Goal: Task Accomplishment & Management: Manage account settings

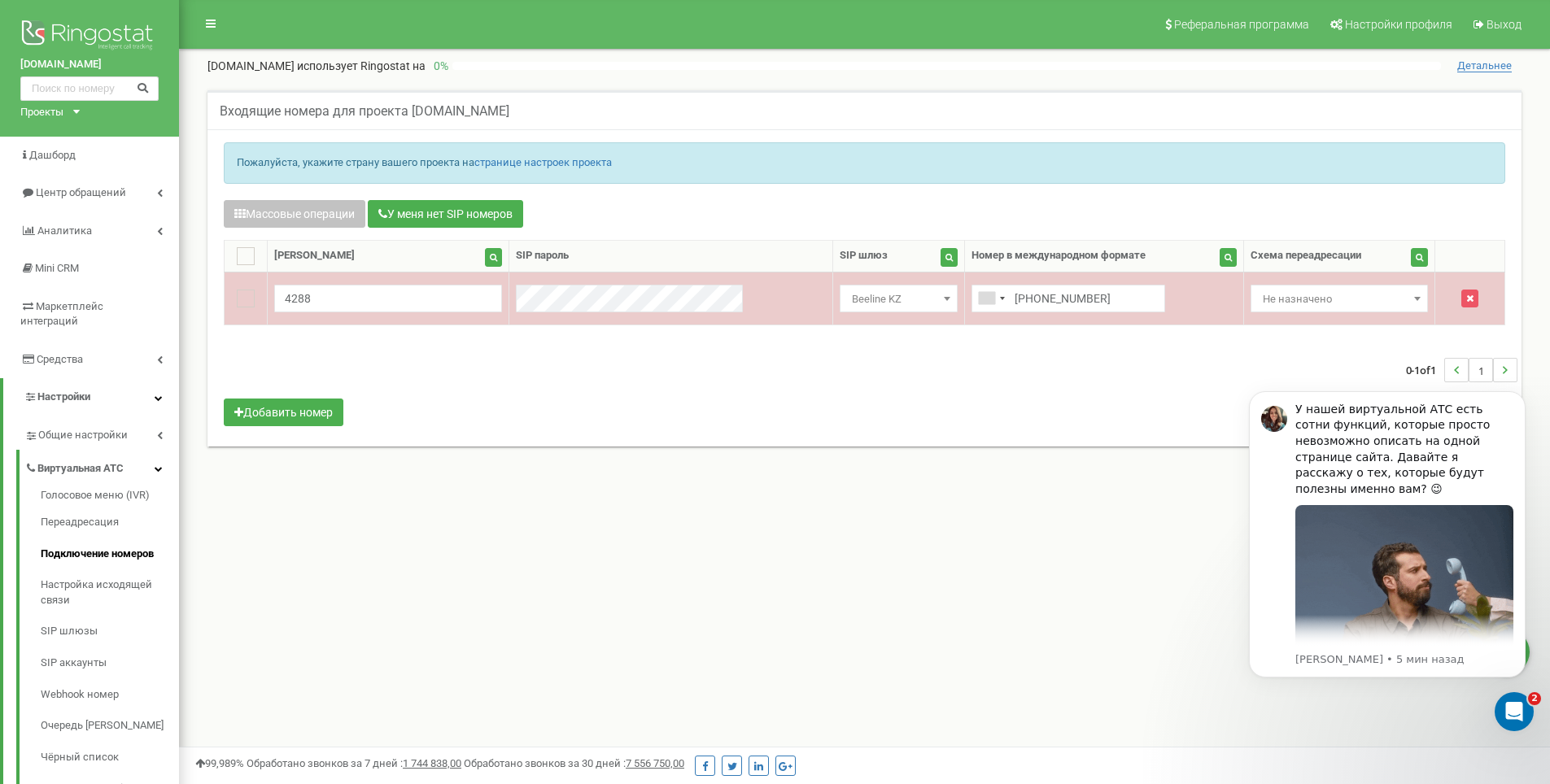
click at [1256, 298] on span "Не назначено" at bounding box center [1339, 299] width 165 height 23
click at [1011, 298] on input "+87717804288" at bounding box center [1068, 299] width 194 height 28
click at [852, 306] on span "Beeline KZ" at bounding box center [898, 299] width 107 height 23
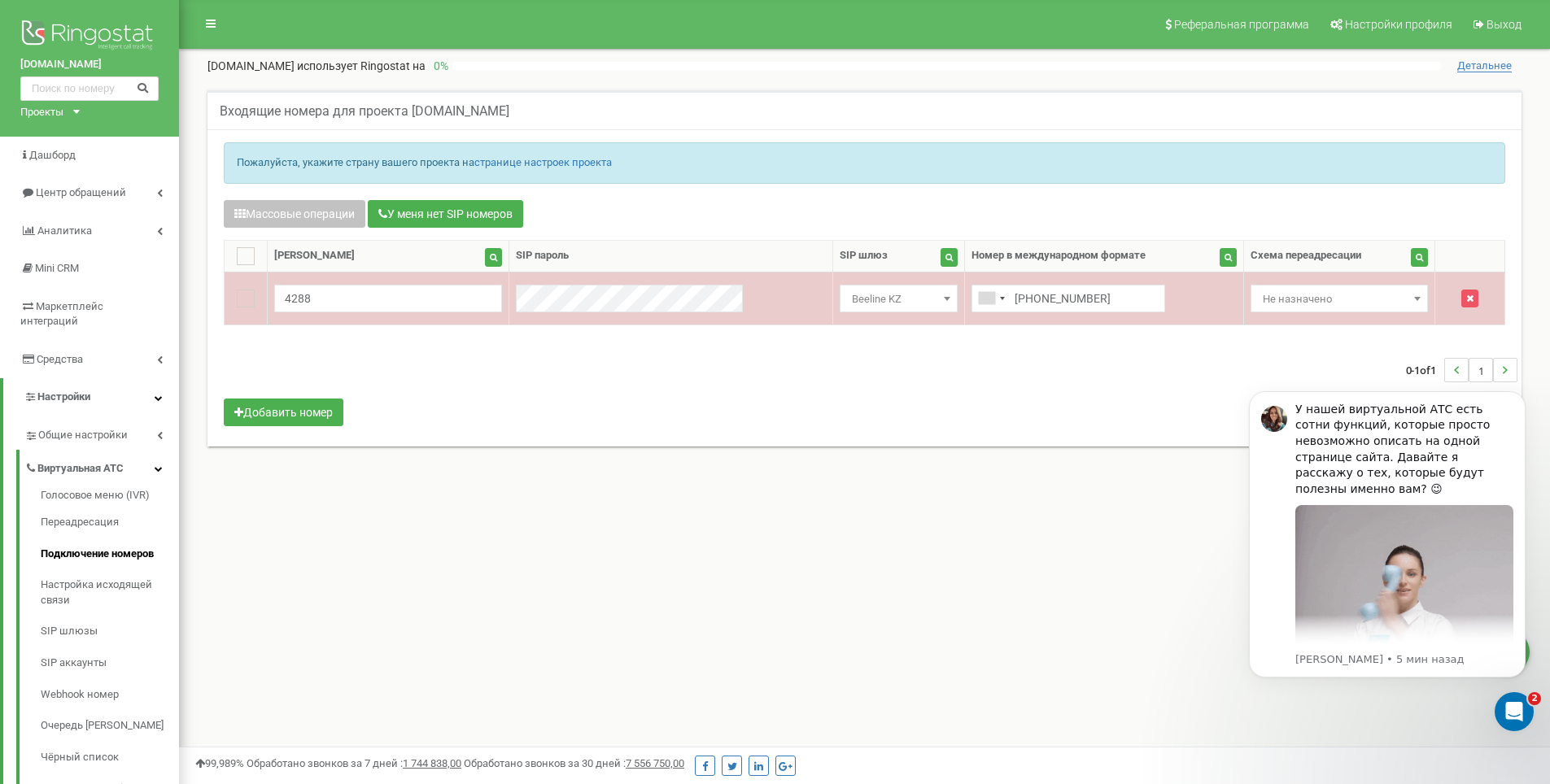
click at [852, 306] on span "Beeline KZ" at bounding box center [898, 299] width 107 height 23
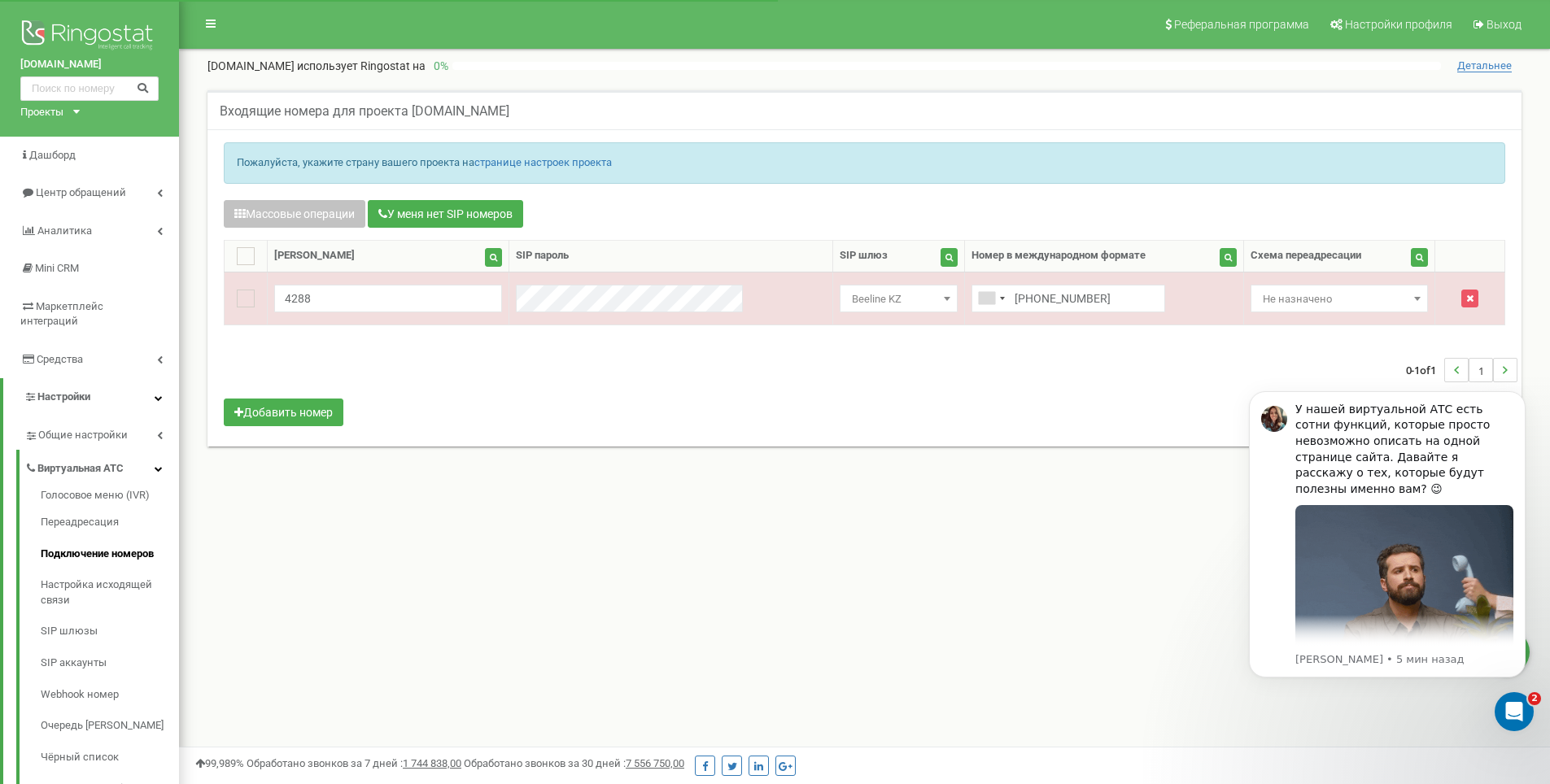
click at [466, 112] on h5 "Входящие номера для проекта praimtdk.kz" at bounding box center [364, 111] width 289 height 15
click at [61, 160] on span "Дашборд" at bounding box center [52, 155] width 46 height 12
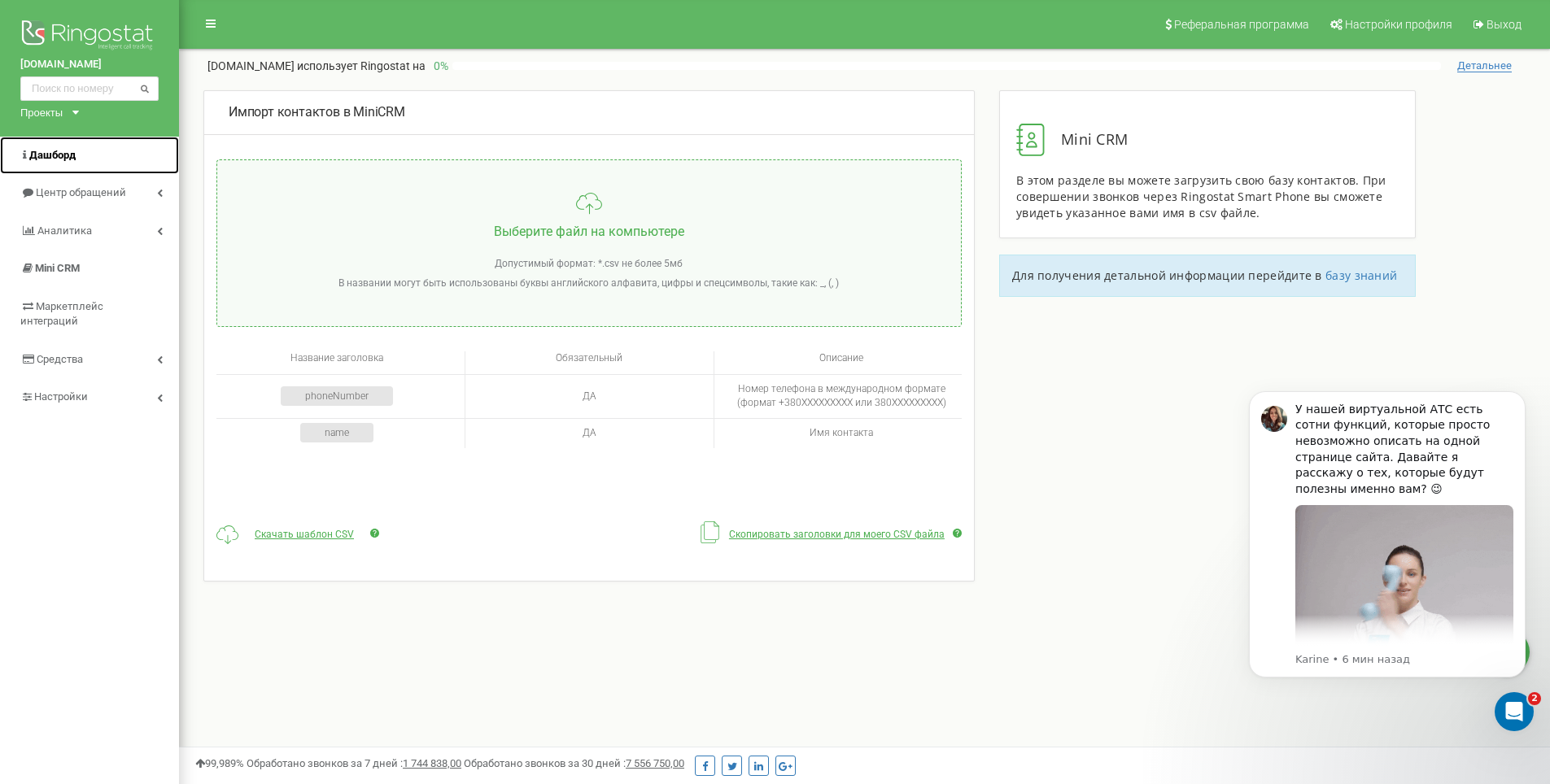
click at [105, 163] on link "Дашборд" at bounding box center [90, 156] width 179 height 38
click at [57, 105] on div "Проекты" at bounding box center [41, 113] width 43 height 16
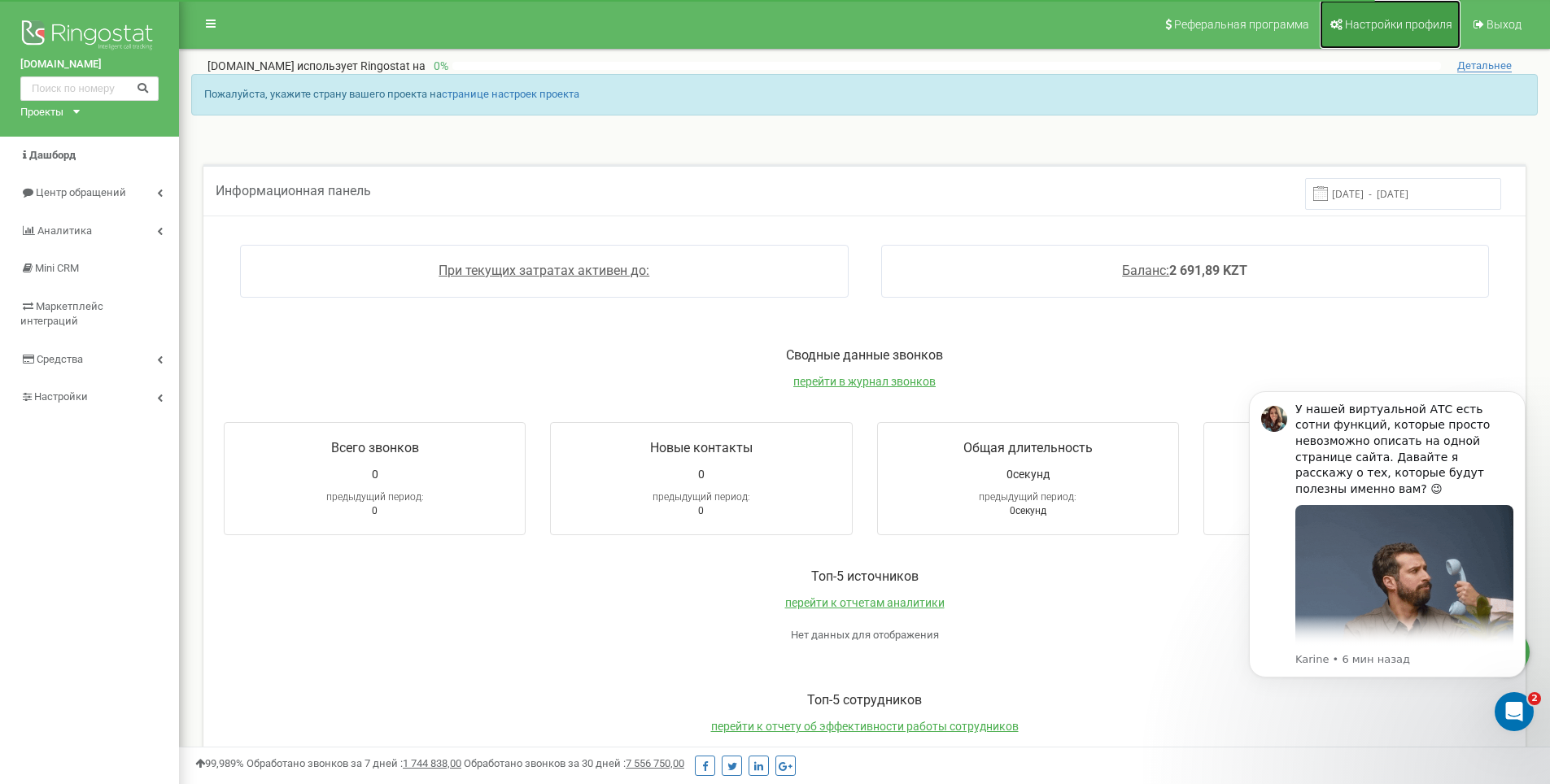
click at [1364, 27] on span "Настройки профиля" at bounding box center [1399, 24] width 108 height 13
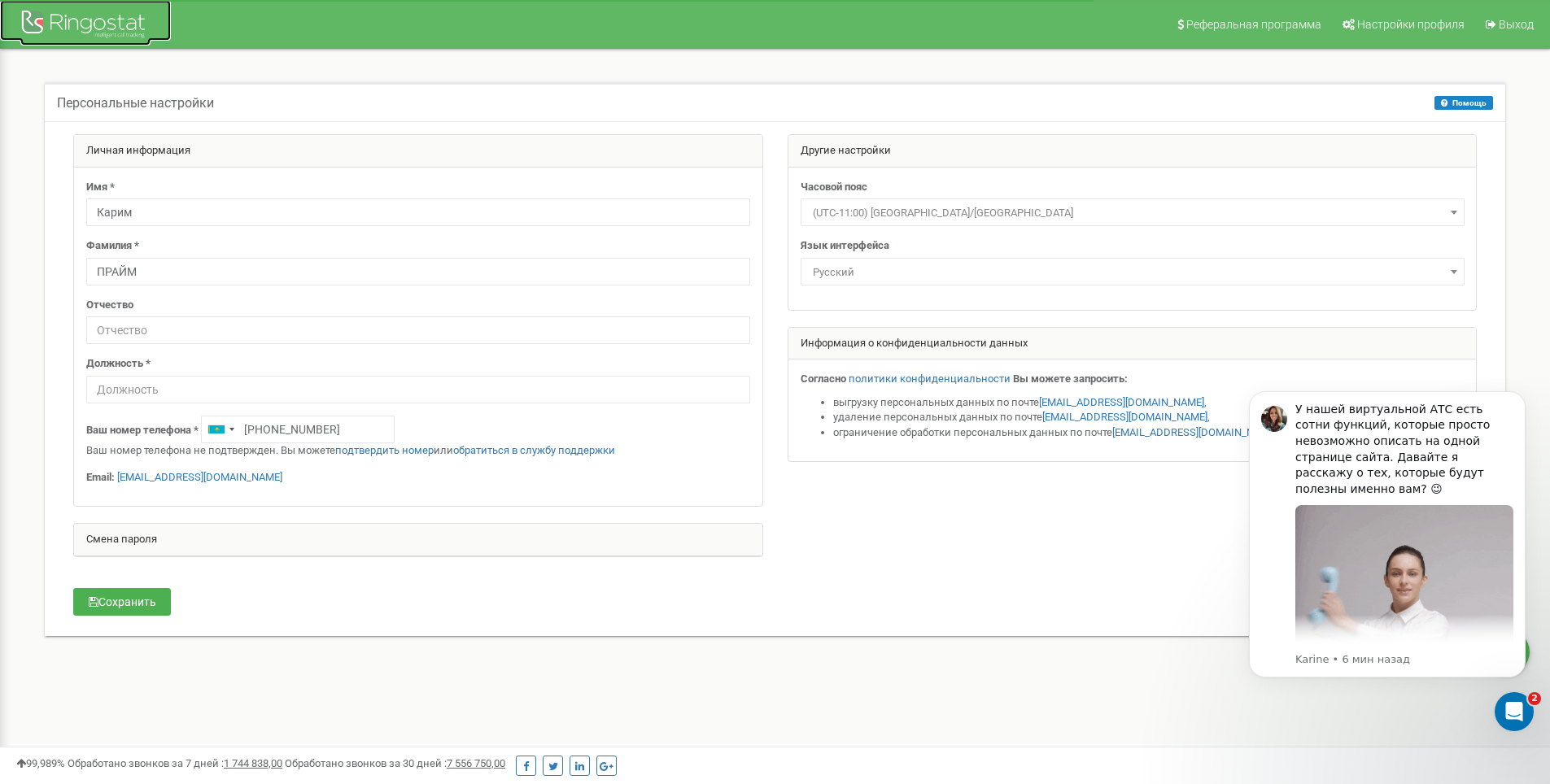
click at [106, 18] on div at bounding box center [85, 25] width 130 height 39
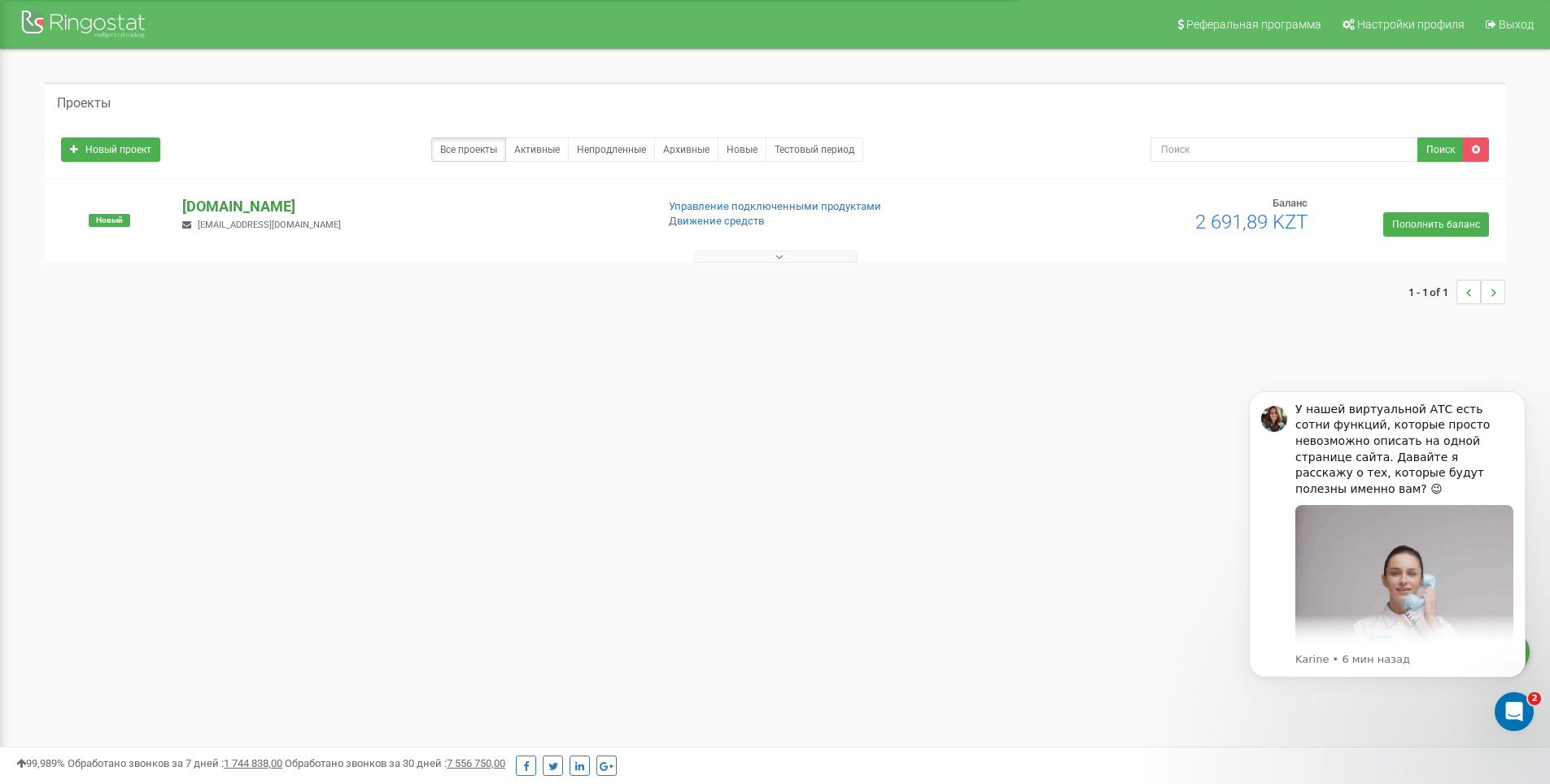
click at [211, 204] on p "[DOMAIN_NAME]" at bounding box center [412, 207] width 460 height 21
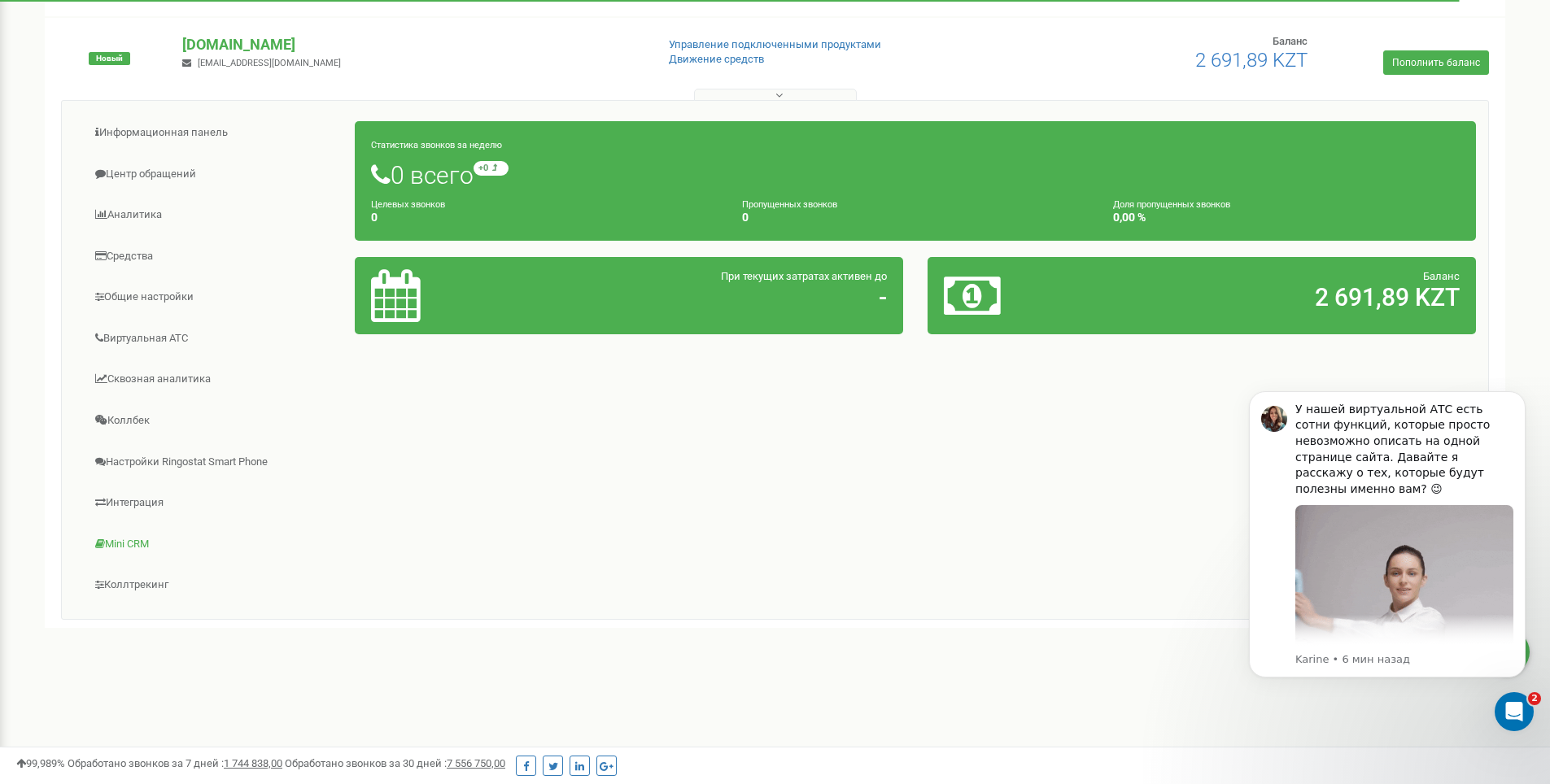
scroll to position [163, 0]
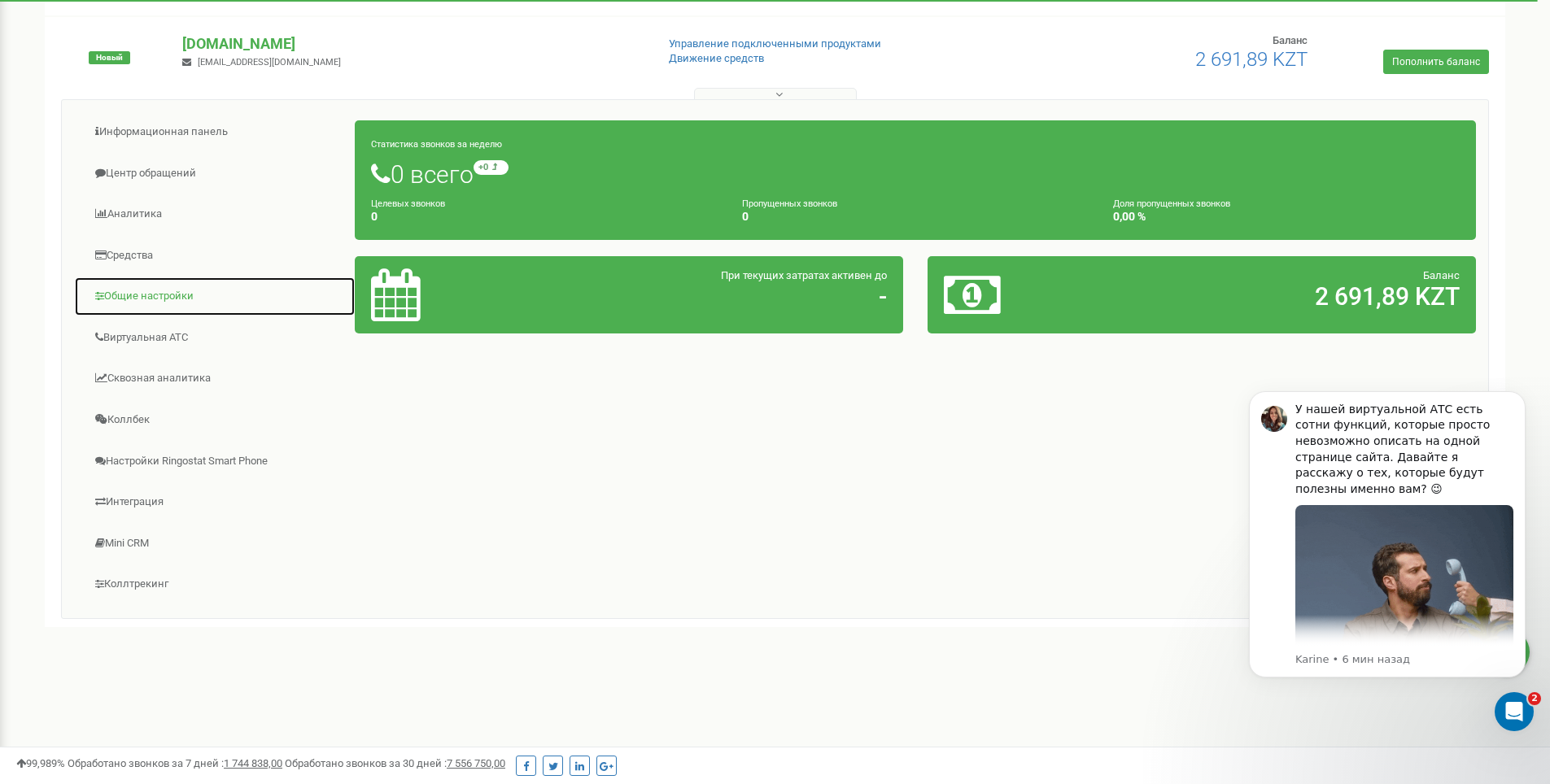
click at [152, 290] on link "Общие настройки" at bounding box center [215, 296] width 282 height 40
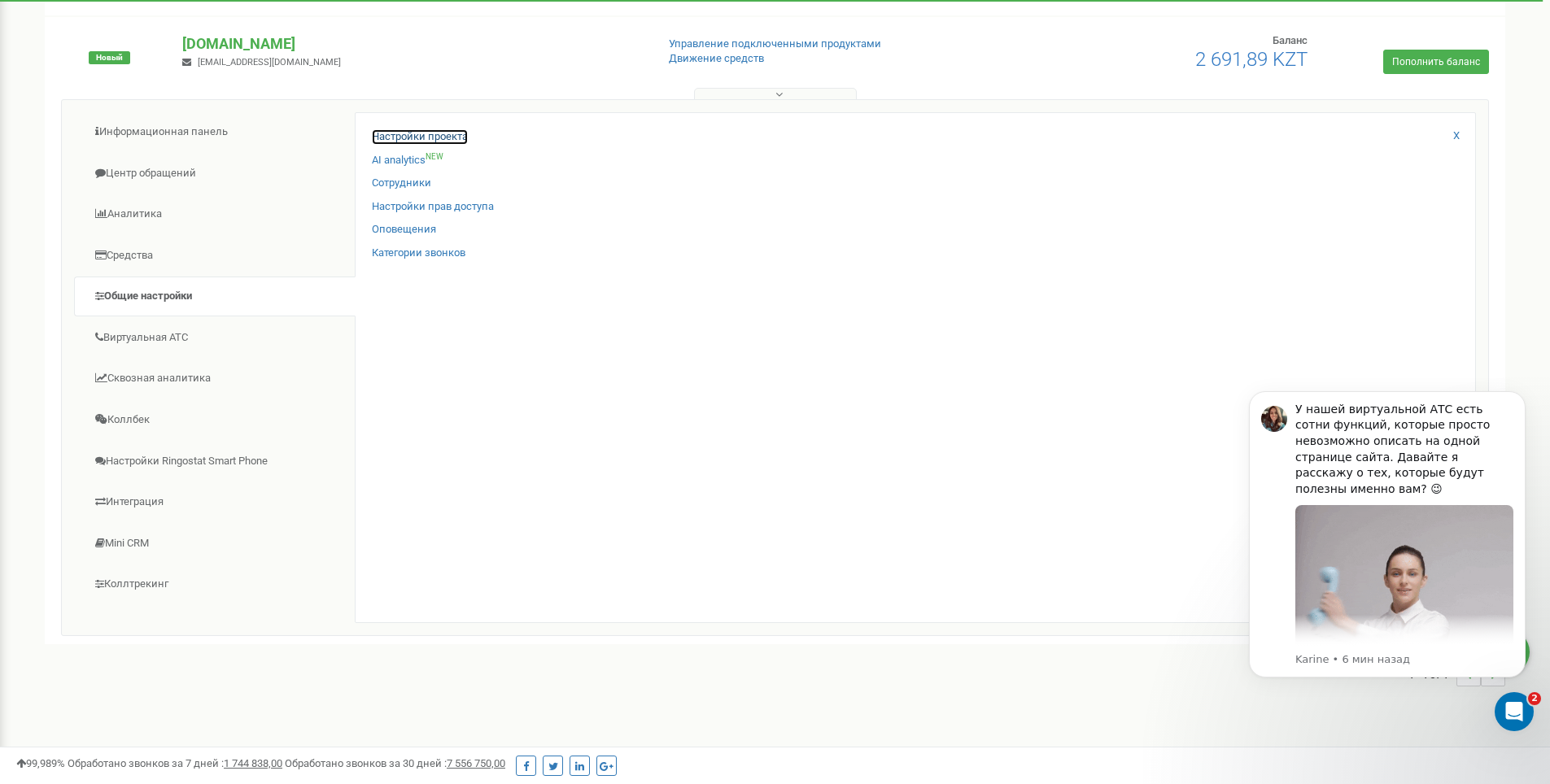
click at [456, 133] on link "Настройки проекта" at bounding box center [420, 137] width 96 height 16
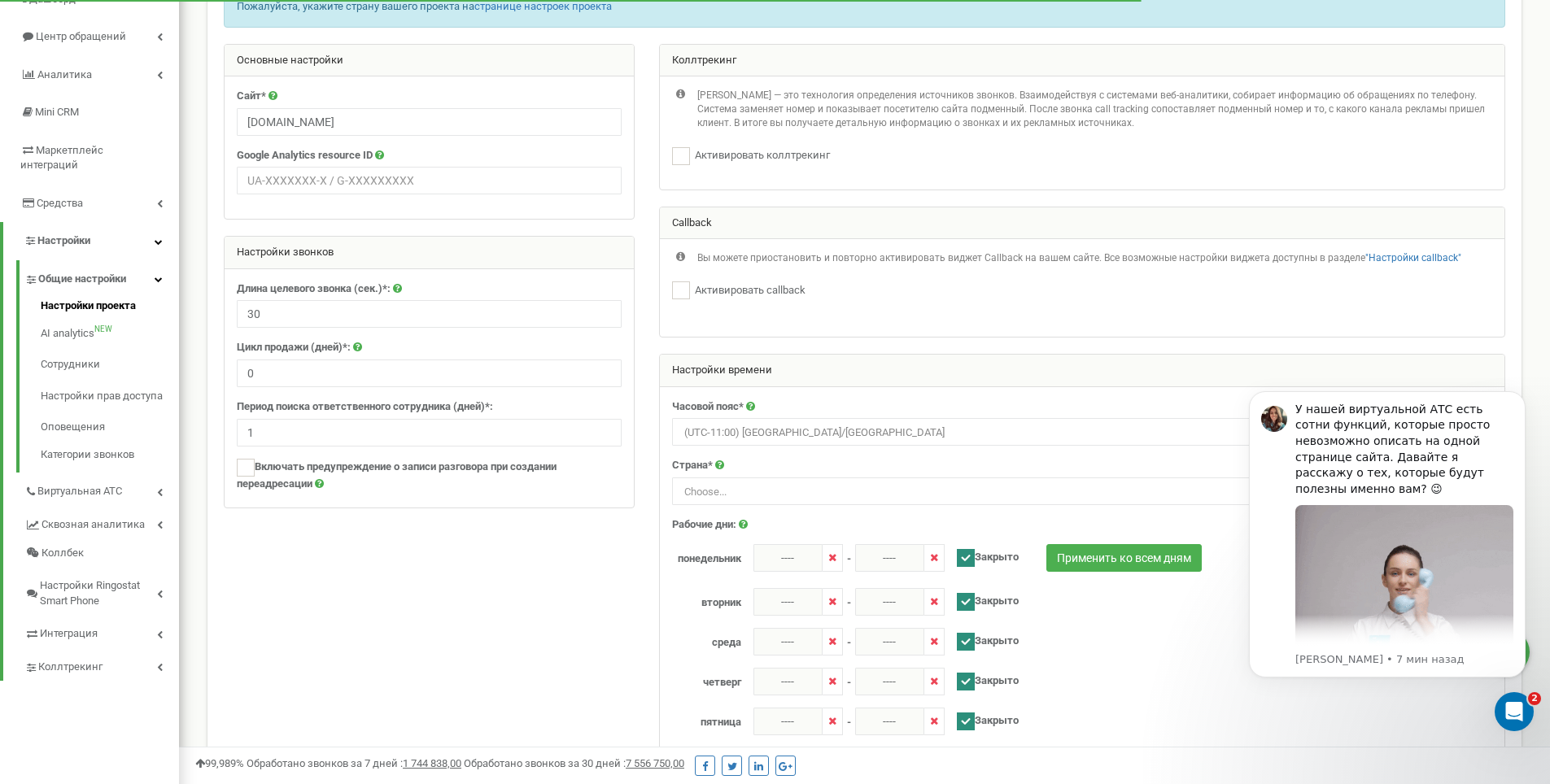
scroll to position [163, 0]
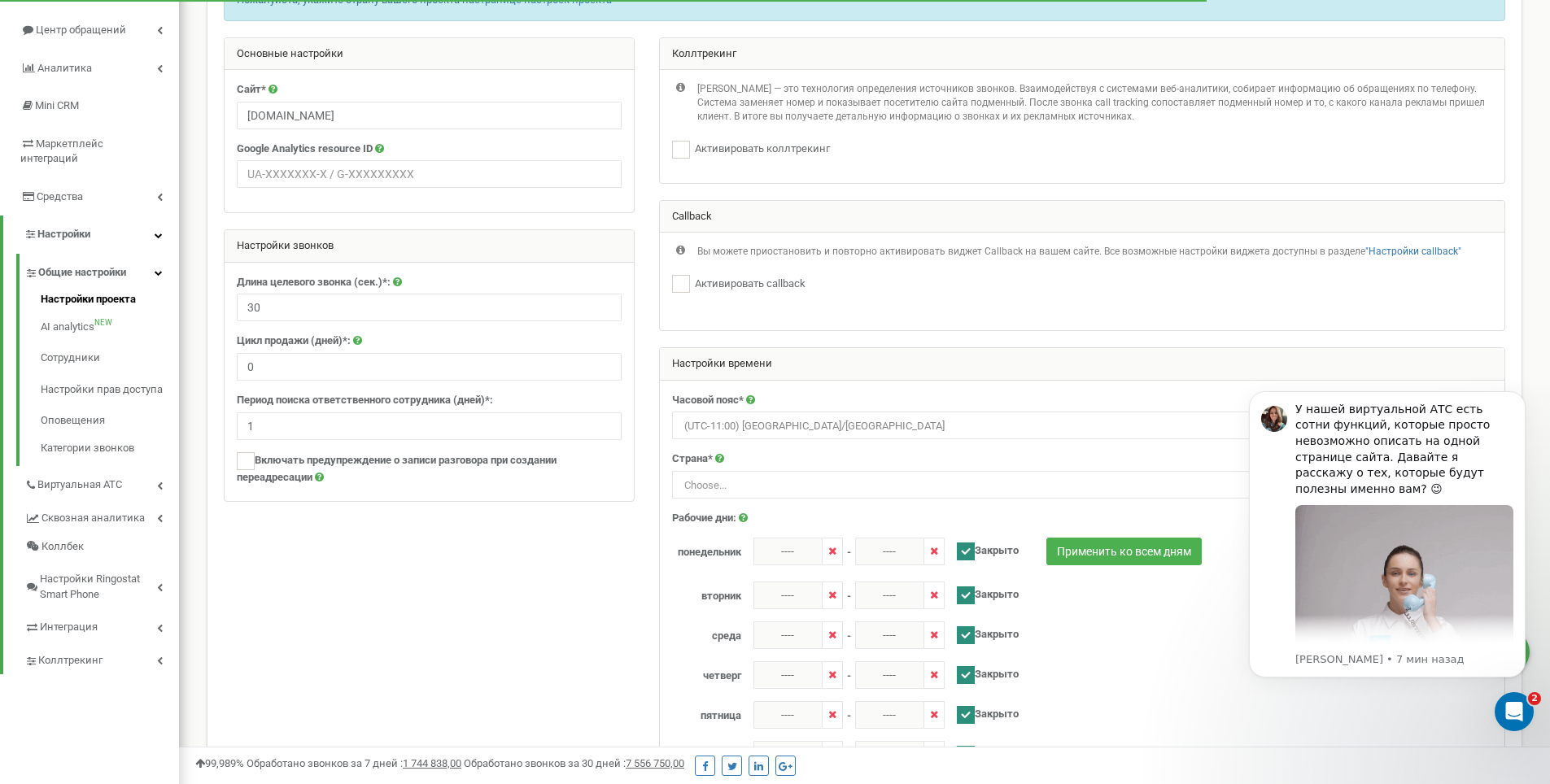
click at [759, 476] on span "Choose..." at bounding box center [1082, 486] width 808 height 23
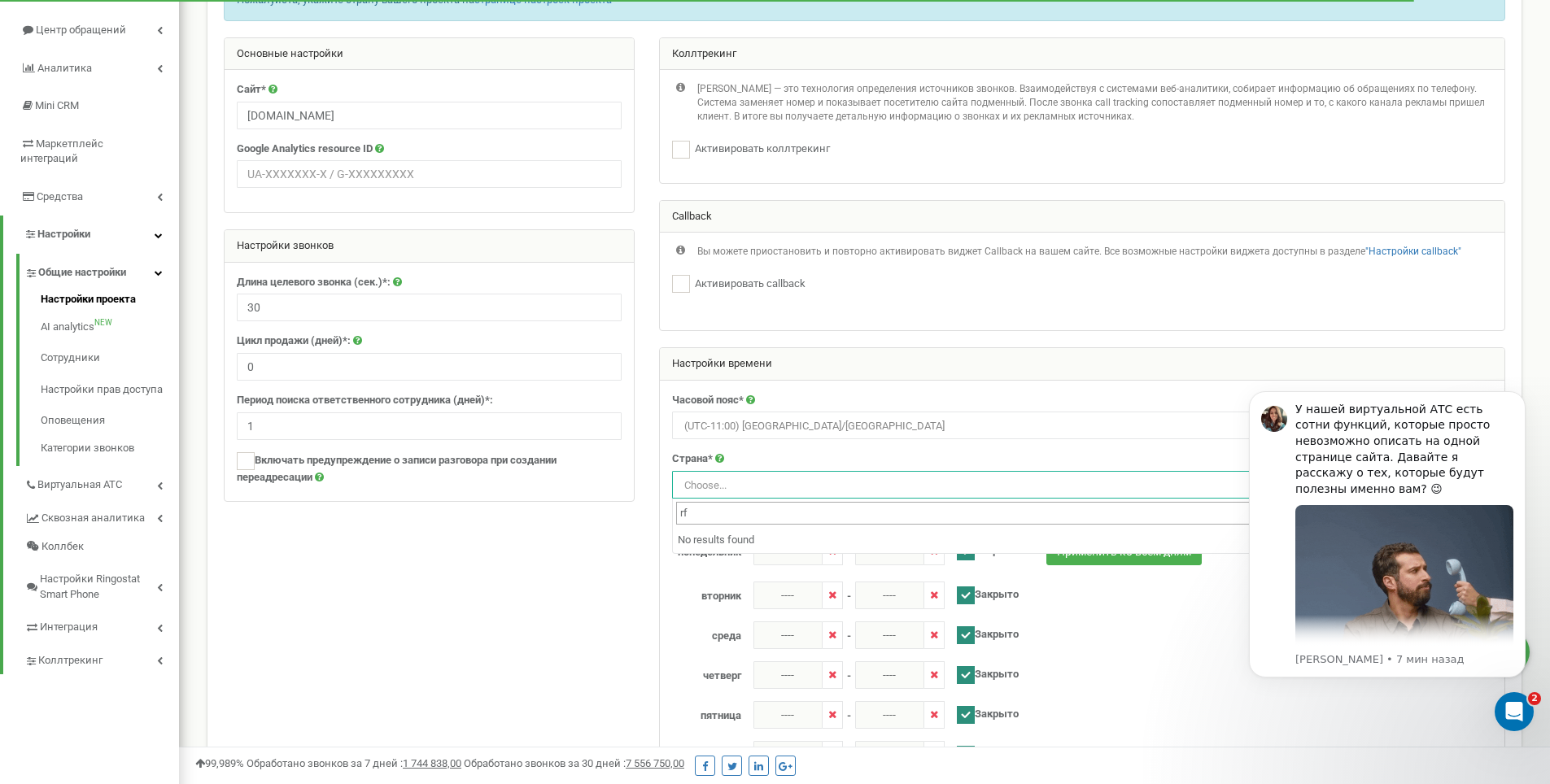
drag, startPoint x: 701, startPoint y: 516, endPoint x: 671, endPoint y: 515, distance: 30.0
click at [672, 515] on span "rf No results found" at bounding box center [1081, 527] width 820 height 56
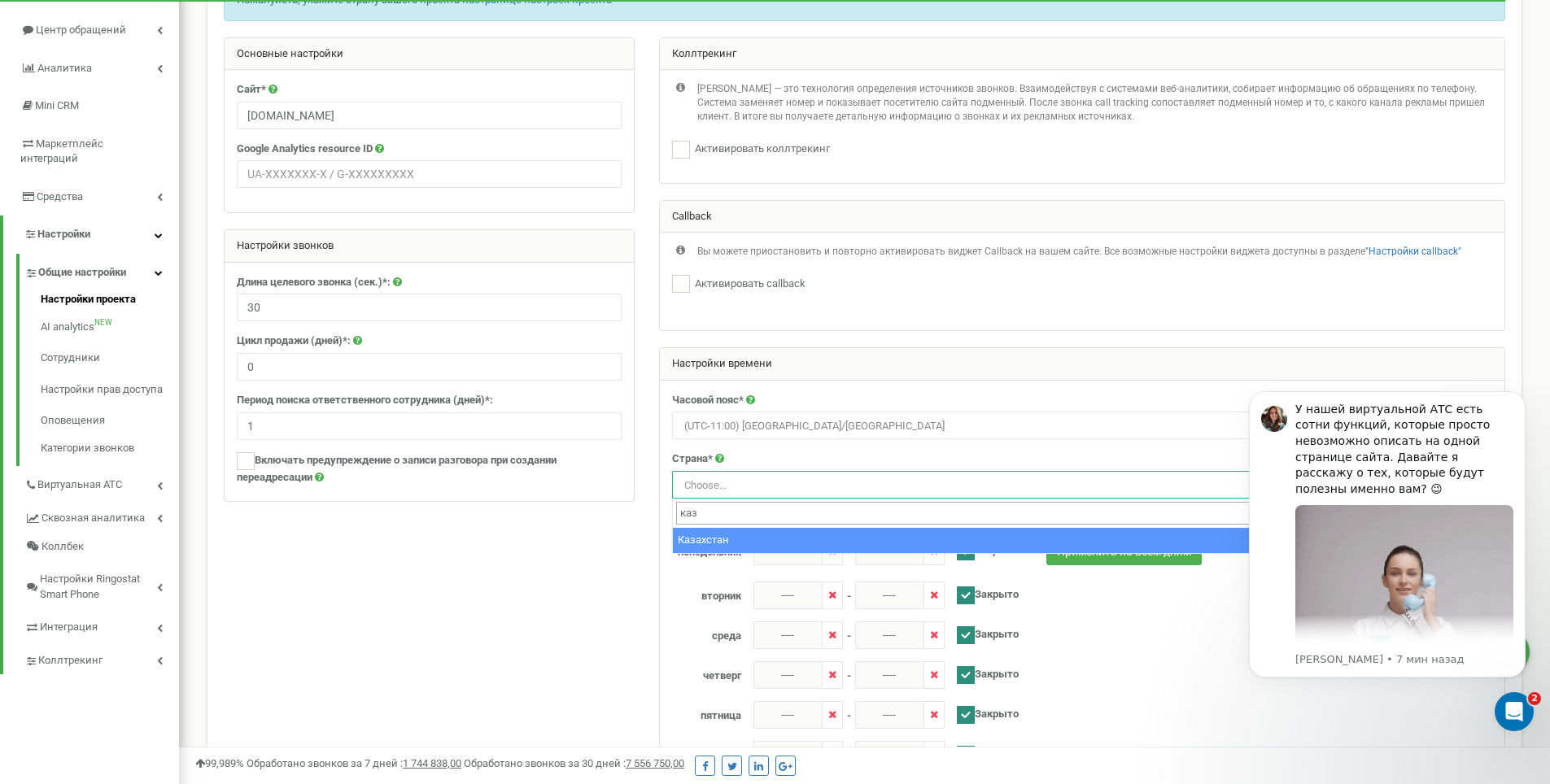
type input "каз"
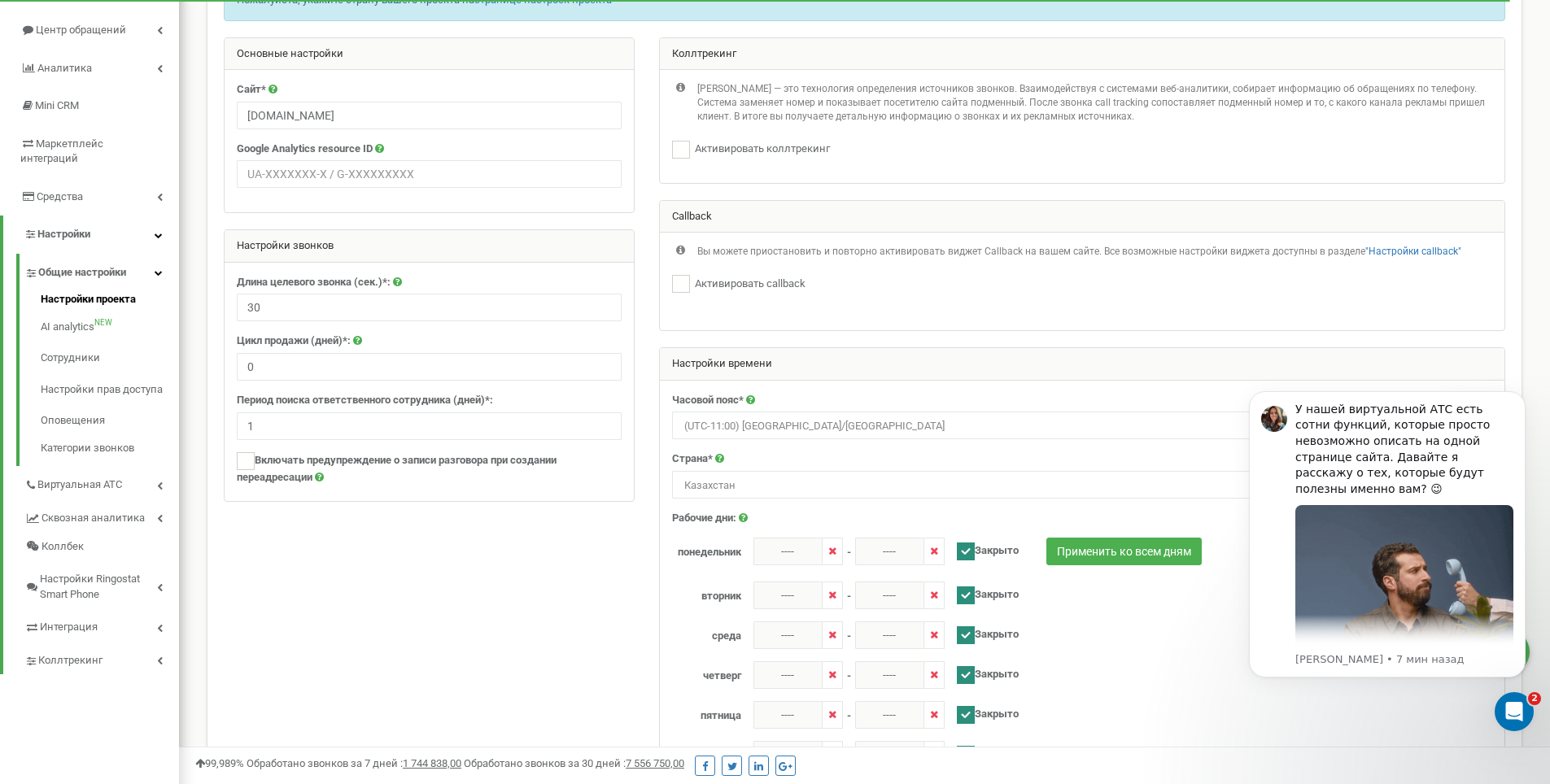
select select "KAZ"
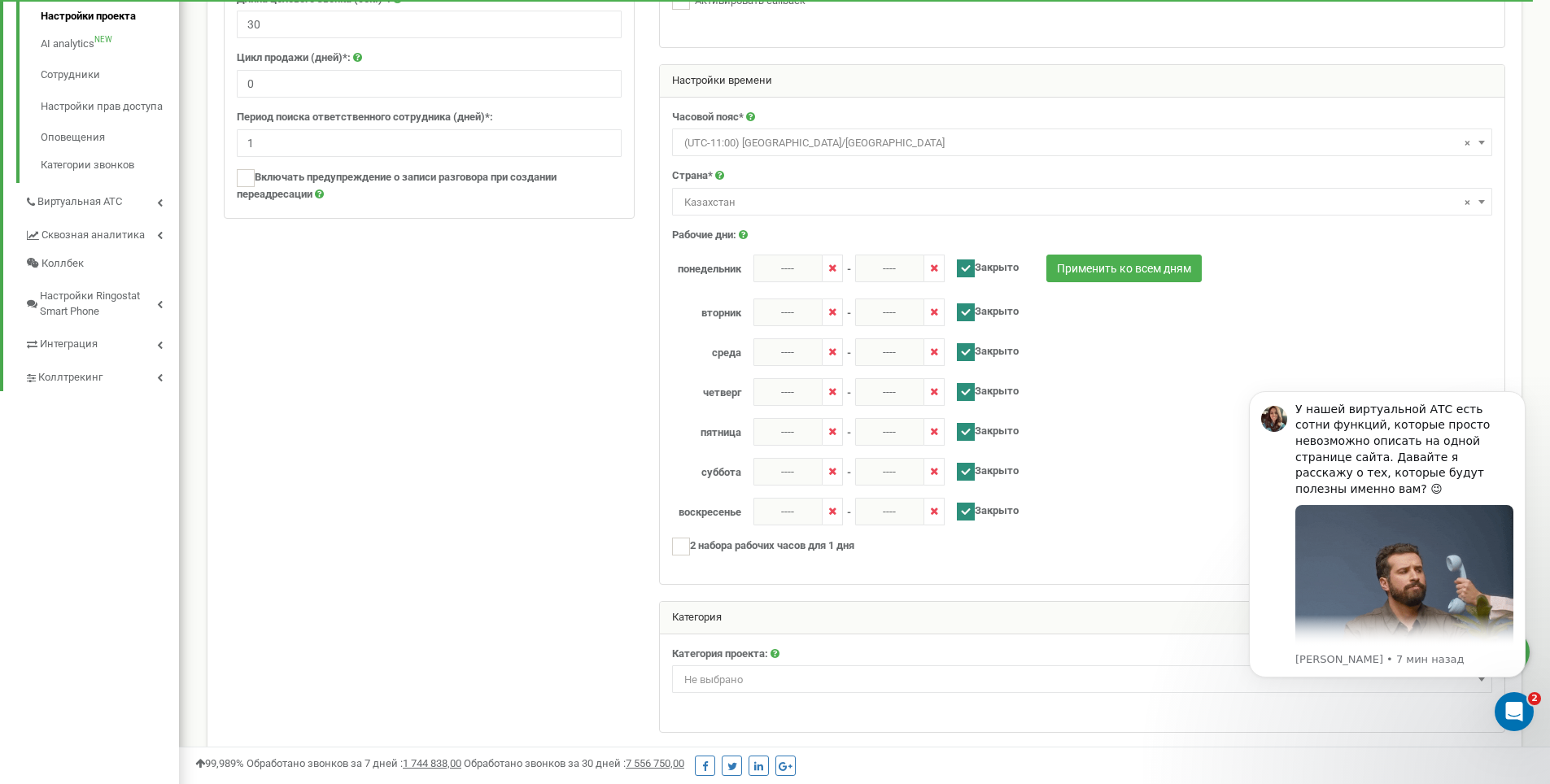
scroll to position [512, 0]
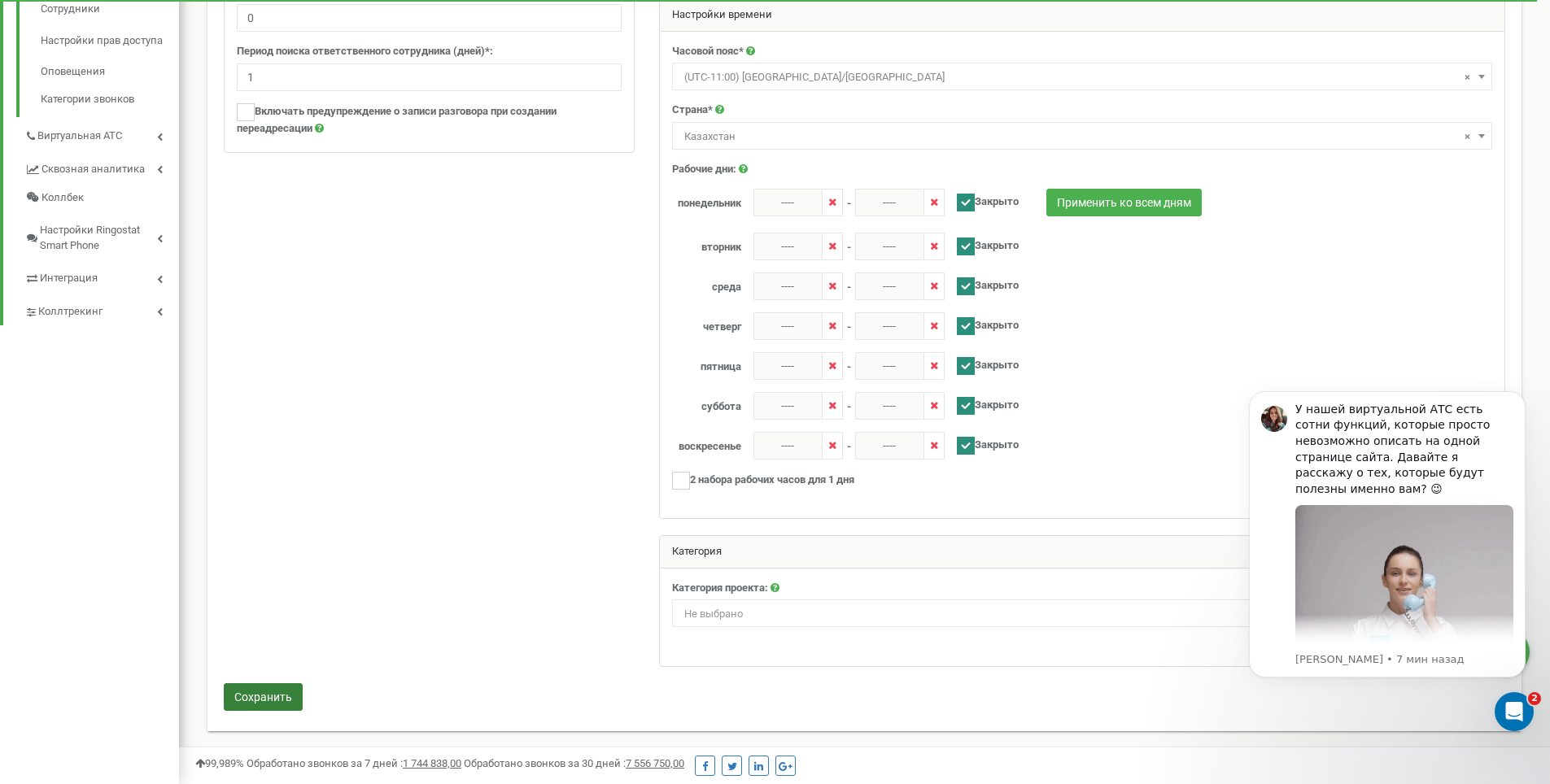
click at [289, 684] on button "Сохранить" at bounding box center [263, 697] width 79 height 28
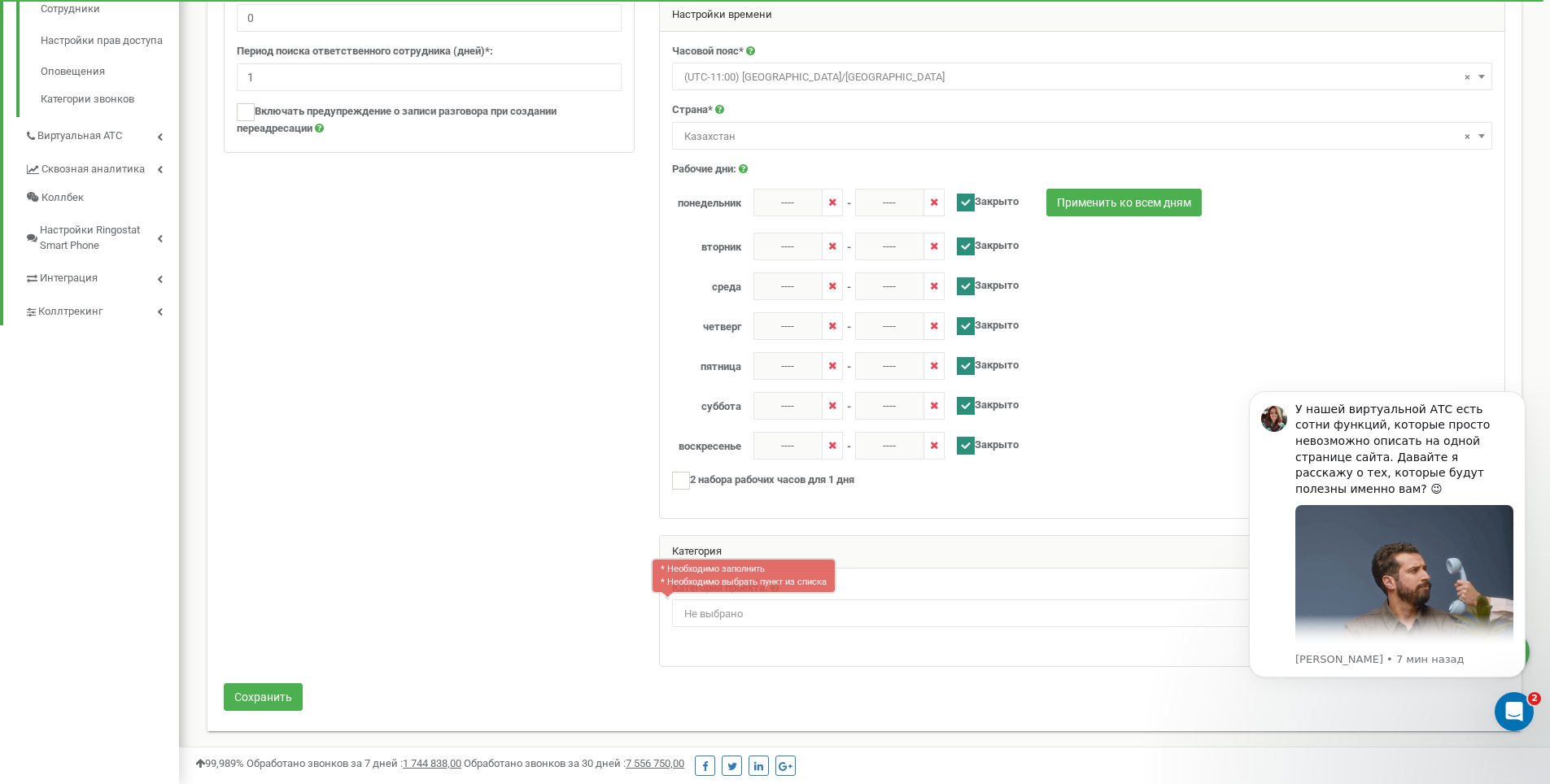
click at [695, 616] on span "Не выбрано" at bounding box center [713, 614] width 58 height 12
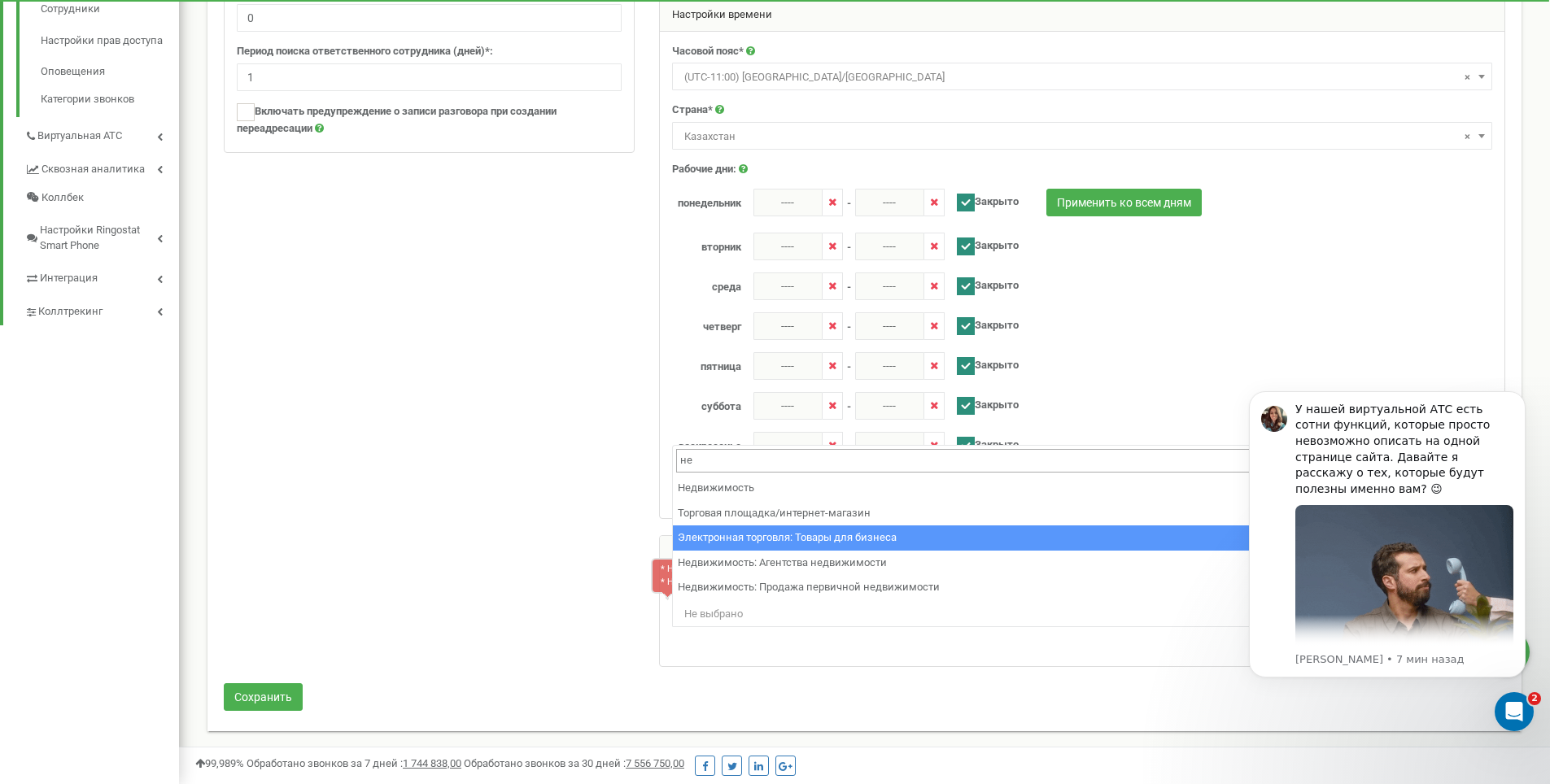
scroll to position [0, 0]
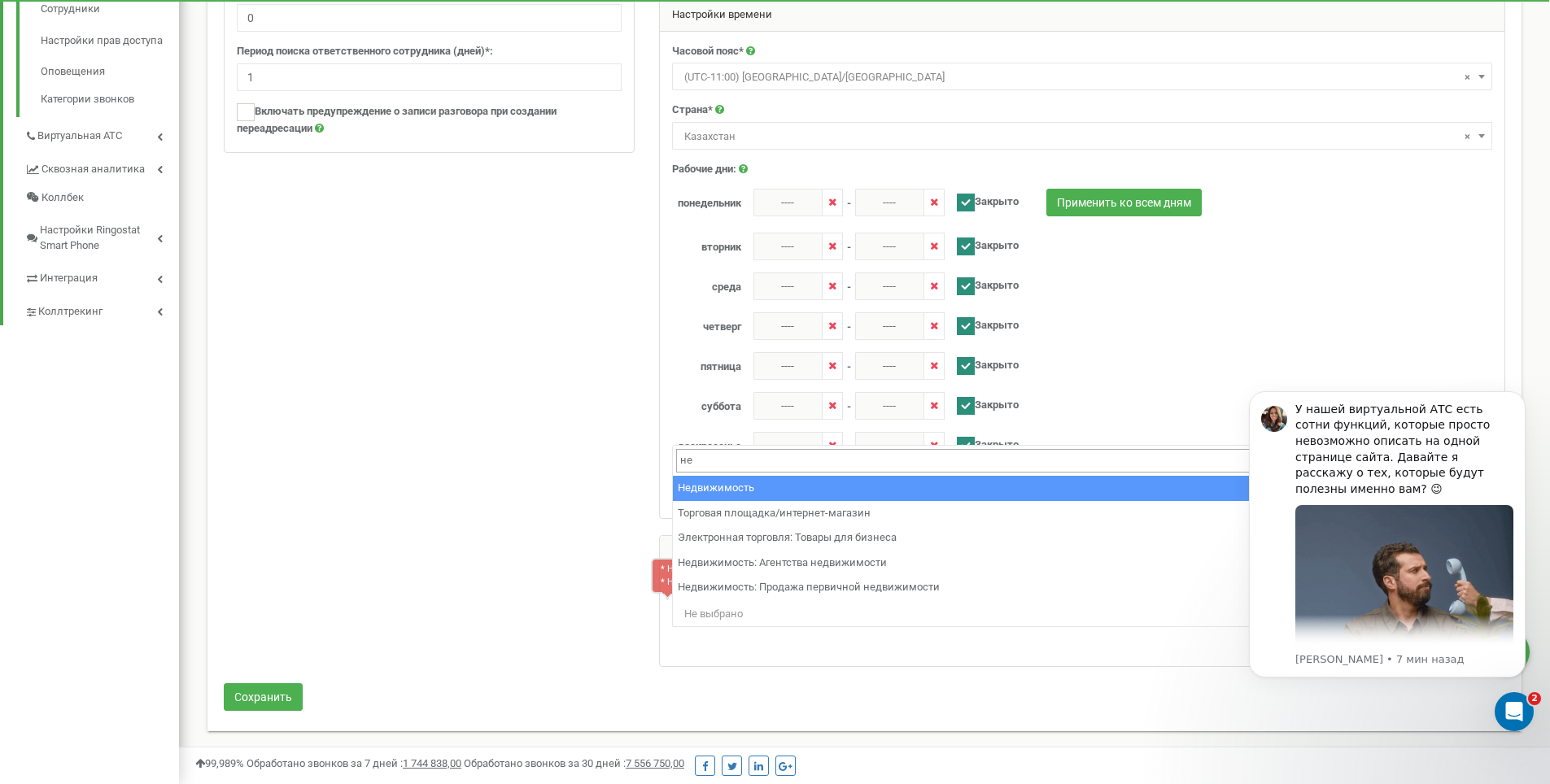
type input "не"
select select "1"
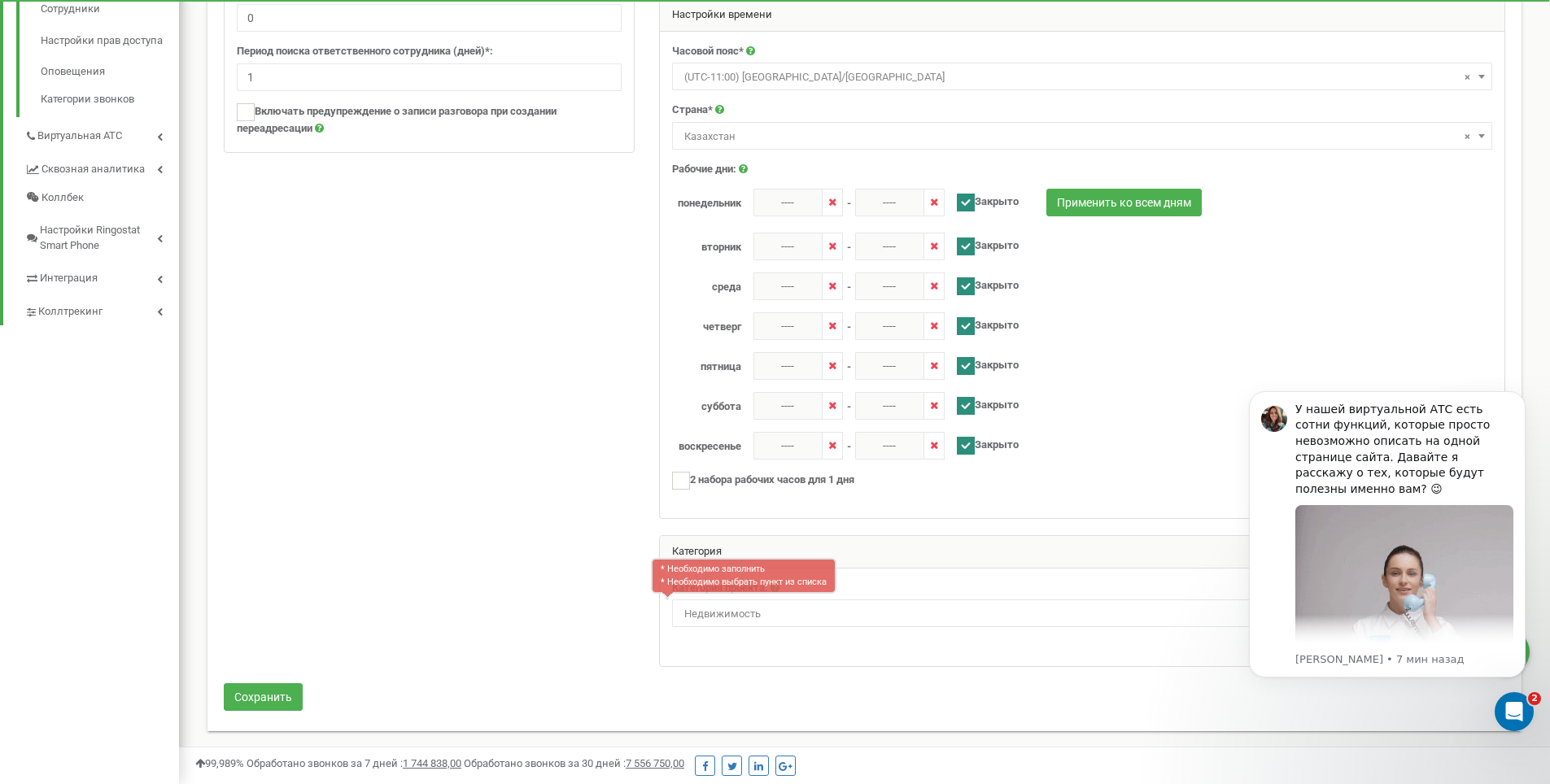
click at [580, 584] on div at bounding box center [864, 186] width 1306 height 995
click at [279, 697] on button "Сохранить" at bounding box center [263, 697] width 79 height 28
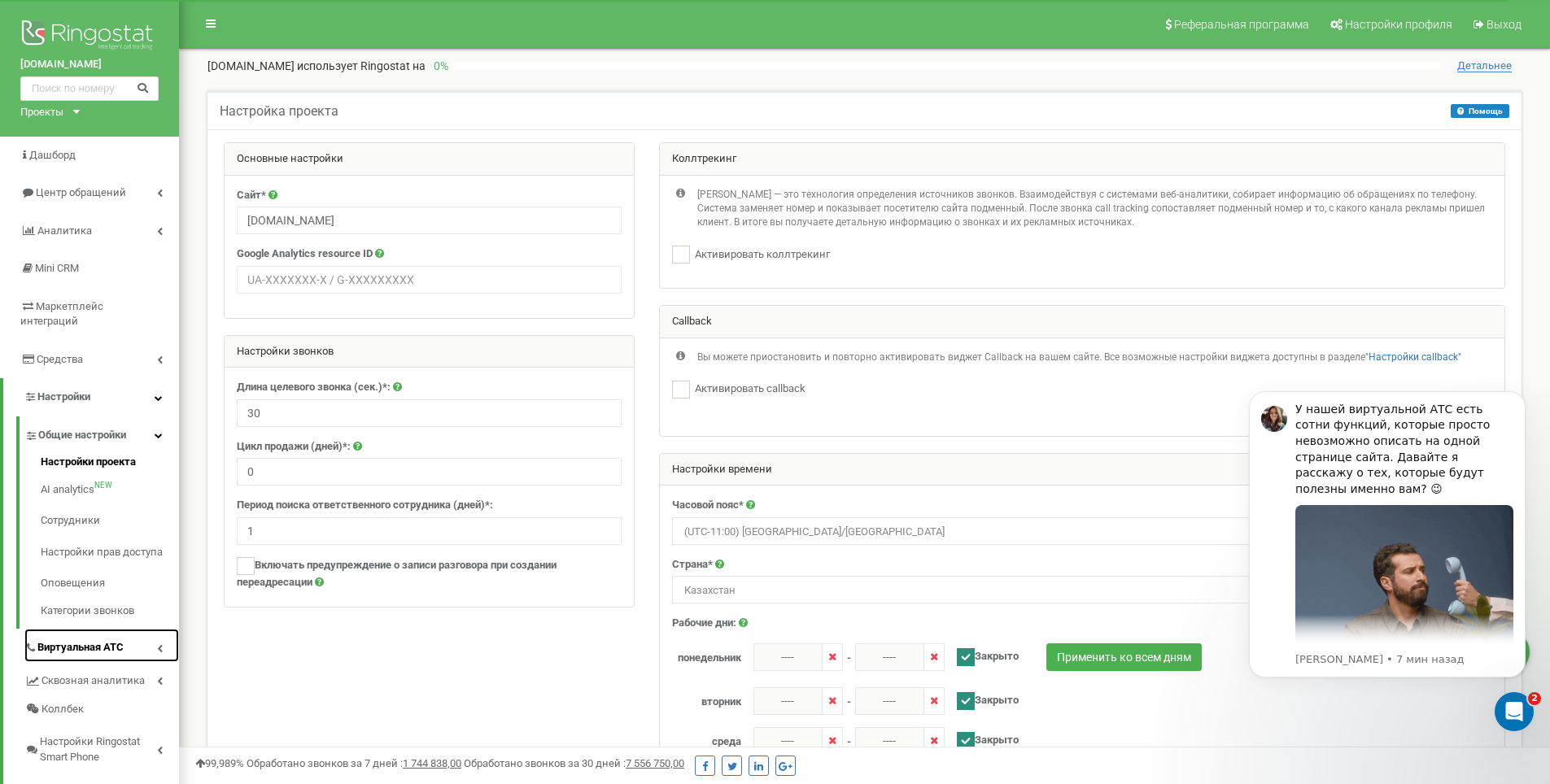
click at [89, 641] on span "Виртуальная АТС" at bounding box center [80, 648] width 86 height 16
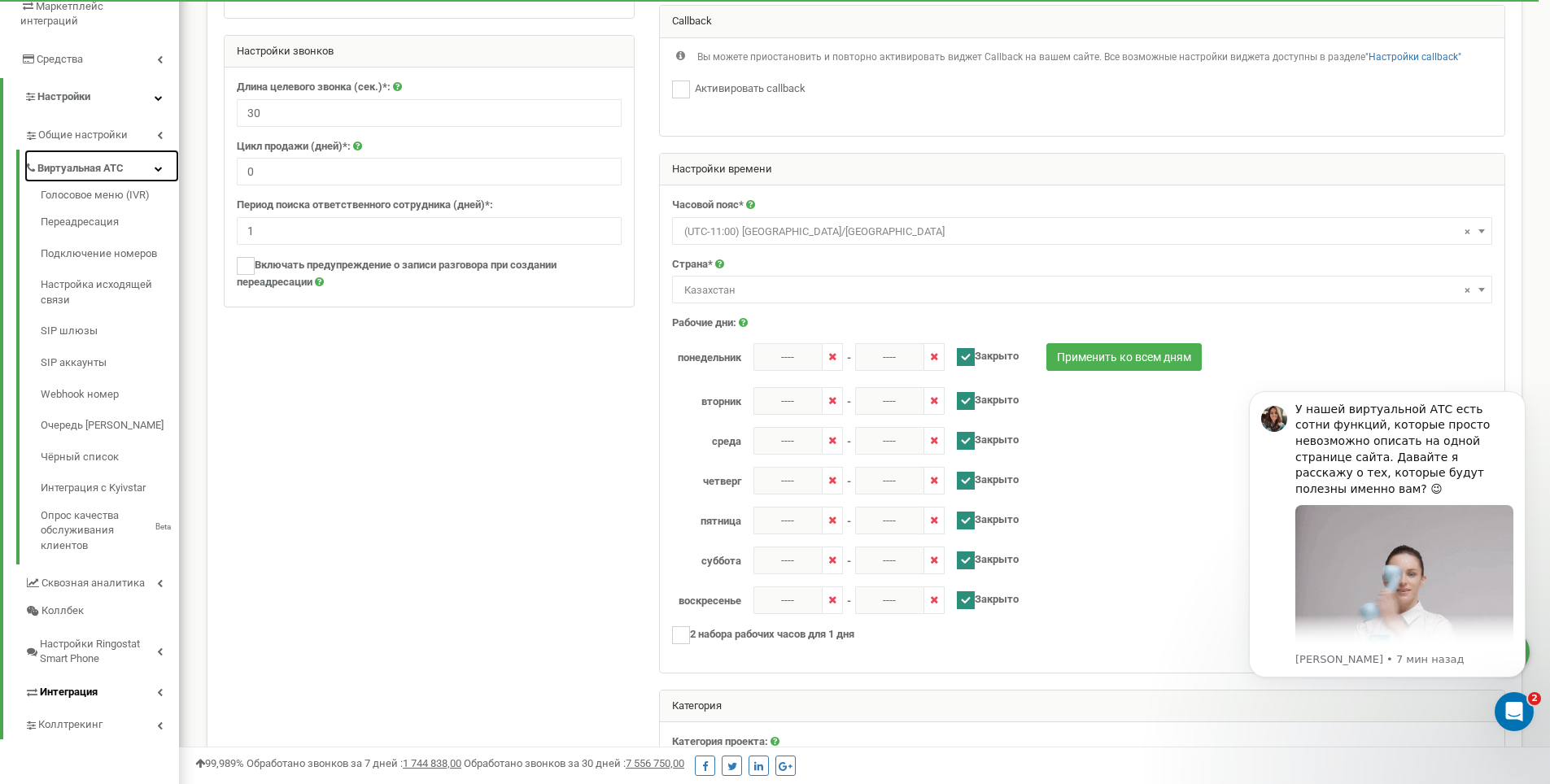
scroll to position [325, 0]
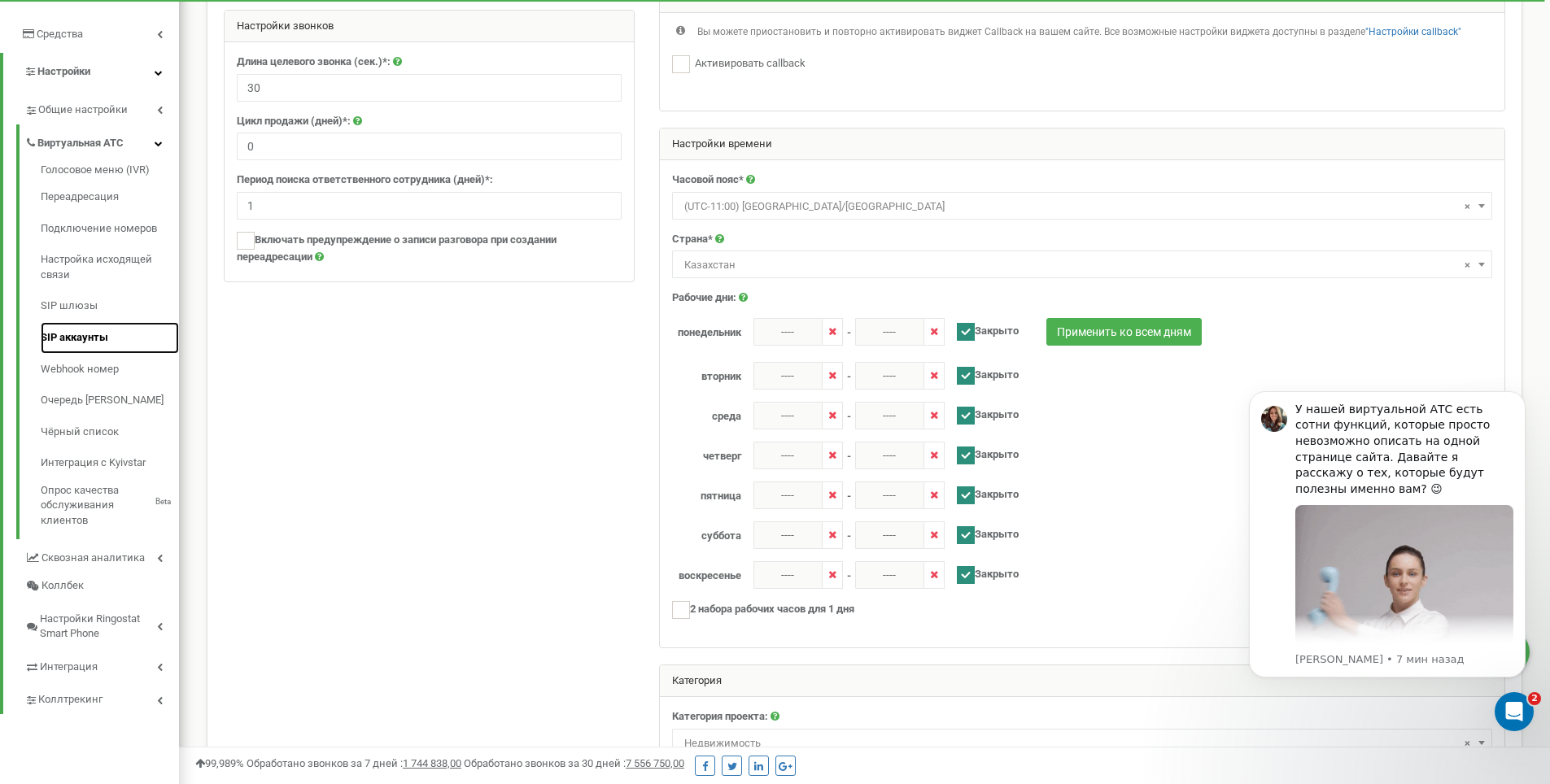
click at [86, 322] on link "SIP аккаунты" at bounding box center [110, 338] width 138 height 31
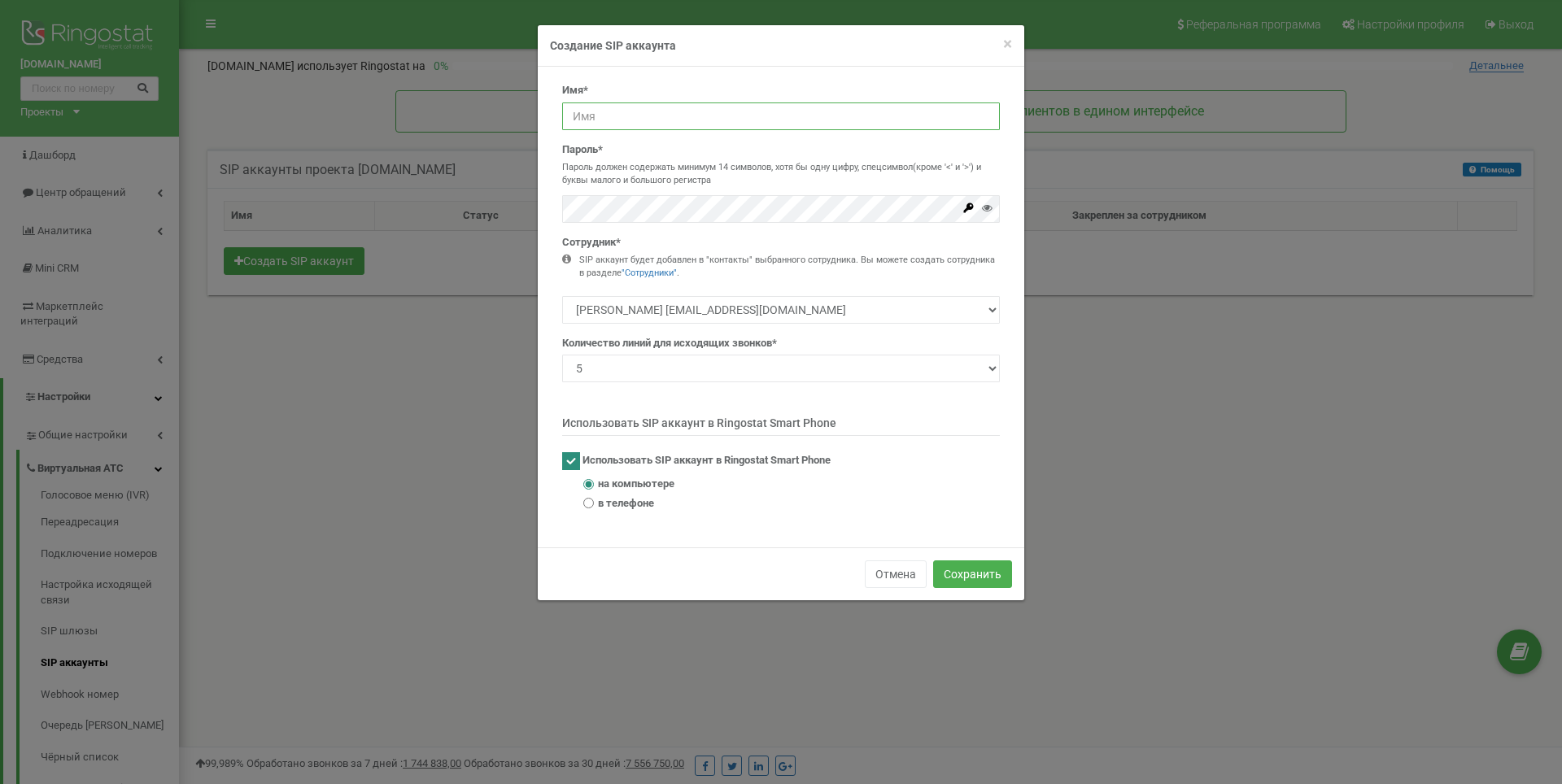
type input "praimtdkkz_"
click at [668, 116] on input "praimtdkkz_" at bounding box center [781, 116] width 438 height 28
click at [701, 163] on p "Пароль должен содержать минимум 14 символов, хотя бы одну цифру, спецсимвол(кро…" at bounding box center [781, 173] width 438 height 25
click at [895, 568] on button "Отмена" at bounding box center [895, 575] width 62 height 28
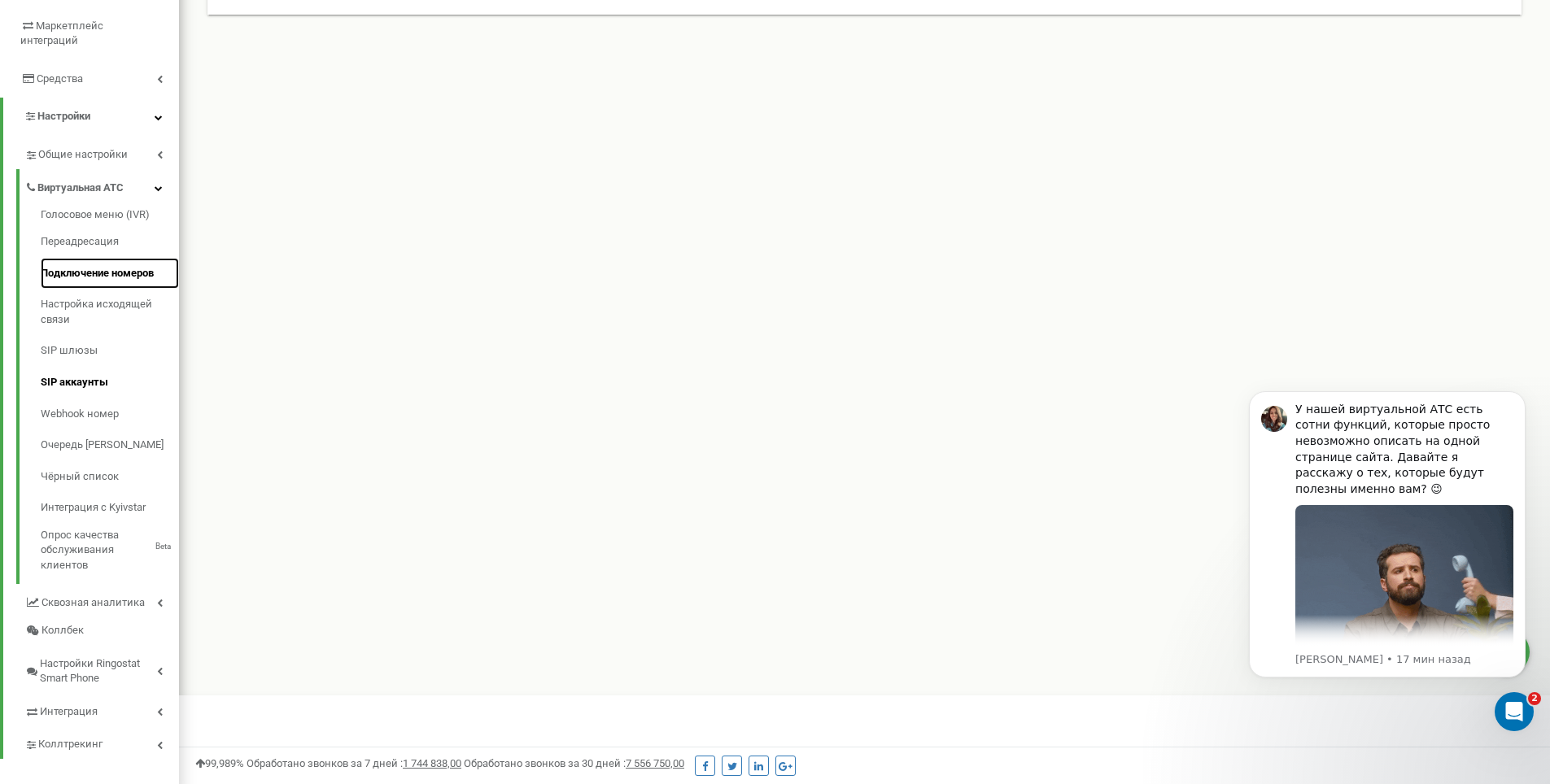
click at [96, 267] on link "Подключение номеров" at bounding box center [110, 274] width 138 height 31
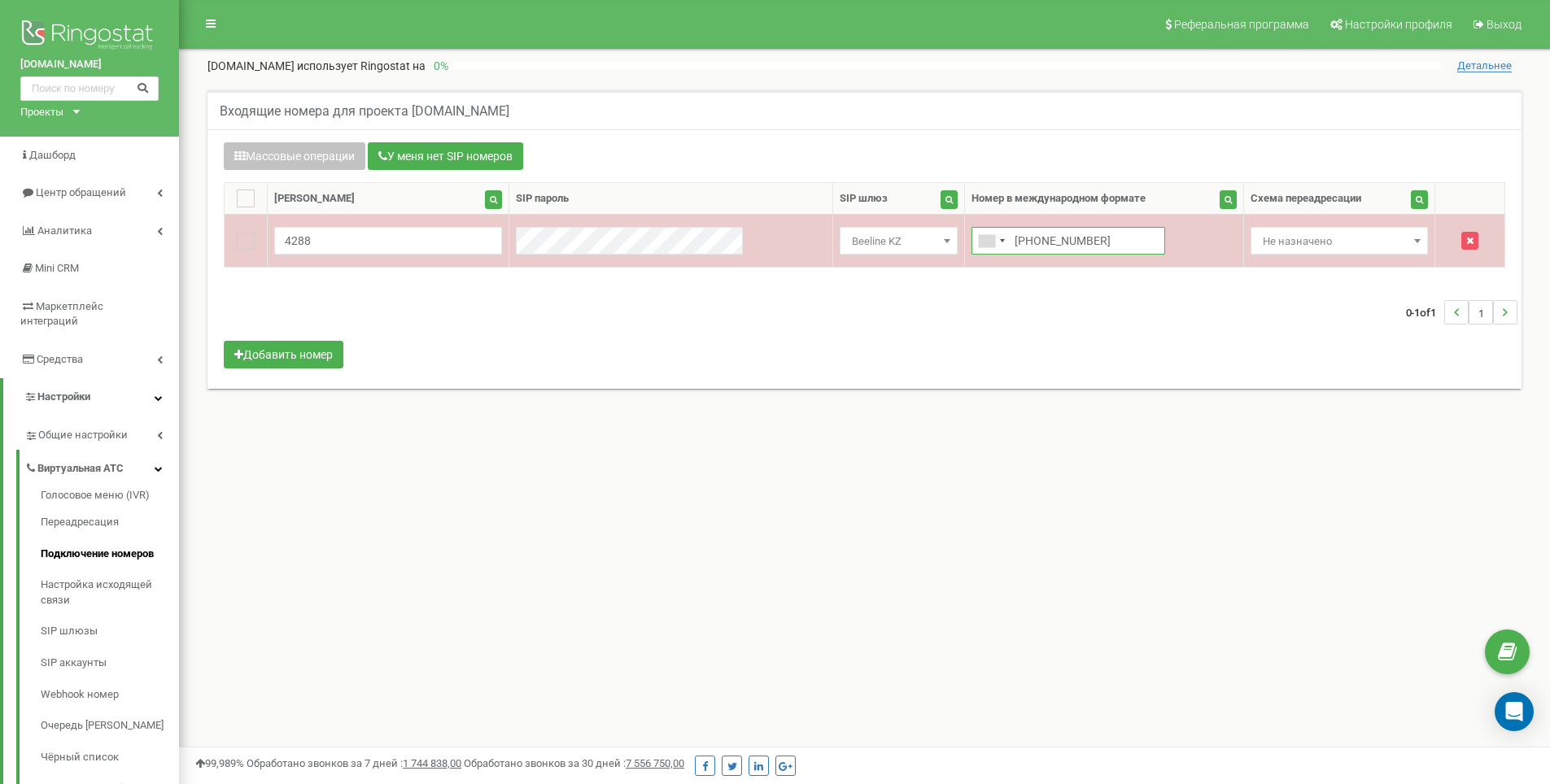
click at [1047, 242] on input "+87717804288" at bounding box center [1068, 241] width 194 height 28
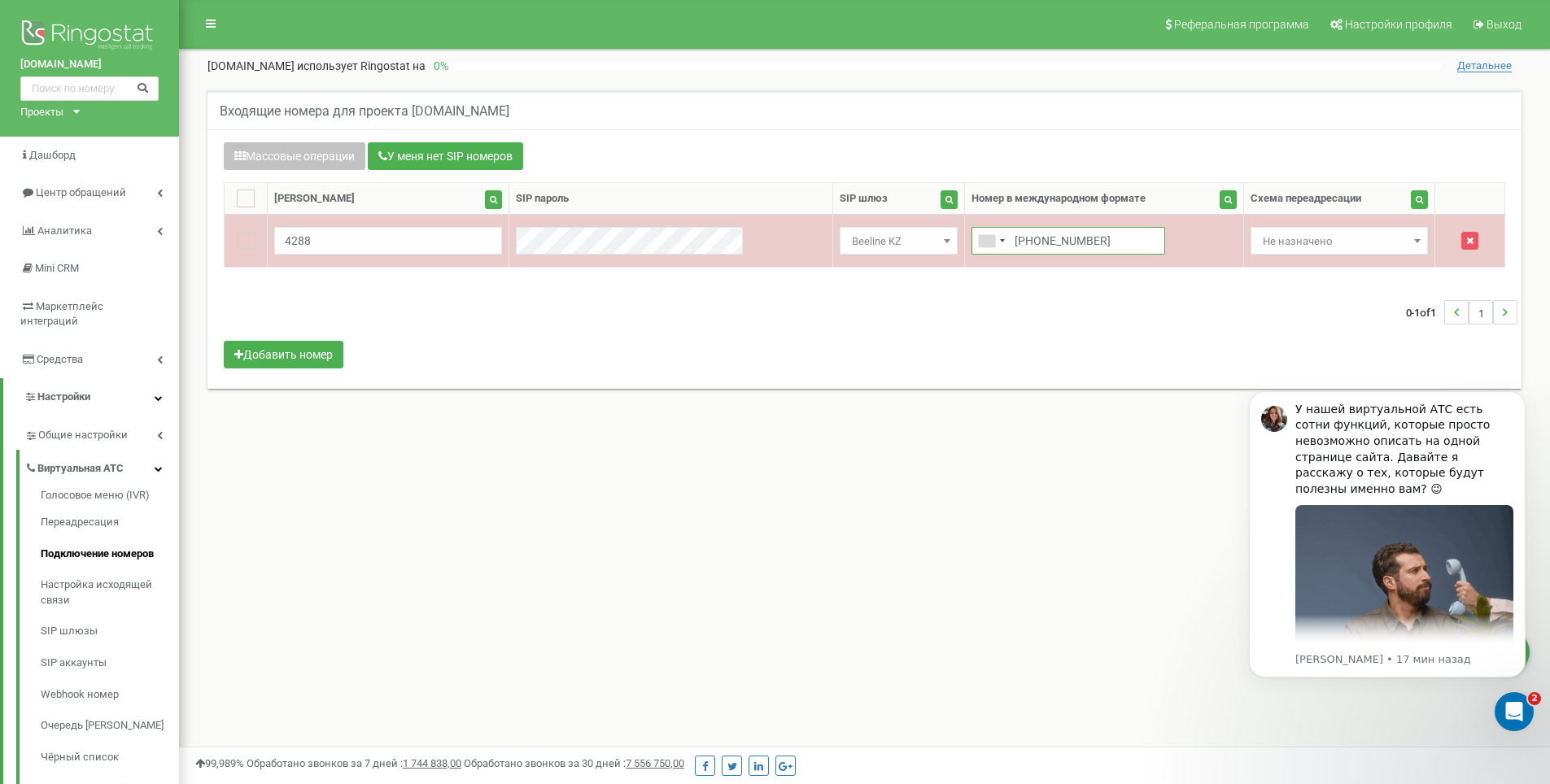
click at [971, 243] on input "+87717804288" at bounding box center [1068, 241] width 194 height 28
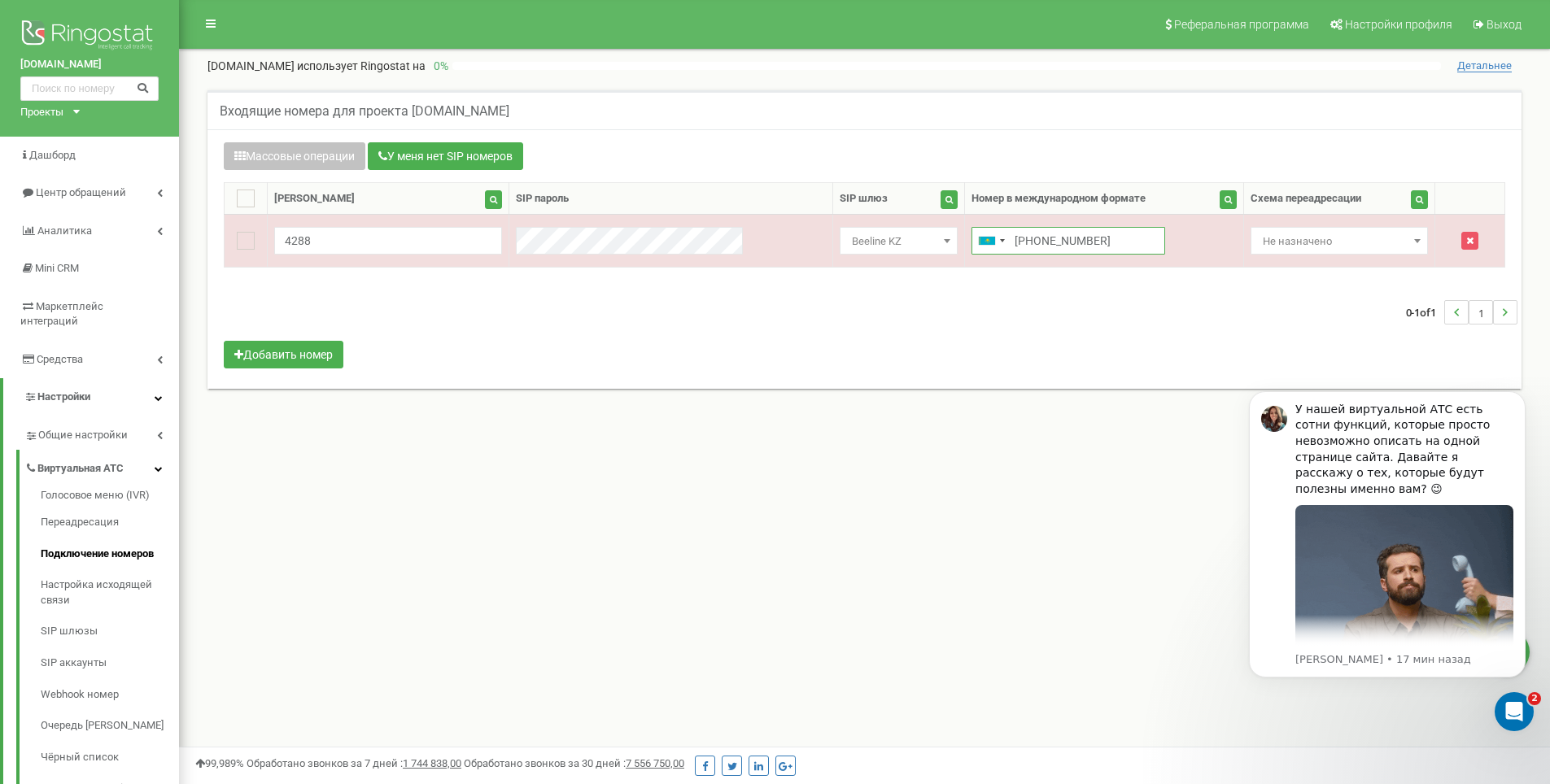
type input "+77717804288"
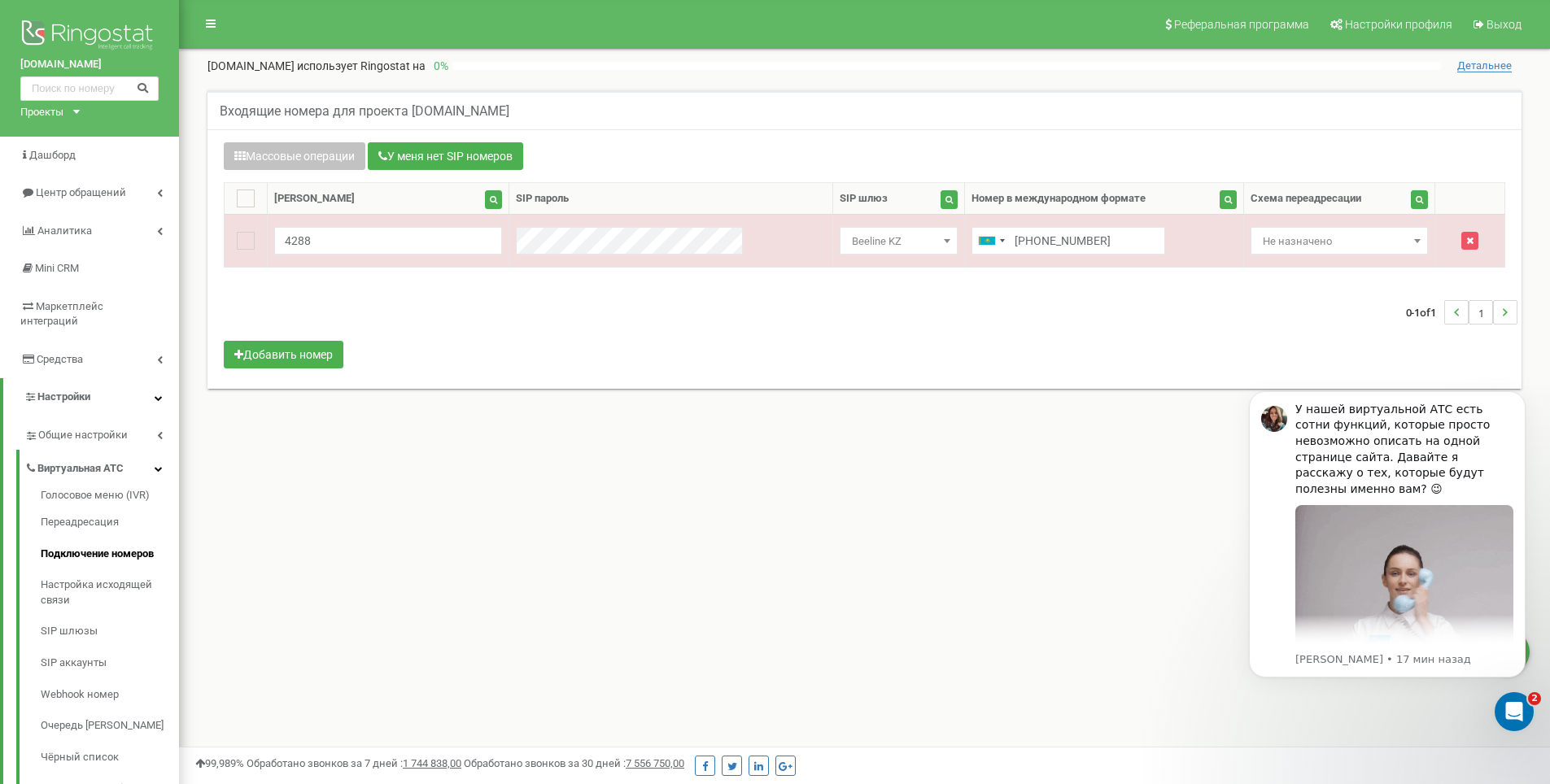
click at [1048, 293] on body at bounding box center [775, 488] width 1550 height 976
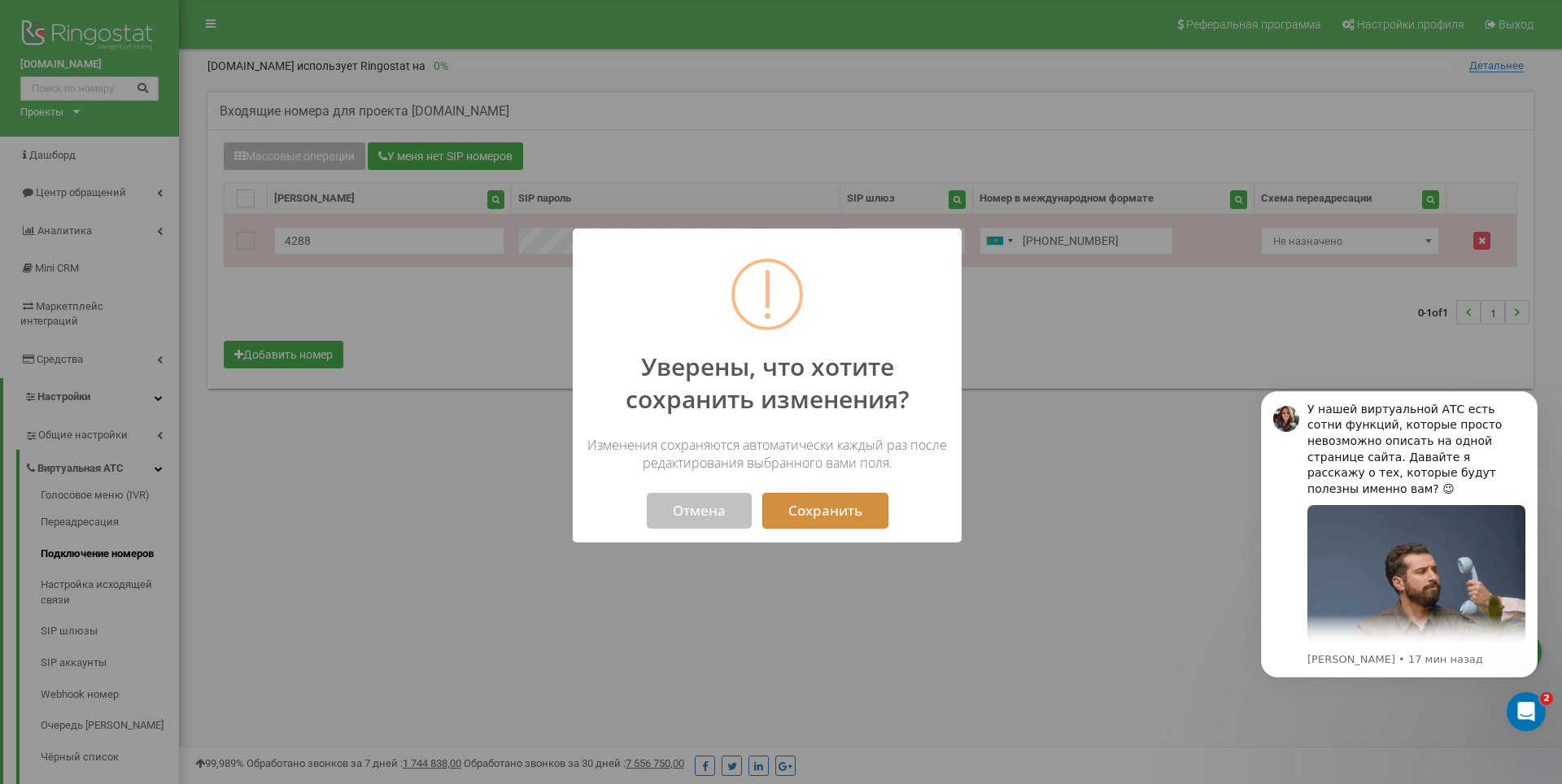
click at [808, 505] on button "Сохранить" at bounding box center [825, 510] width 126 height 36
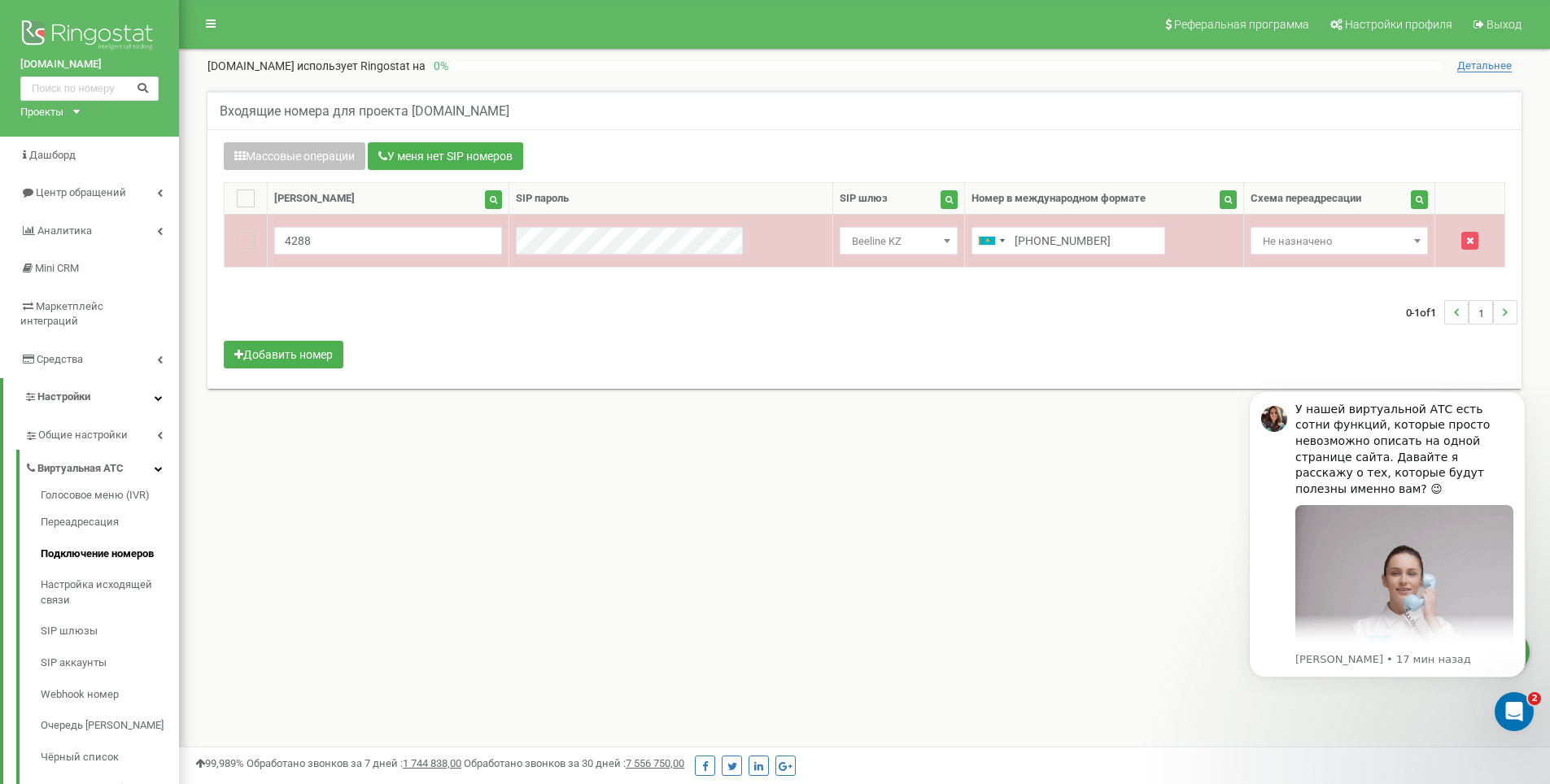
click at [1355, 243] on span "Не назначено" at bounding box center [1339, 242] width 165 height 23
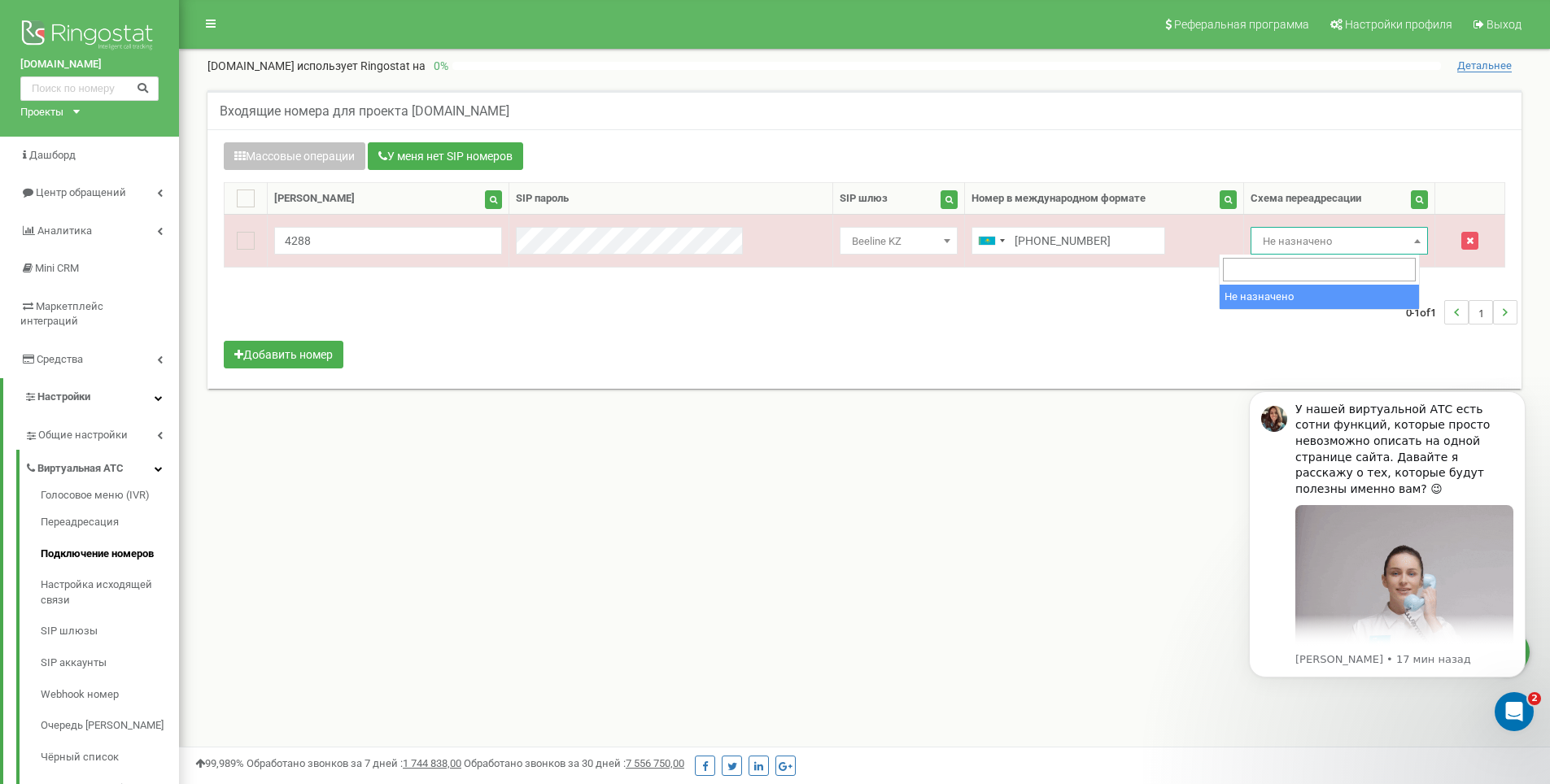
click at [1275, 271] on input "search" at bounding box center [1320, 269] width 193 height 23
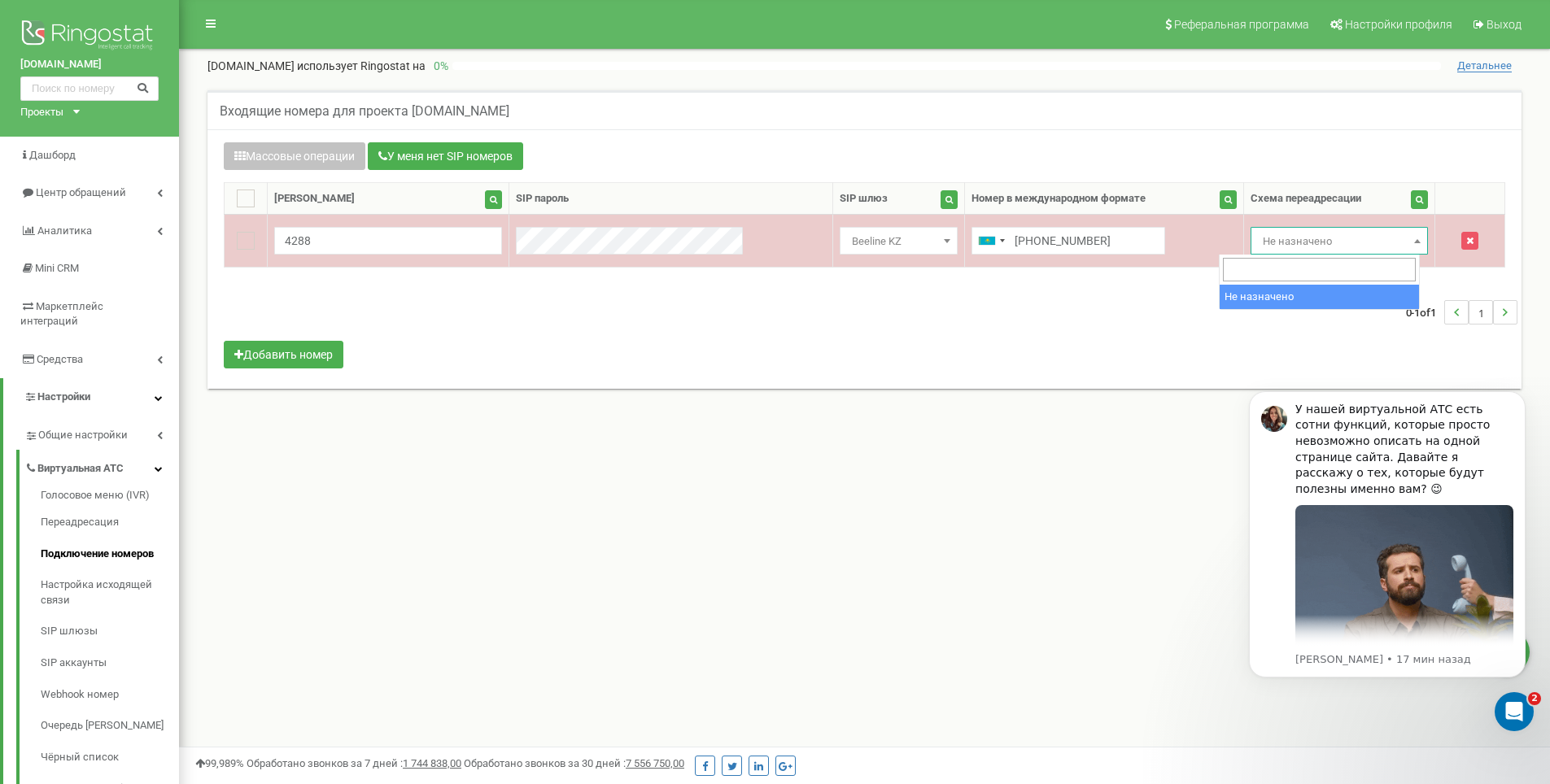
click at [1270, 242] on span "Не назначено" at bounding box center [1339, 242] width 165 height 23
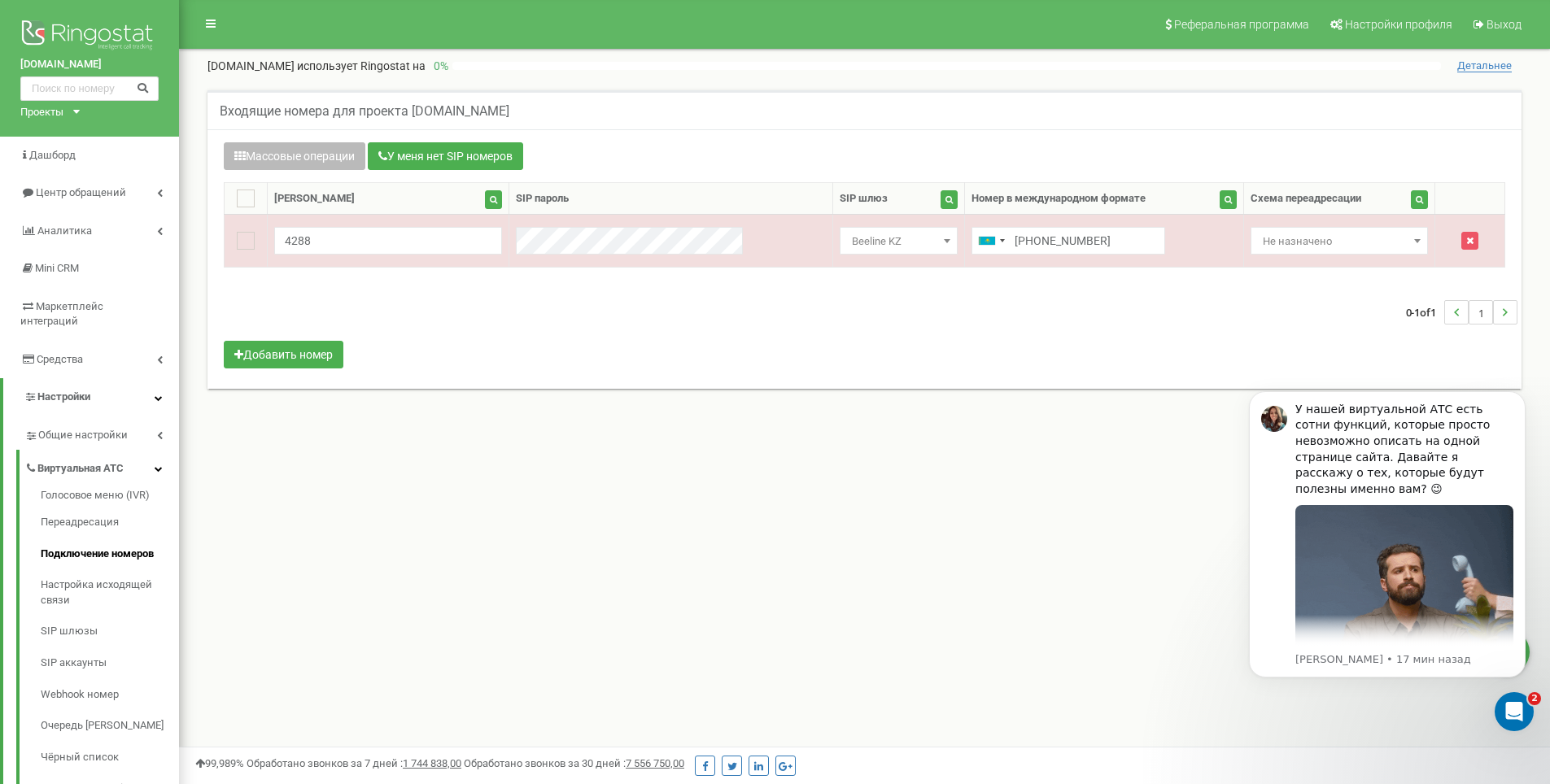
click at [297, 143] on button "Массовые операции" at bounding box center [294, 156] width 142 height 28
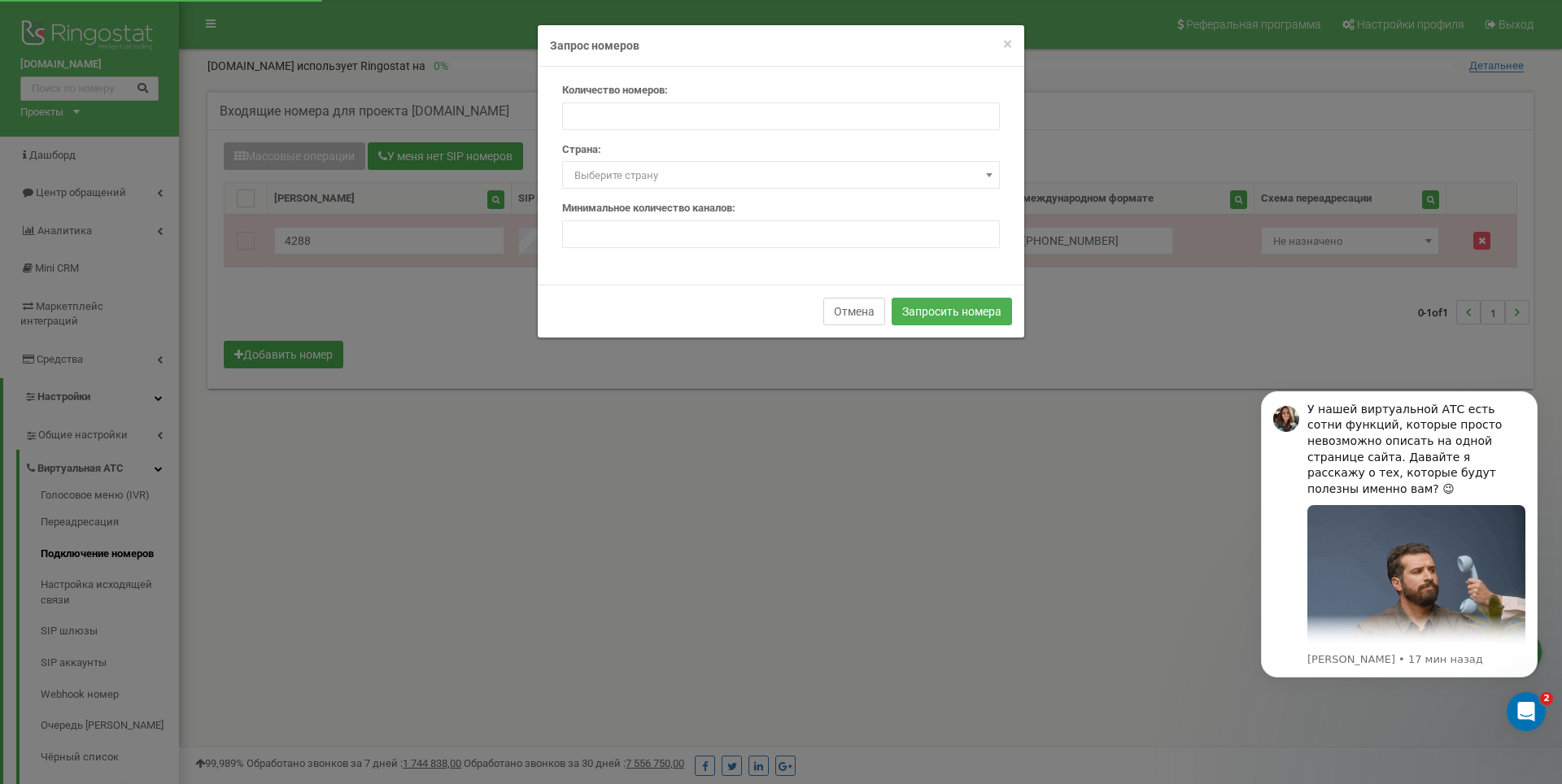
click at [859, 317] on button "Отмена" at bounding box center [854, 312] width 62 height 28
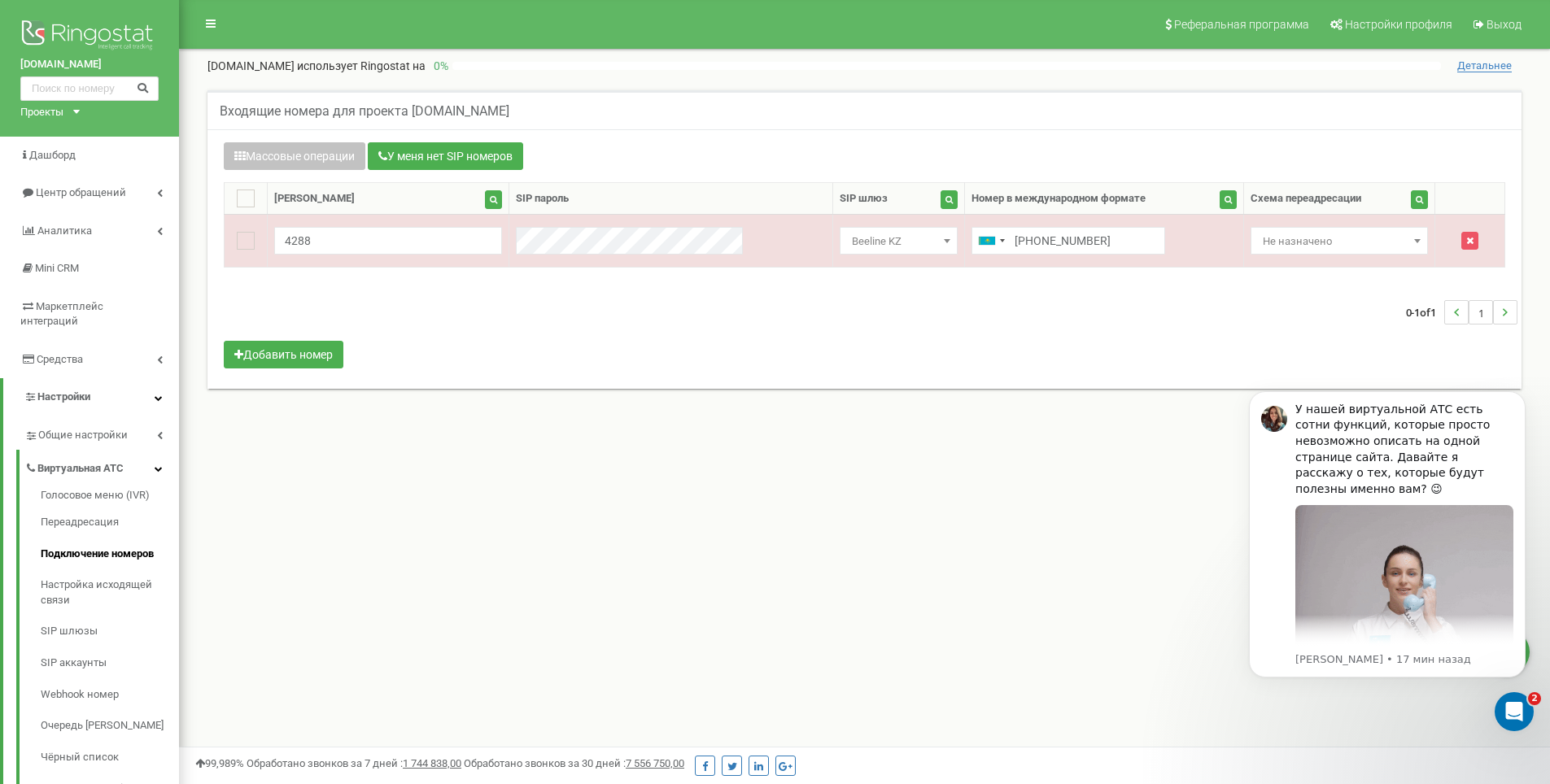
click at [831, 333] on div "0-1 of 1 1" at bounding box center [864, 313] width 1306 height 57
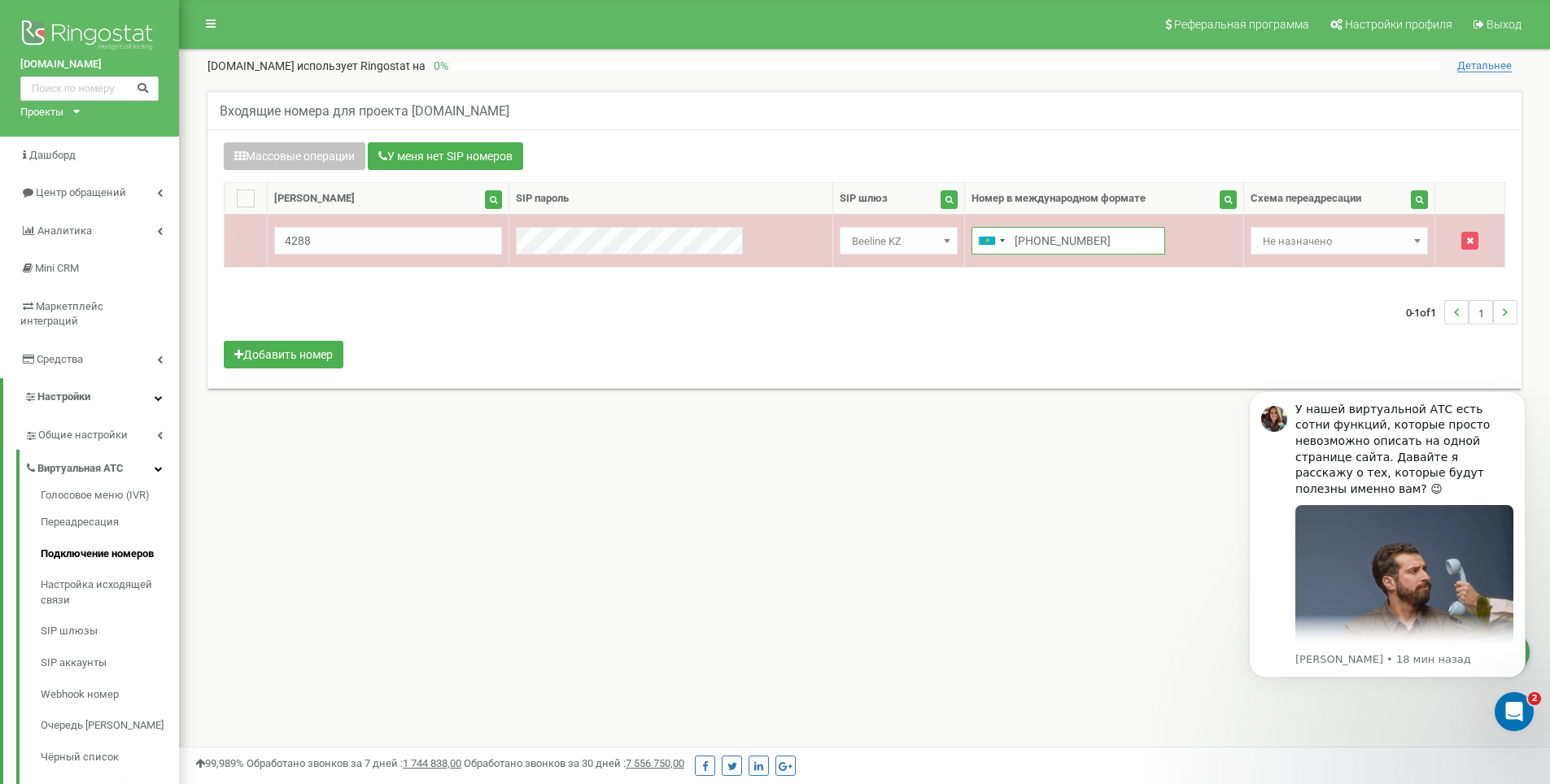
click at [1008, 243] on input "[PHONE_NUMBER]" at bounding box center [1068, 241] width 194 height 28
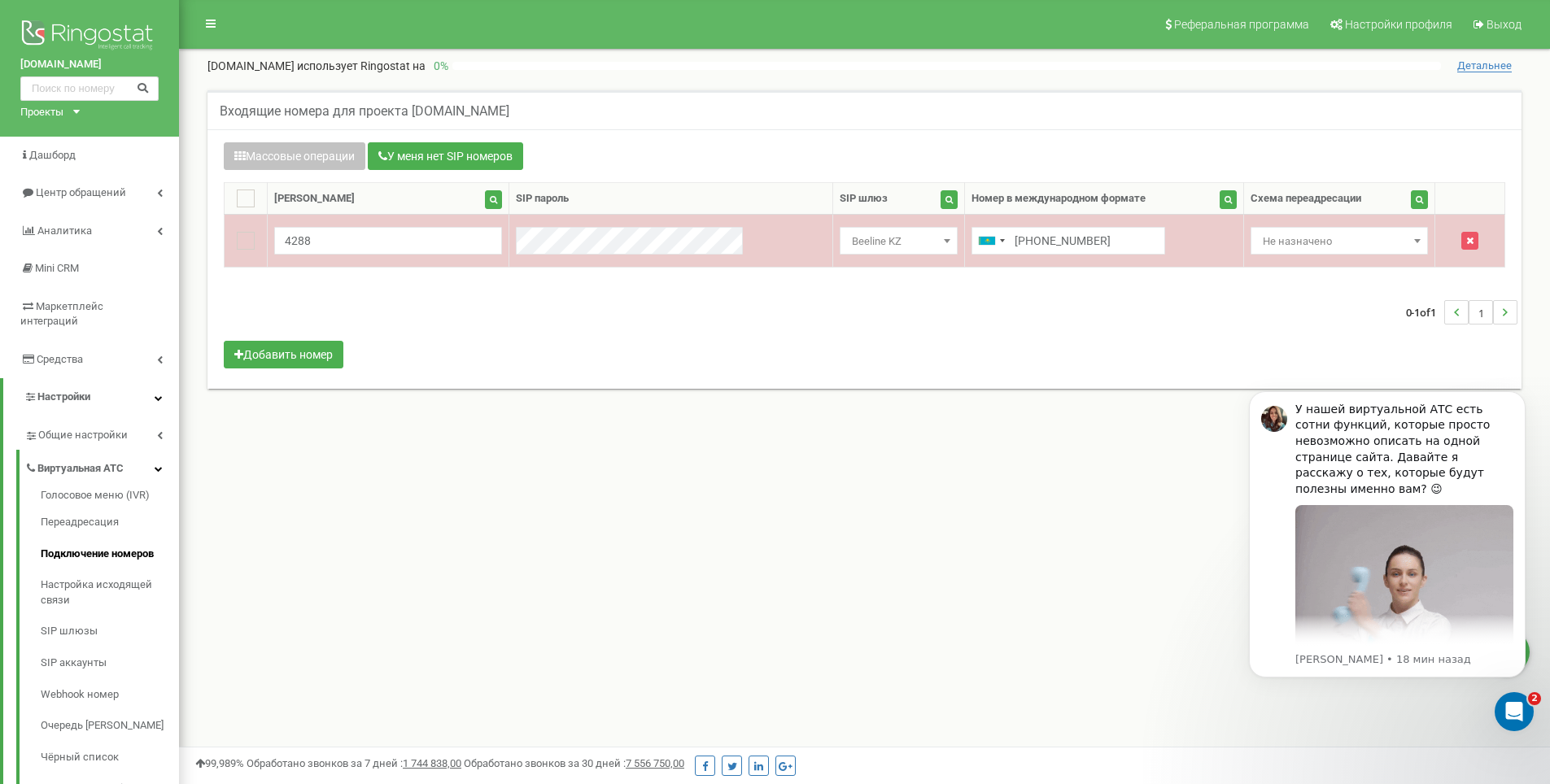
click at [1475, 236] on td at bounding box center [1469, 241] width 70 height 53
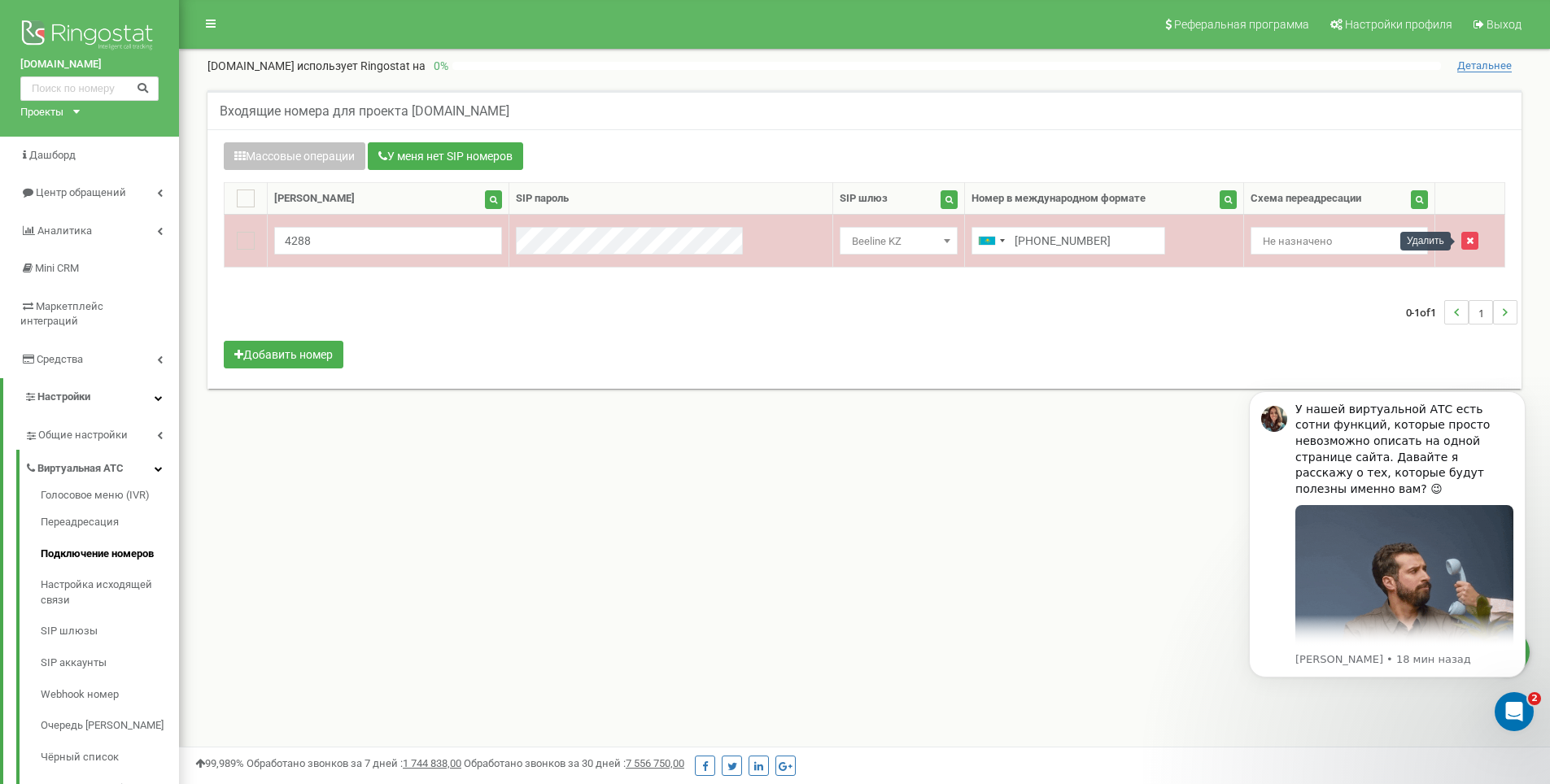
click at [1466, 240] on icon "button" at bounding box center [1469, 240] width 7 height 10
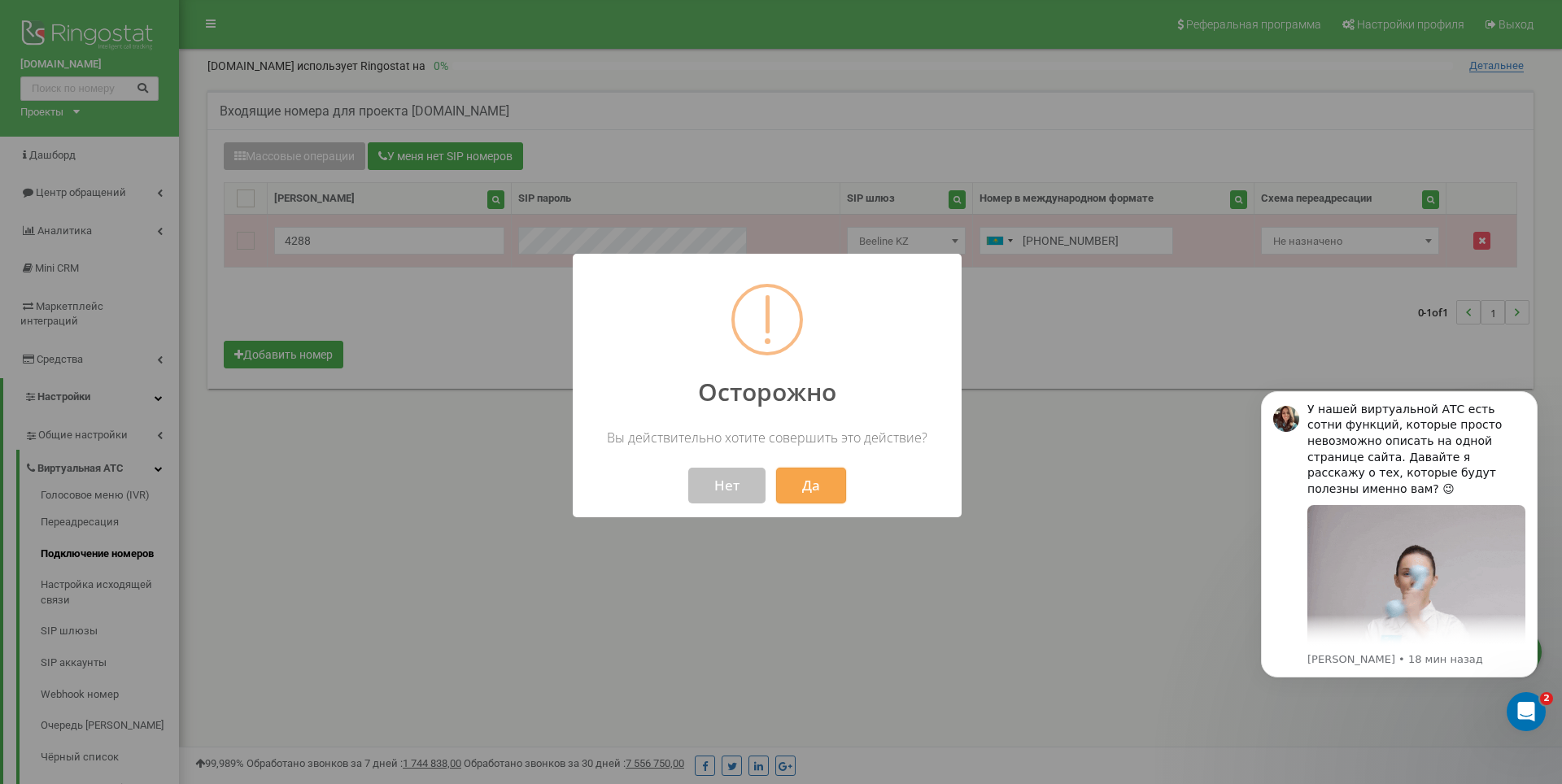
click at [781, 488] on button "Да" at bounding box center [811, 485] width 70 height 36
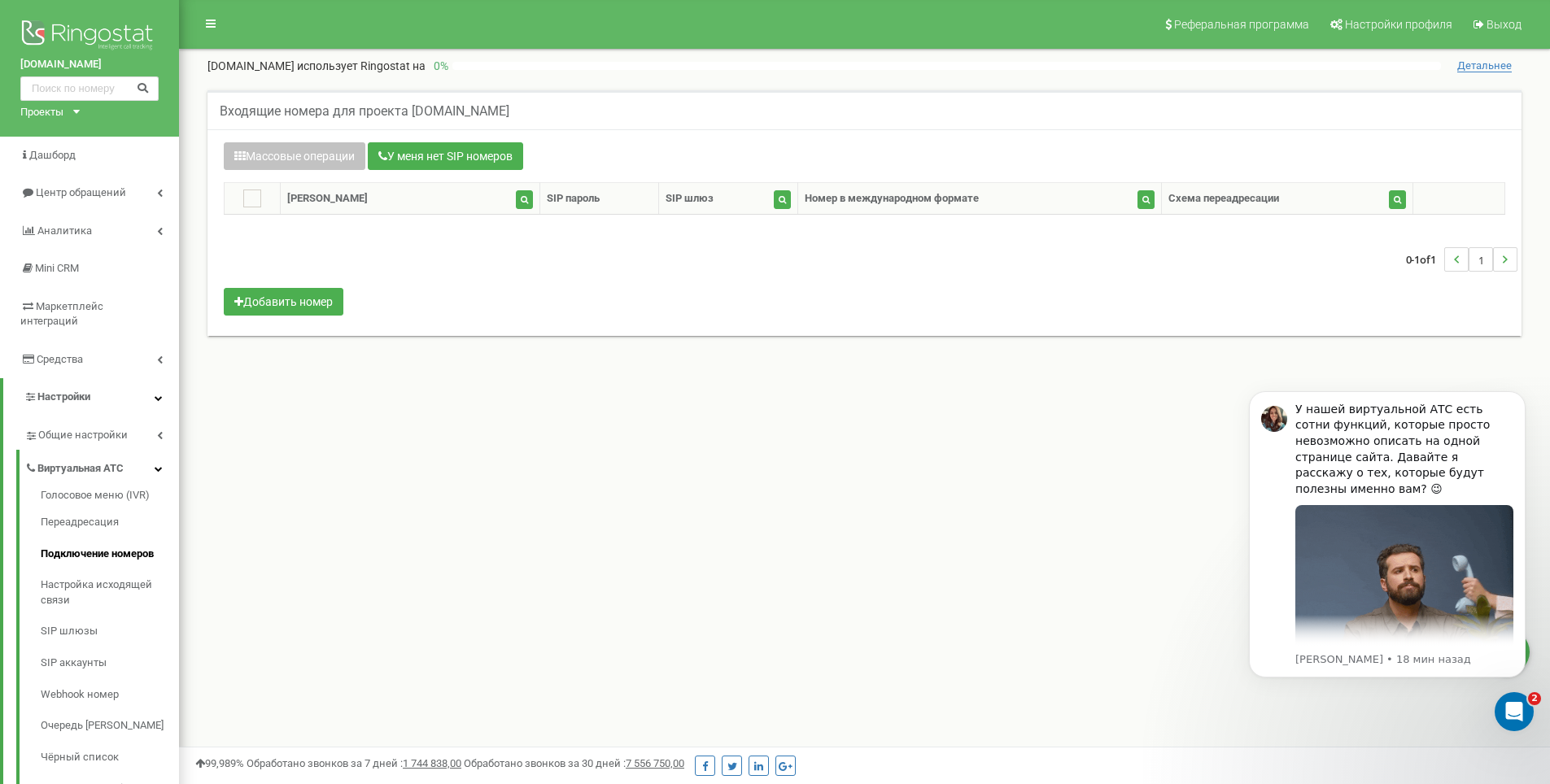
click at [294, 316] on div "Массовые операции У меня нет SIP номеров Настройка Выберите настройку для редак…" at bounding box center [864, 231] width 1306 height 177
click at [301, 306] on button "Добавить номер" at bounding box center [283, 302] width 120 height 28
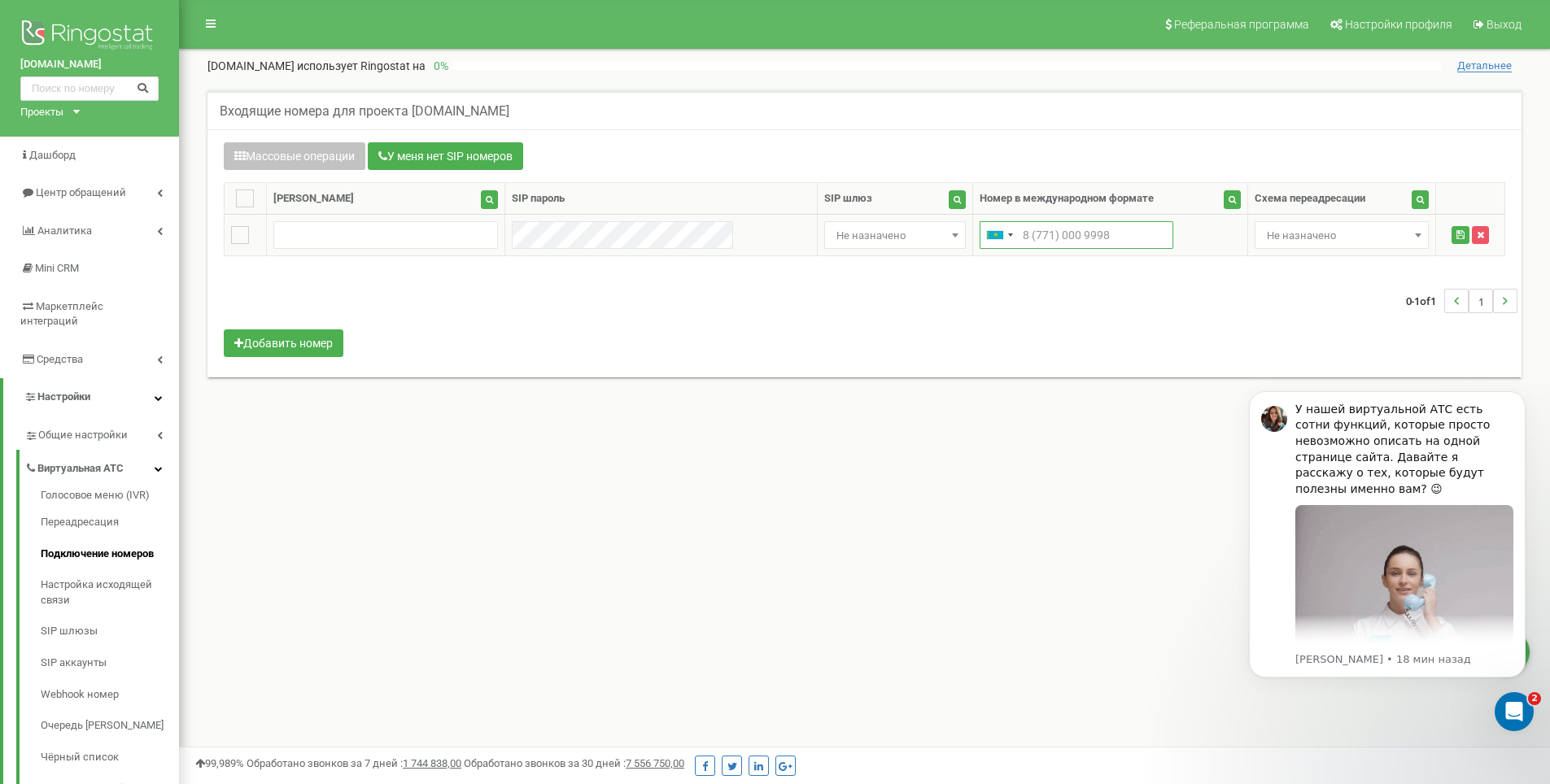
click at [1045, 240] on input "text" at bounding box center [1076, 236] width 194 height 28
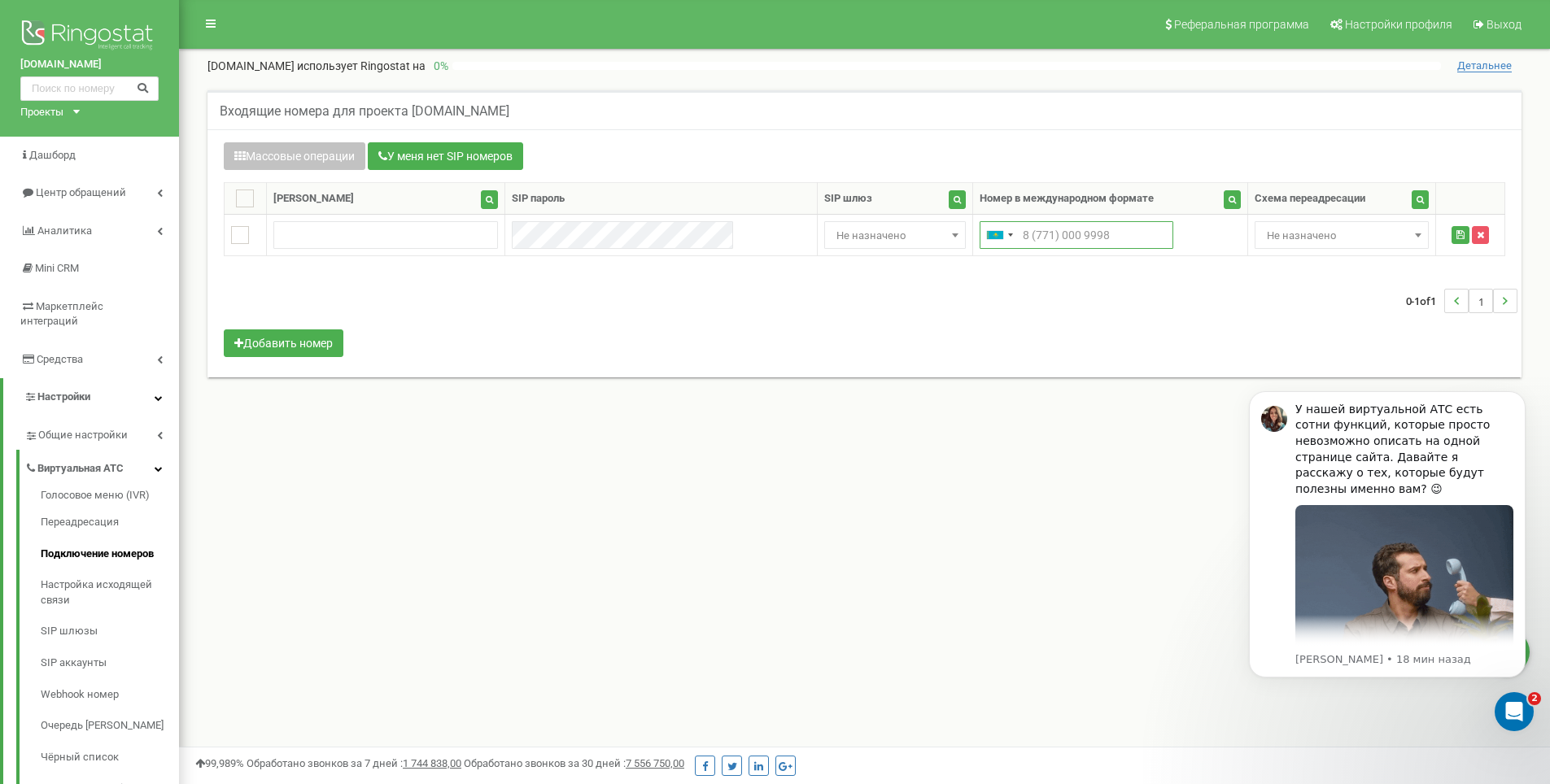
paste input "77717804288"
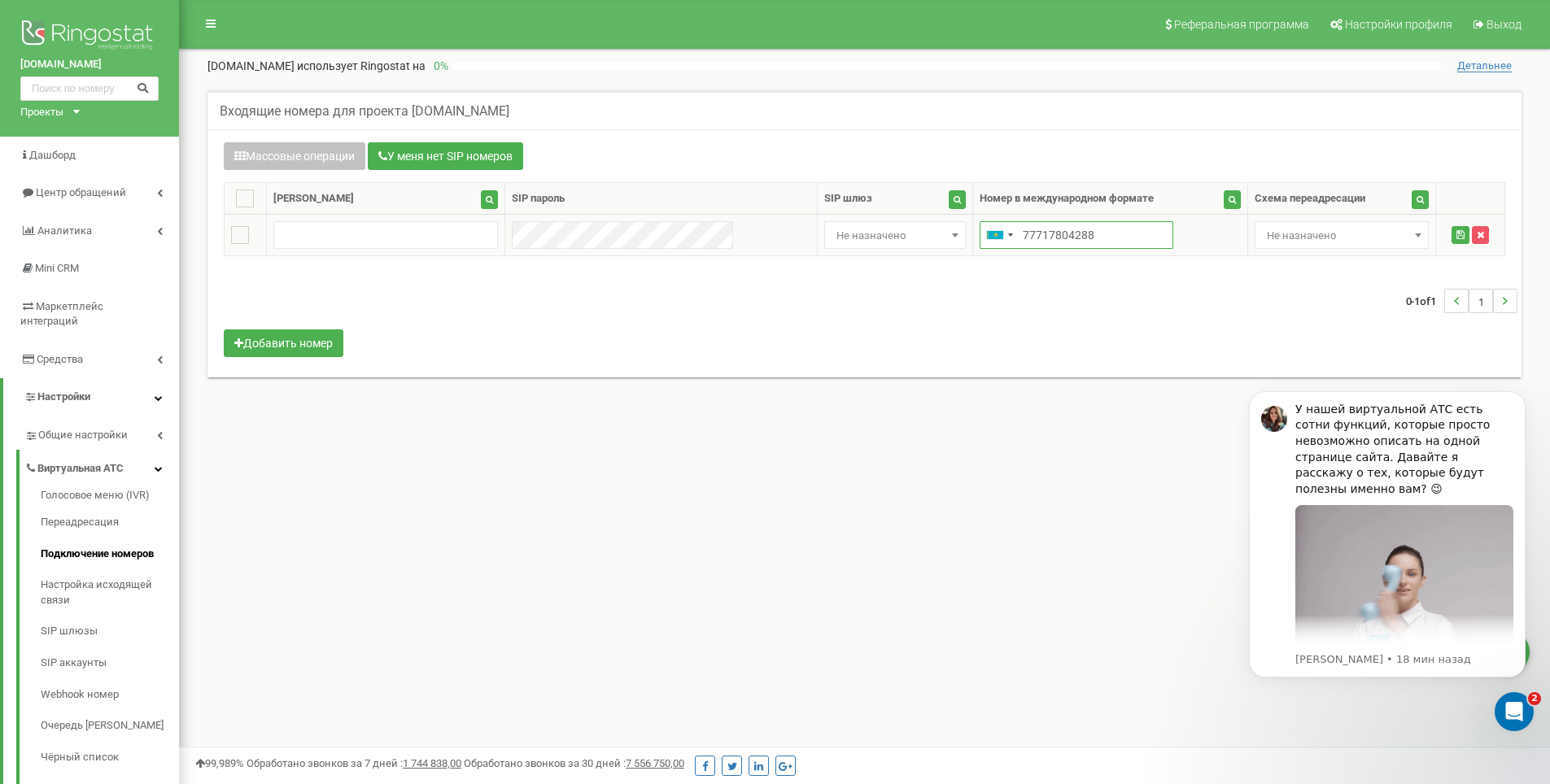
type input "77717804288"
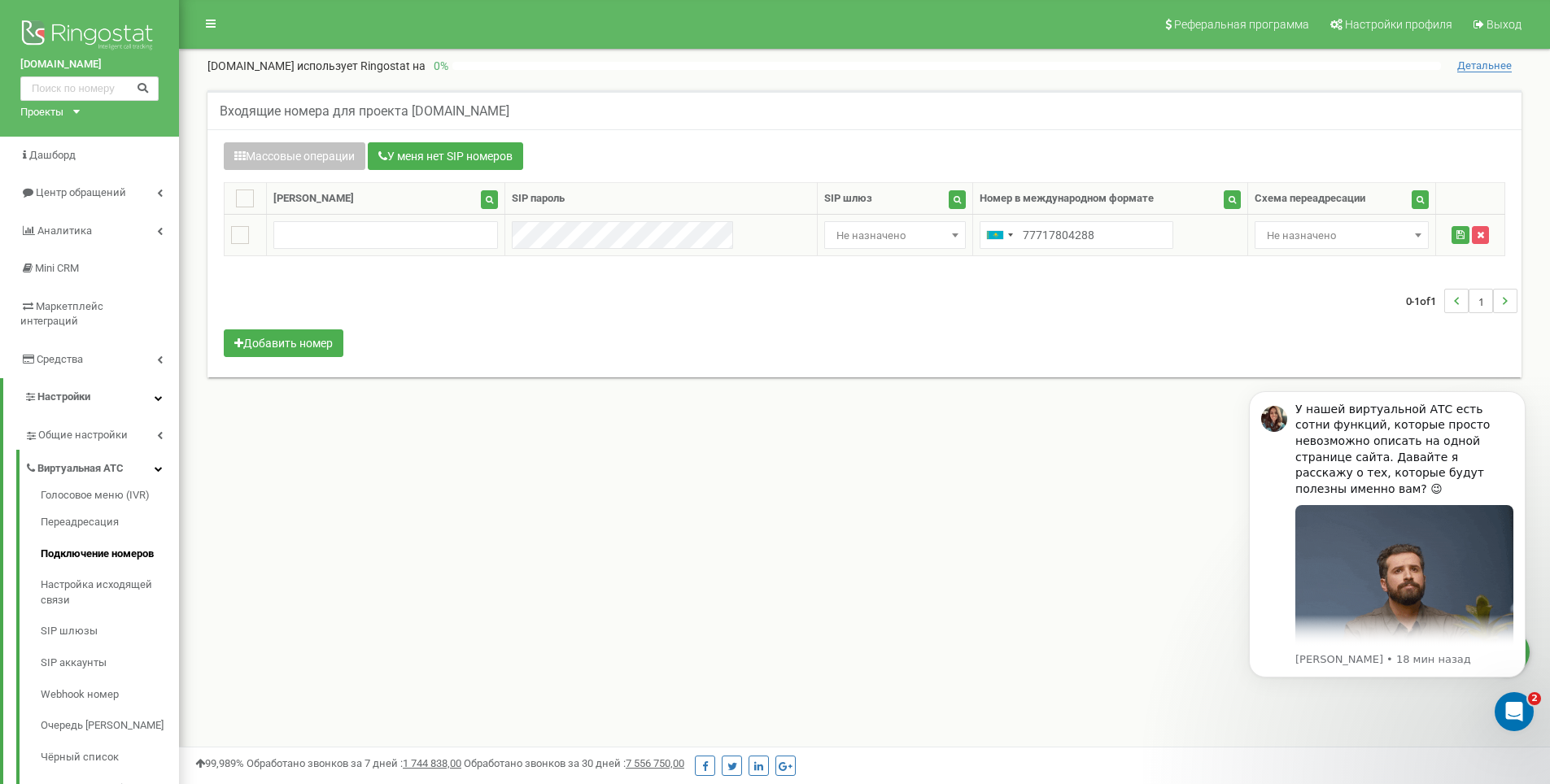
click at [830, 234] on span "Не назначено" at bounding box center [895, 236] width 130 height 23
click at [806, 263] on input "и" at bounding box center [828, 263] width 150 height 23
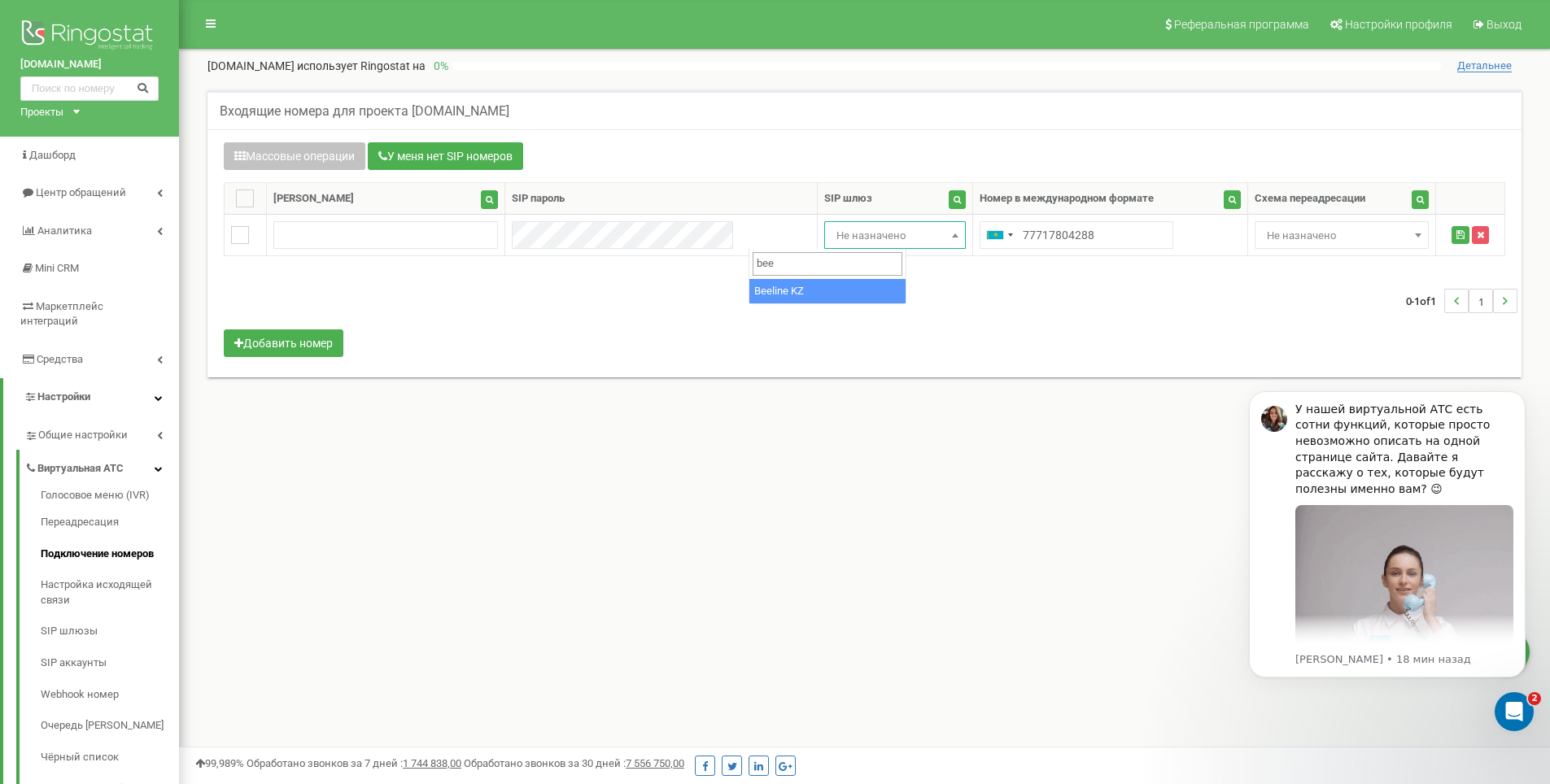
type input "bee"
select select "3956"
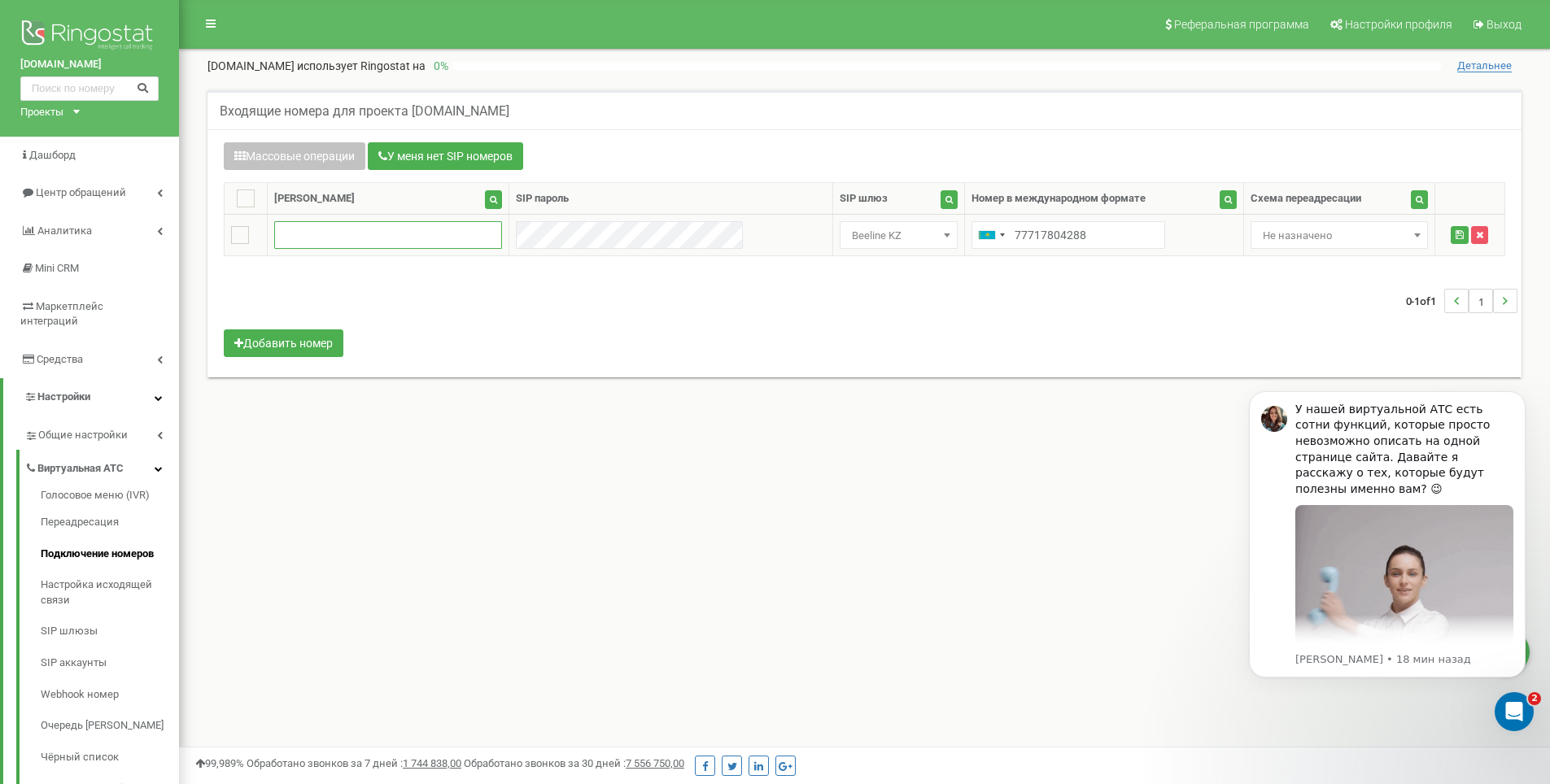
click at [420, 247] on input "text" at bounding box center [388, 236] width 229 height 28
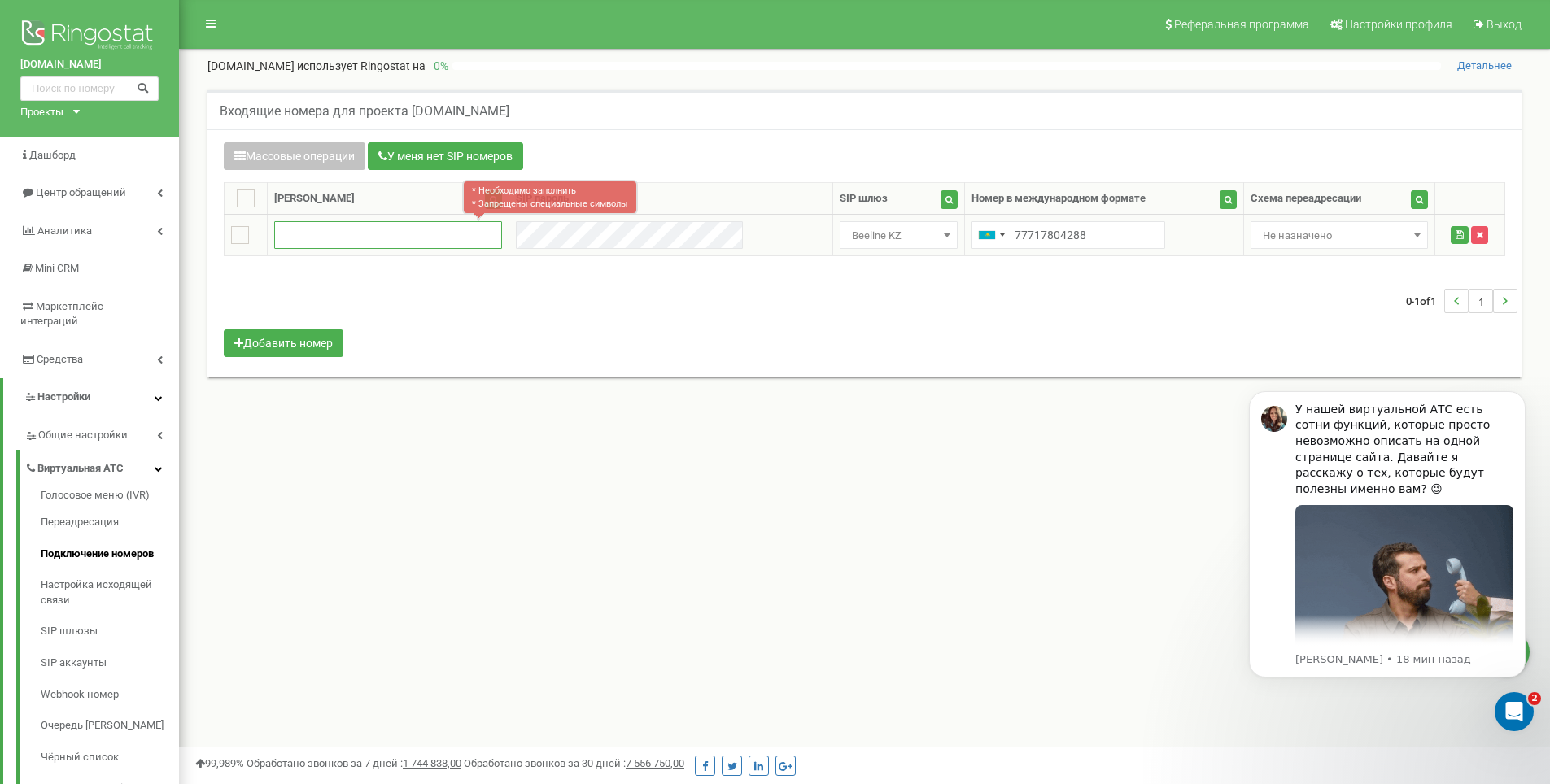
click at [388, 245] on input "text" at bounding box center [388, 236] width 229 height 28
paste input "4288"
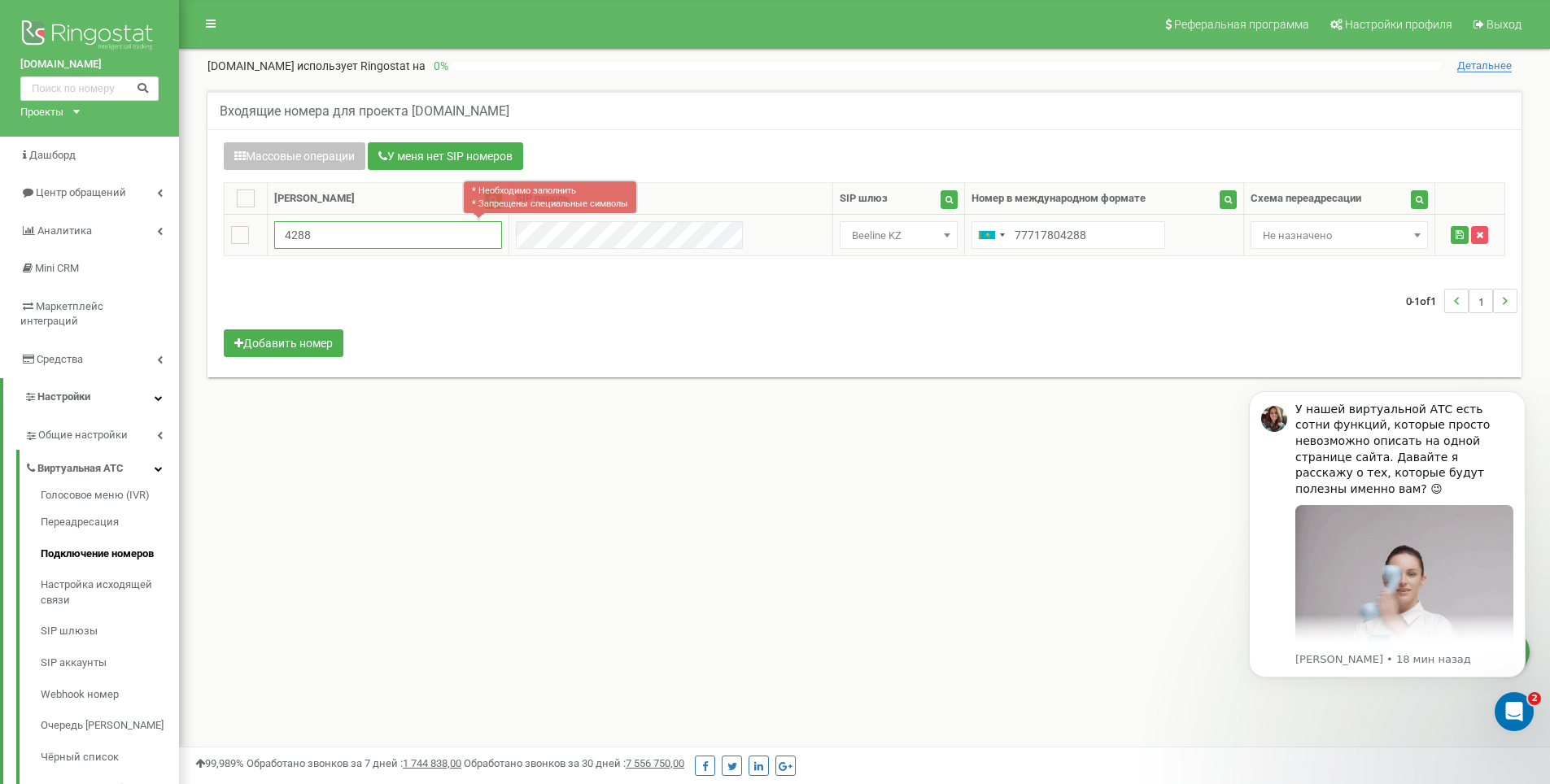
type input "4288"
click at [1451, 236] on button "submit" at bounding box center [1460, 235] width 18 height 18
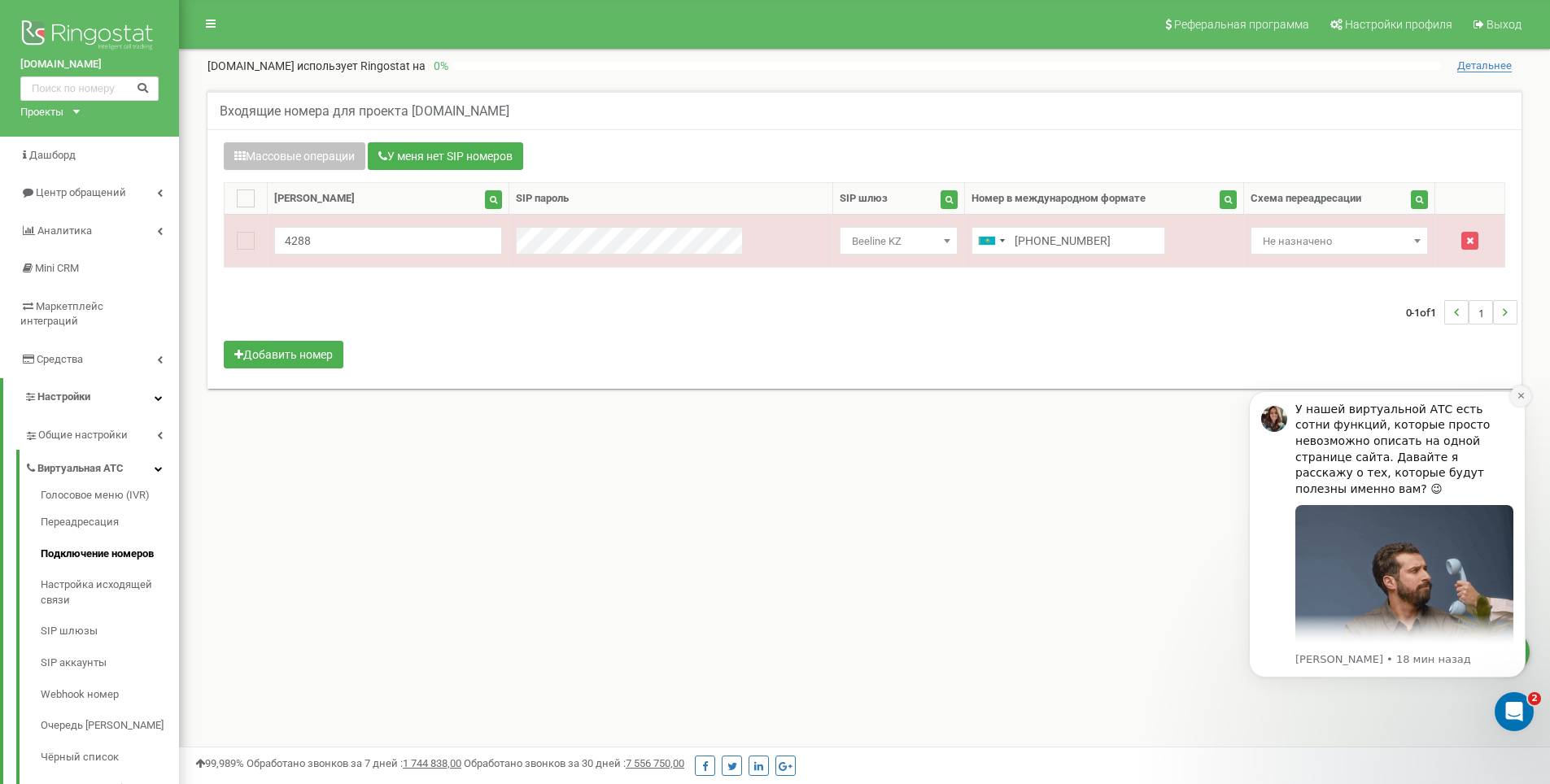
click at [1524, 398] on icon "Dismiss notification" at bounding box center [1520, 395] width 9 height 9
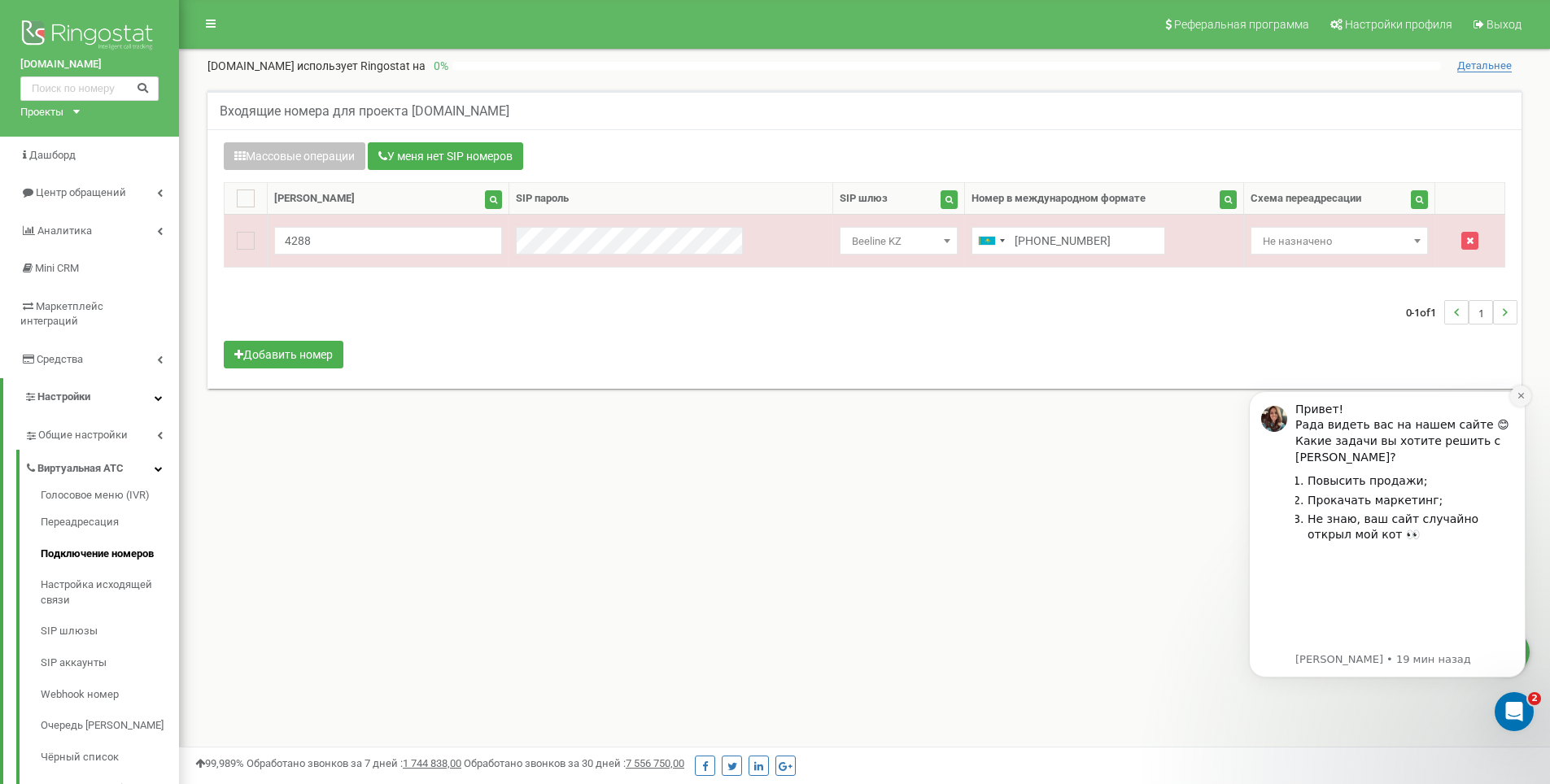
click at [1521, 400] on icon "Dismiss notification" at bounding box center [1520, 395] width 9 height 9
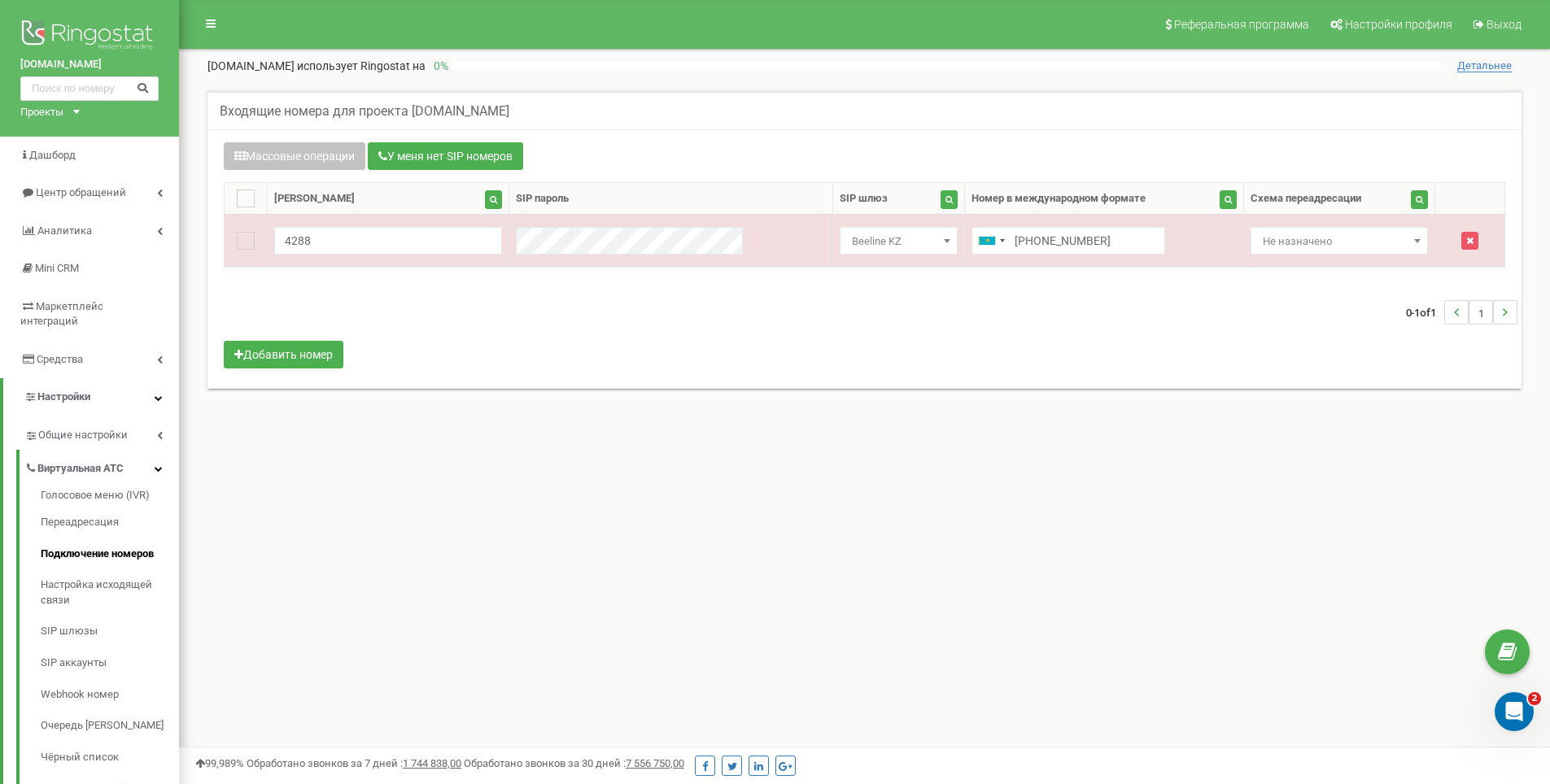
click at [968, 309] on div "0-1 of 1 1" at bounding box center [864, 313] width 1306 height 57
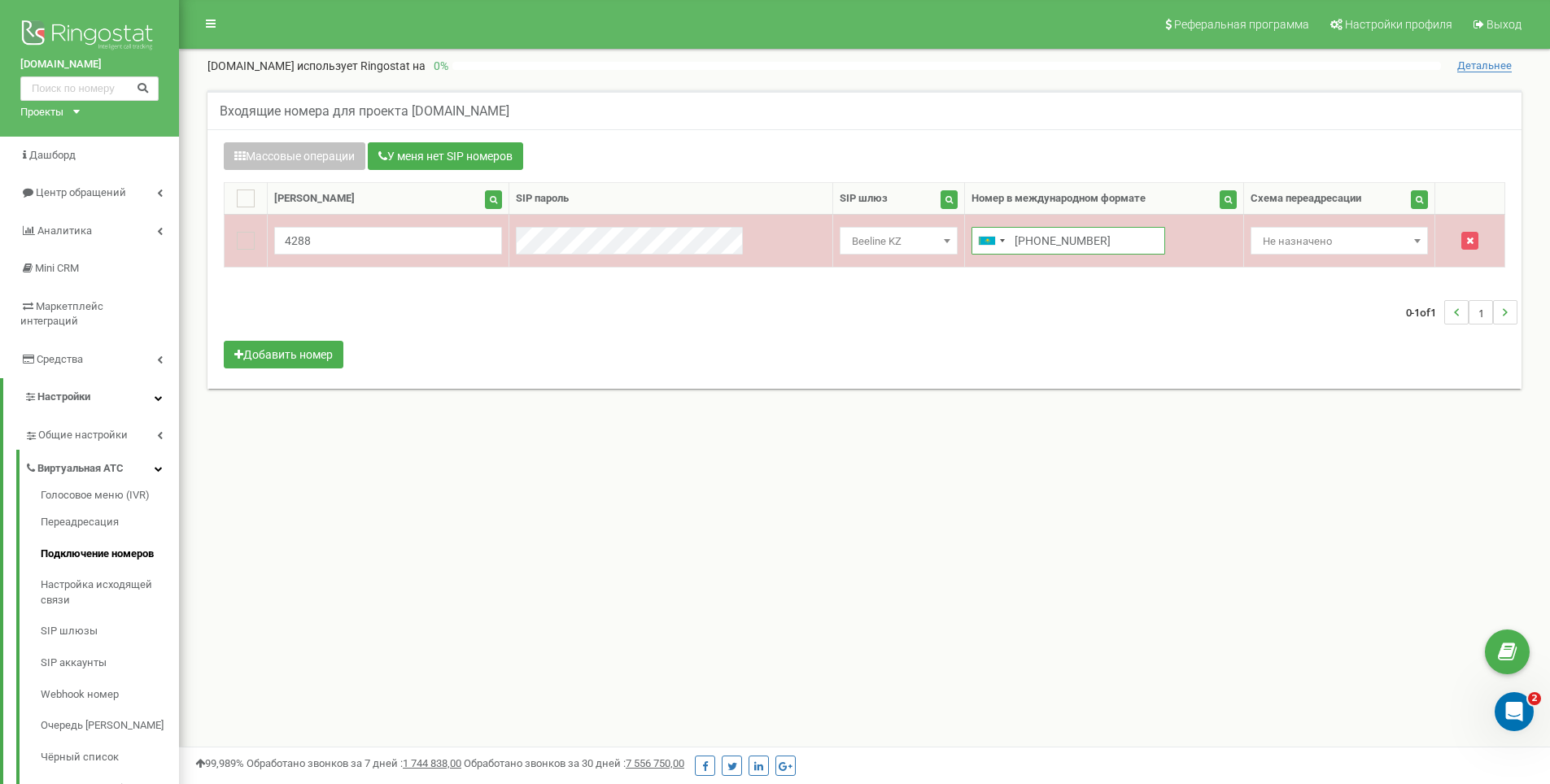
click at [971, 245] on input "[PHONE_NUMBER]" at bounding box center [1068, 241] width 194 height 28
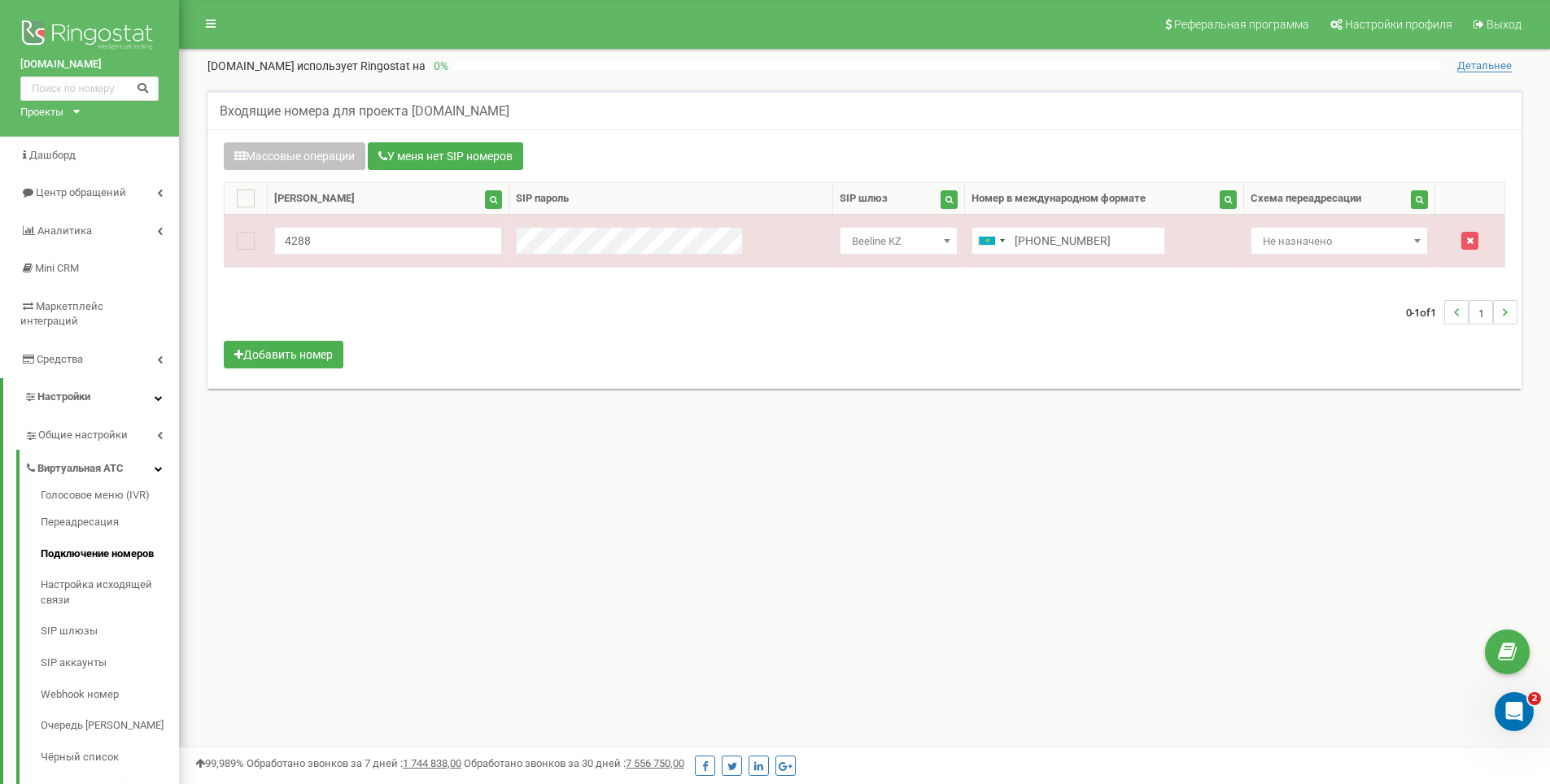
click at [991, 276] on div "Массовые операции У меня нет SIP номеров Настройка Выберите настройку для редак…" at bounding box center [864, 257] width 1306 height 230
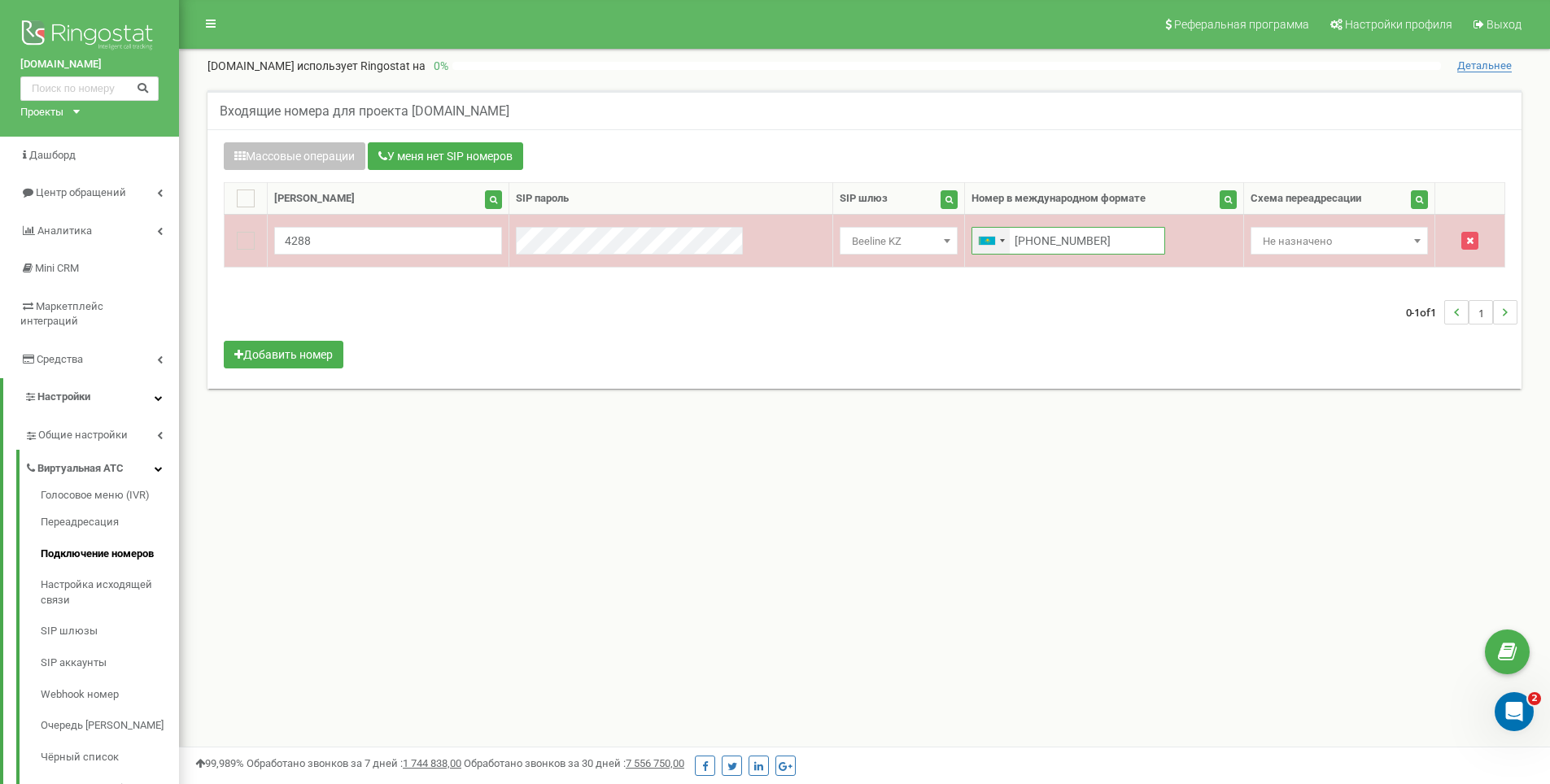
drag, startPoint x: 1063, startPoint y: 248, endPoint x: 940, endPoint y: 236, distance: 123.6
click at [971, 236] on div "[PHONE_NUMBER]" at bounding box center [1068, 241] width 194 height 28
click at [972, 243] on div "Telephone country code" at bounding box center [990, 241] width 37 height 26
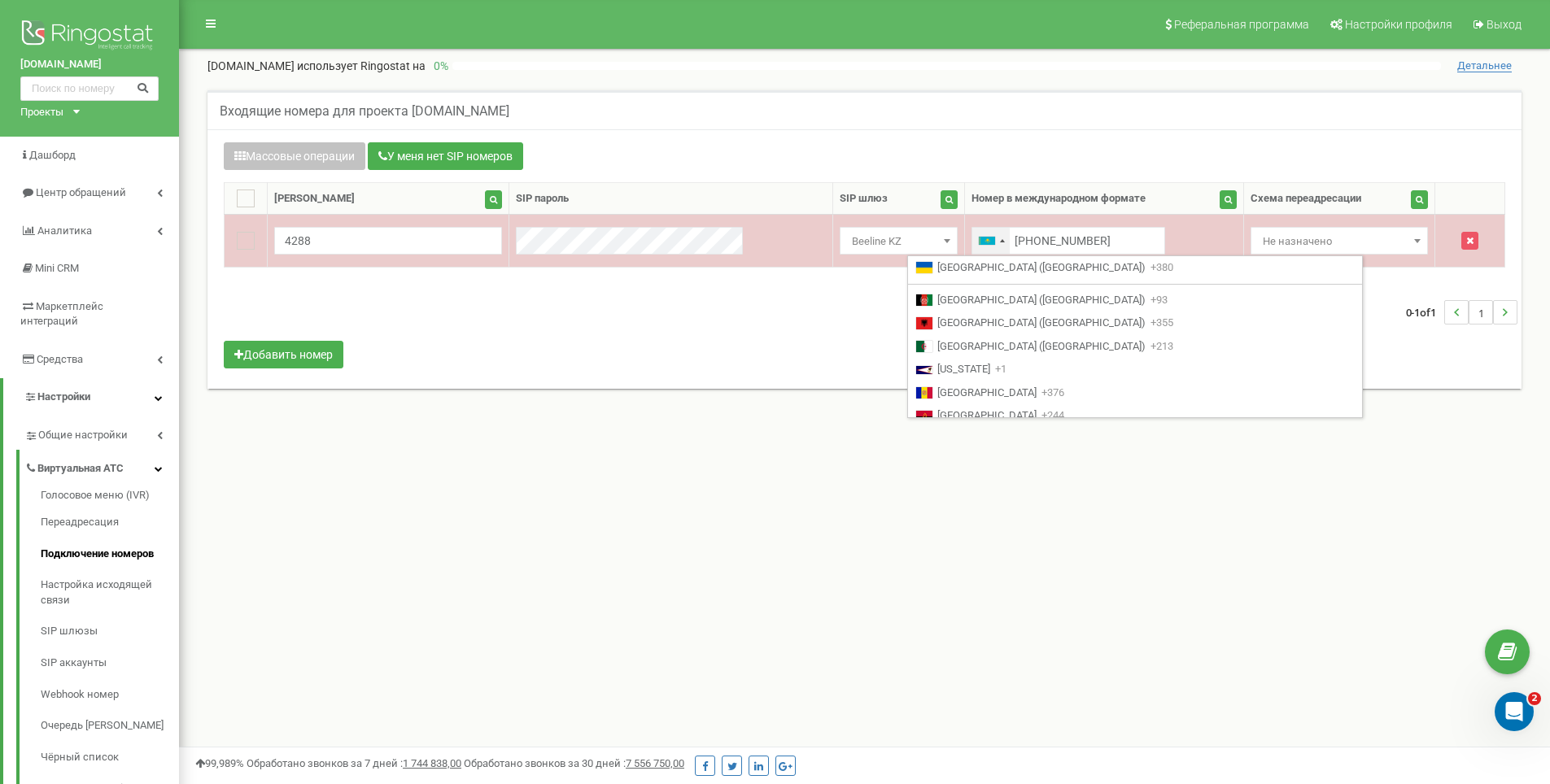
scroll to position [2543, 0]
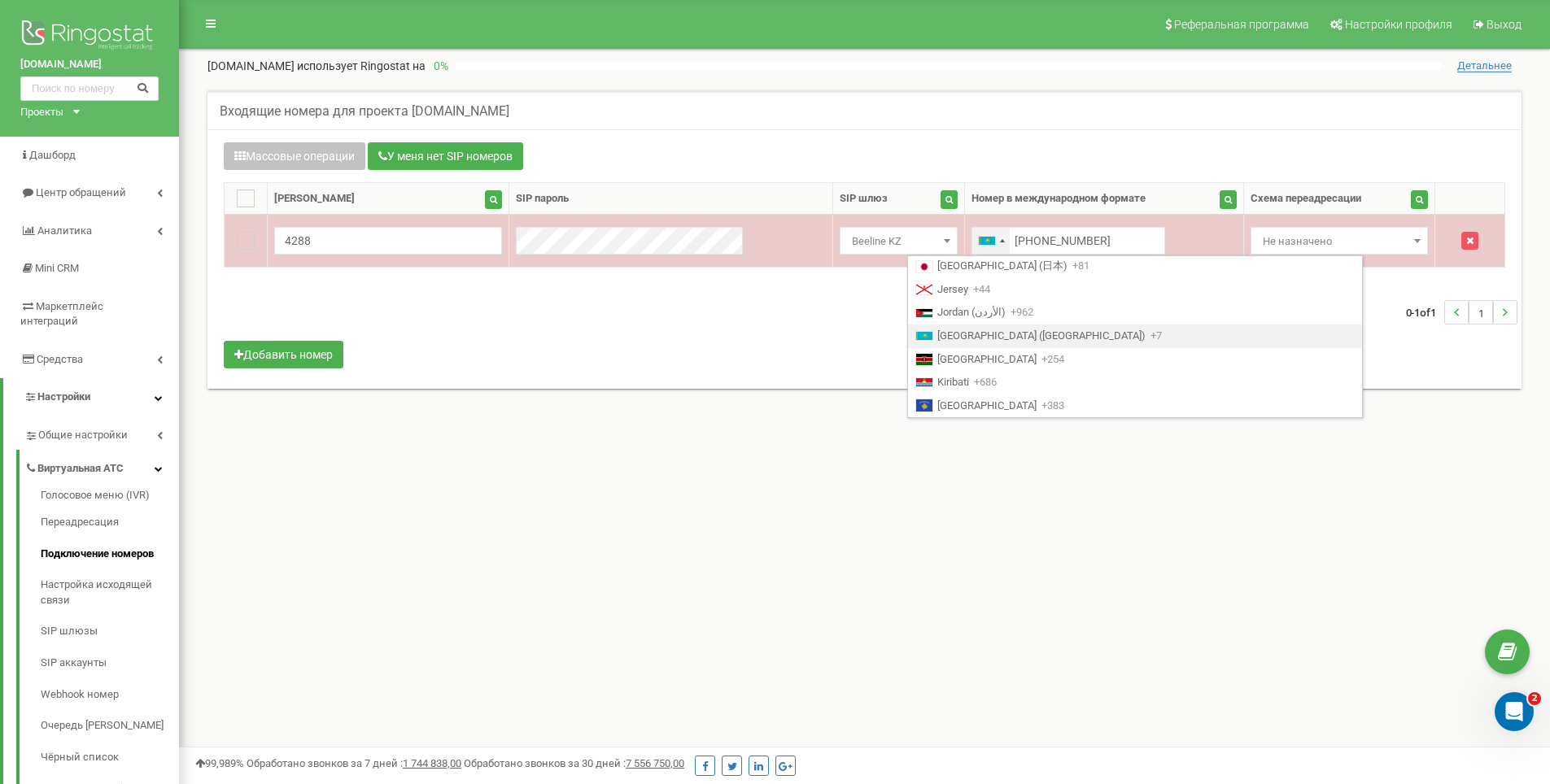
click at [972, 243] on div "Telephone country code" at bounding box center [990, 241] width 37 height 26
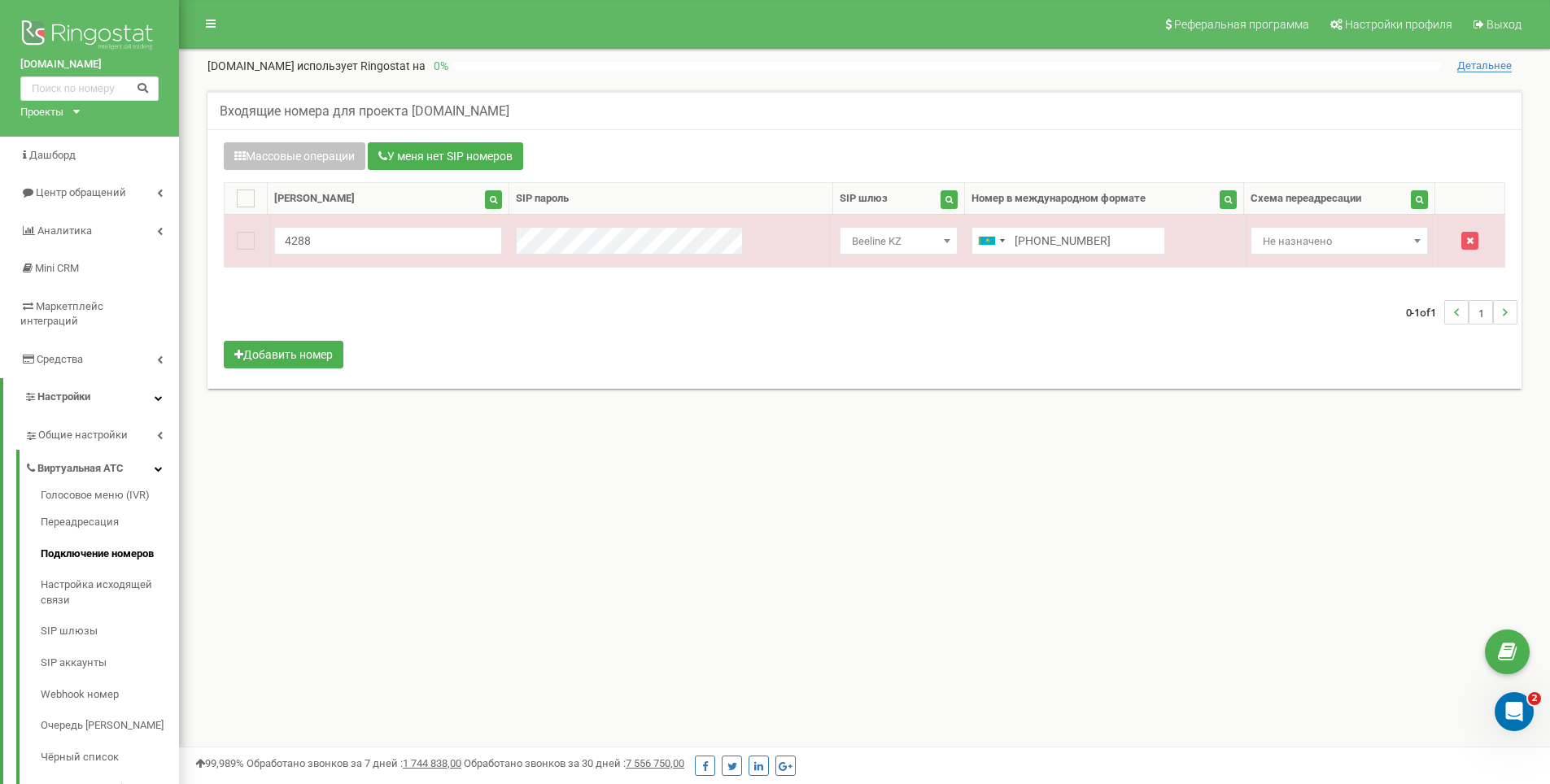
click at [392, 284] on div "0-1 of 1 1" at bounding box center [864, 313] width 1306 height 57
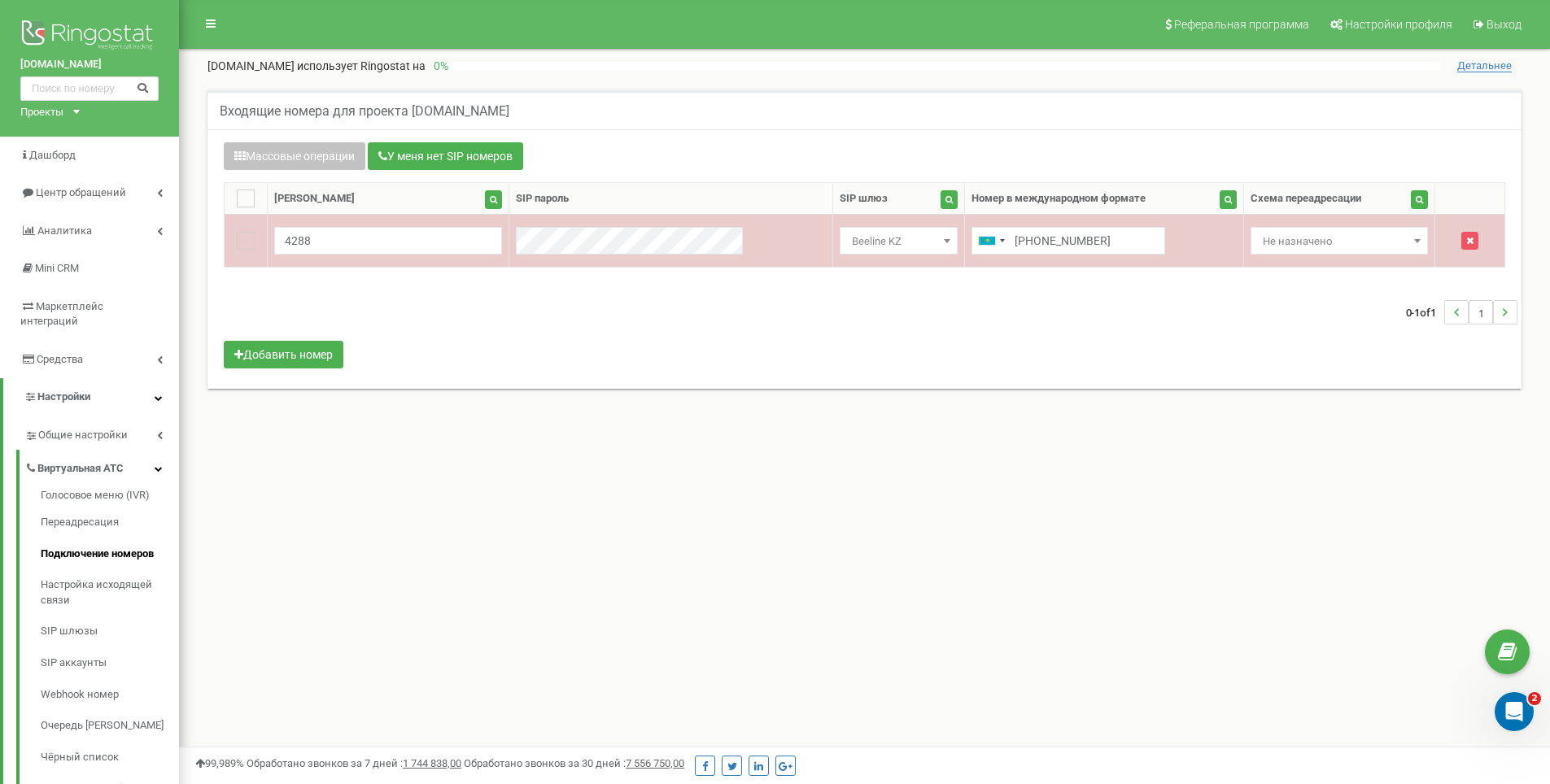
click at [845, 242] on span "Beeline KZ" at bounding box center [898, 242] width 107 height 23
type input "b"
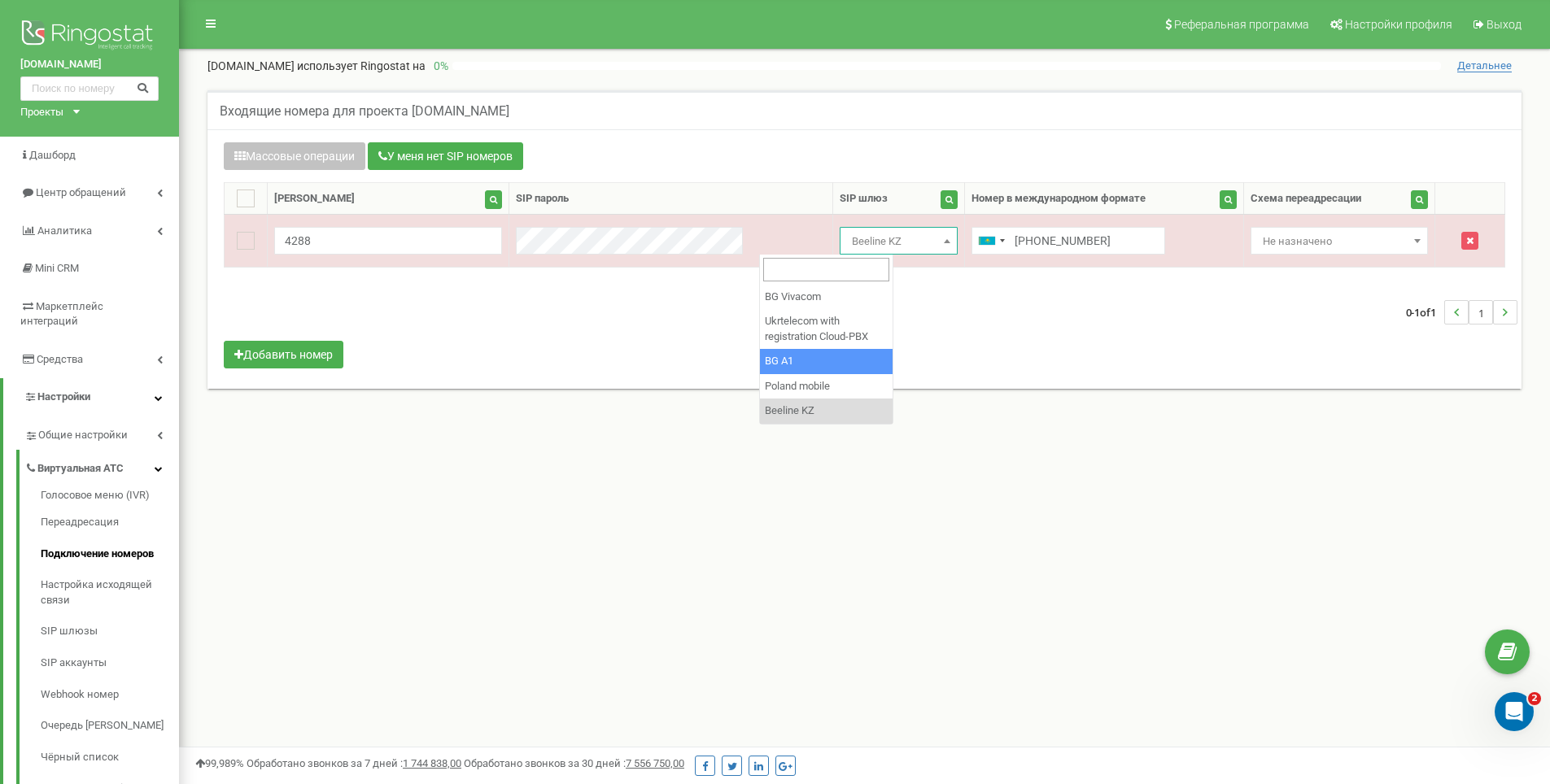
click at [680, 330] on div "0-1 of 1 1" at bounding box center [864, 313] width 1306 height 57
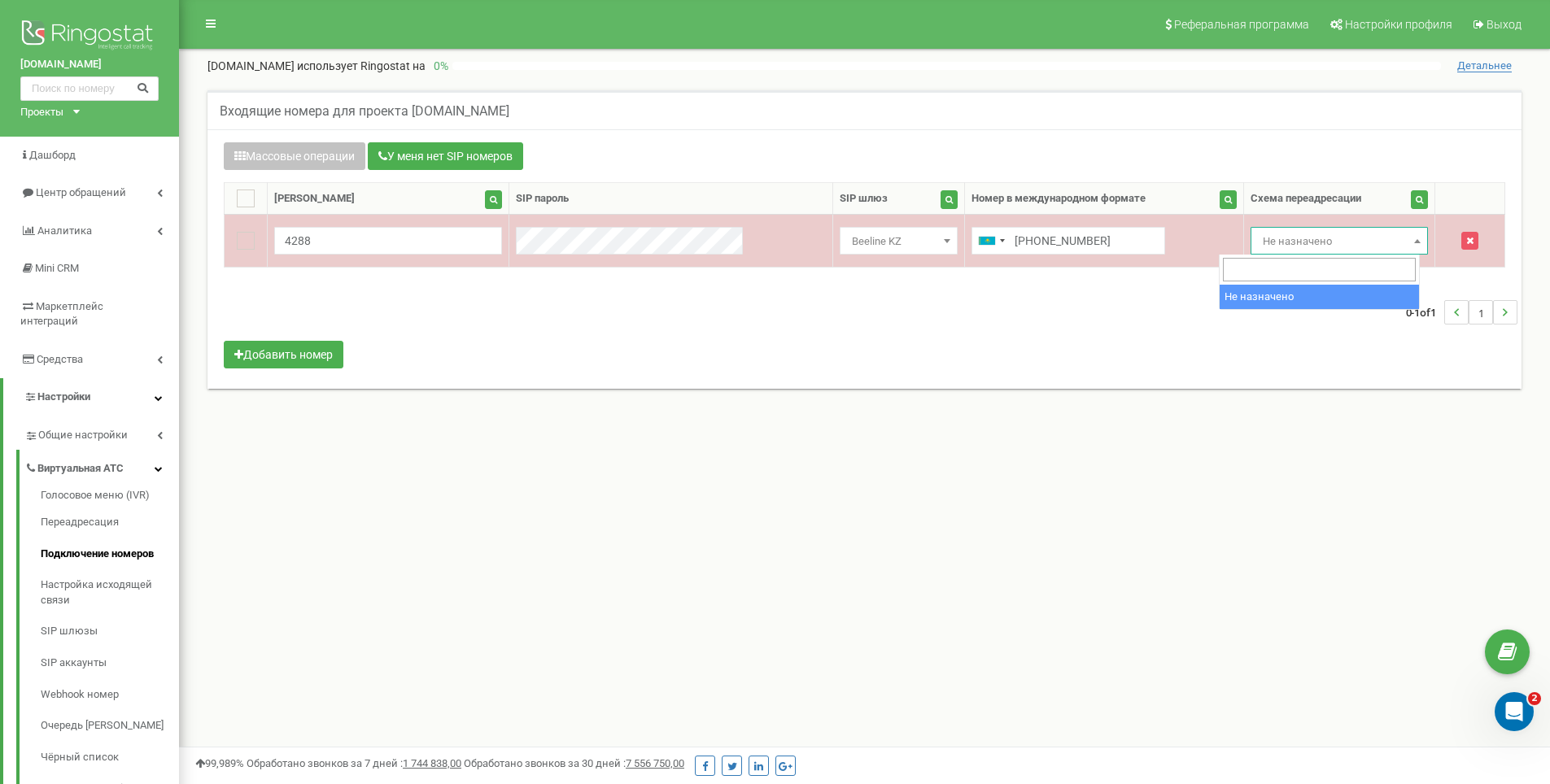
click at [1277, 238] on span "Не назначено" at bounding box center [1339, 242] width 165 height 23
click at [1272, 243] on span "Не назначено" at bounding box center [1339, 242] width 165 height 23
type input "r"
drag, startPoint x: 1251, startPoint y: 265, endPoint x: 1198, endPoint y: 267, distance: 53.0
click at [1198, 267] on body at bounding box center [775, 488] width 1550 height 976
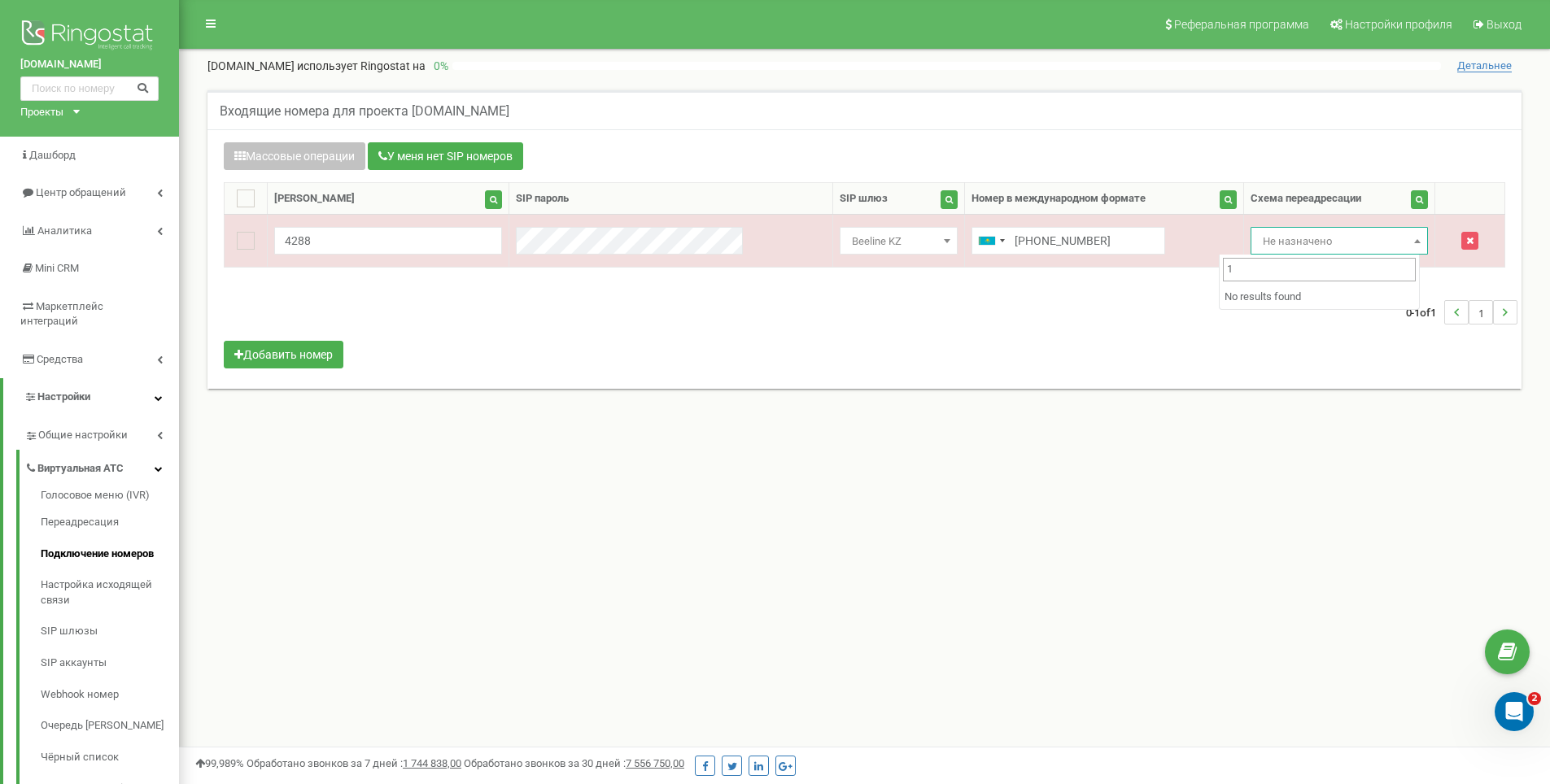
type input "10"
click at [1148, 322] on div "0-1 of 1 1" at bounding box center [864, 313] width 1306 height 57
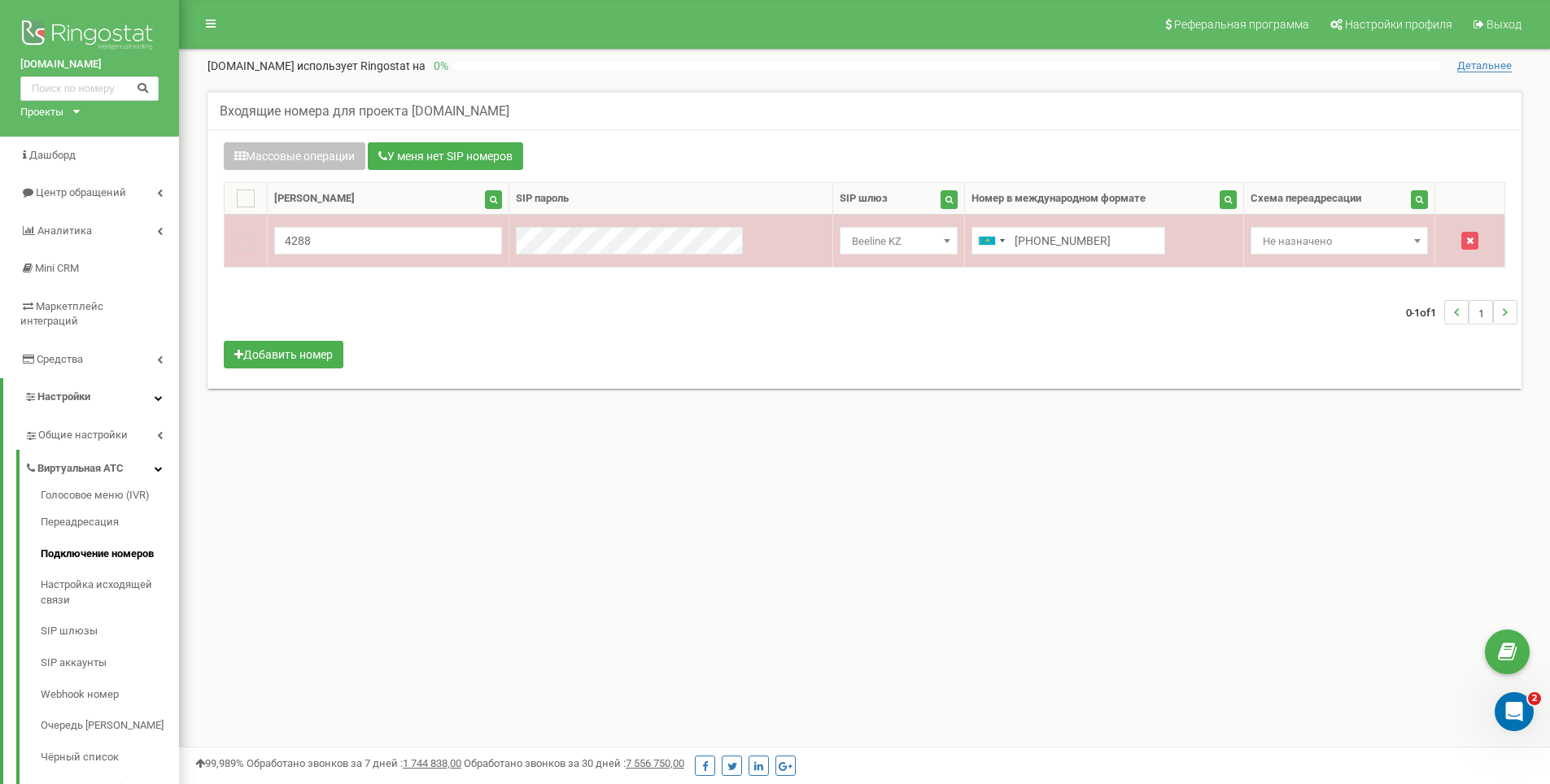
click at [1256, 241] on span "Не назначено" at bounding box center [1339, 242] width 165 height 23
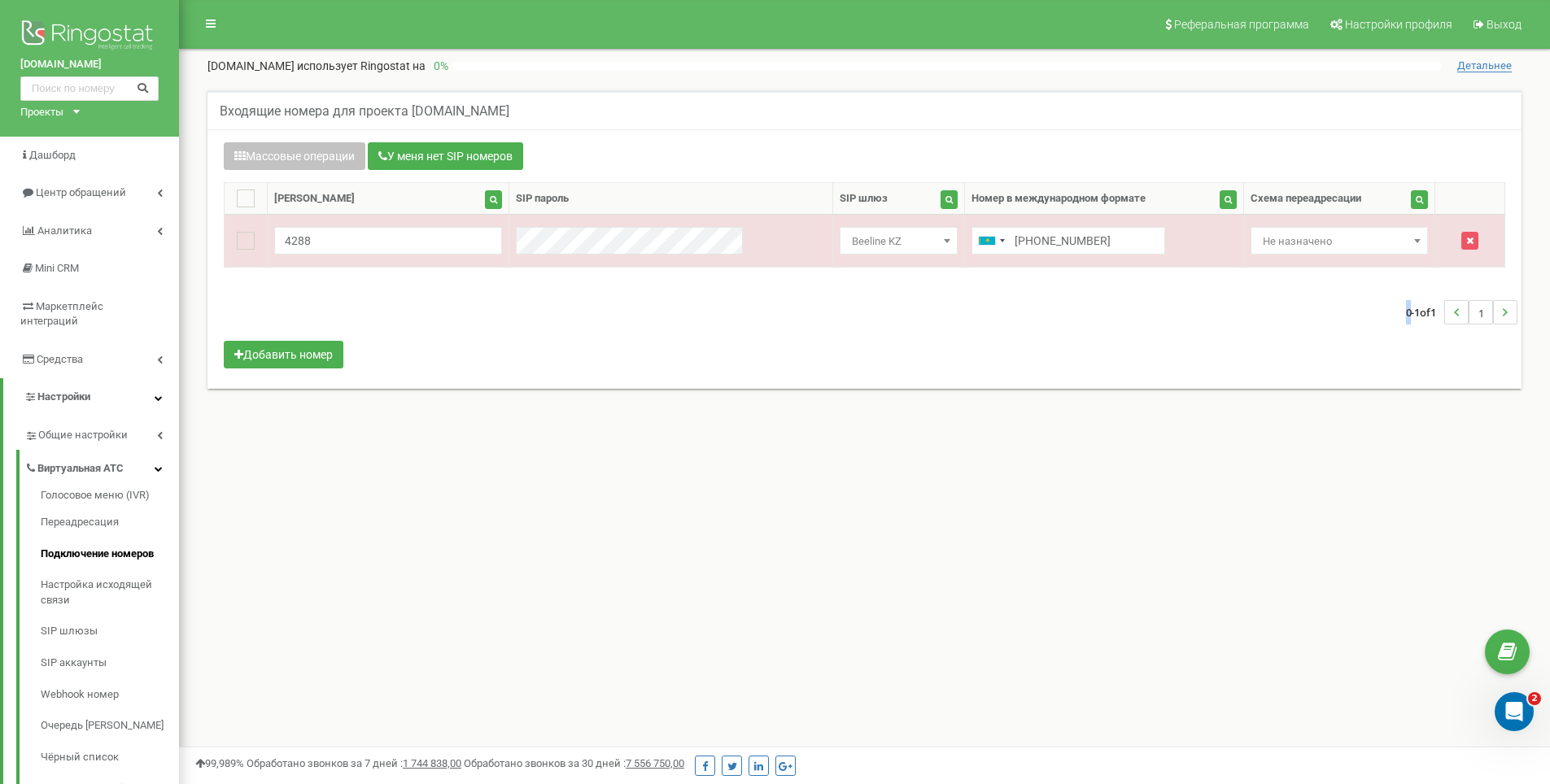
click at [1262, 296] on div "0-1 of 1 1" at bounding box center [864, 313] width 1306 height 57
click at [1237, 320] on div "0-1 of 1 1" at bounding box center [864, 313] width 1306 height 57
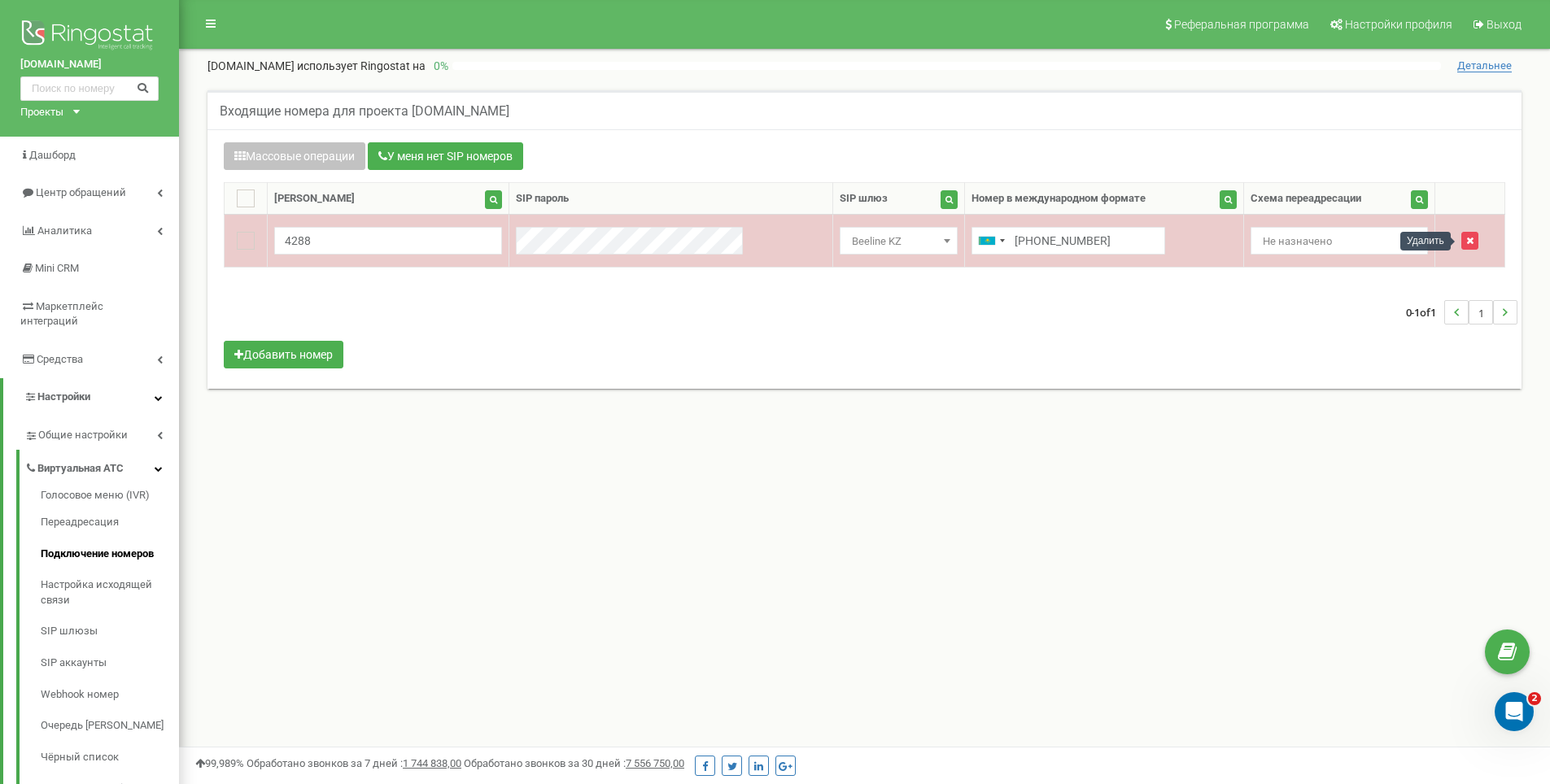
click at [1466, 245] on icon "button" at bounding box center [1469, 240] width 7 height 10
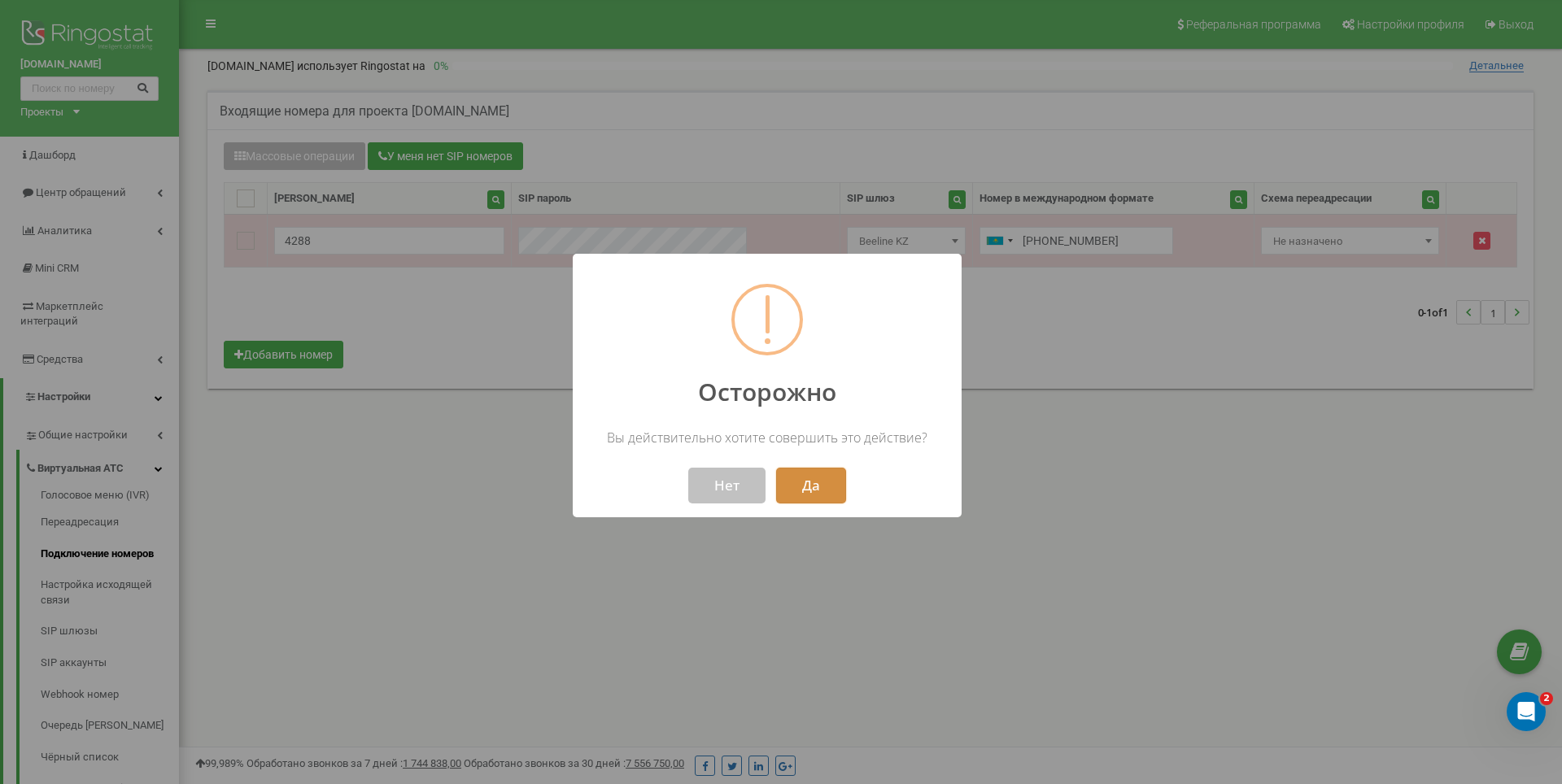
click at [813, 499] on button "Да" at bounding box center [811, 485] width 70 height 36
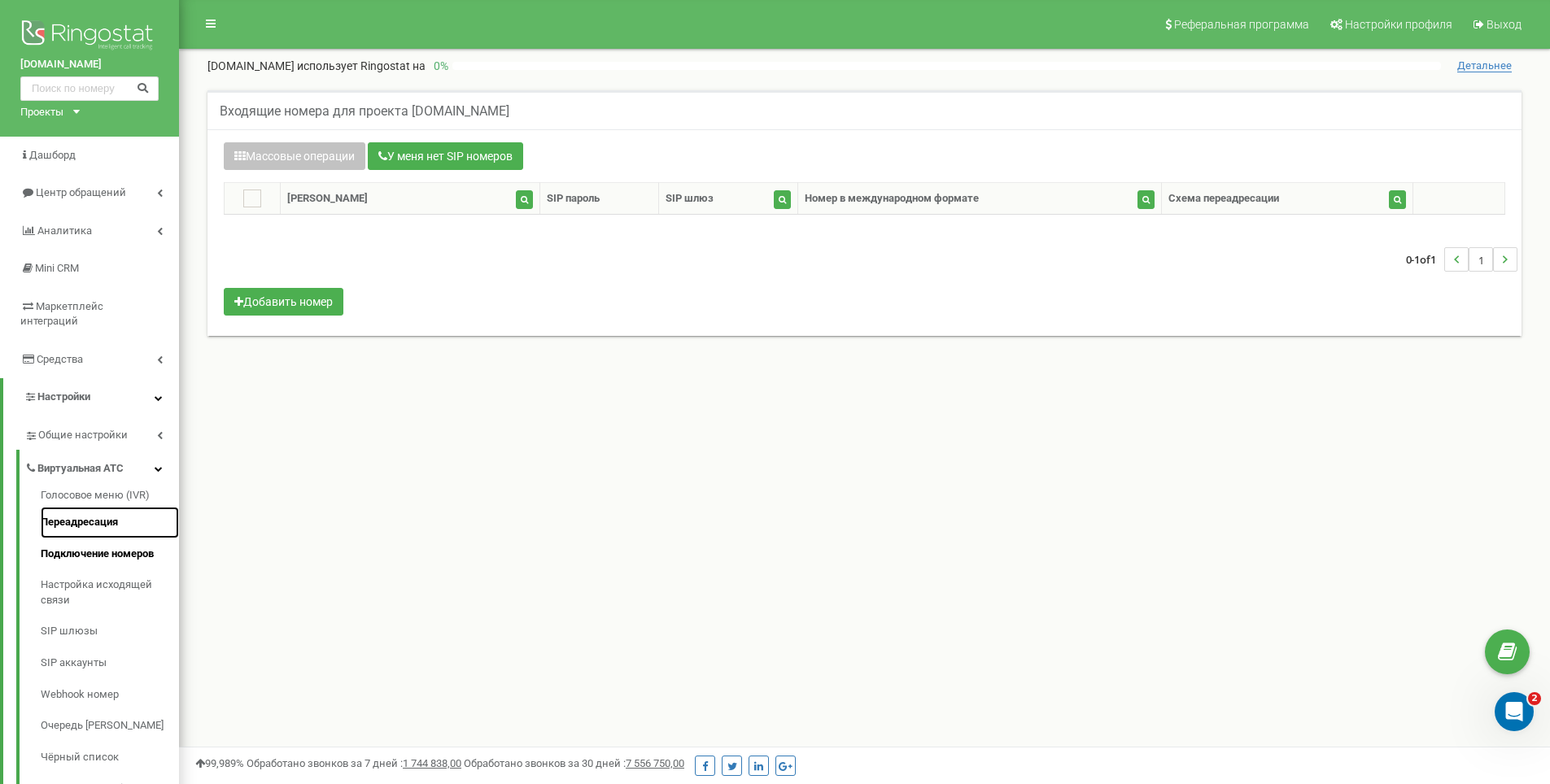
click at [96, 516] on link "Переадресация" at bounding box center [110, 522] width 138 height 31
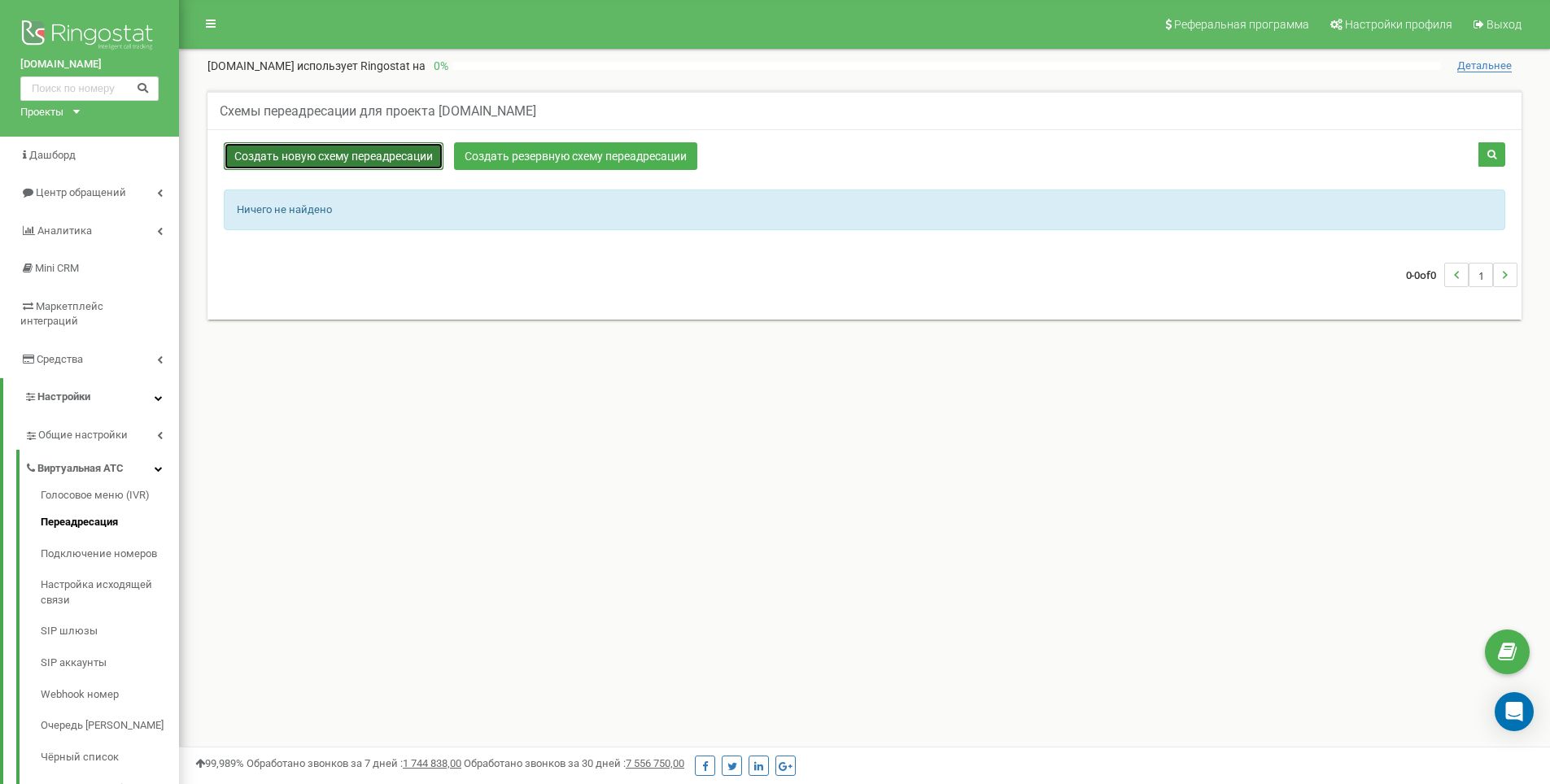
click at [408, 158] on link "Создать новую схему переадресации" at bounding box center [333, 156] width 220 height 28
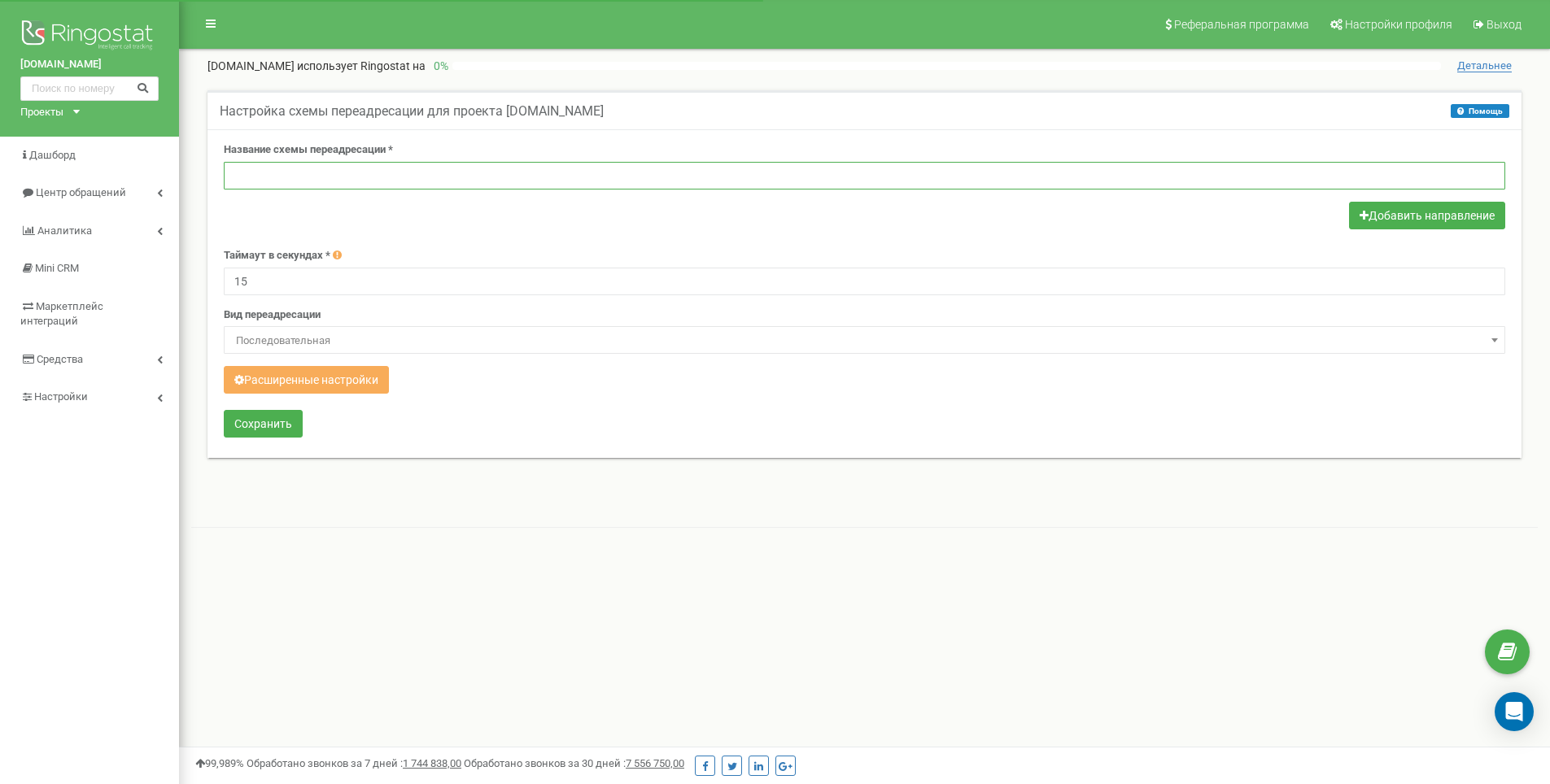
click at [362, 186] on input "text" at bounding box center [864, 176] width 1281 height 28
type input "Beeline"
click at [1386, 226] on button "Добавить направление" at bounding box center [1427, 216] width 156 height 28
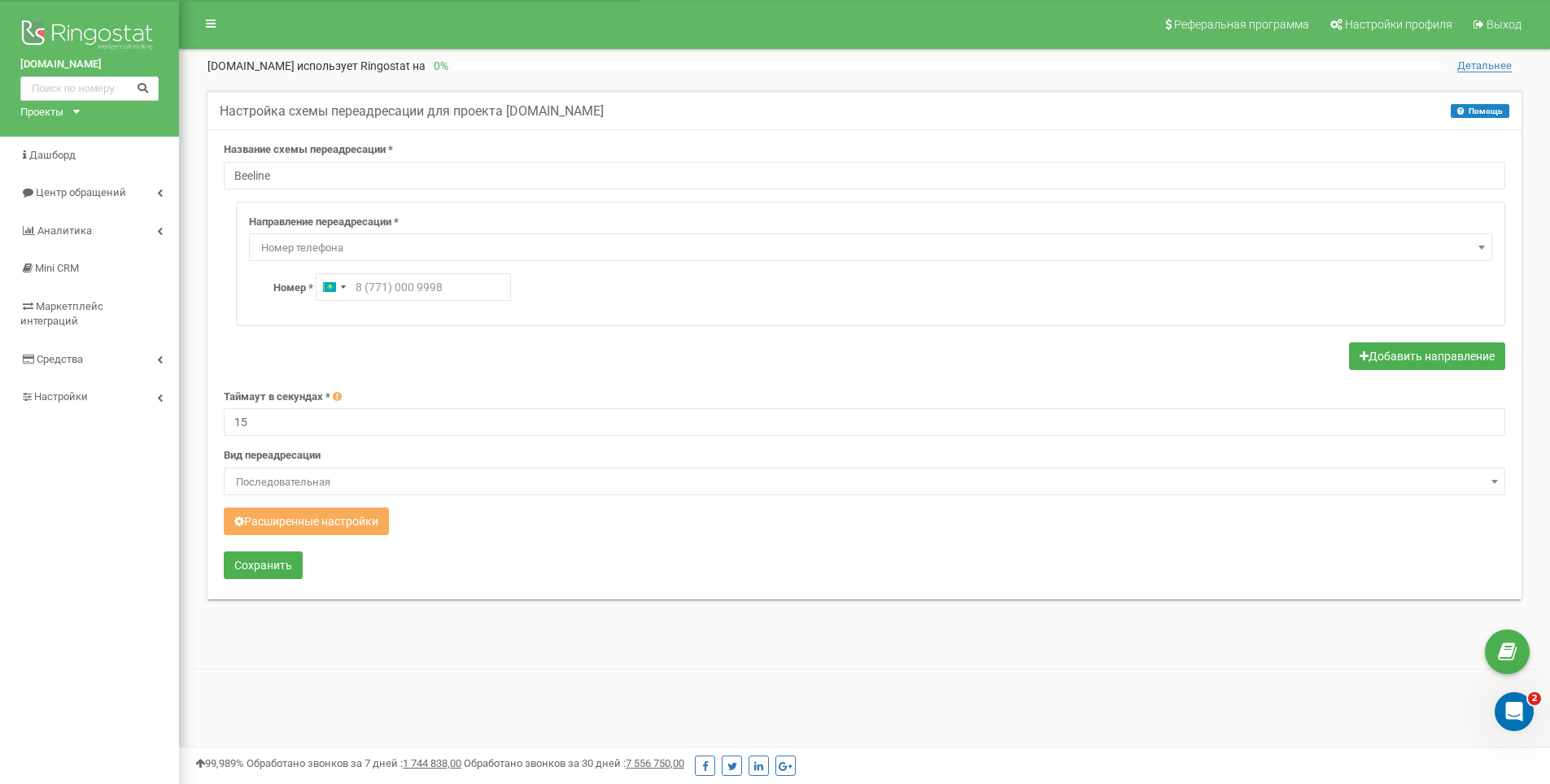
click at [343, 244] on span "Номер телефона" at bounding box center [870, 248] width 1232 height 23
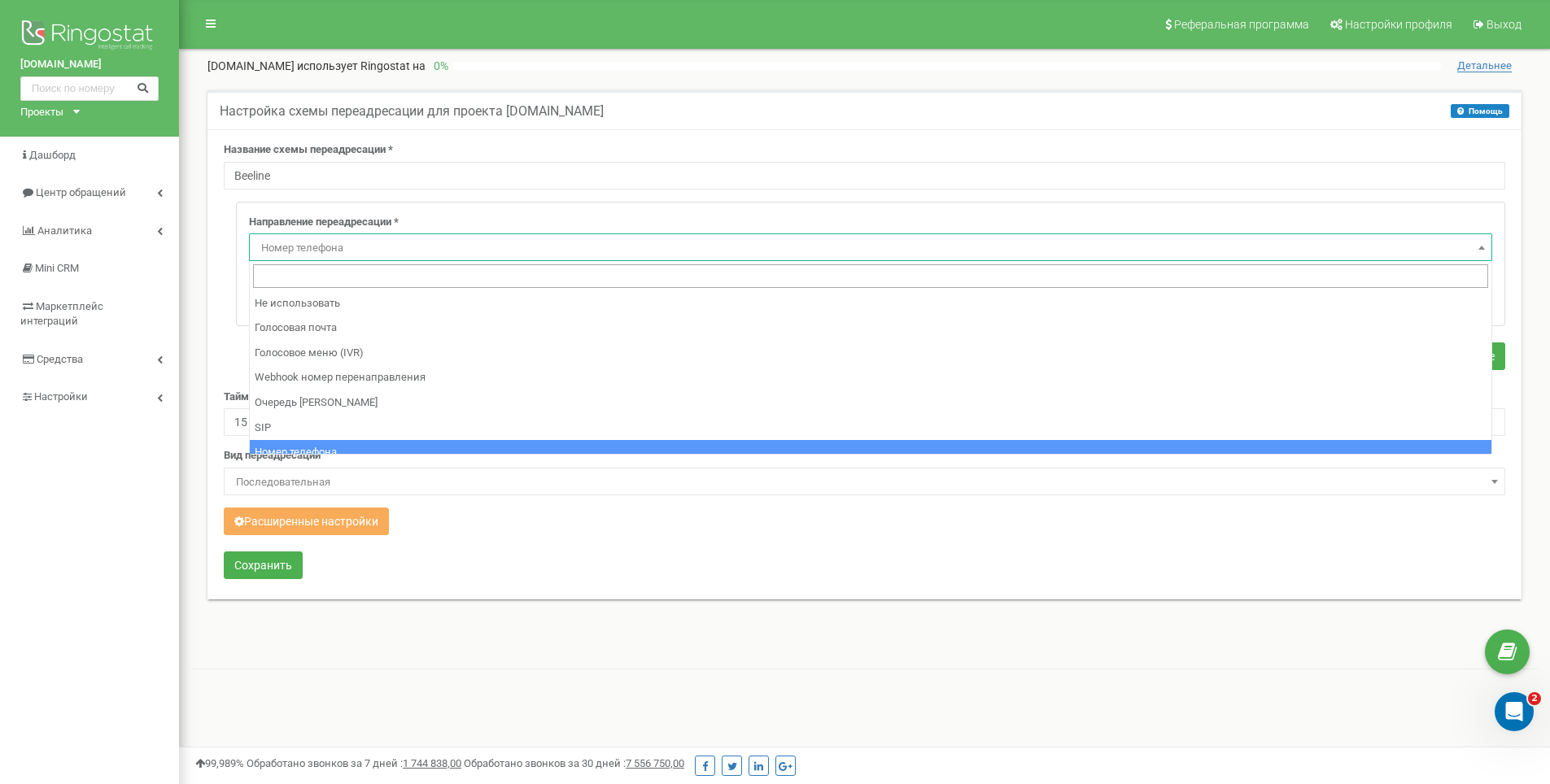
click at [343, 244] on span "Номер телефона" at bounding box center [870, 248] width 1232 height 23
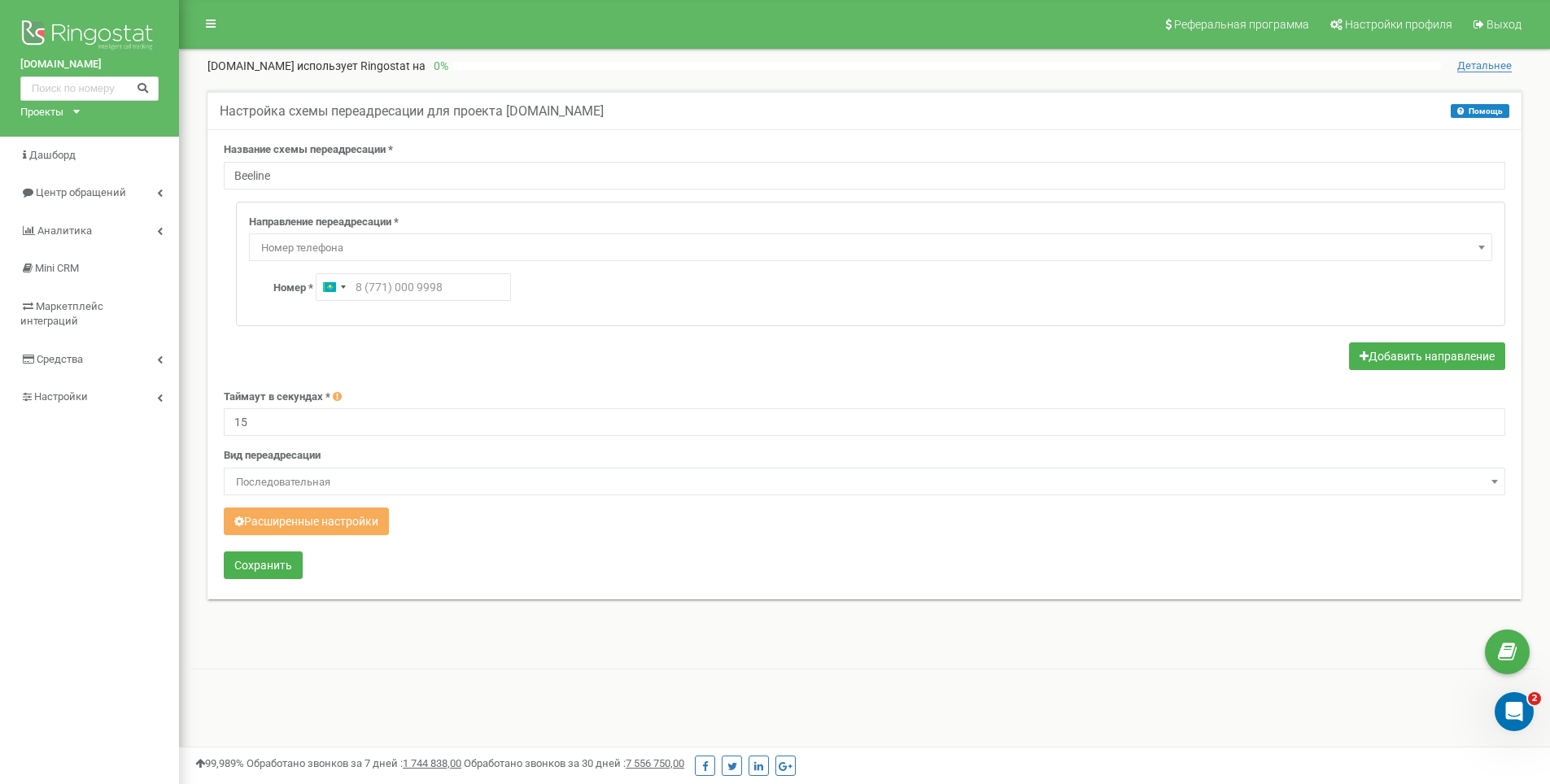
click at [343, 244] on span "Номер телефона" at bounding box center [870, 248] width 1232 height 23
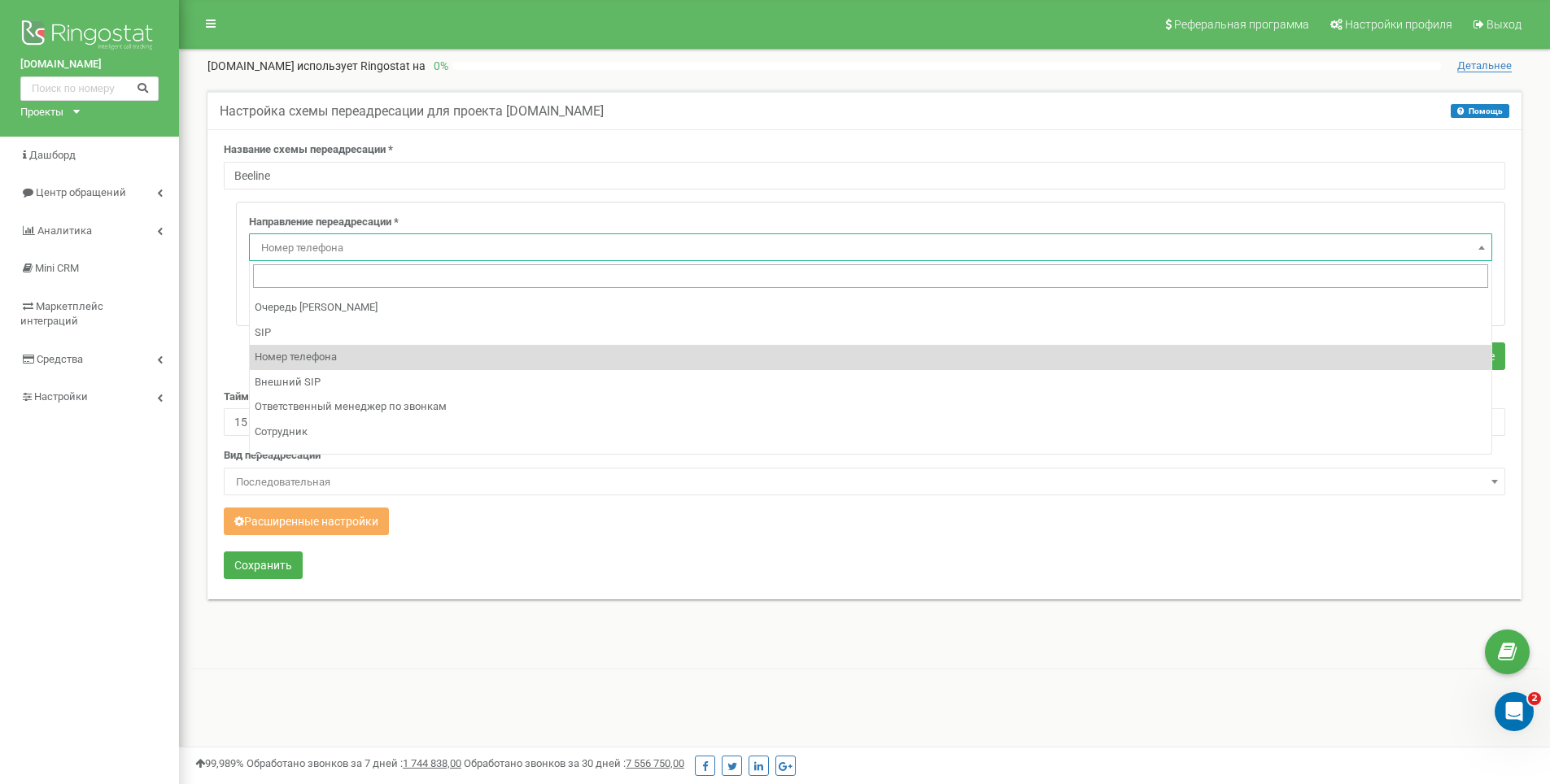
scroll to position [110, 0]
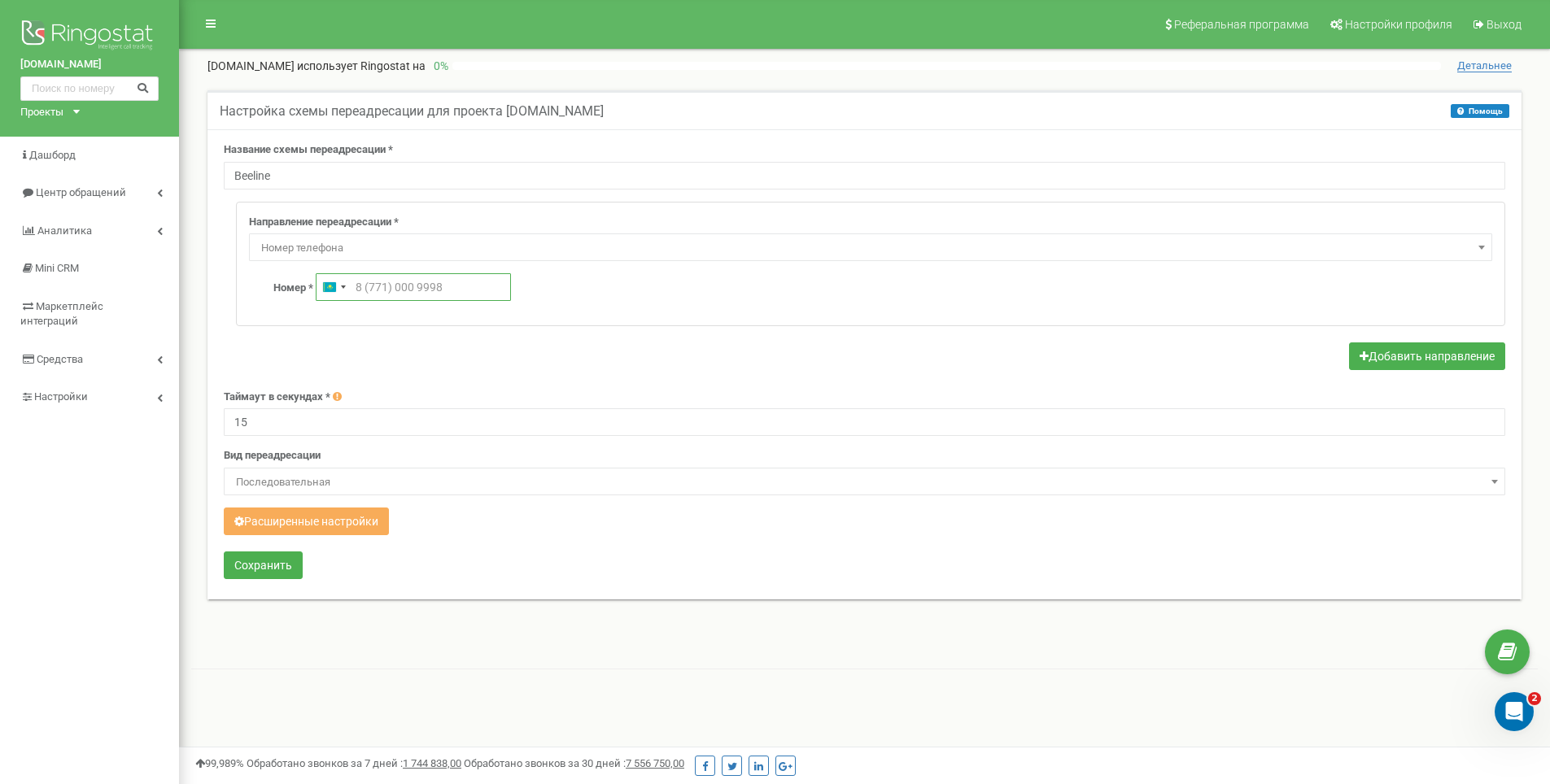
click at [402, 288] on input "text" at bounding box center [413, 287] width 196 height 28
drag, startPoint x: 448, startPoint y: 299, endPoint x: 312, endPoint y: 278, distance: 137.6
click at [312, 278] on div "Номер * Kazakhstan +7 8 771 554 2446" at bounding box center [882, 287] width 1219 height 28
click at [544, 277] on div "Номер * Kazakhstan +7 77717804288" at bounding box center [882, 287] width 1219 height 28
click at [357, 287] on input "77717804288" at bounding box center [413, 287] width 196 height 28
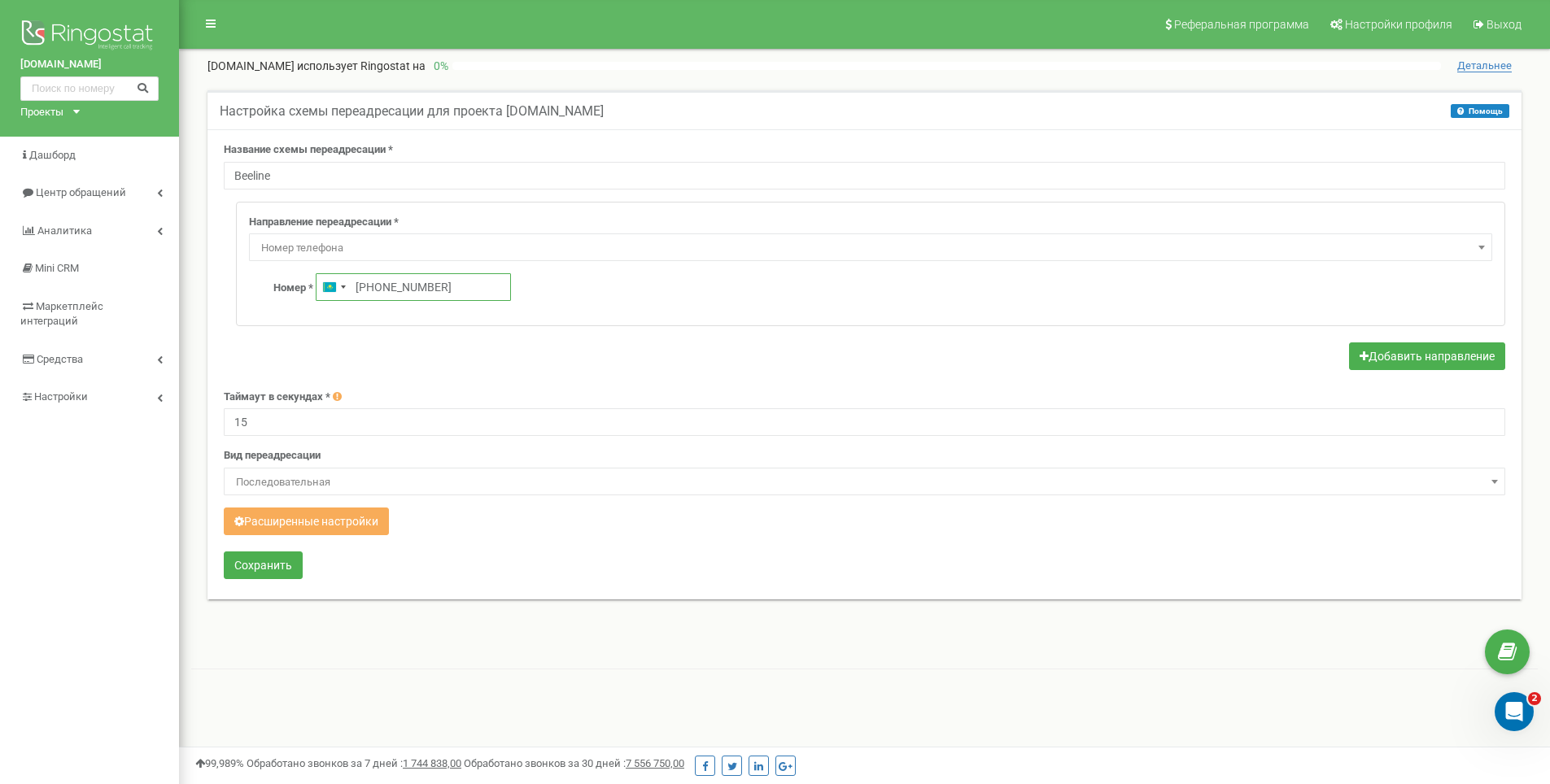
type input "+7 771 780 4288"
click at [564, 289] on div "Номер * Kazakhstan +7 +7 771 780 4288" at bounding box center [882, 287] width 1219 height 28
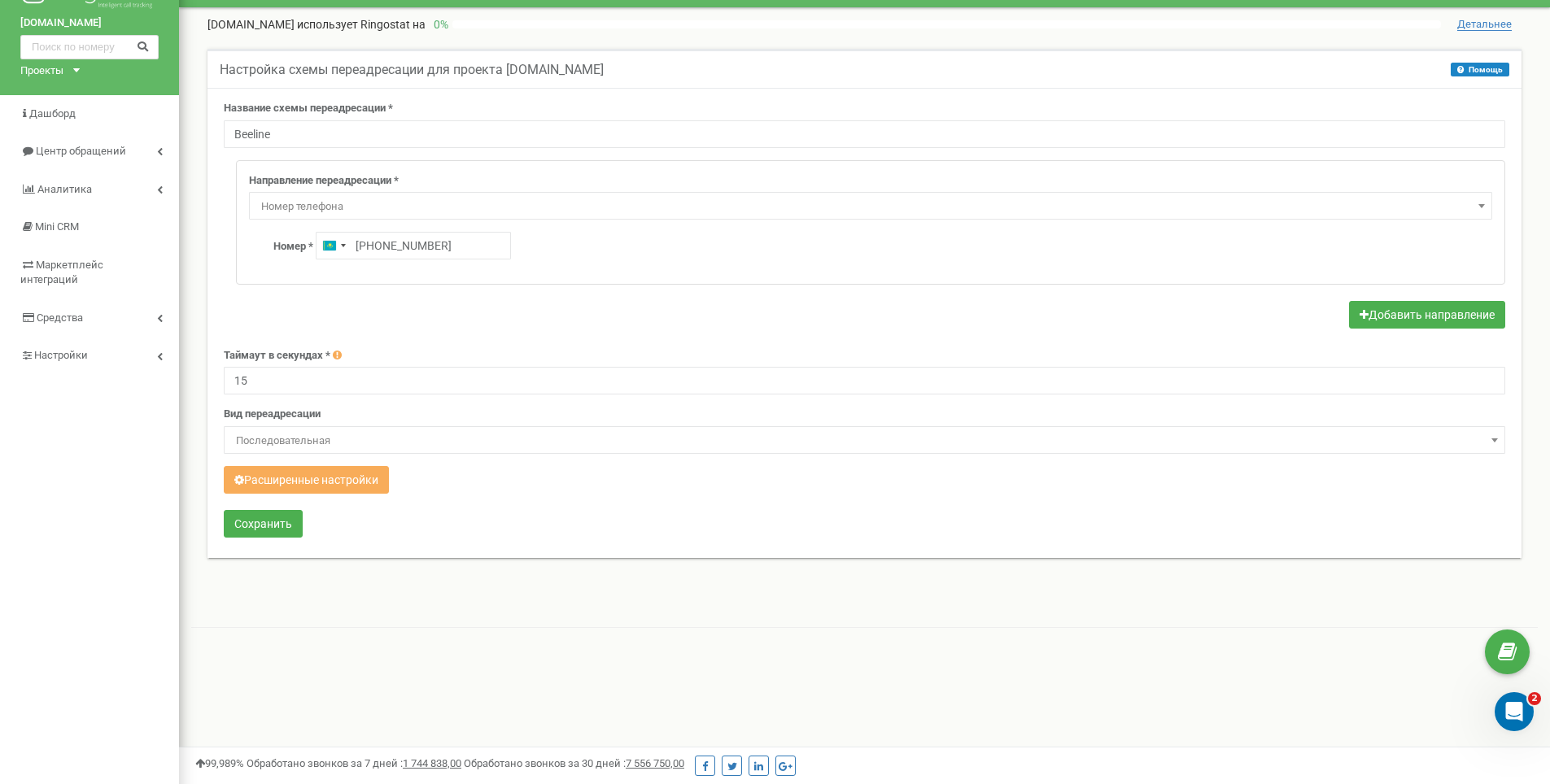
scroll to position [82, 0]
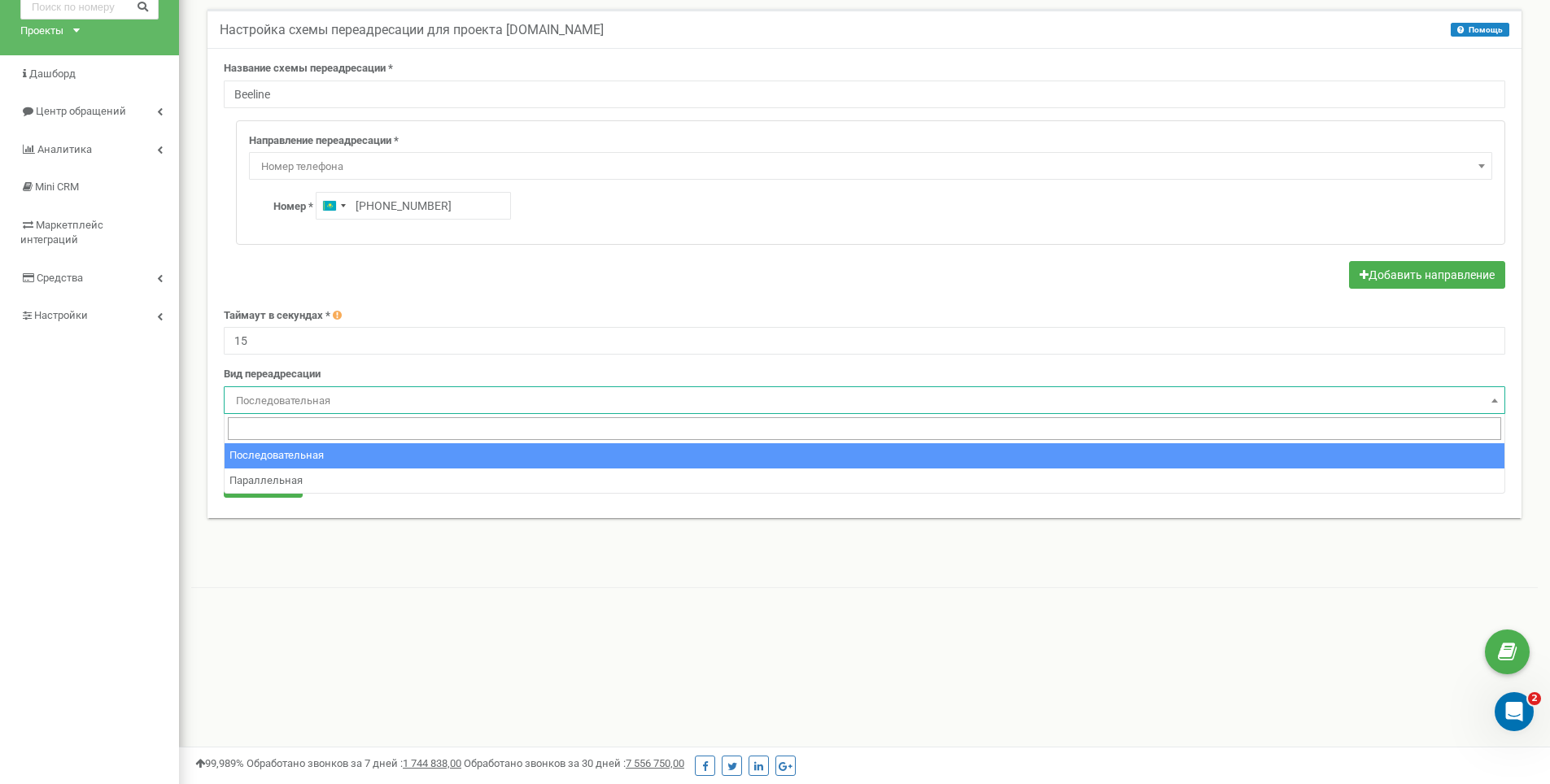
click at [307, 404] on span "Последовательная" at bounding box center [864, 401] width 1270 height 23
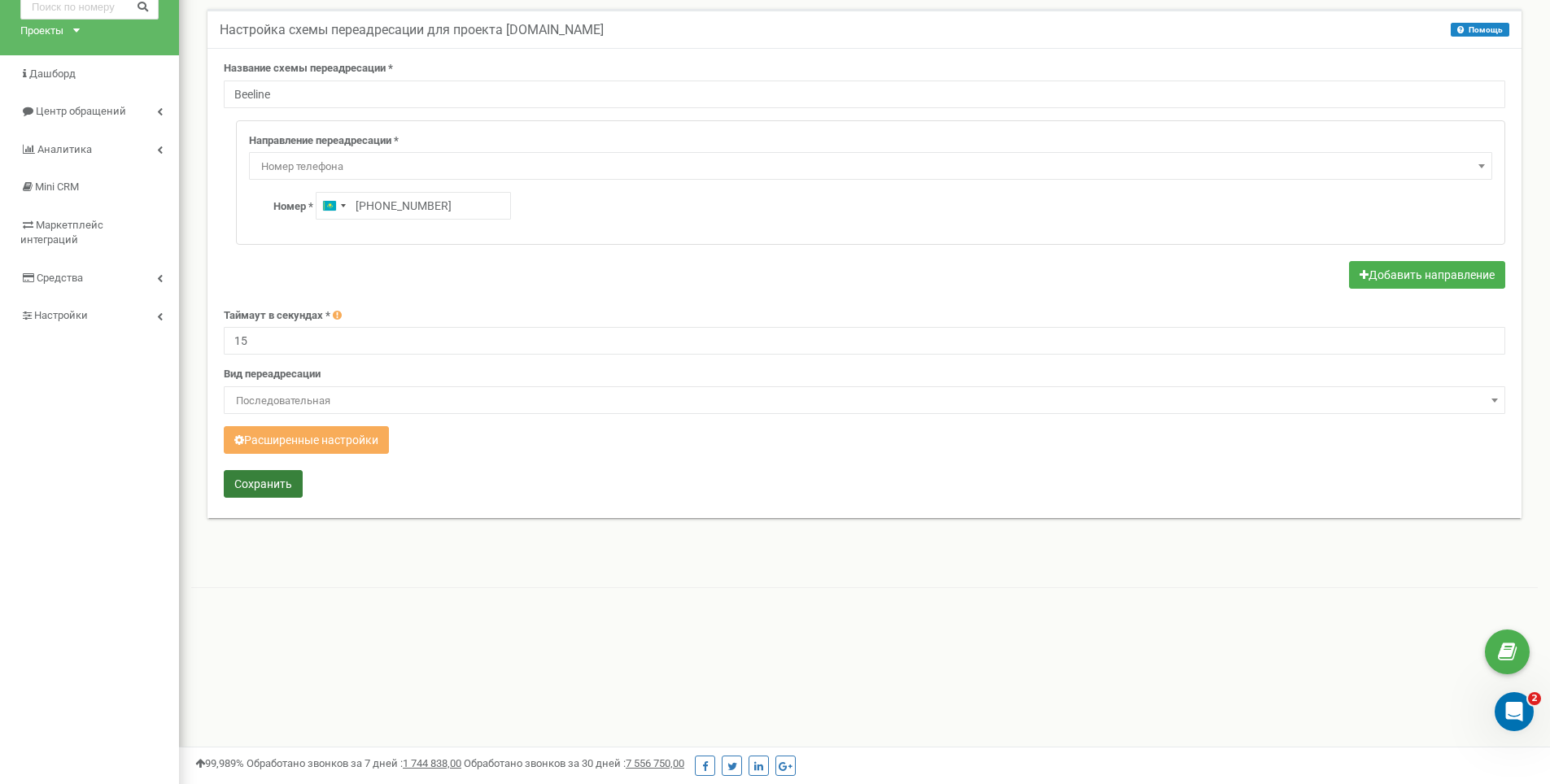
click at [273, 495] on button "Сохранить" at bounding box center [263, 484] width 79 height 28
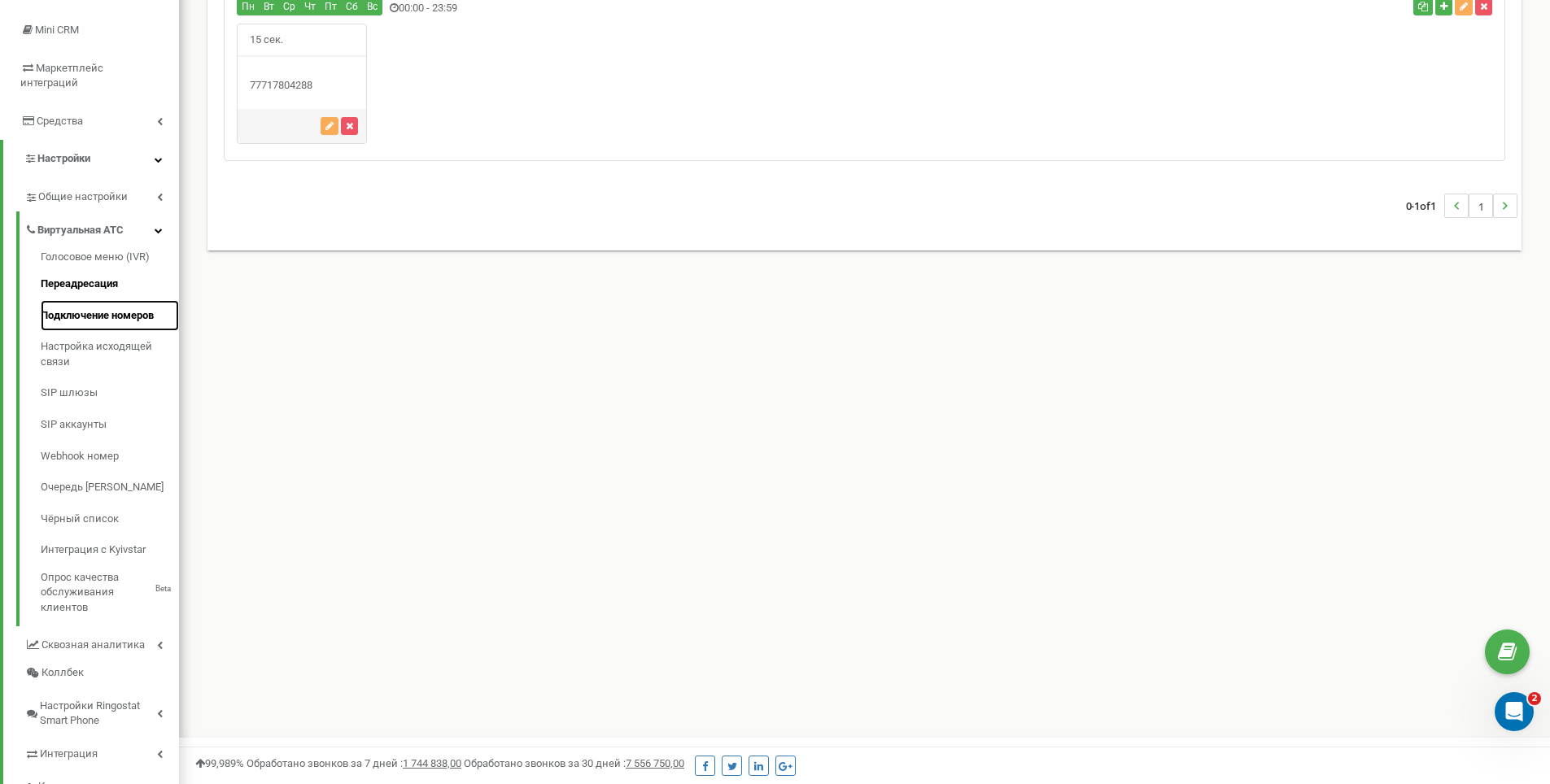
click at [96, 308] on link "Подключение номеров" at bounding box center [110, 316] width 138 height 31
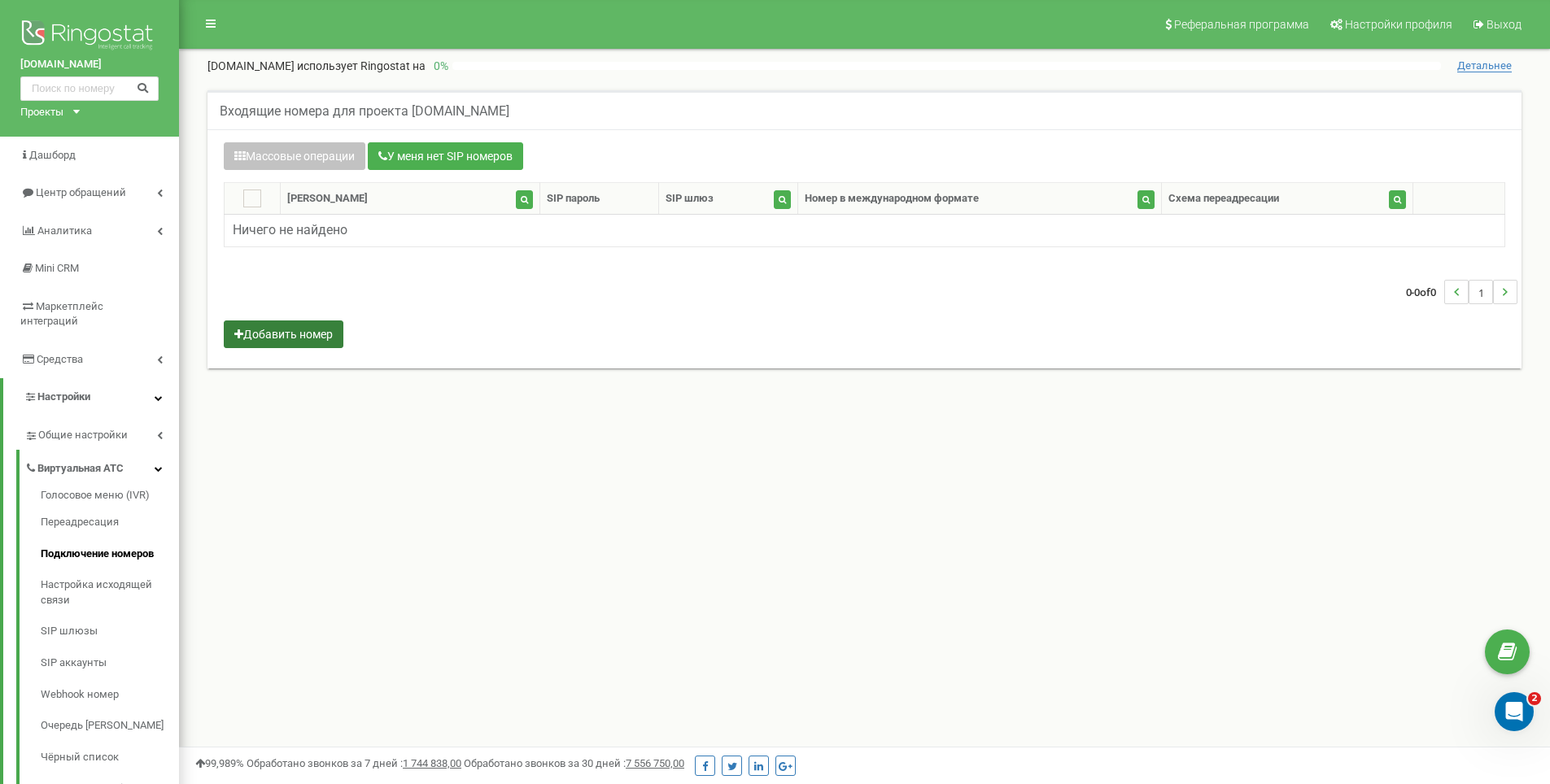
click at [329, 336] on button "Добавить номер" at bounding box center [283, 335] width 120 height 28
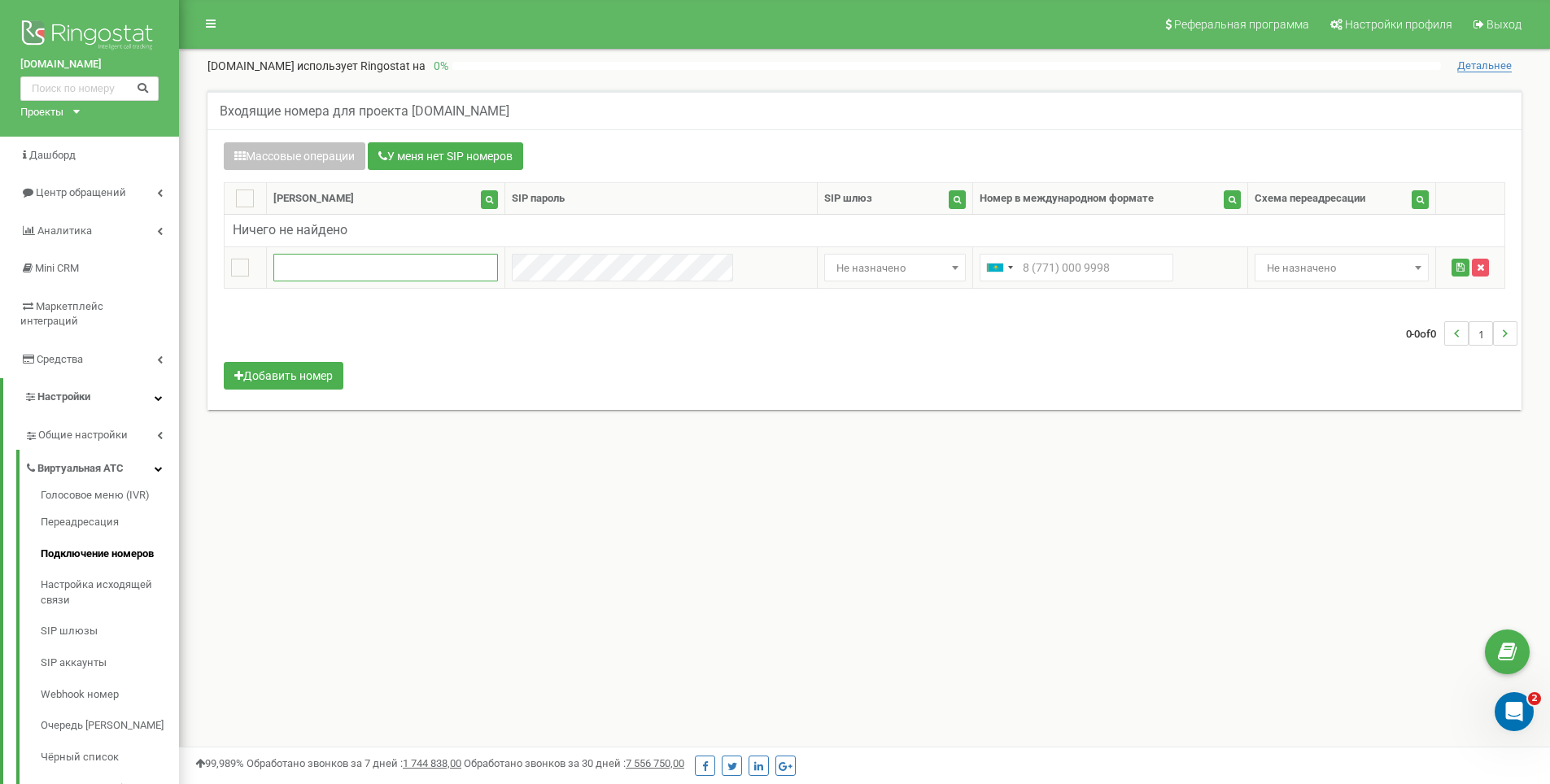
click at [375, 263] on input "text" at bounding box center [385, 268] width 224 height 28
paste input "4288"
type input "4288"
click at [835, 265] on span "Не назначено" at bounding box center [895, 269] width 130 height 23
type input "bee"
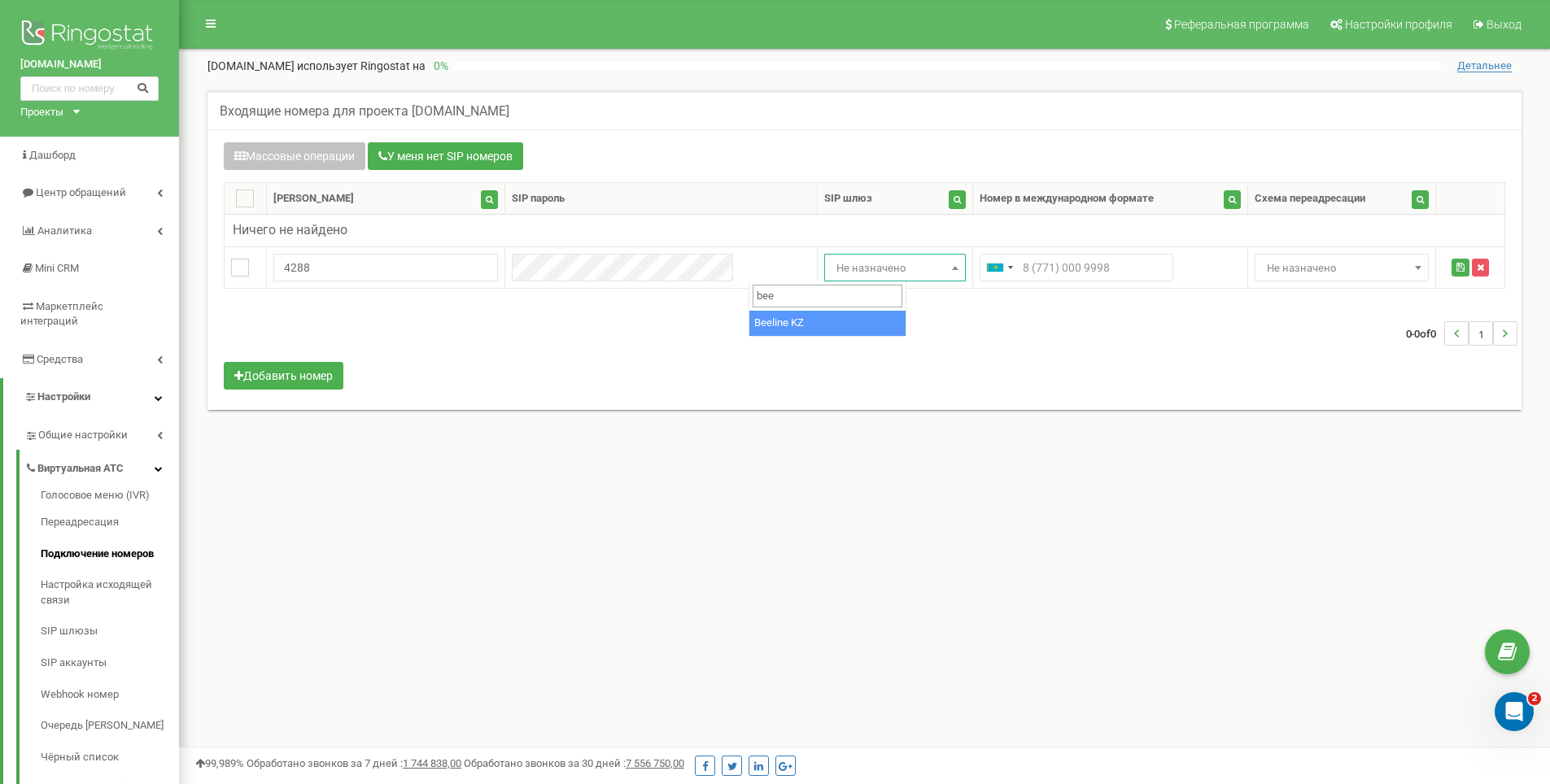
select select "3956"
click at [971, 256] on input "text" at bounding box center [1068, 268] width 194 height 28
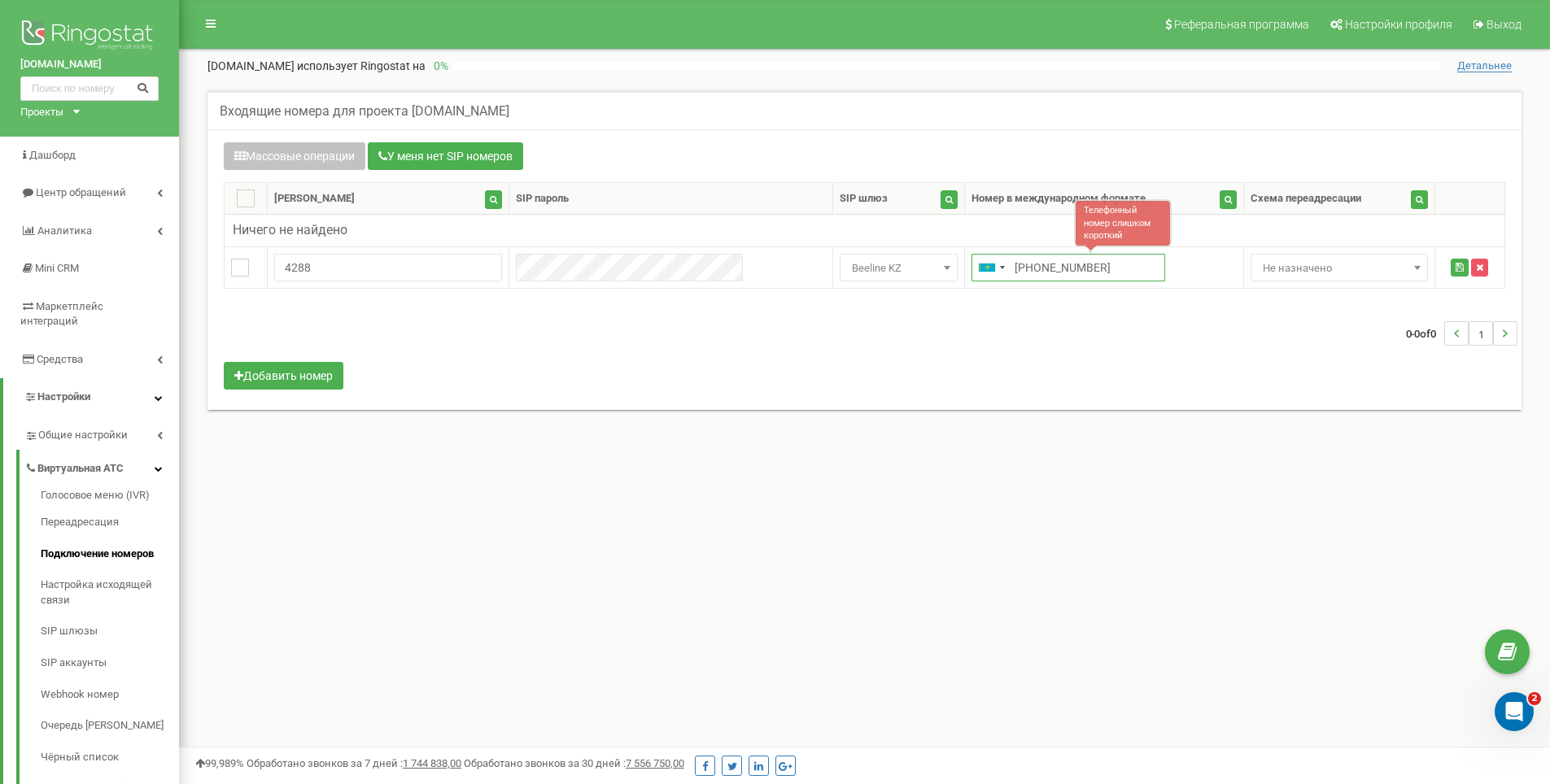
type input "[PHONE_NUMBER]"
click at [1153, 316] on div "0-0 of 0 1" at bounding box center [864, 334] width 1306 height 57
click at [1258, 275] on span "Не назначено" at bounding box center [1339, 269] width 165 height 23
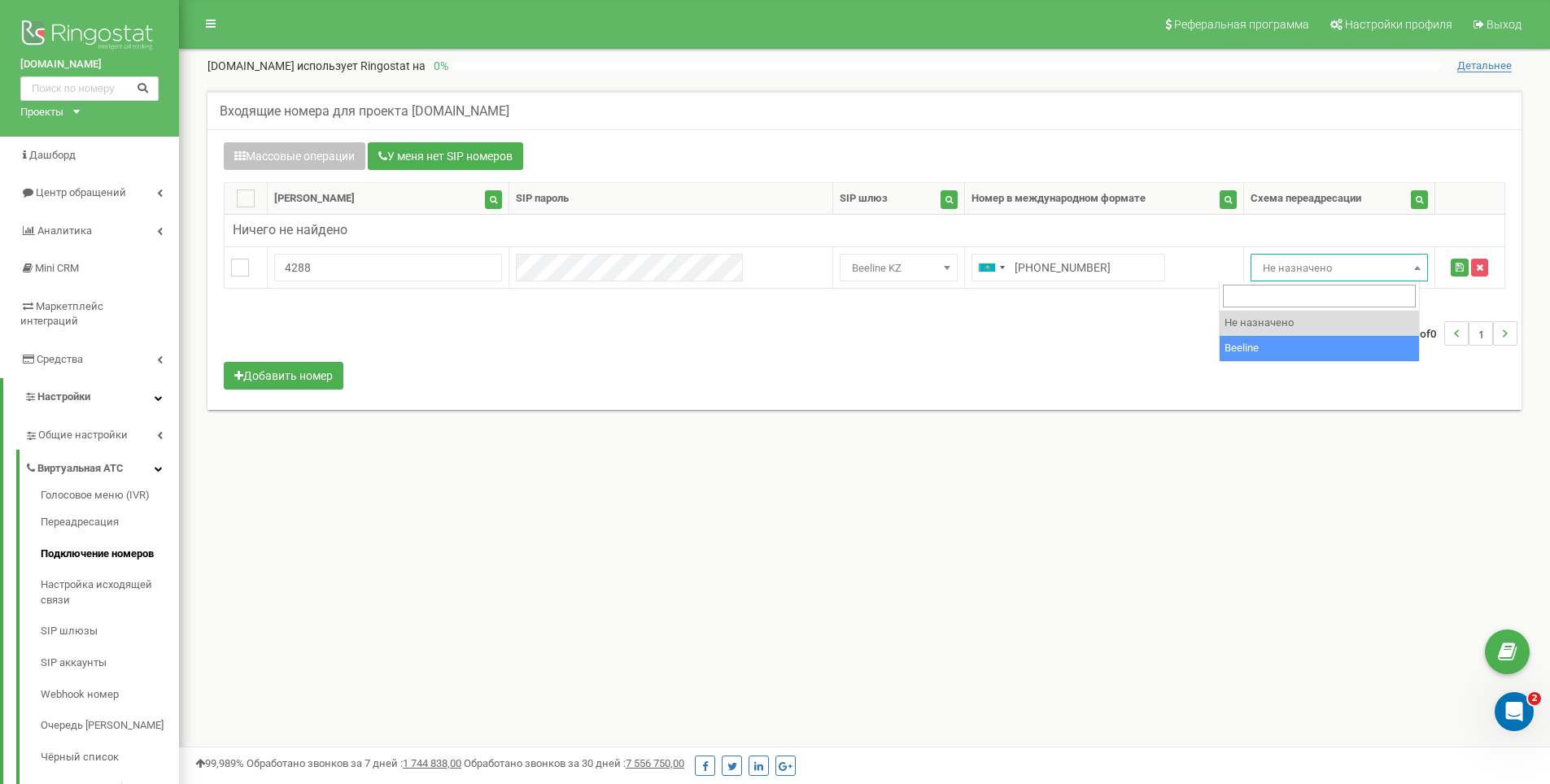
select select "262791"
click at [1456, 266] on icon "submit" at bounding box center [1459, 267] width 8 height 10
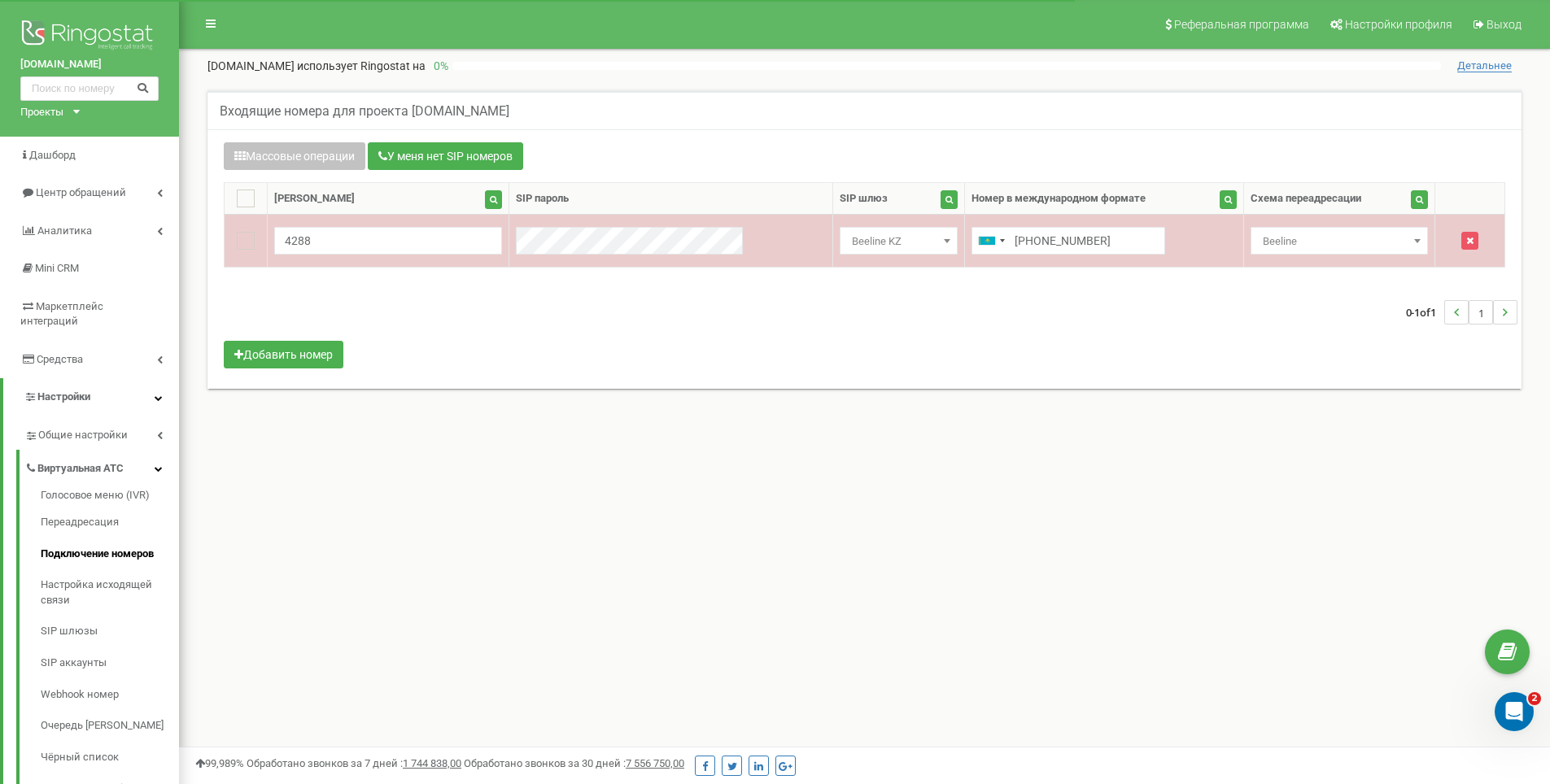
click at [1317, 249] on span "Beeline" at bounding box center [1339, 242] width 165 height 23
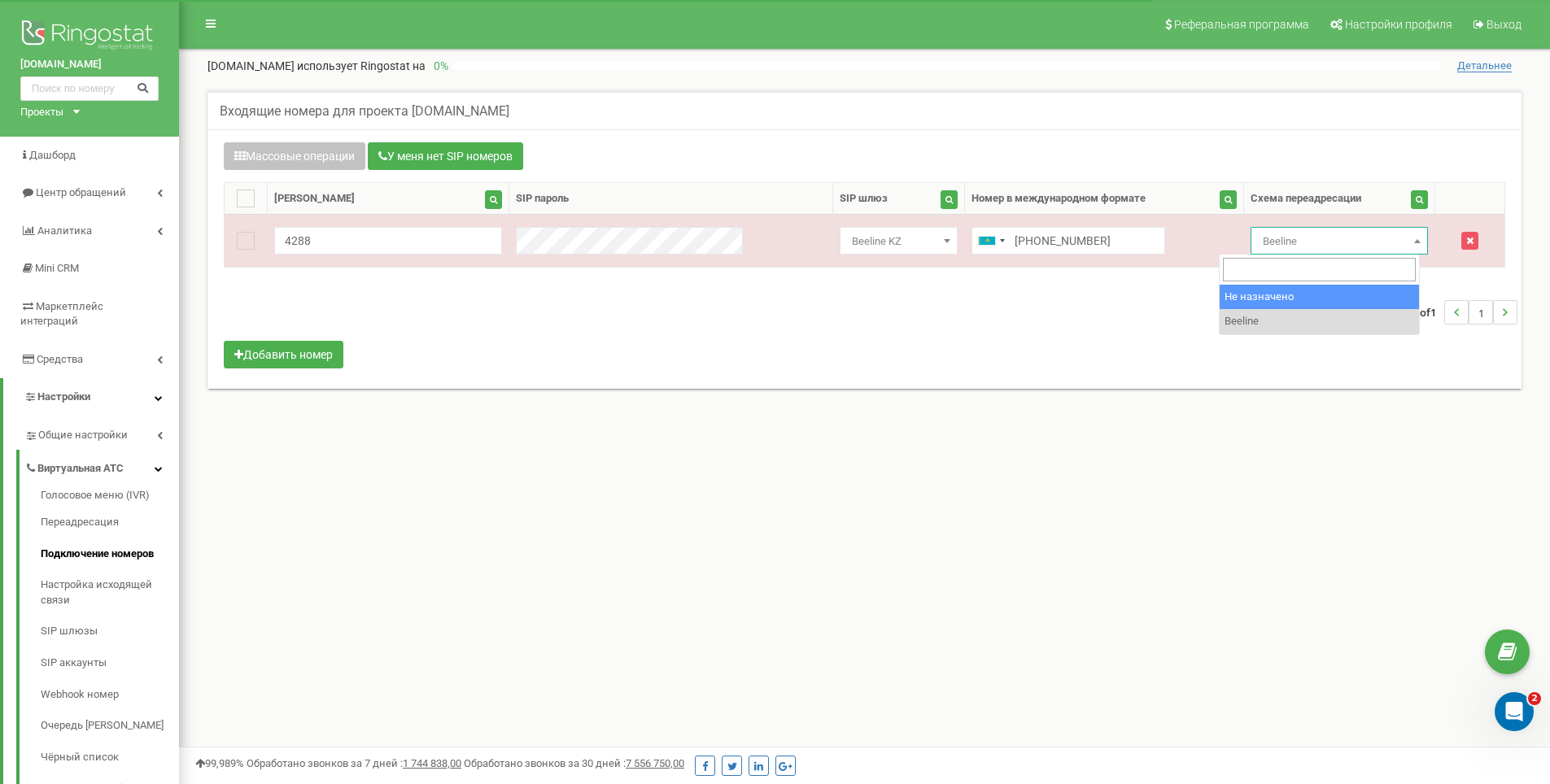
select select "0"
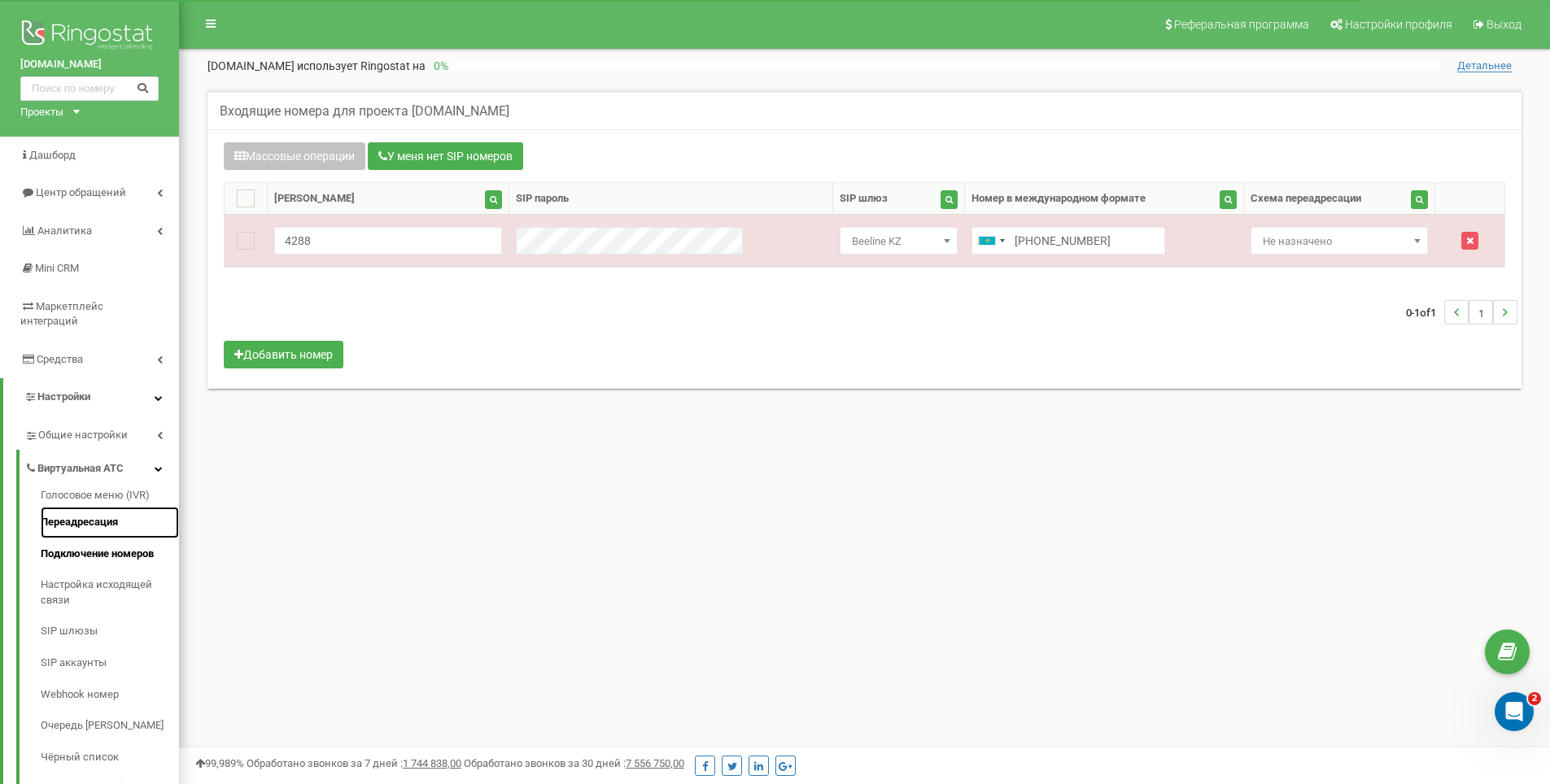
click at [88, 507] on link "Переадресация" at bounding box center [110, 522] width 138 height 31
click at [80, 508] on link "Переадресация" at bounding box center [110, 522] width 138 height 31
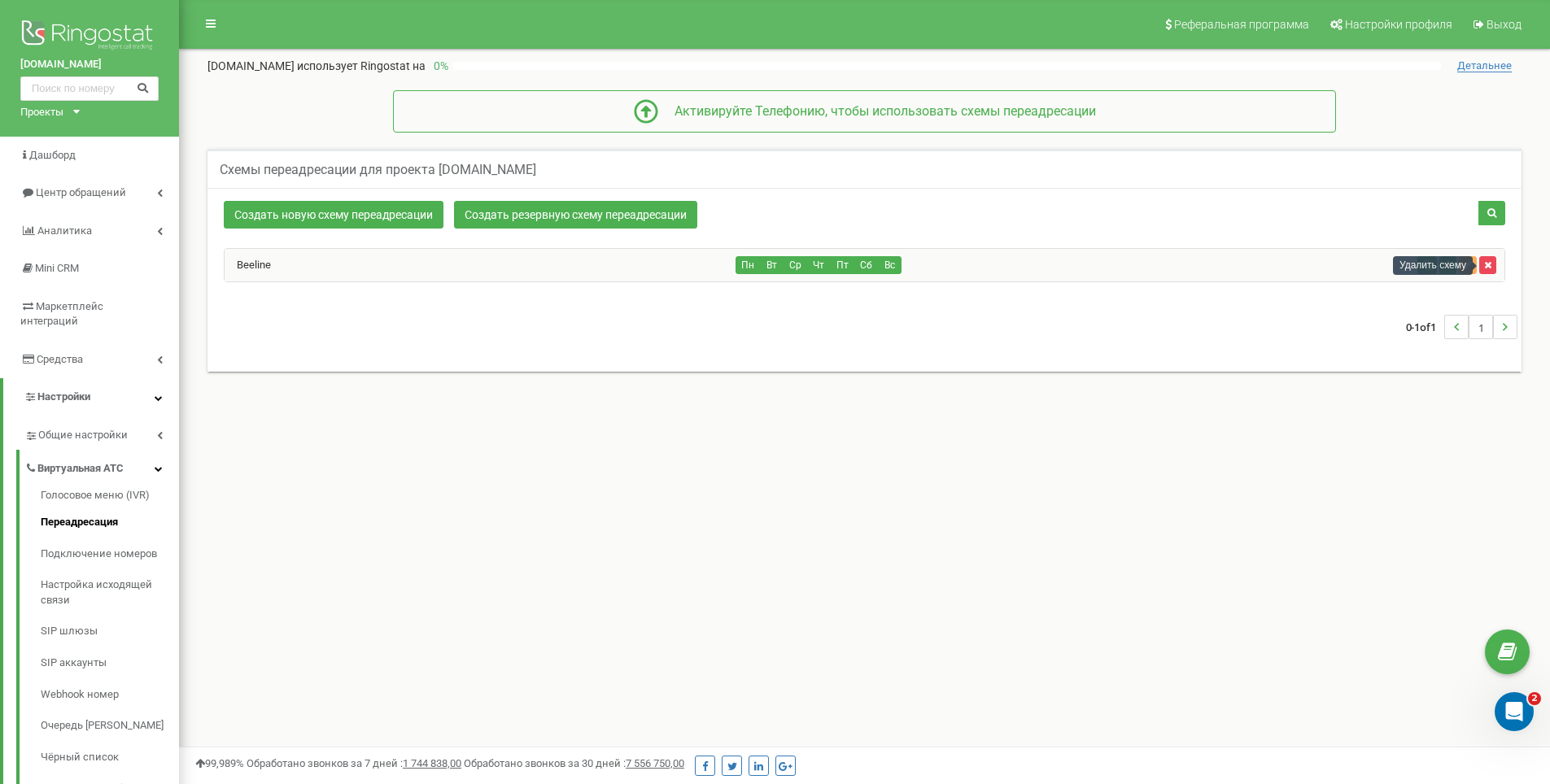
click at [1490, 267] on icon "button" at bounding box center [1487, 264] width 7 height 10
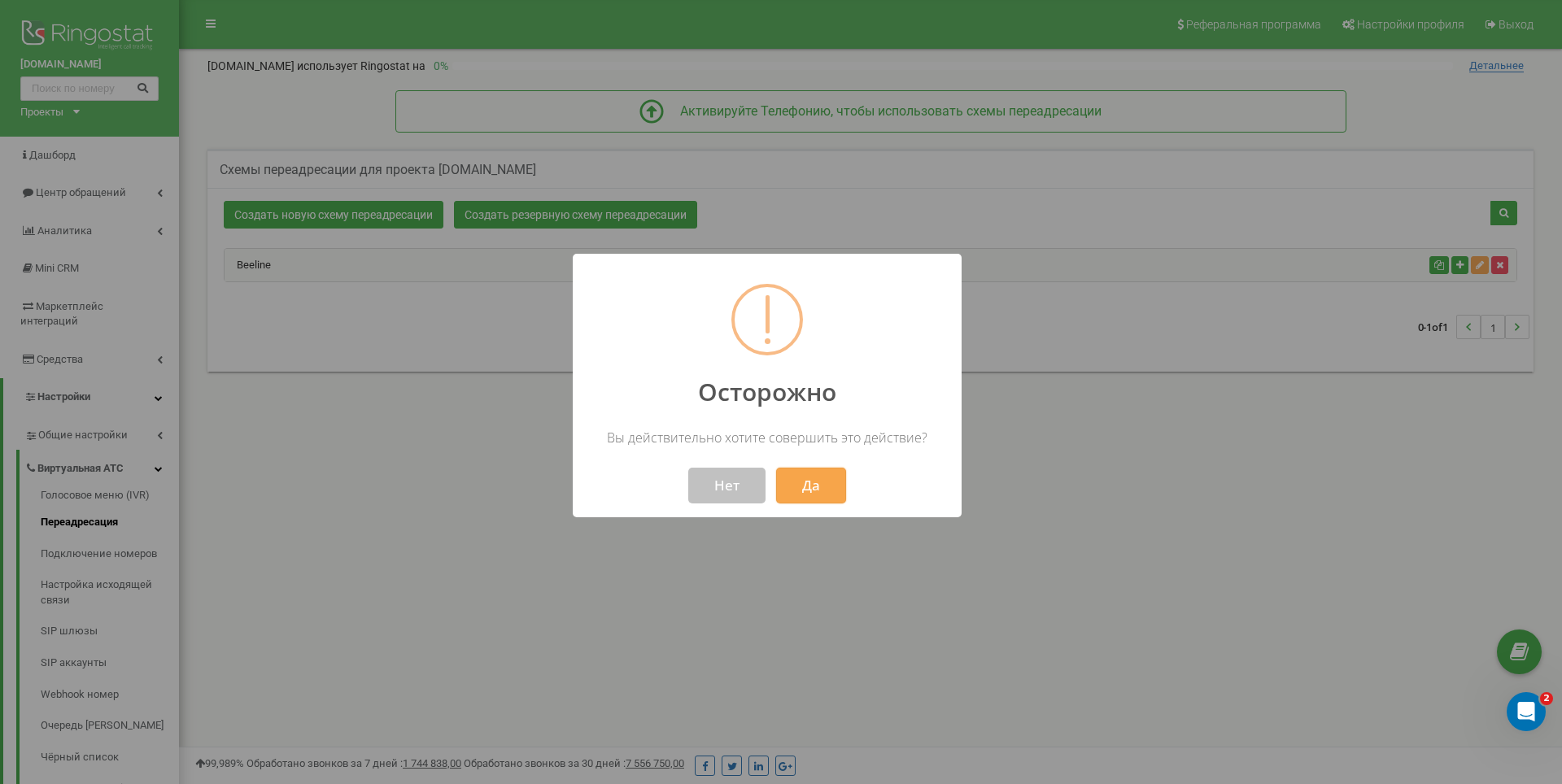
click at [823, 478] on button "Да" at bounding box center [811, 485] width 70 height 36
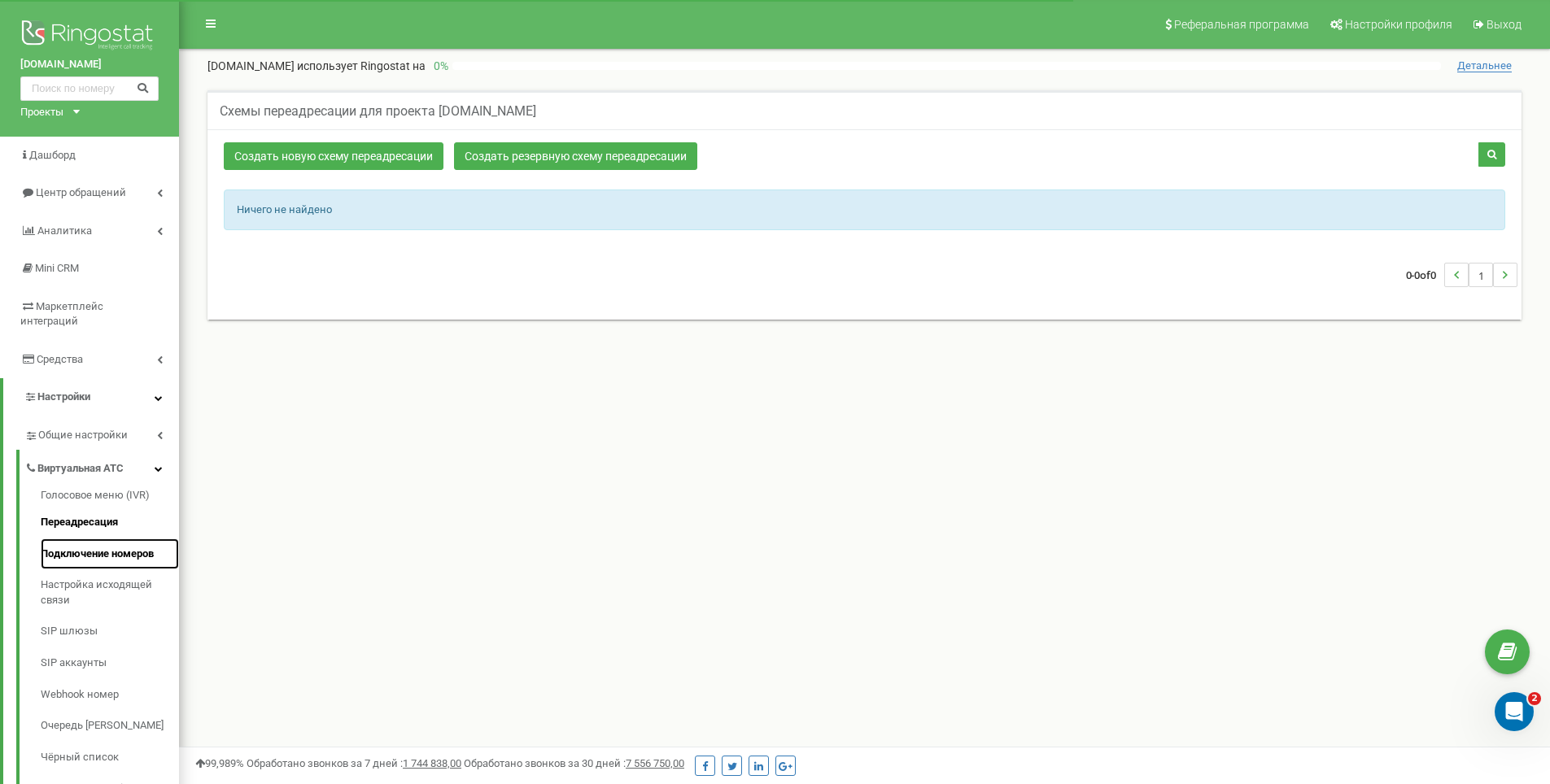
click at [98, 539] on link "Подключение номеров" at bounding box center [110, 555] width 138 height 31
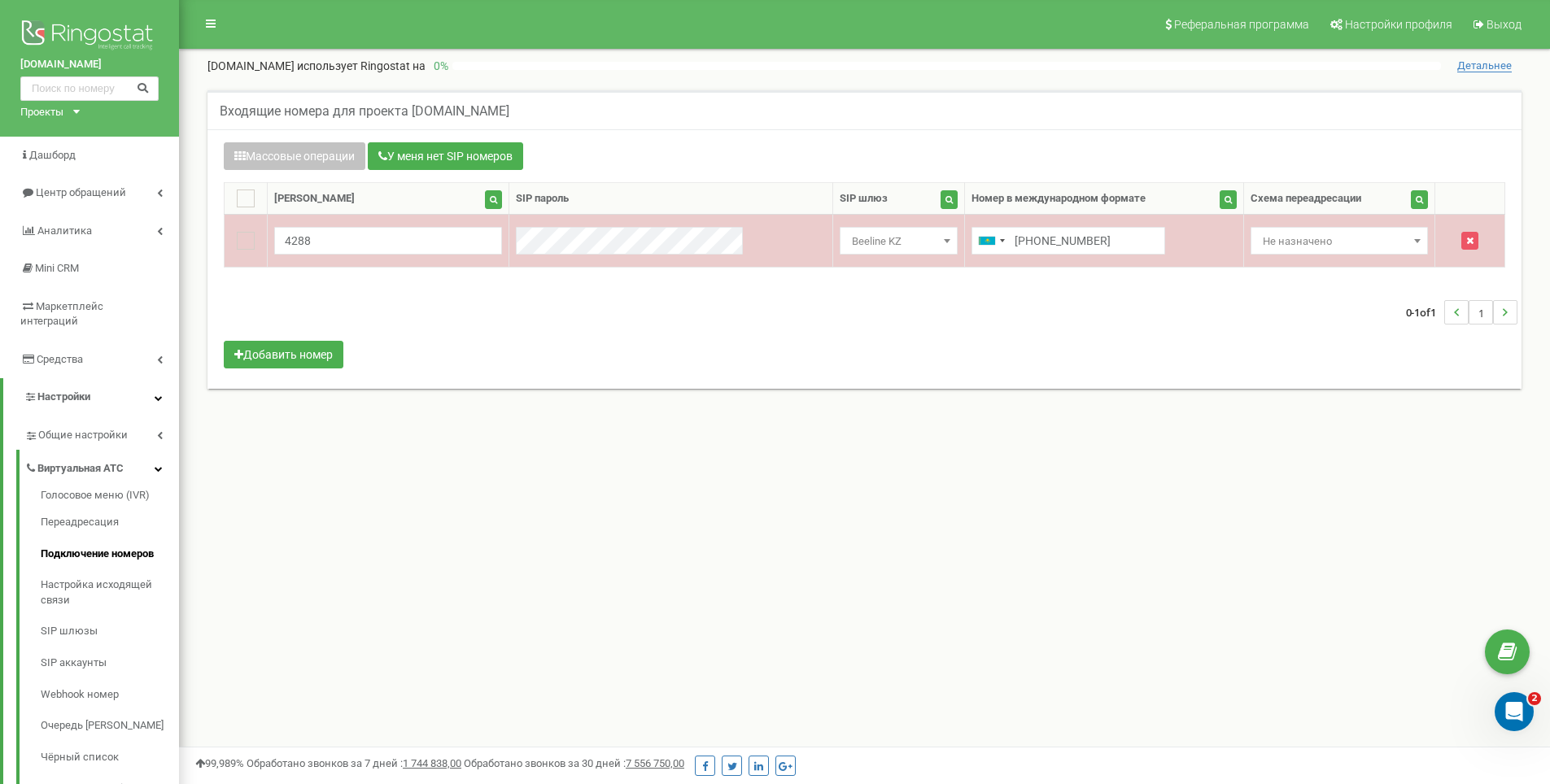
click at [856, 239] on span "Beeline KZ" at bounding box center [898, 242] width 107 height 23
click at [845, 240] on span "Beeline KZ" at bounding box center [898, 242] width 107 height 23
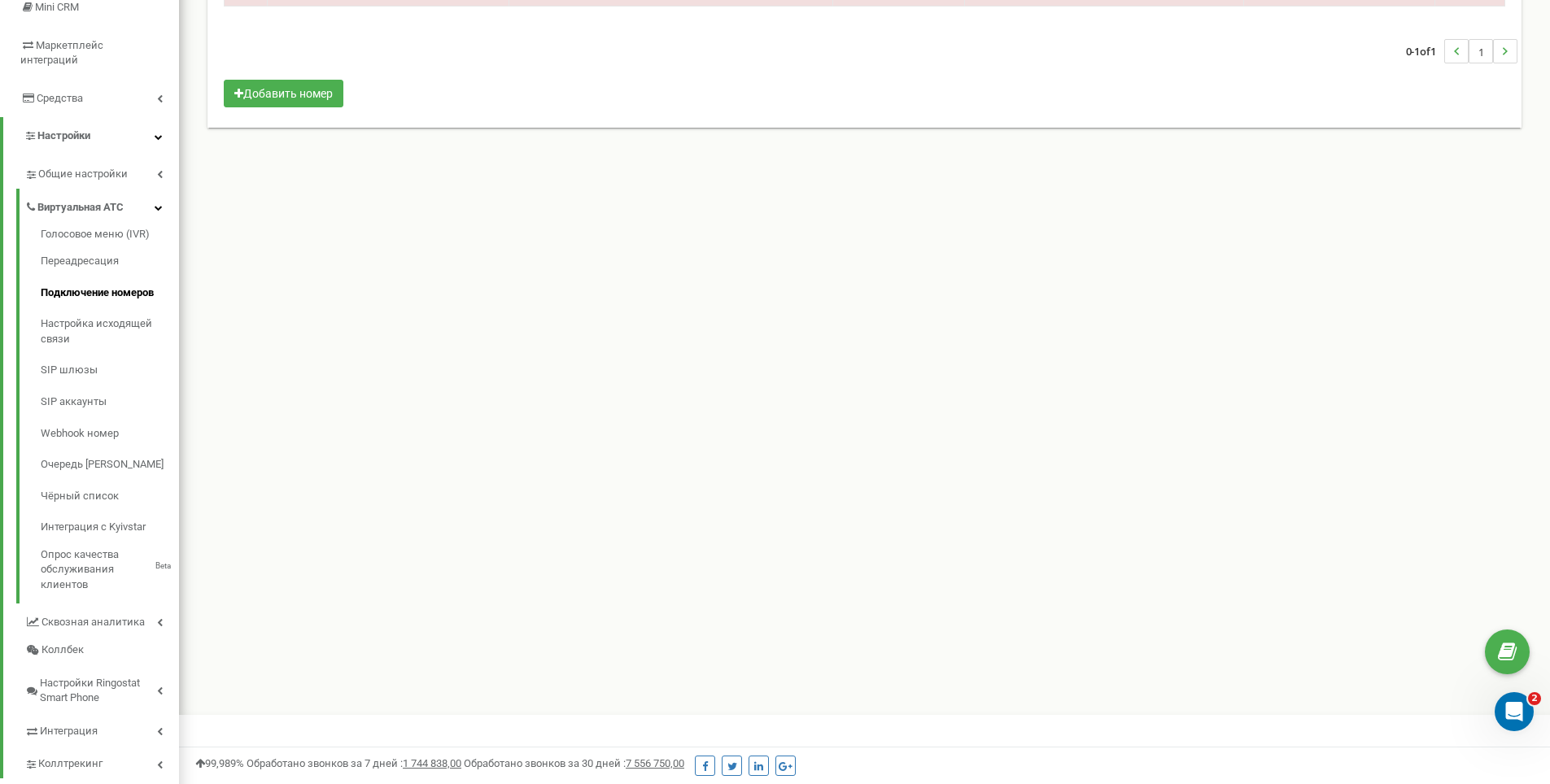
scroll to position [281, 0]
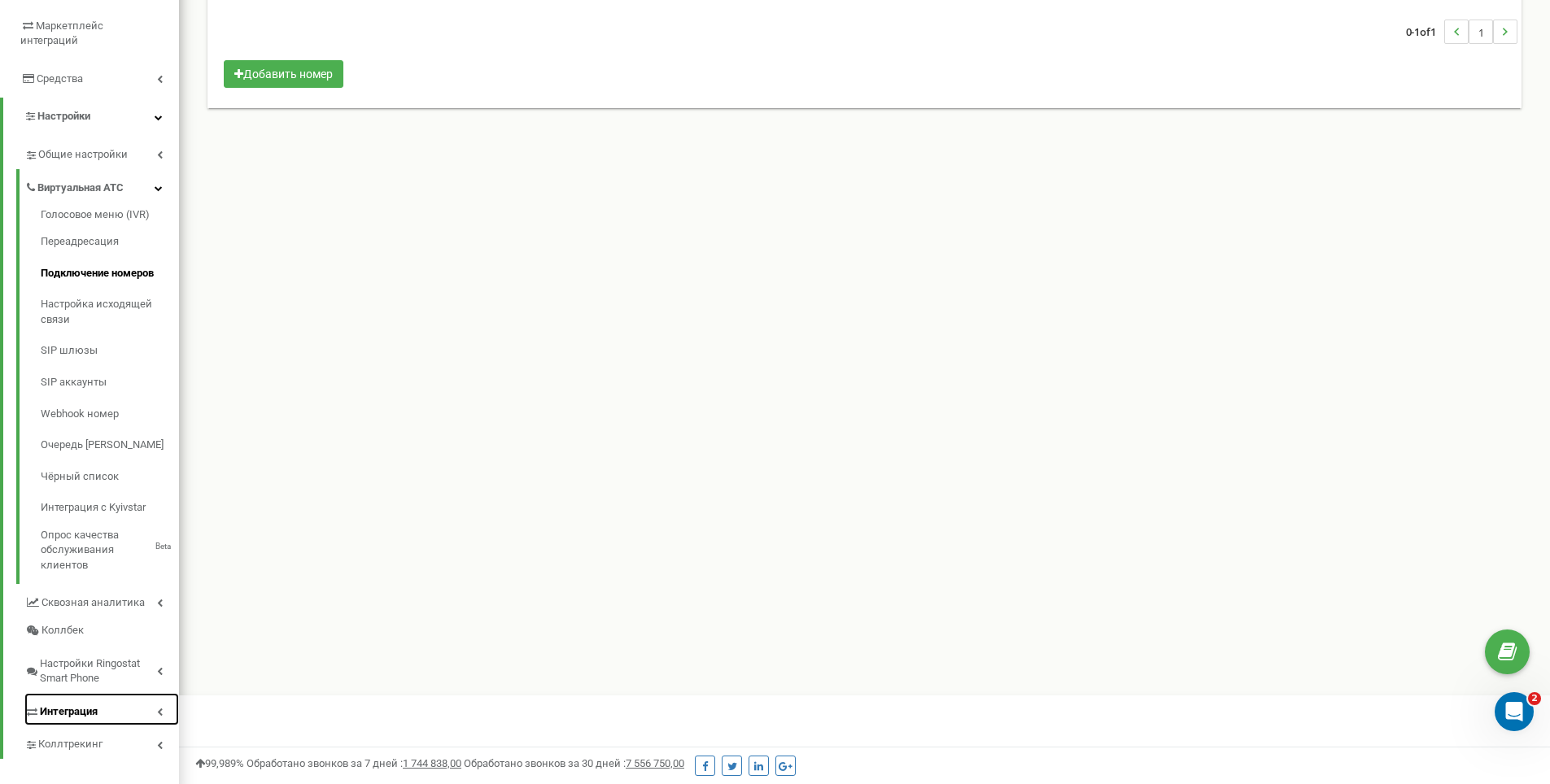
click at [102, 693] on link "Интеграция" at bounding box center [102, 709] width 155 height 33
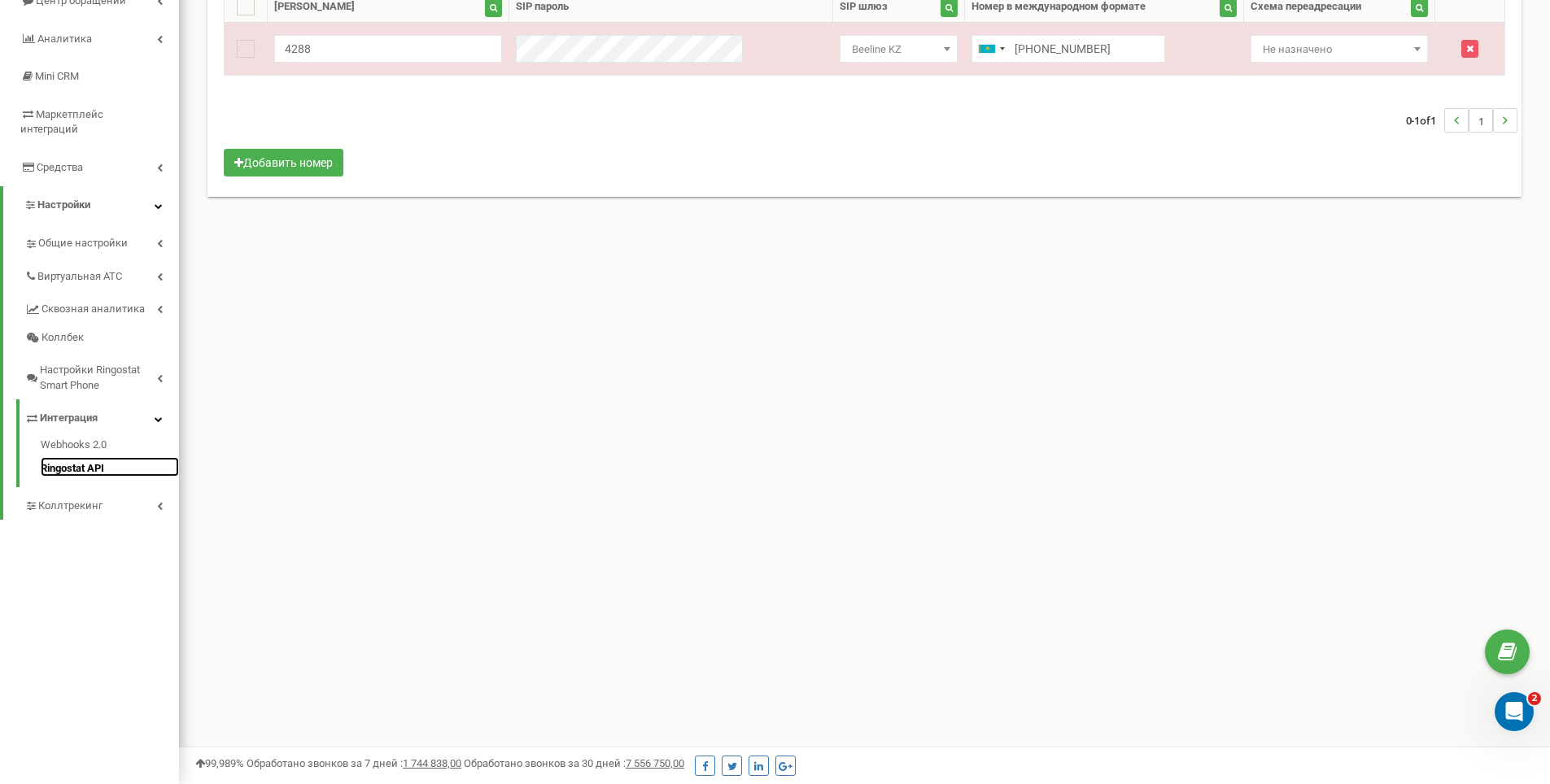
click at [89, 457] on link "Ringostat API" at bounding box center [110, 467] width 138 height 19
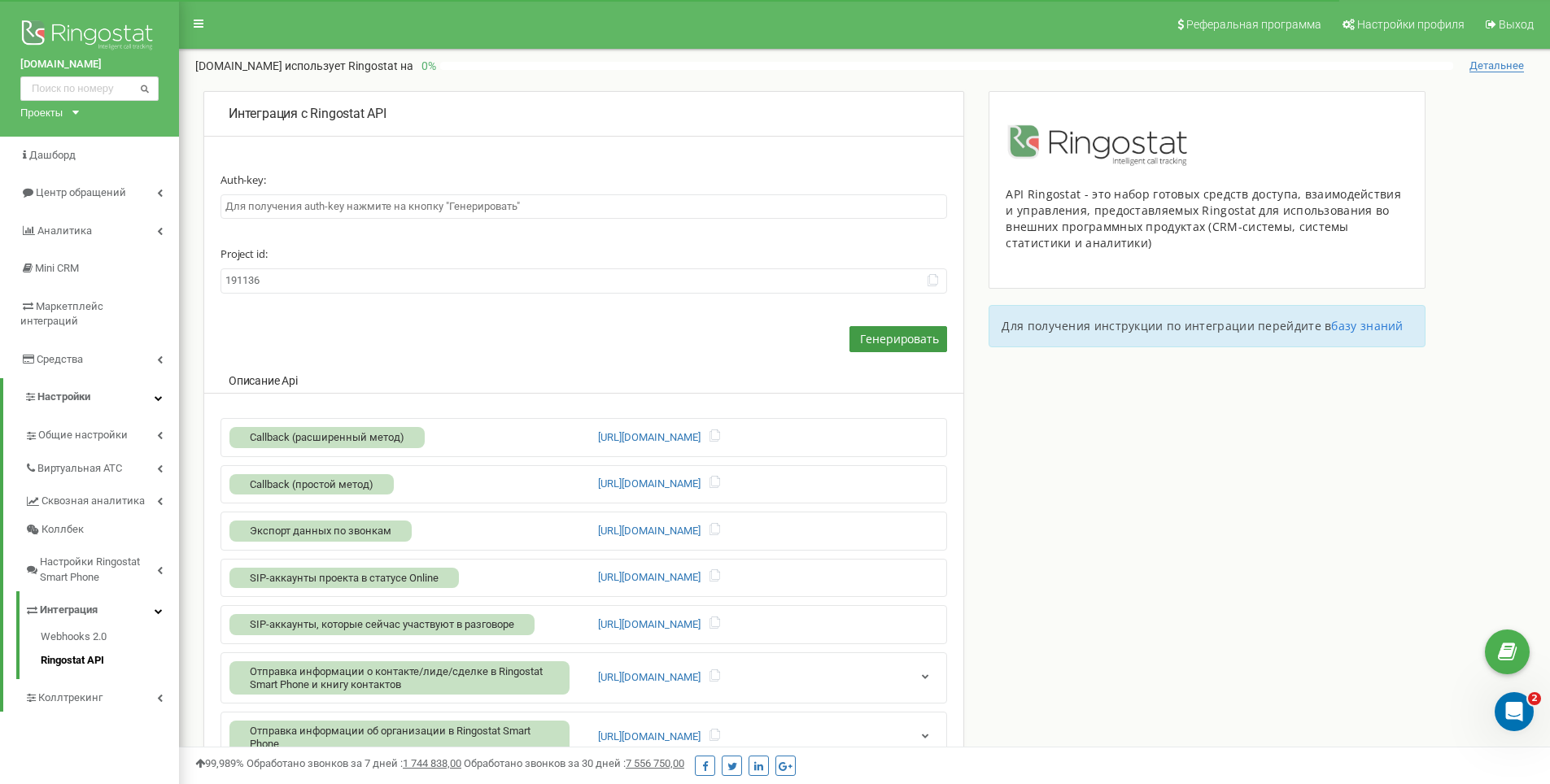
click at [888, 339] on span "Генерировать" at bounding box center [899, 339] width 78 height 16
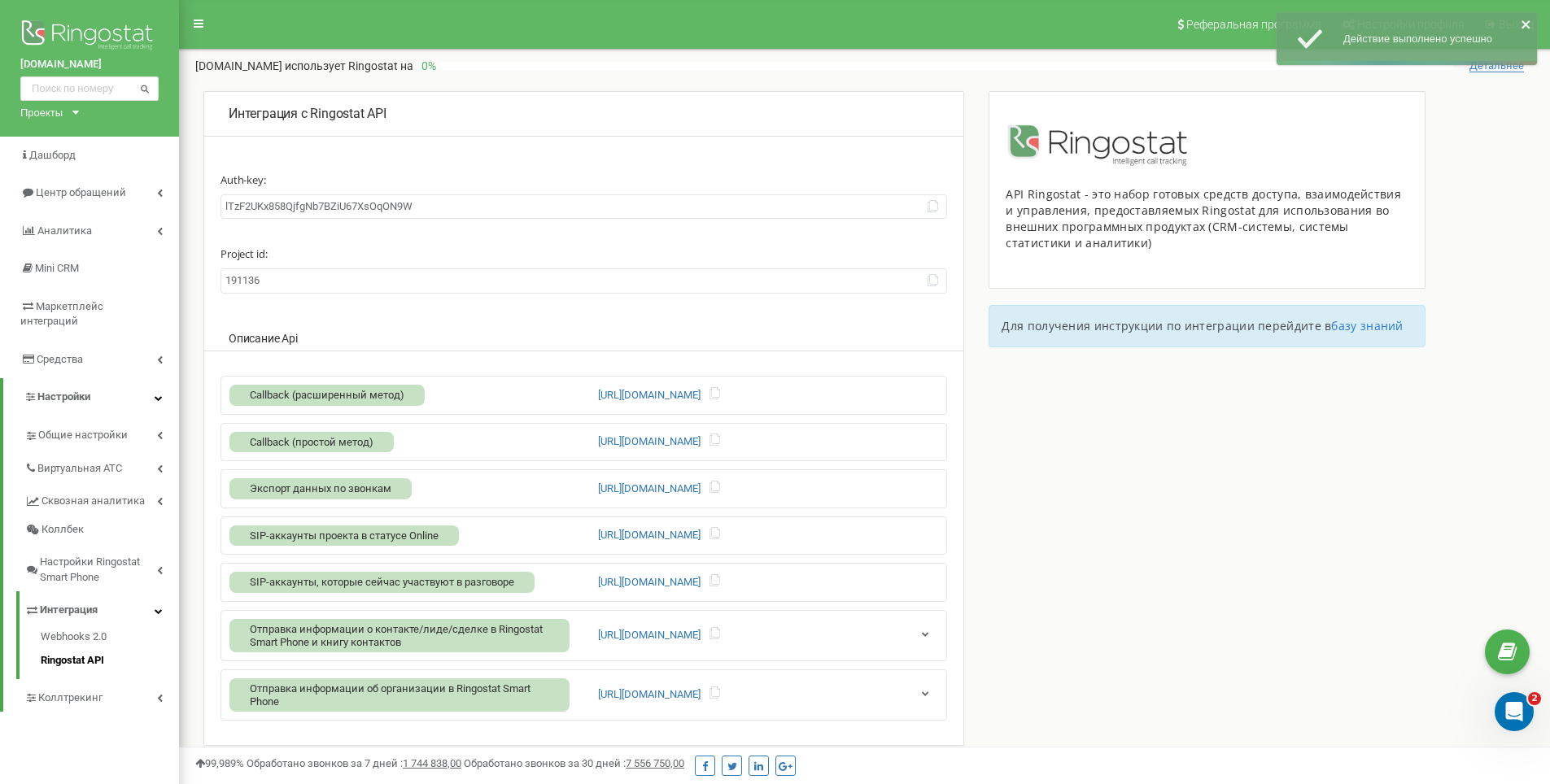
click at [438, 209] on input "lTzF2UKx858QjfgNb7BZiU67XsOqON9W" at bounding box center [584, 207] width 727 height 25
click at [937, 211] on icon at bounding box center [933, 206] width 12 height 12
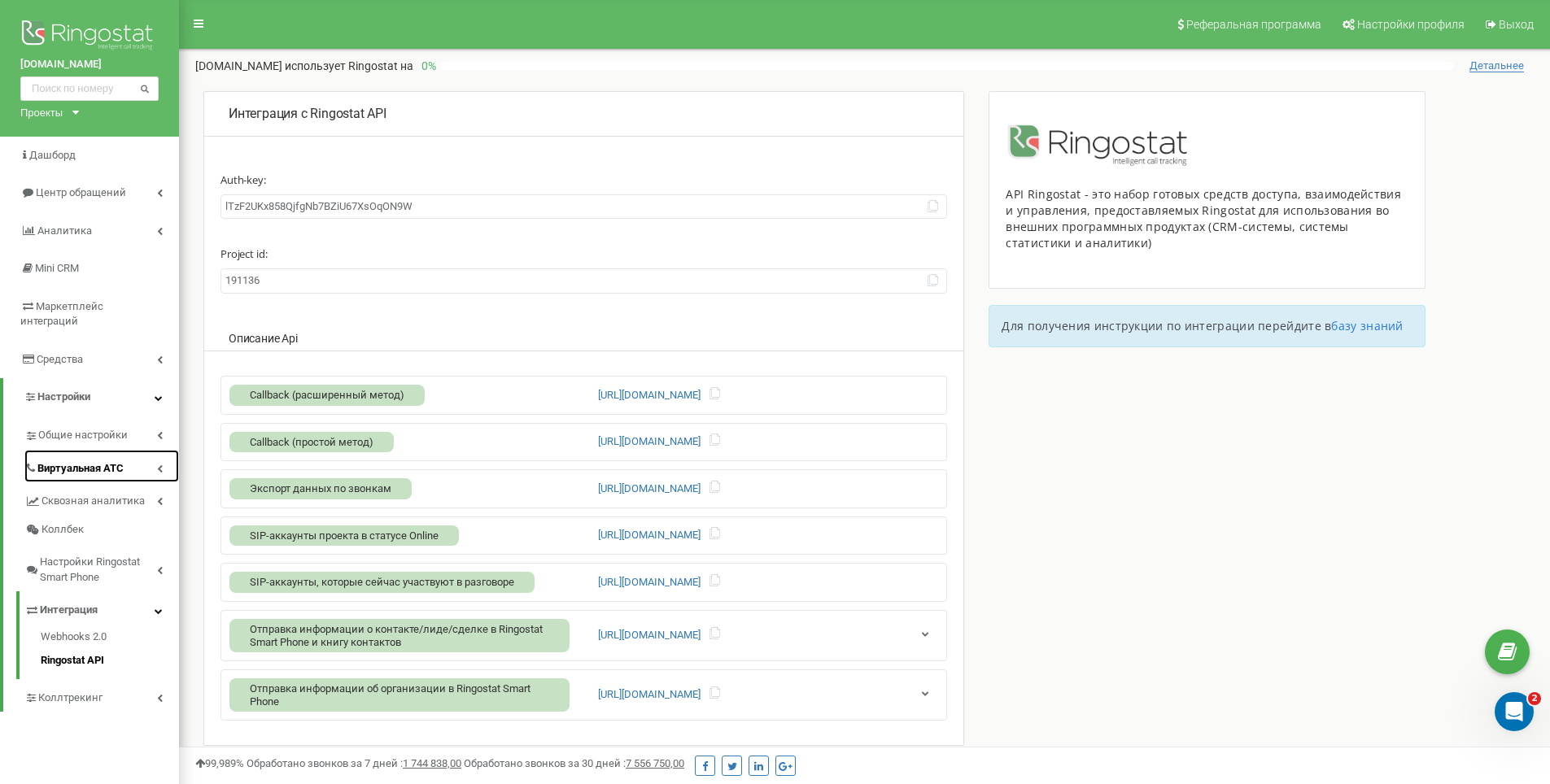
click at [75, 450] on link "Виртуальная АТС" at bounding box center [102, 467] width 155 height 33
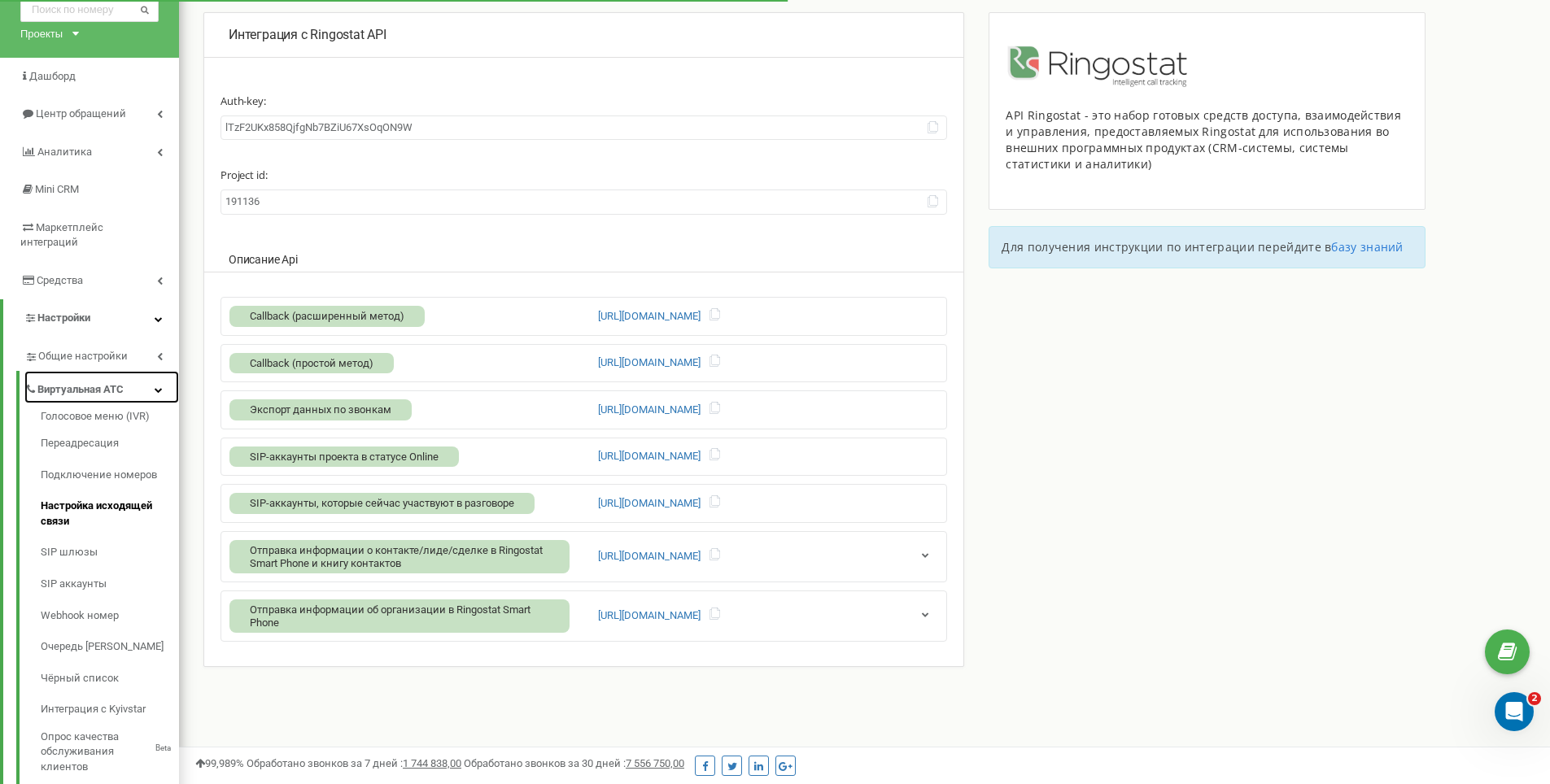
scroll to position [163, 0]
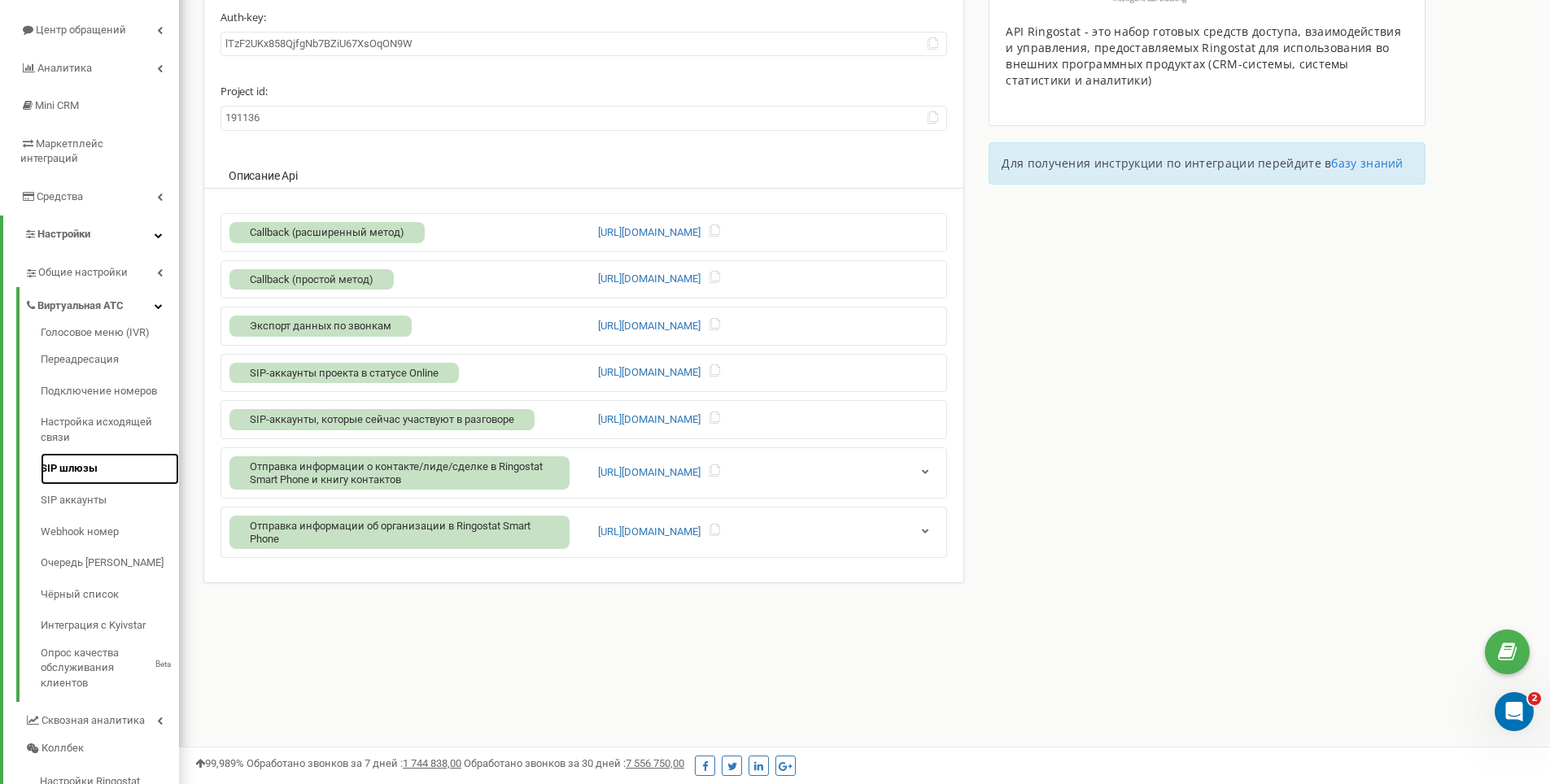
click at [85, 455] on link "SIP шлюзы" at bounding box center [110, 468] width 138 height 31
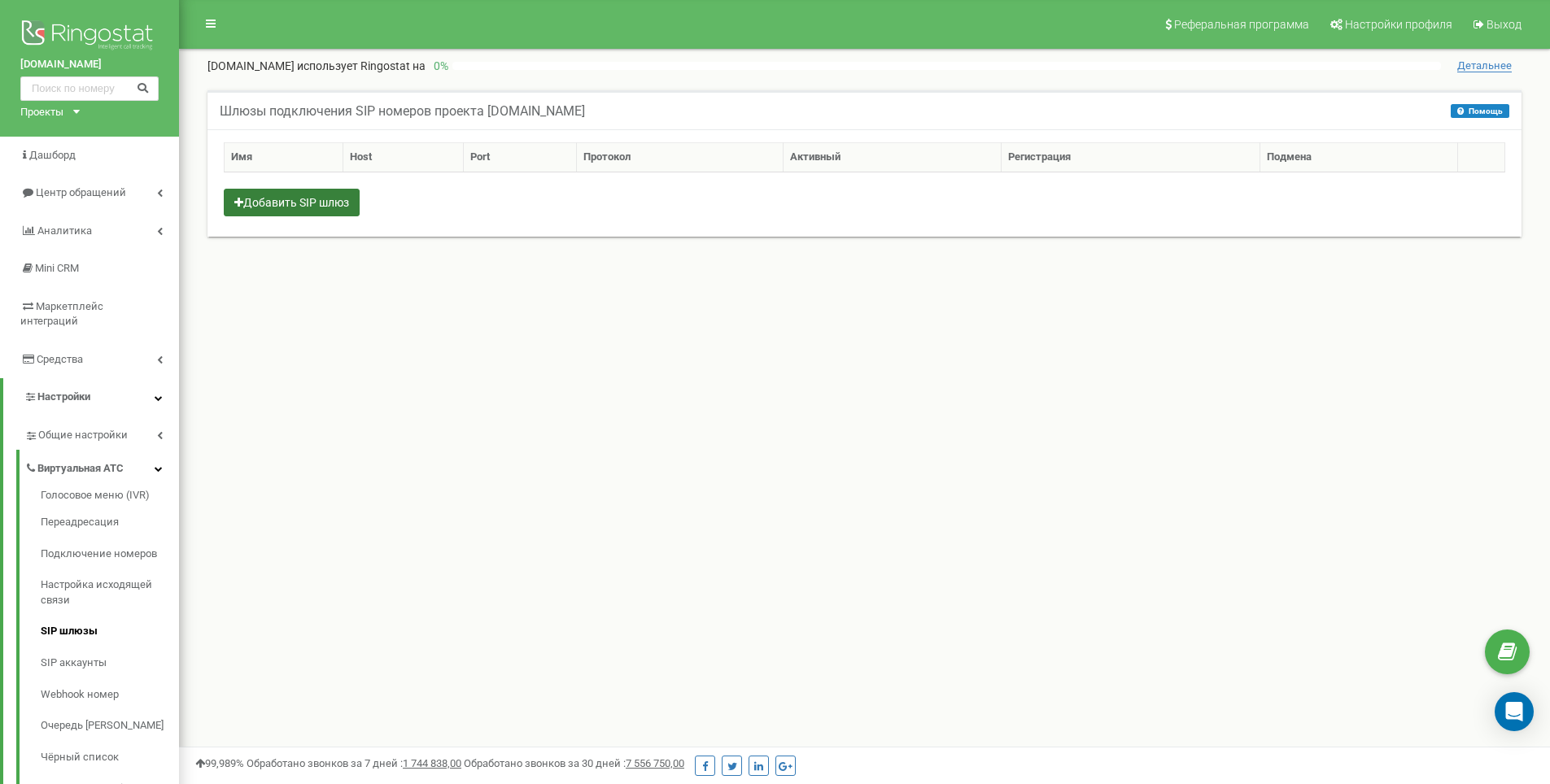
click at [326, 197] on button "Добавить SIP шлюз" at bounding box center [291, 203] width 136 height 28
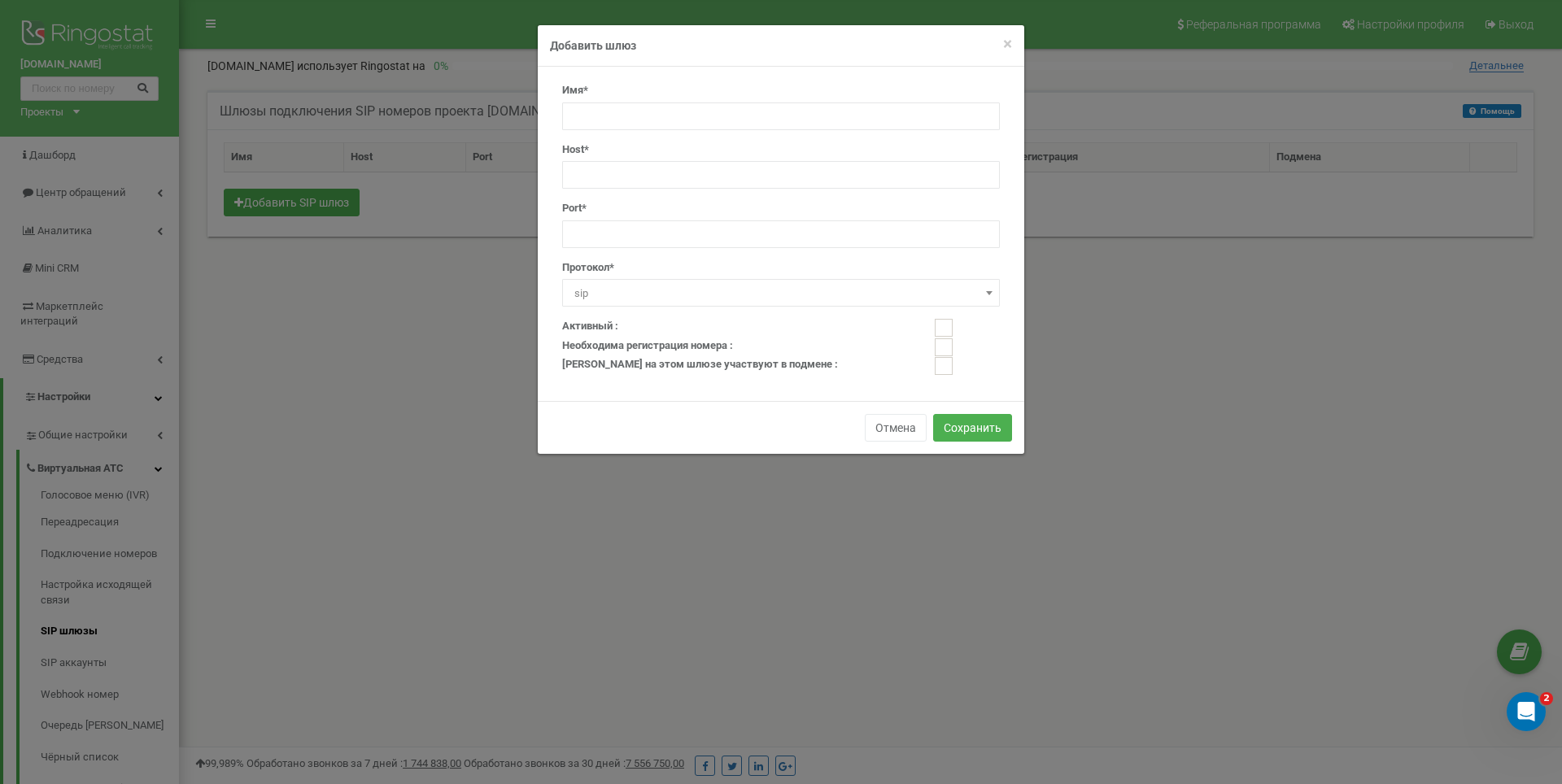
click at [587, 100] on div "Имя*" at bounding box center [781, 106] width 438 height 47
click at [586, 103] on input "text" at bounding box center [781, 116] width 438 height 28
type input "Beeline"
click at [610, 228] on input "number" at bounding box center [781, 235] width 438 height 28
drag, startPoint x: 655, startPoint y: 227, endPoint x: 362, endPoint y: 240, distance: 293.3
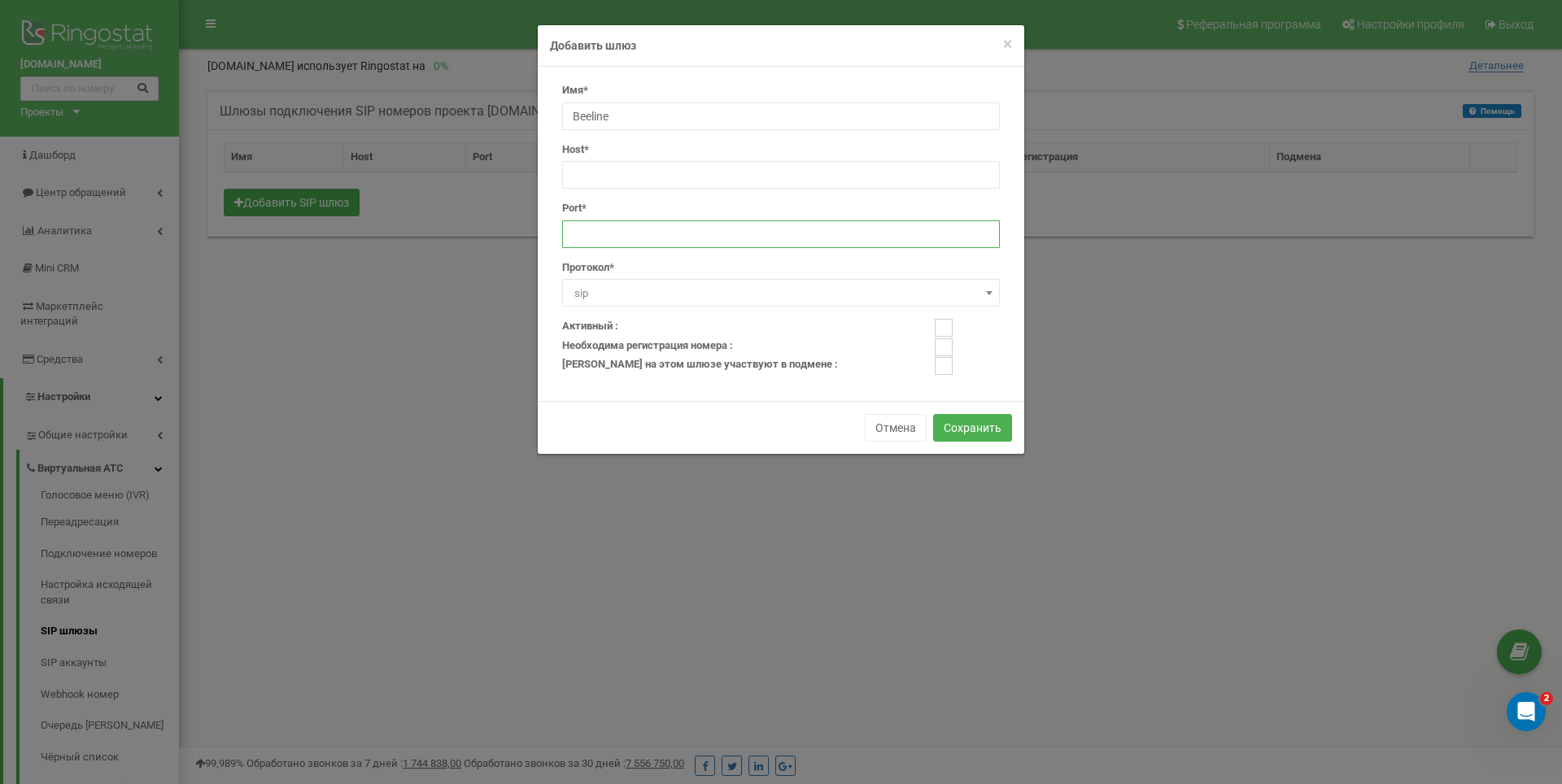
click at [362, 240] on div "× Close Добавить шлюз Имя* Beeline Host* Port* Протокол* sip h323 sip Активный :" at bounding box center [781, 392] width 1562 height 784
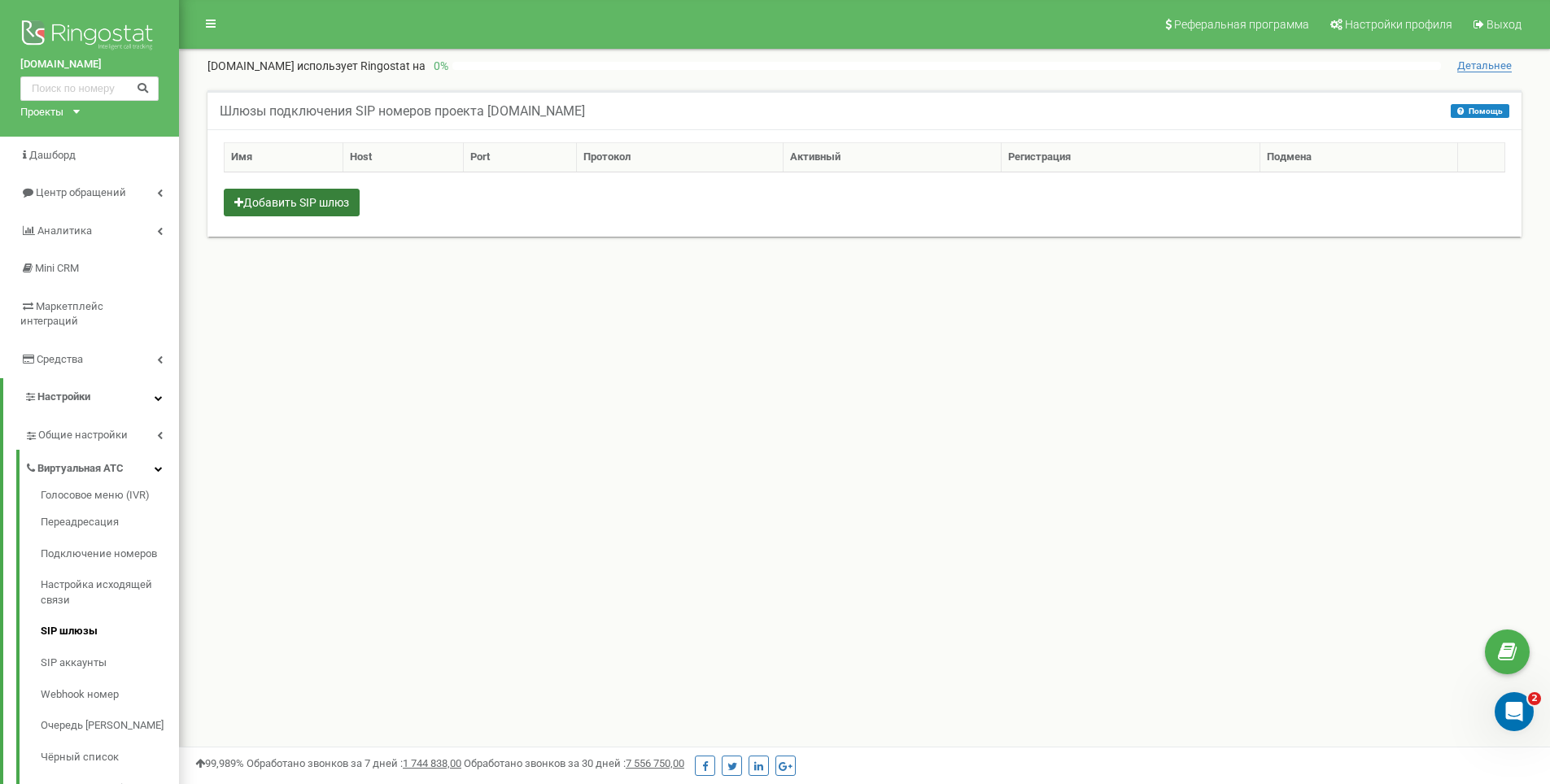
click at [289, 207] on button "Добавить SIP шлюз" at bounding box center [291, 203] width 136 height 28
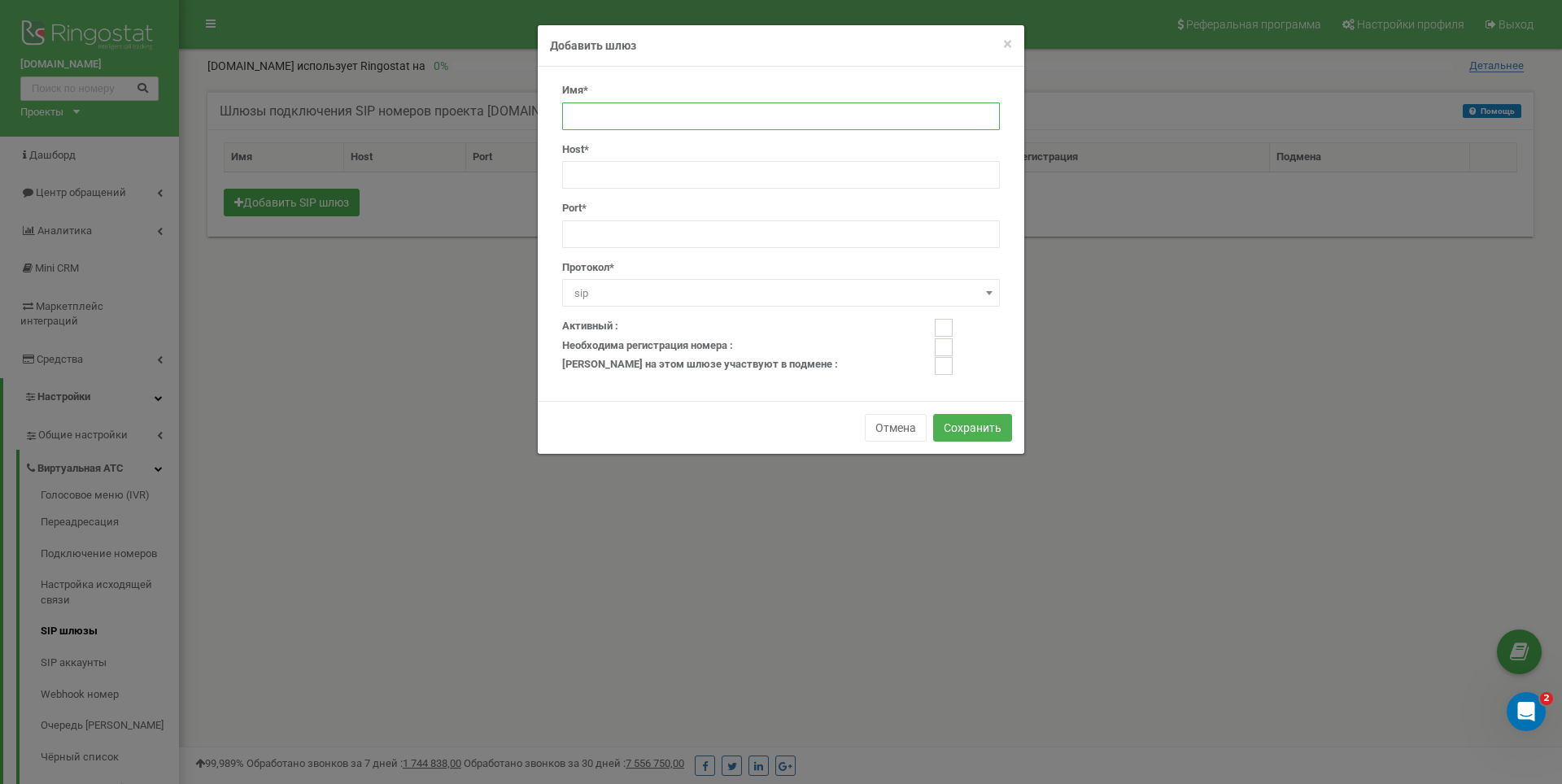
click at [621, 108] on input "text" at bounding box center [781, 116] width 438 height 28
type input "Beeline"
click at [608, 175] on input "text" at bounding box center [781, 175] width 438 height 28
click at [624, 178] on input "text" at bounding box center [781, 175] width 438 height 28
paste input "cloudpbx.beeline.kz"
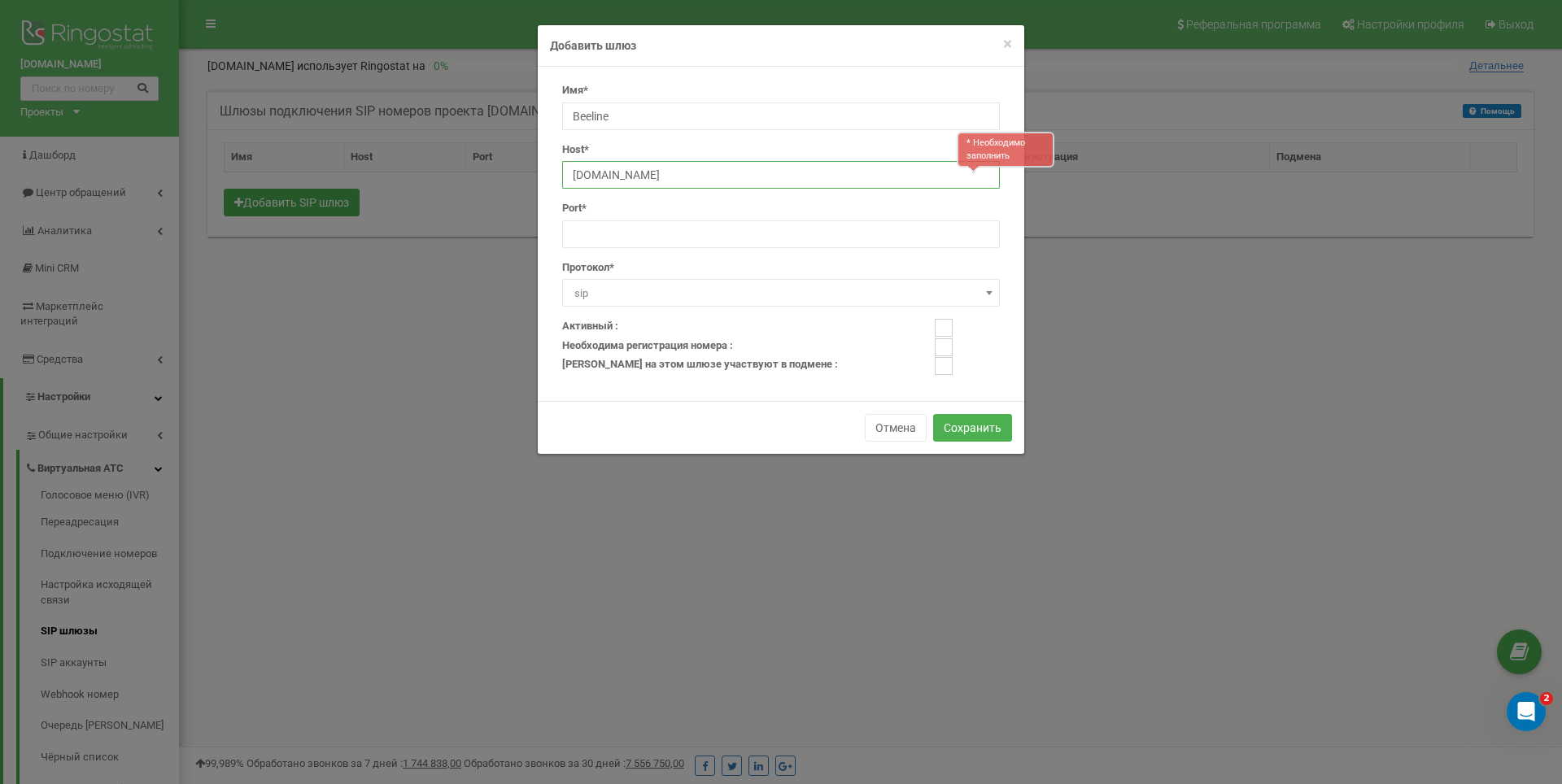
type input "cloudpbx.beeline.kz"
click at [597, 296] on span "sip" at bounding box center [781, 294] width 426 height 23
click at [1008, 47] on span "×" at bounding box center [1007, 43] width 9 height 19
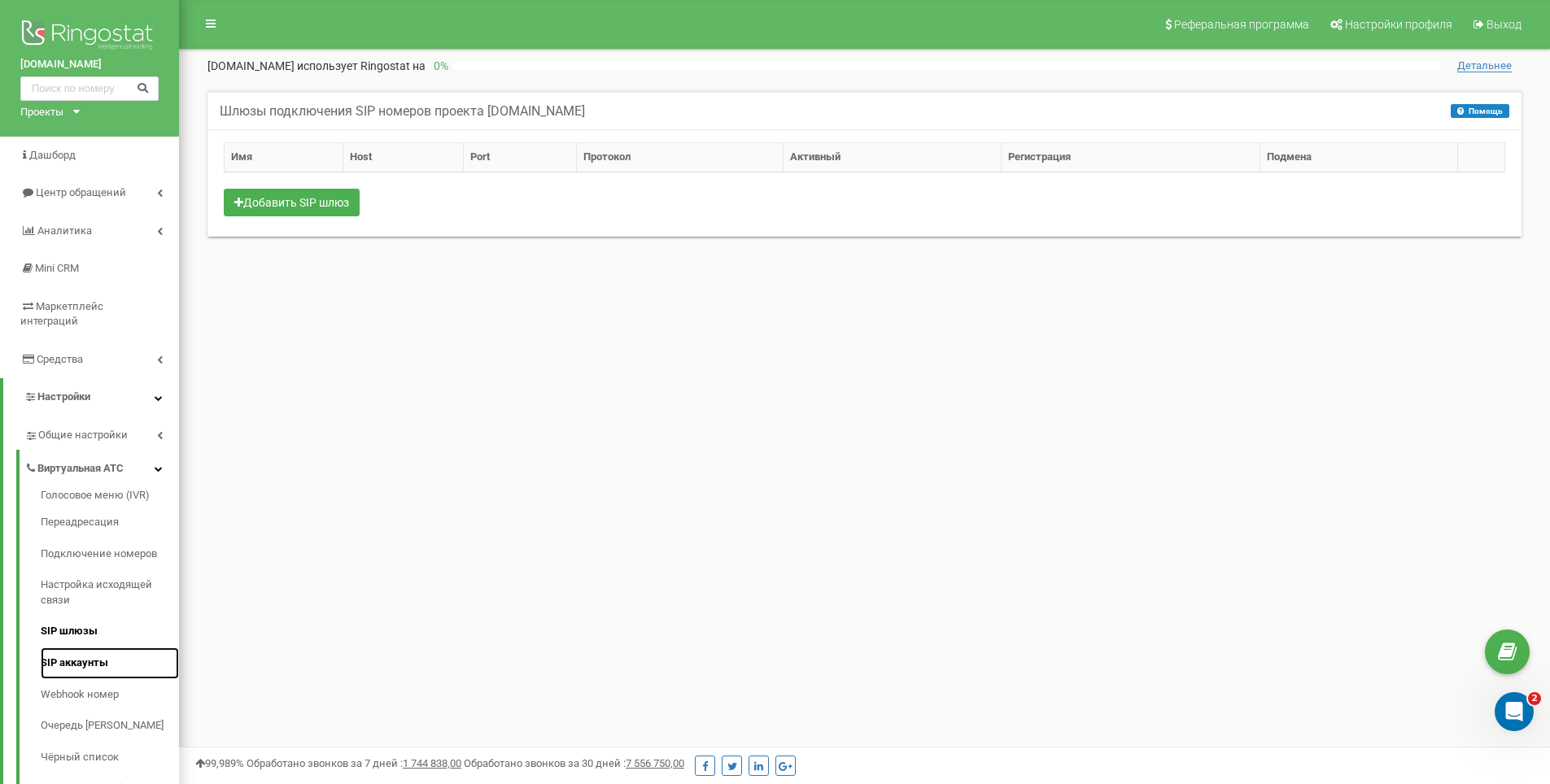
click at [95, 648] on link "SIP аккаунты" at bounding box center [110, 663] width 138 height 31
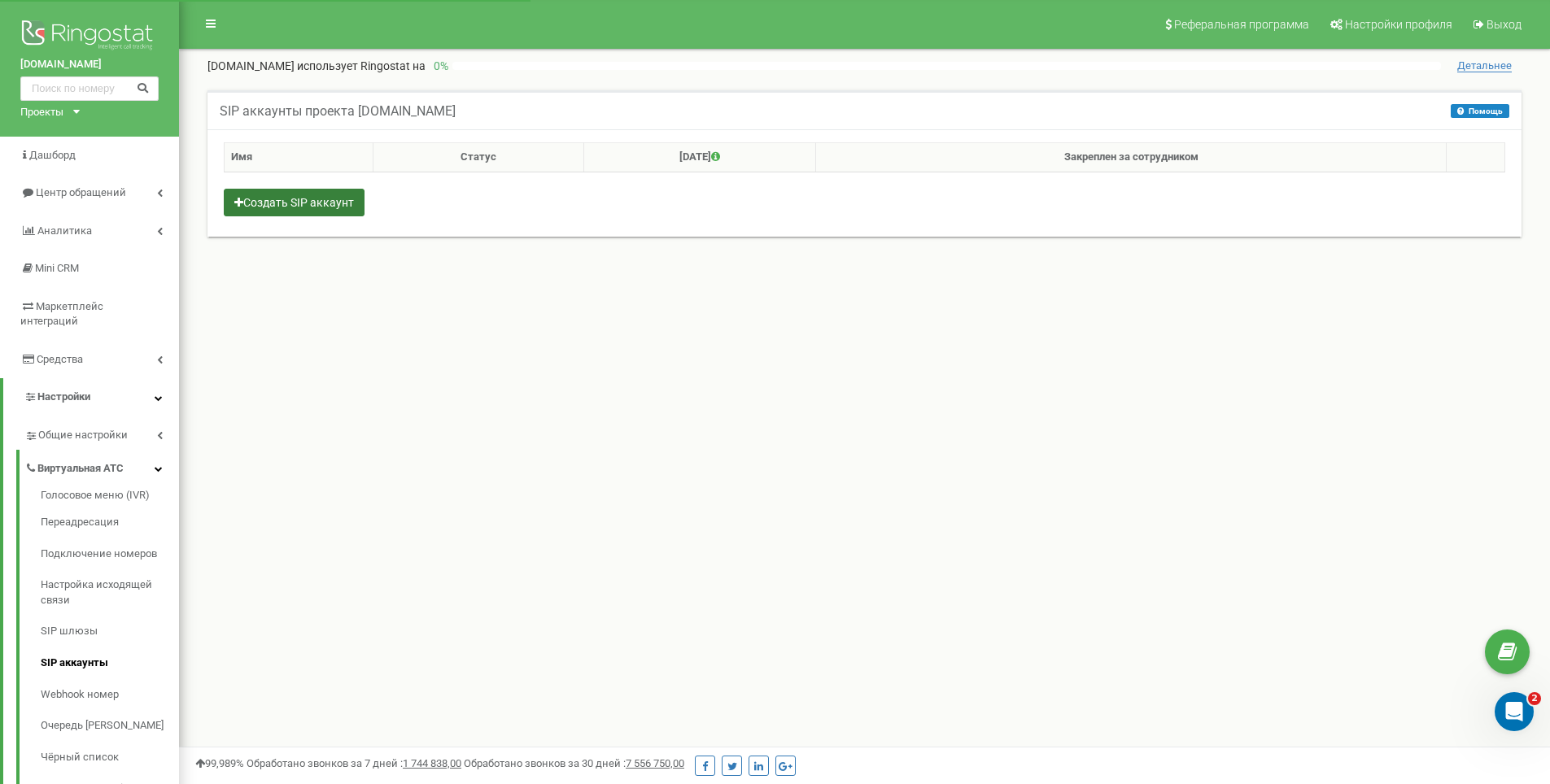
click at [352, 207] on button "Создать SIP аккаунт" at bounding box center [294, 203] width 141 height 28
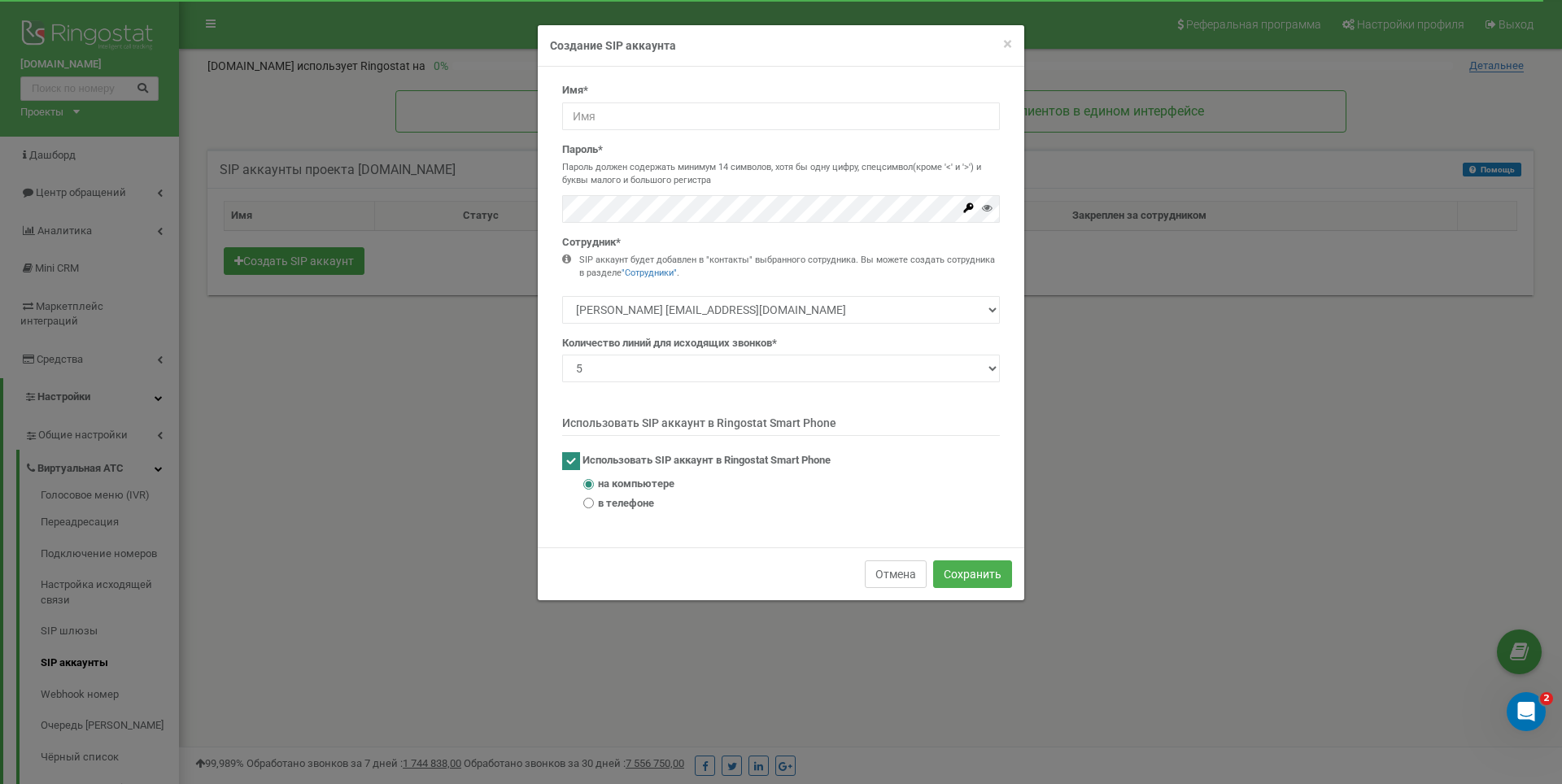
click at [875, 571] on button "Отмена" at bounding box center [895, 575] width 62 height 28
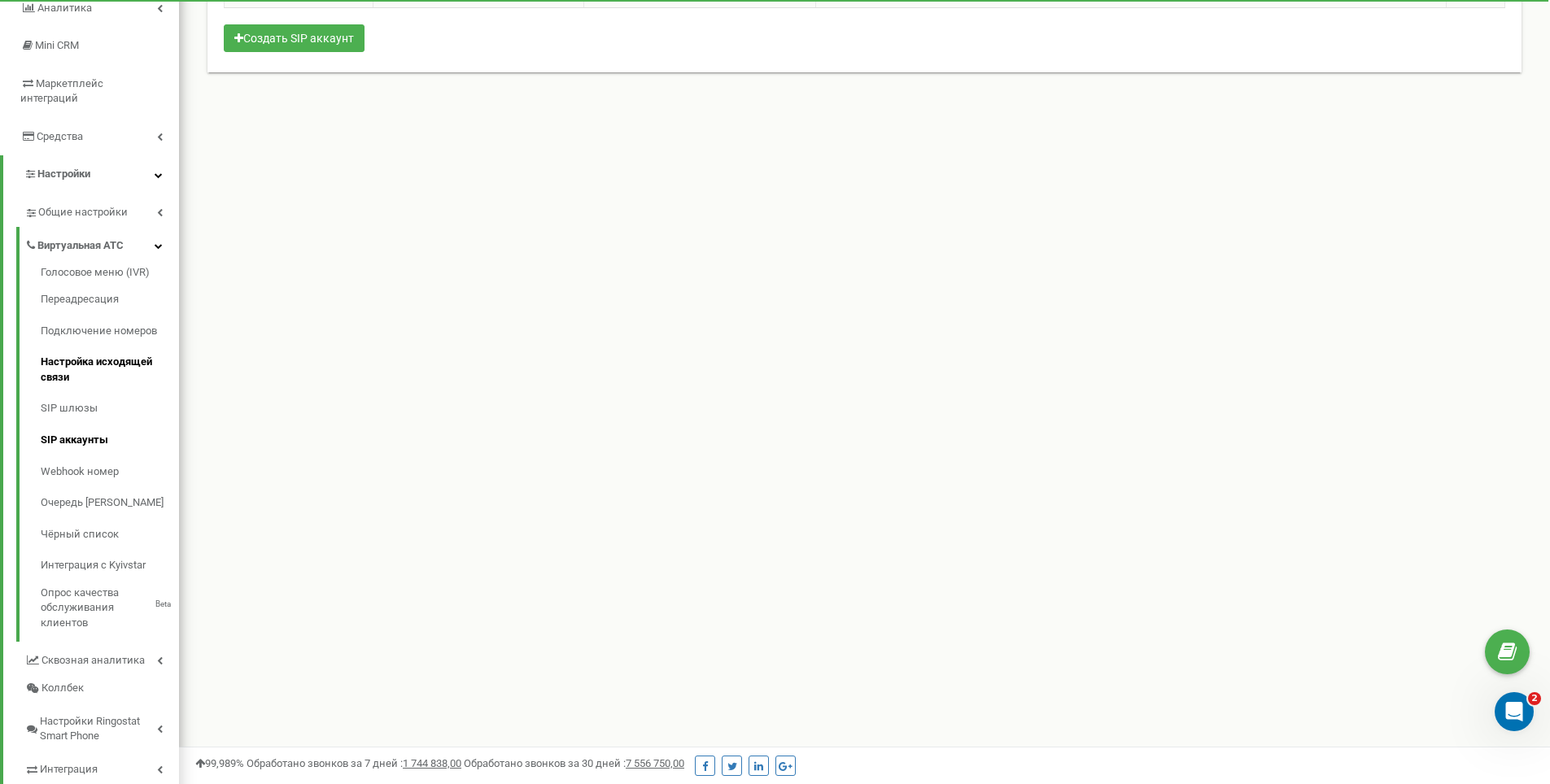
scroll to position [244, 0]
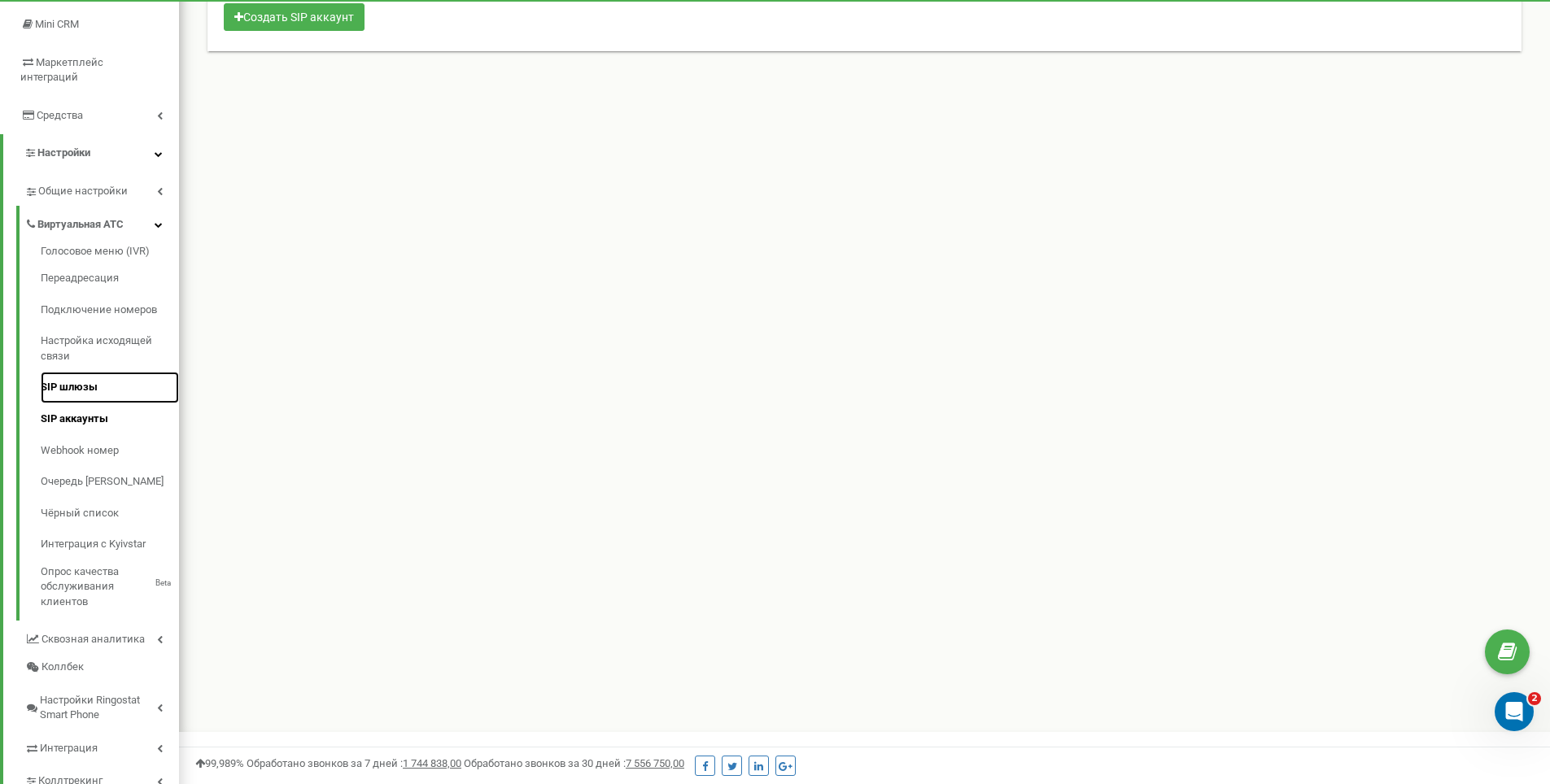
click at [83, 372] on link "SIP шлюзы" at bounding box center [110, 388] width 138 height 31
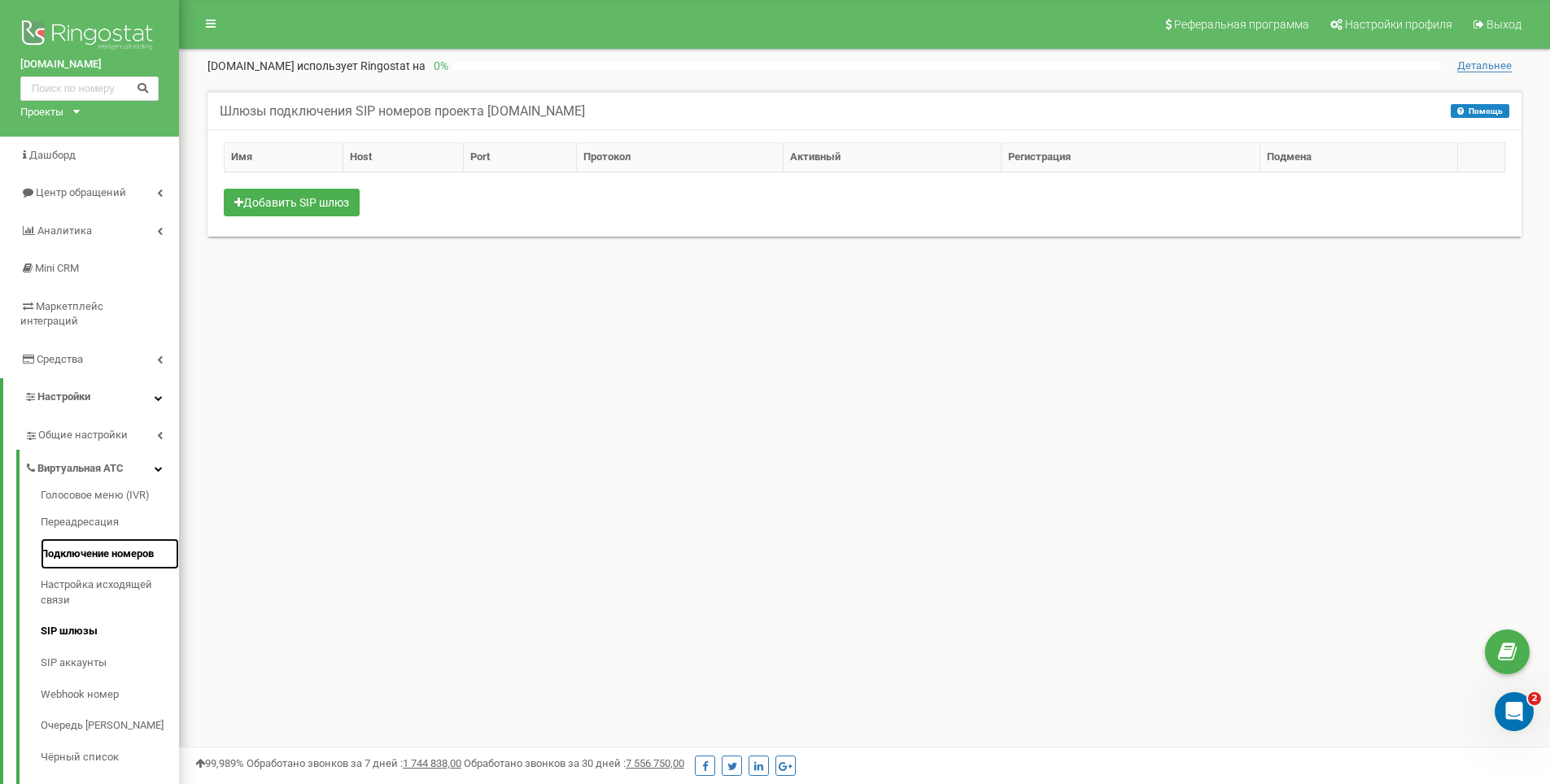
click at [97, 539] on link "Подключение номеров" at bounding box center [110, 555] width 138 height 31
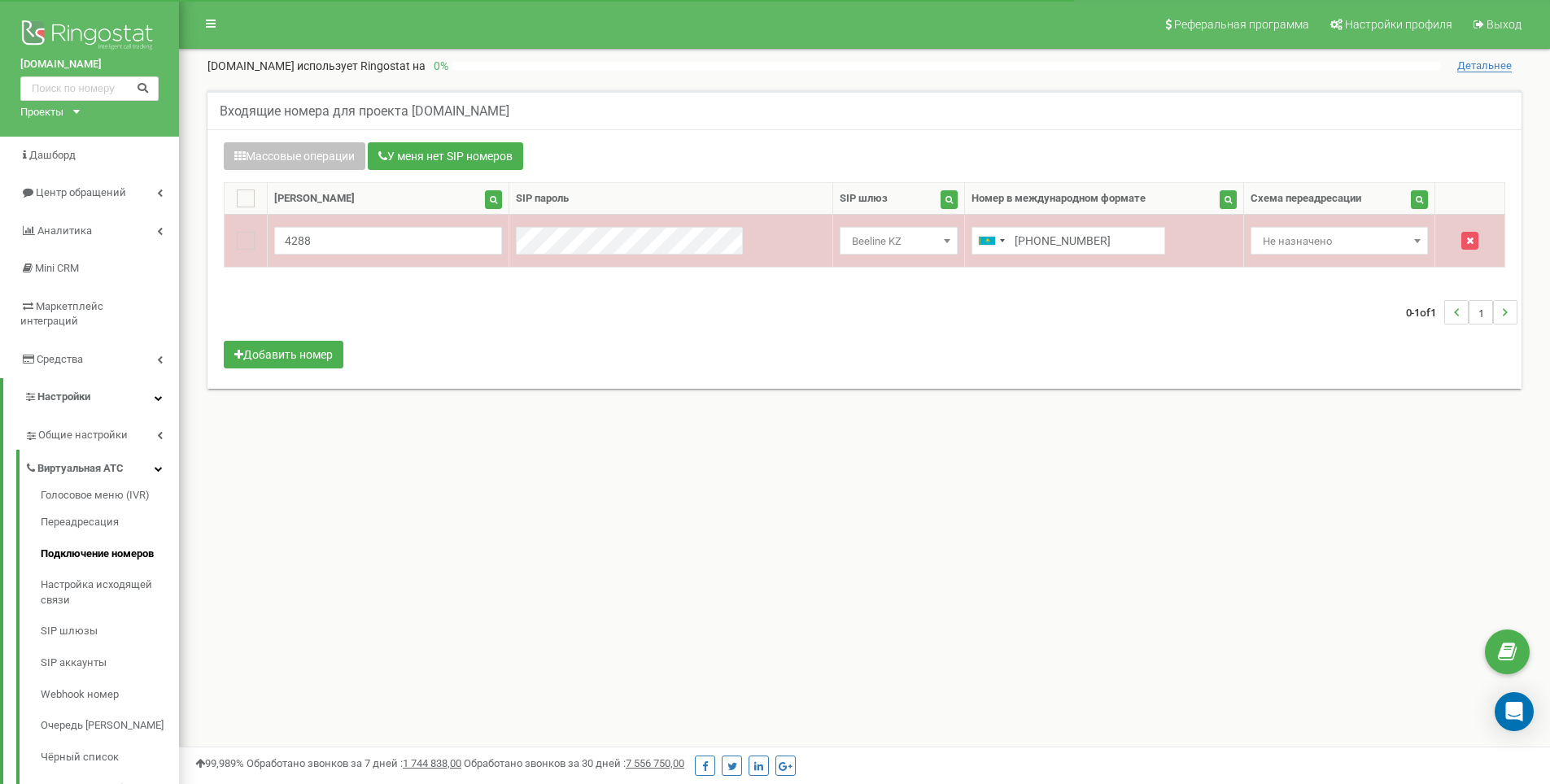
click at [845, 242] on span "Beeline KZ" at bounding box center [898, 242] width 107 height 23
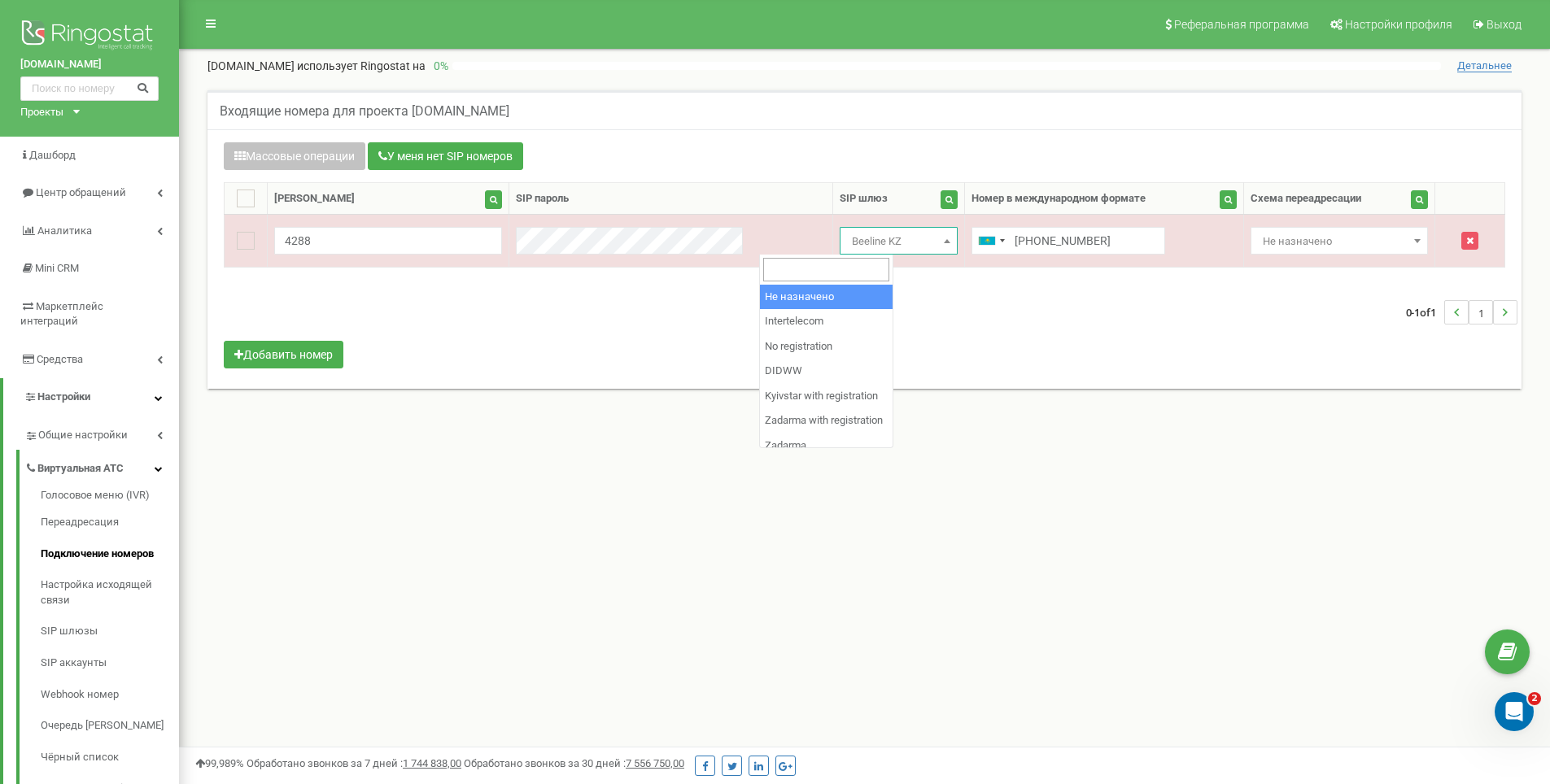
click at [822, 266] on input "search" at bounding box center [826, 269] width 126 height 23
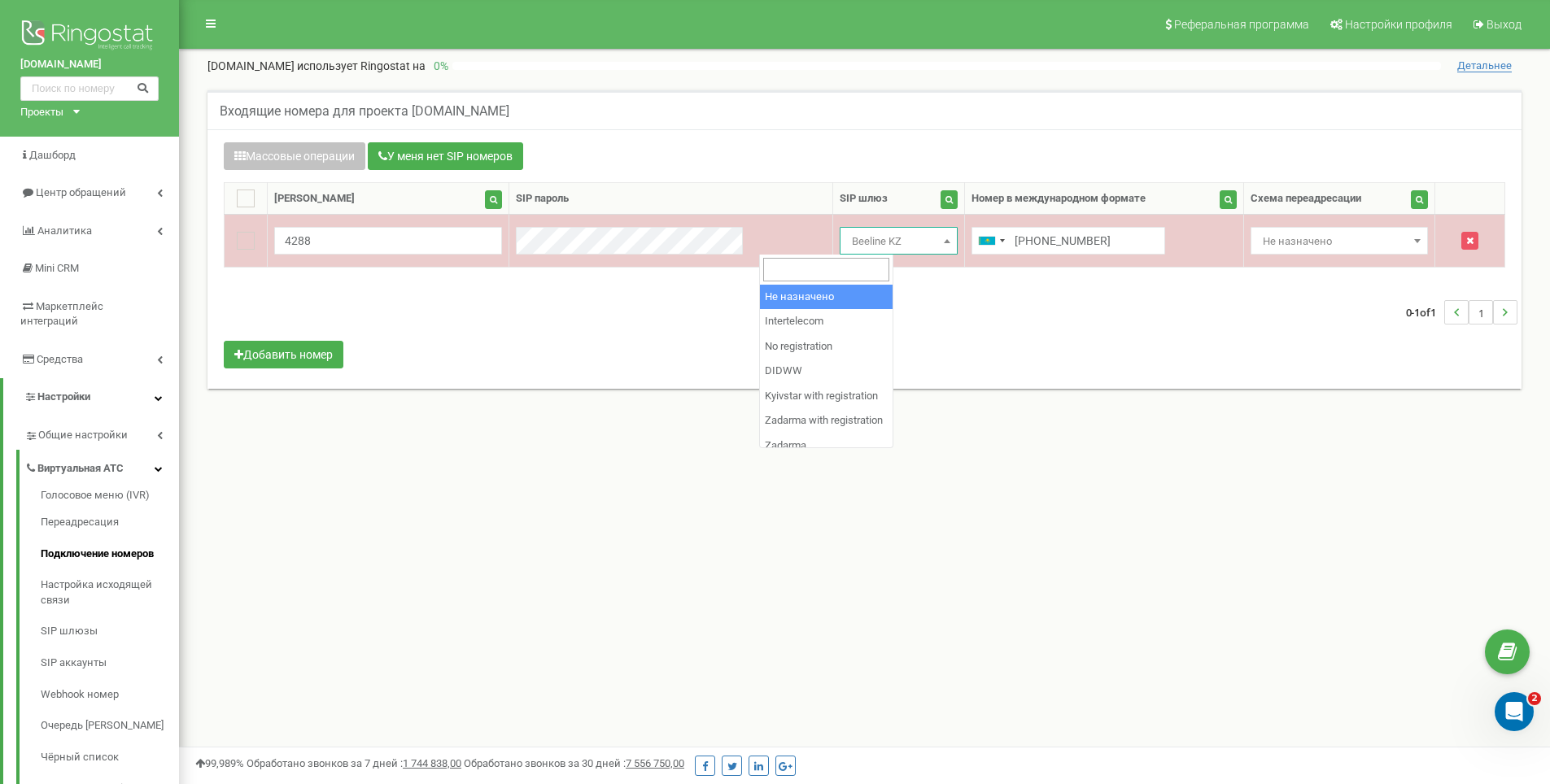
click at [845, 250] on span "Beeline KZ" at bounding box center [898, 242] width 107 height 23
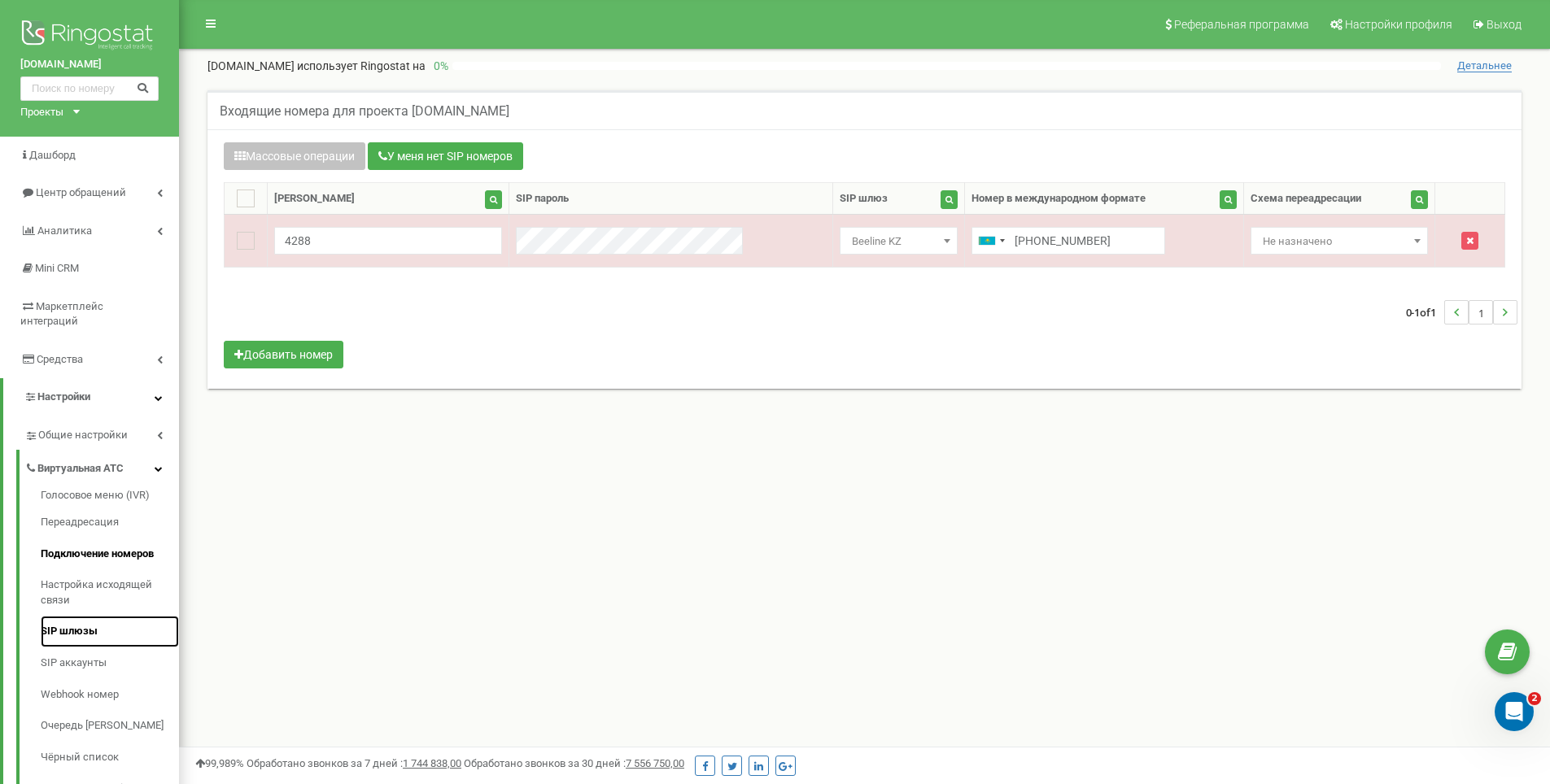
click at [78, 615] on link "SIP шлюзы" at bounding box center [110, 631] width 138 height 31
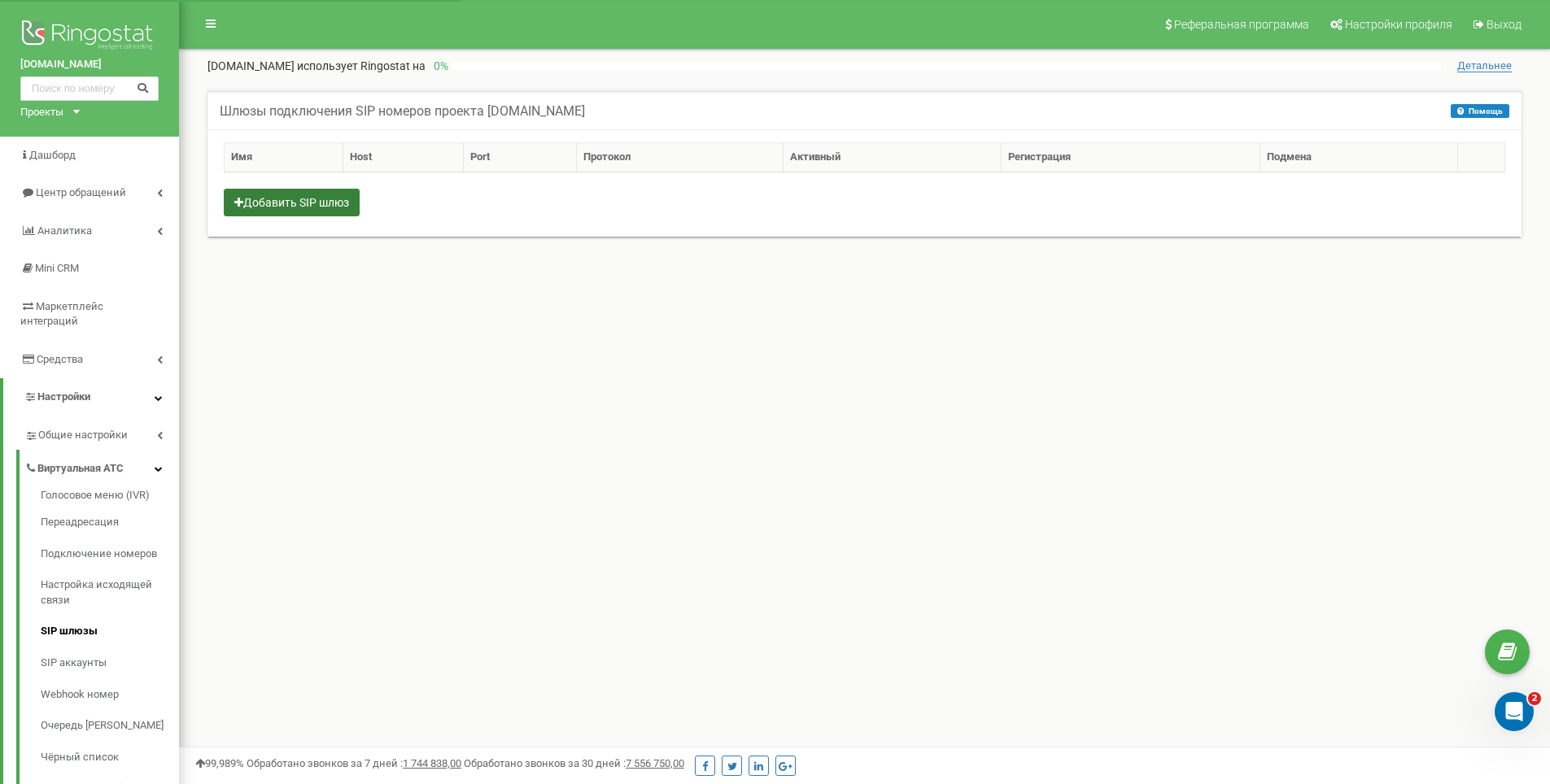
click at [320, 204] on button "Добавить SIP шлюз" at bounding box center [291, 203] width 136 height 28
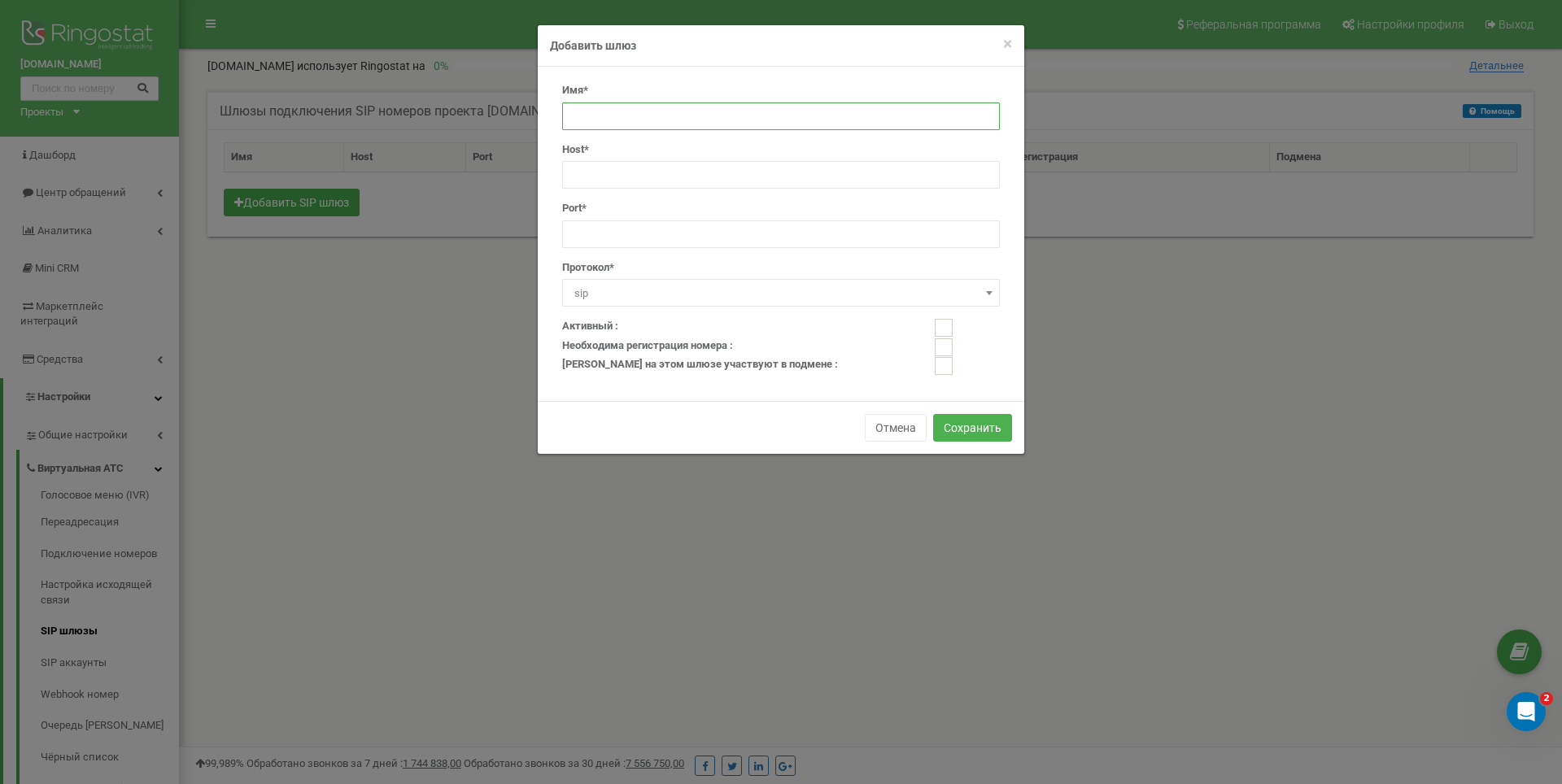
click at [628, 115] on input "text" at bounding box center [781, 116] width 438 height 28
type input "Beeline"
click at [651, 169] on input "text" at bounding box center [781, 175] width 438 height 28
type input "[DOMAIN_NAME]"
click at [615, 228] on input "number" at bounding box center [781, 235] width 438 height 28
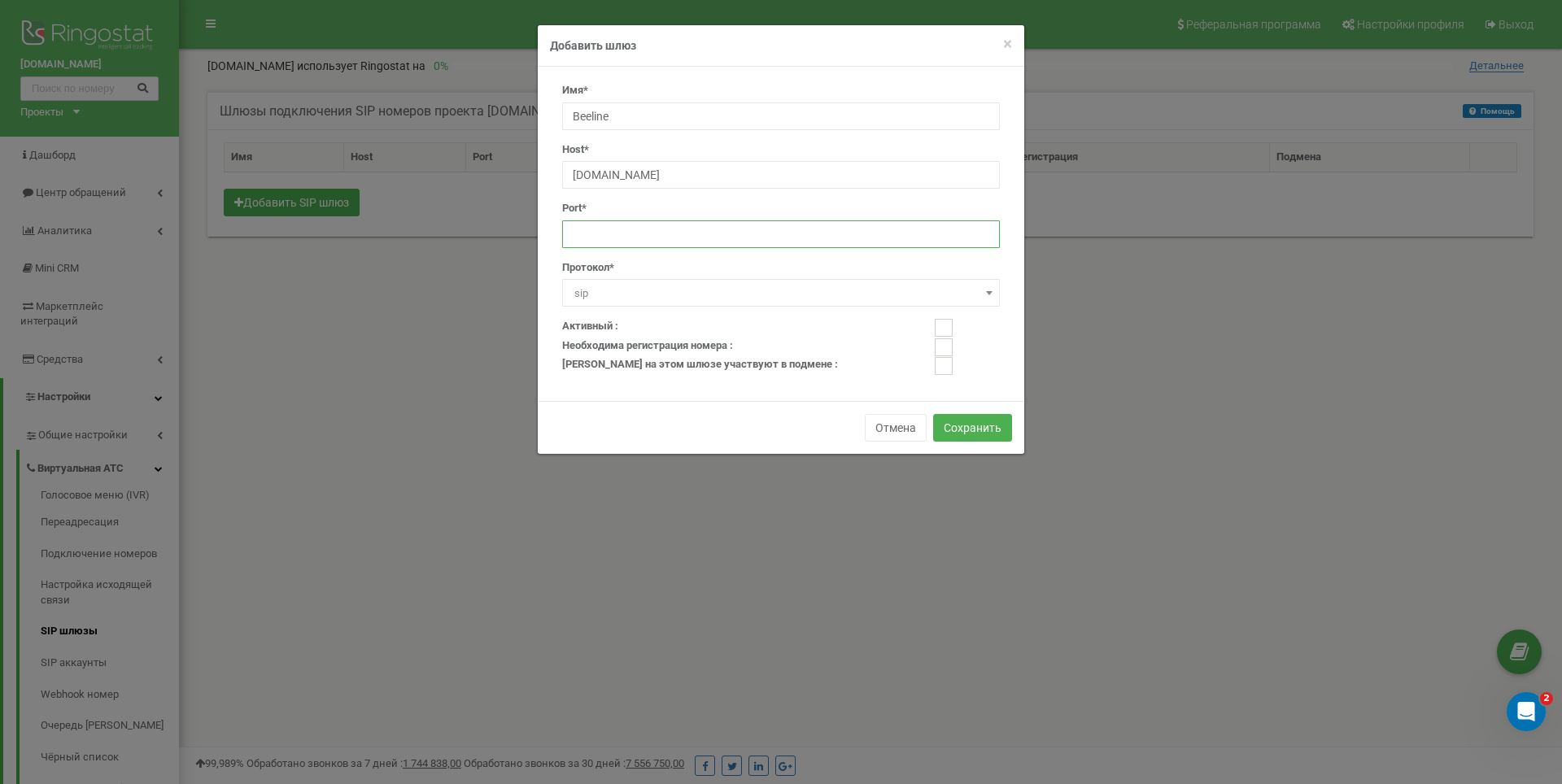
click at [937, 326] on ins at bounding box center [943, 328] width 18 height 18
checkbox input "true"
click at [955, 421] on button "Сохранить" at bounding box center [972, 428] width 79 height 28
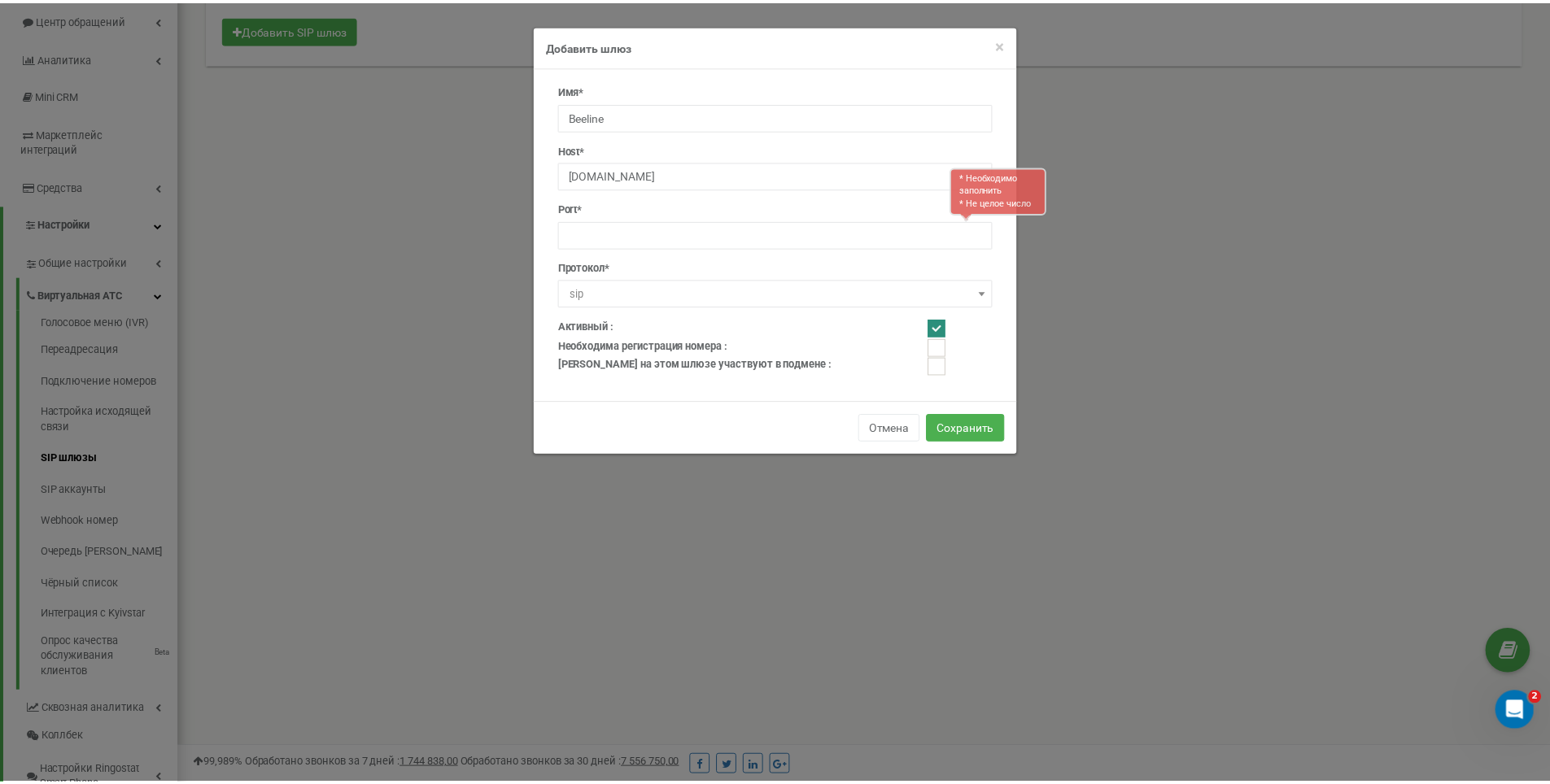
scroll to position [179, 0]
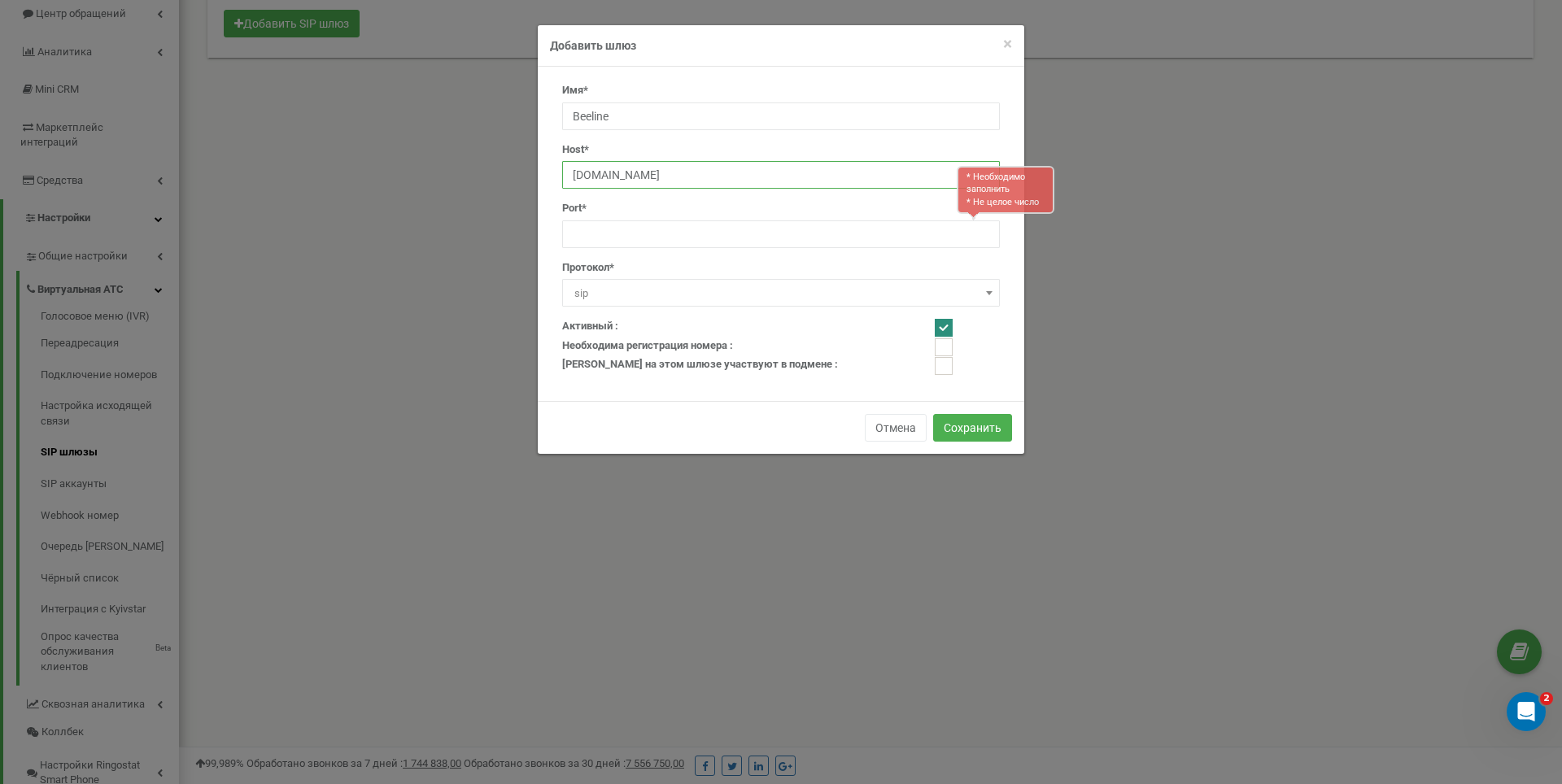
click at [635, 173] on input "cloudpbx.beeline.kz" at bounding box center [781, 175] width 438 height 28
paste input "46.227.186.231:6050"
click at [673, 175] on input "46.227.186.231:6050" at bounding box center [781, 175] width 438 height 28
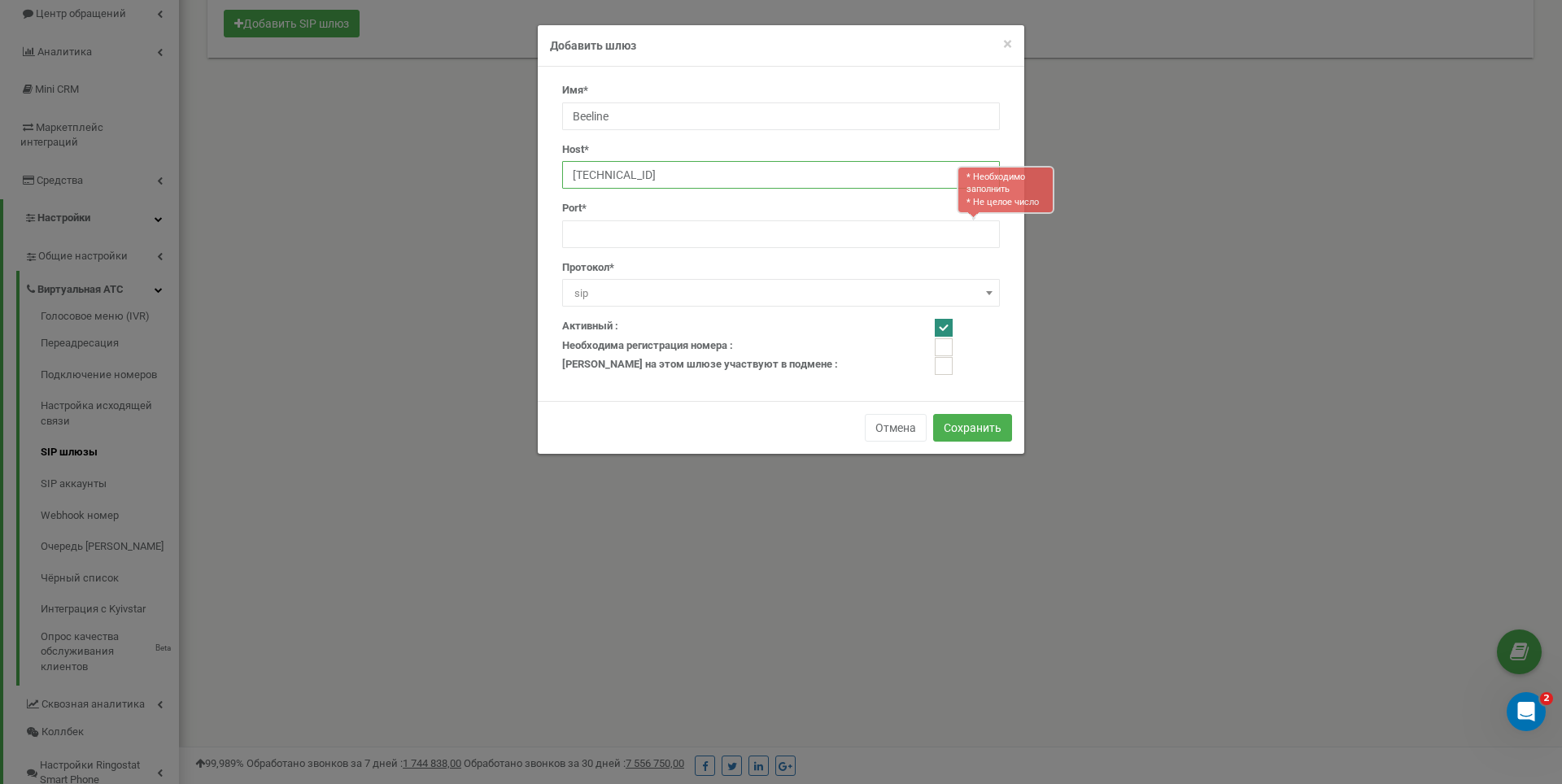
click at [673, 175] on input "46.227.186.231:6050" at bounding box center [781, 175] width 438 height 28
type input "46.227.186.231:"
click at [639, 235] on input "number" at bounding box center [781, 235] width 438 height 28
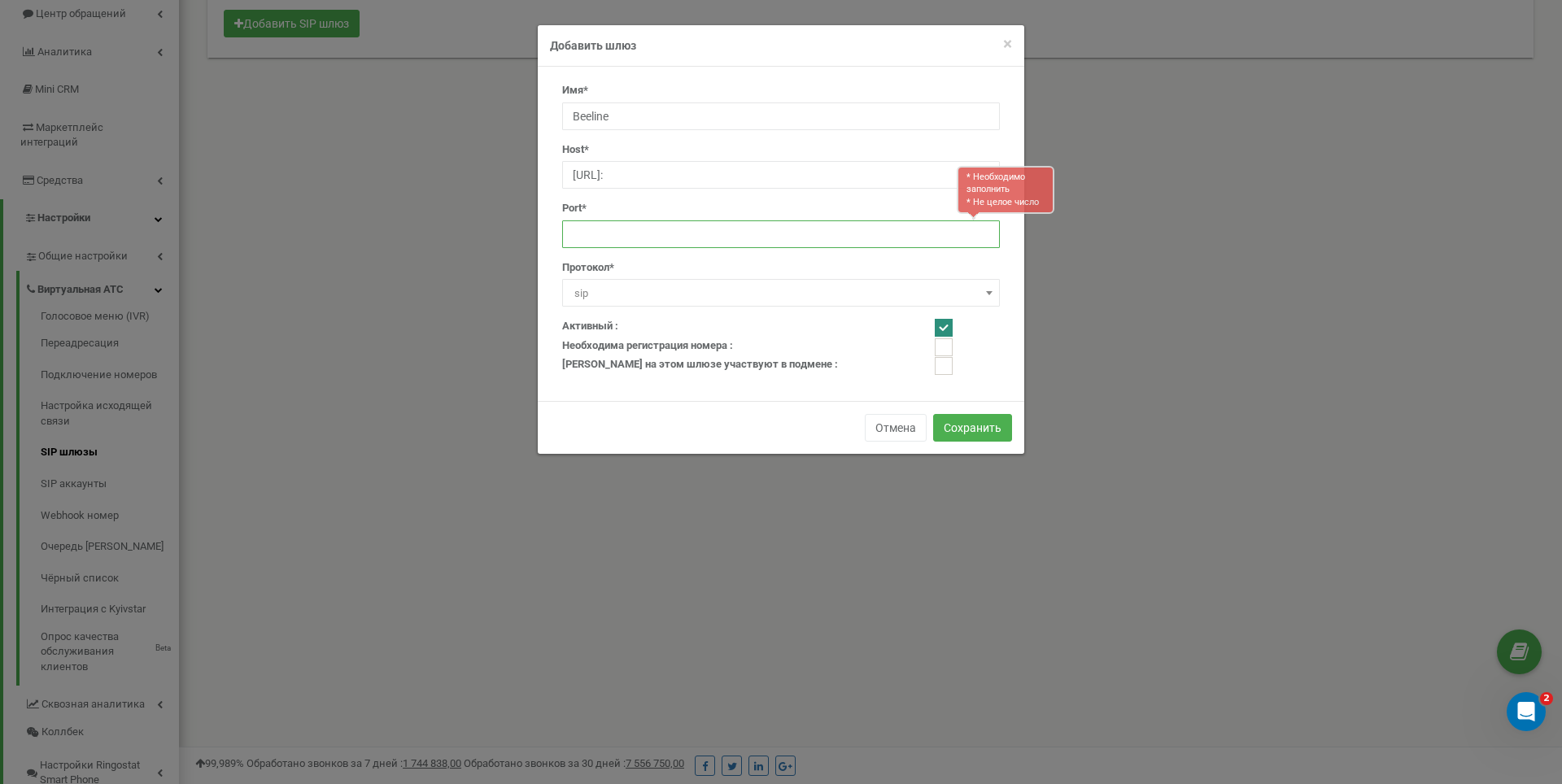
paste input "6050"
type input "6050"
click at [663, 185] on input "46.227.186.231:" at bounding box center [781, 175] width 438 height 28
type input "46.227.186.231"
click at [992, 424] on button "Сохранить" at bounding box center [972, 428] width 79 height 28
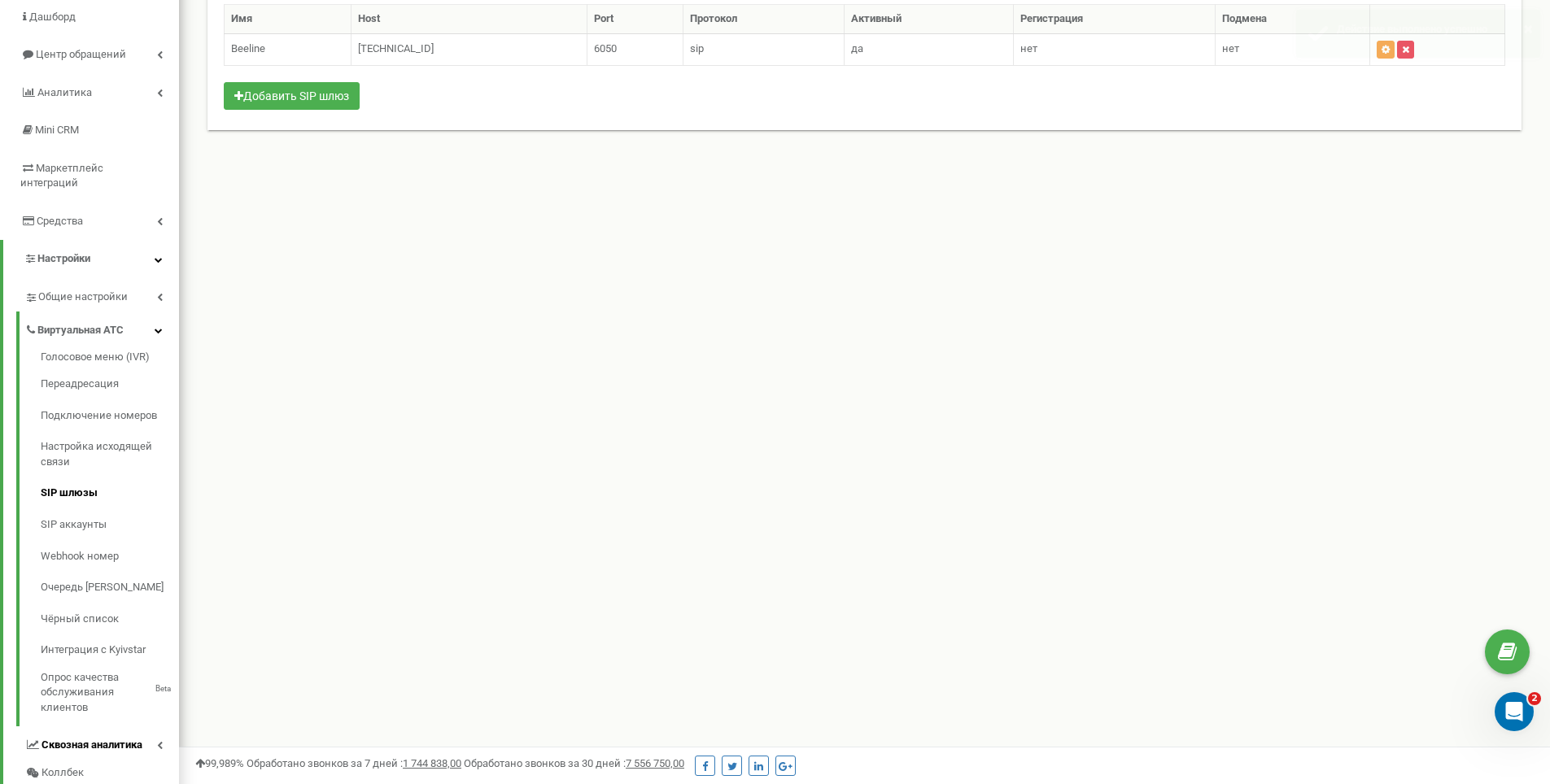
scroll to position [163, 0]
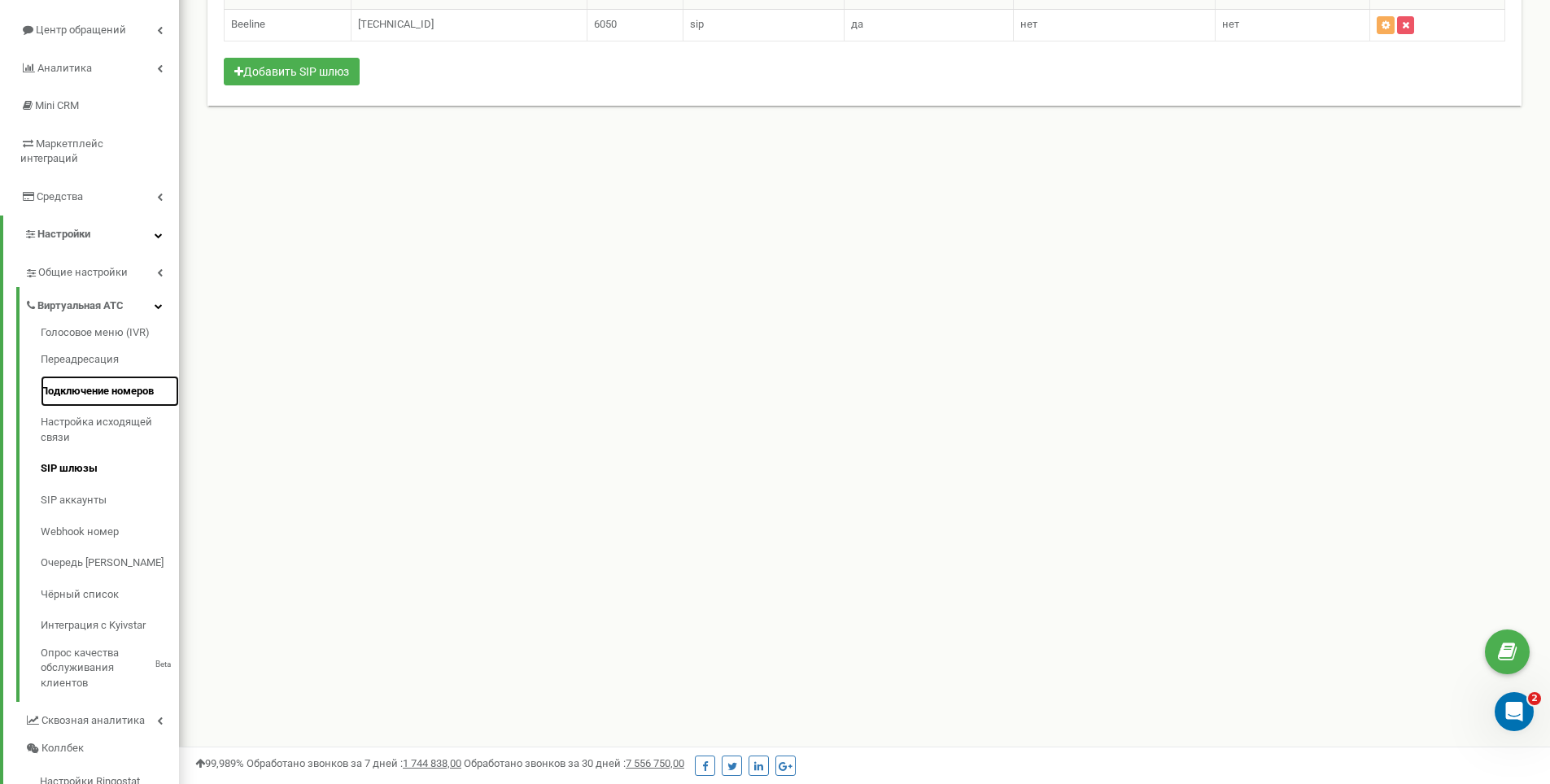
click at [97, 387] on link "Подключение номеров" at bounding box center [110, 391] width 138 height 31
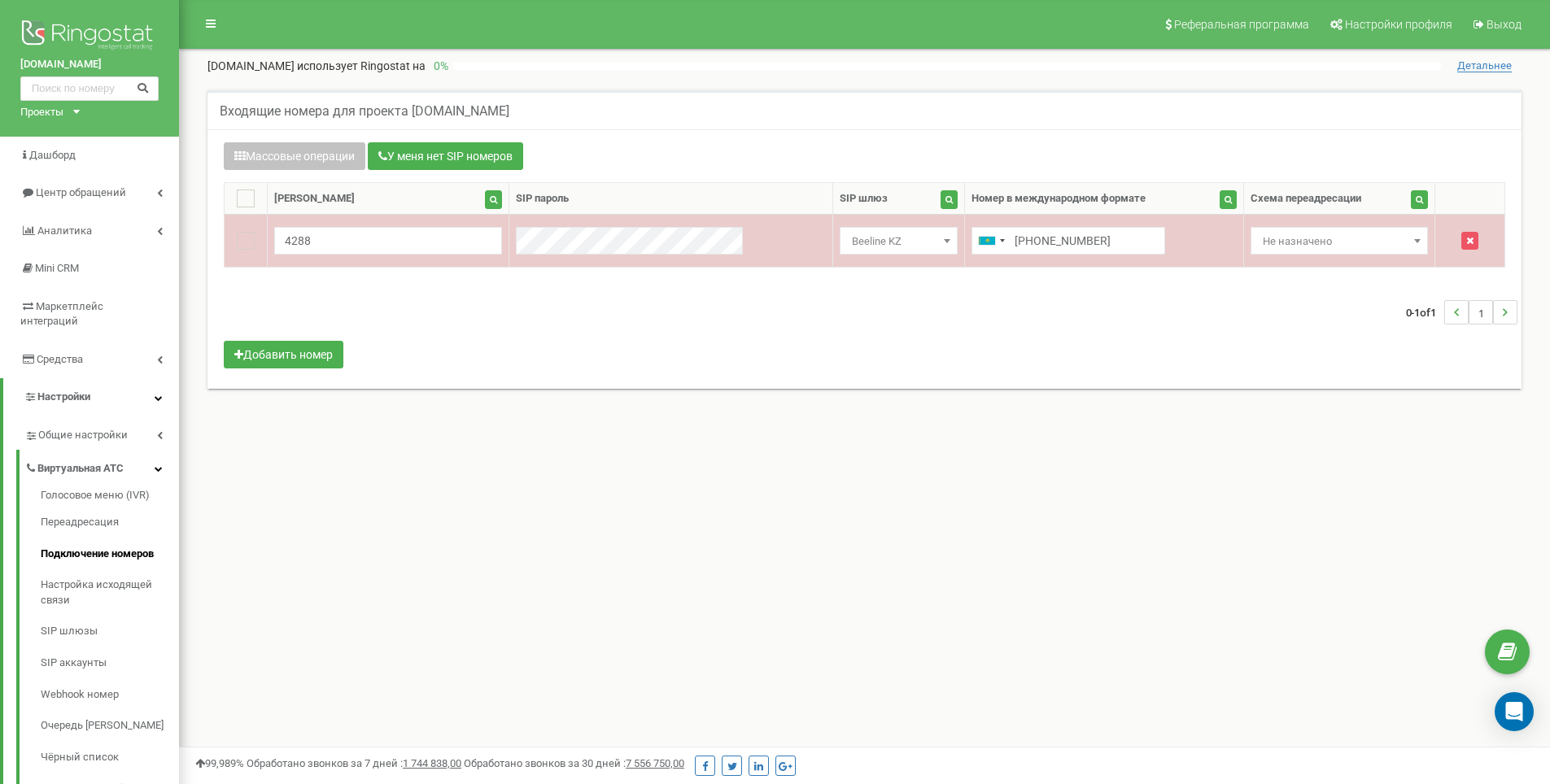
drag, startPoint x: 0, startPoint y: 0, endPoint x: 806, endPoint y: 249, distance: 843.6
click at [845, 249] on span "Beeline KZ" at bounding box center [898, 242] width 107 height 23
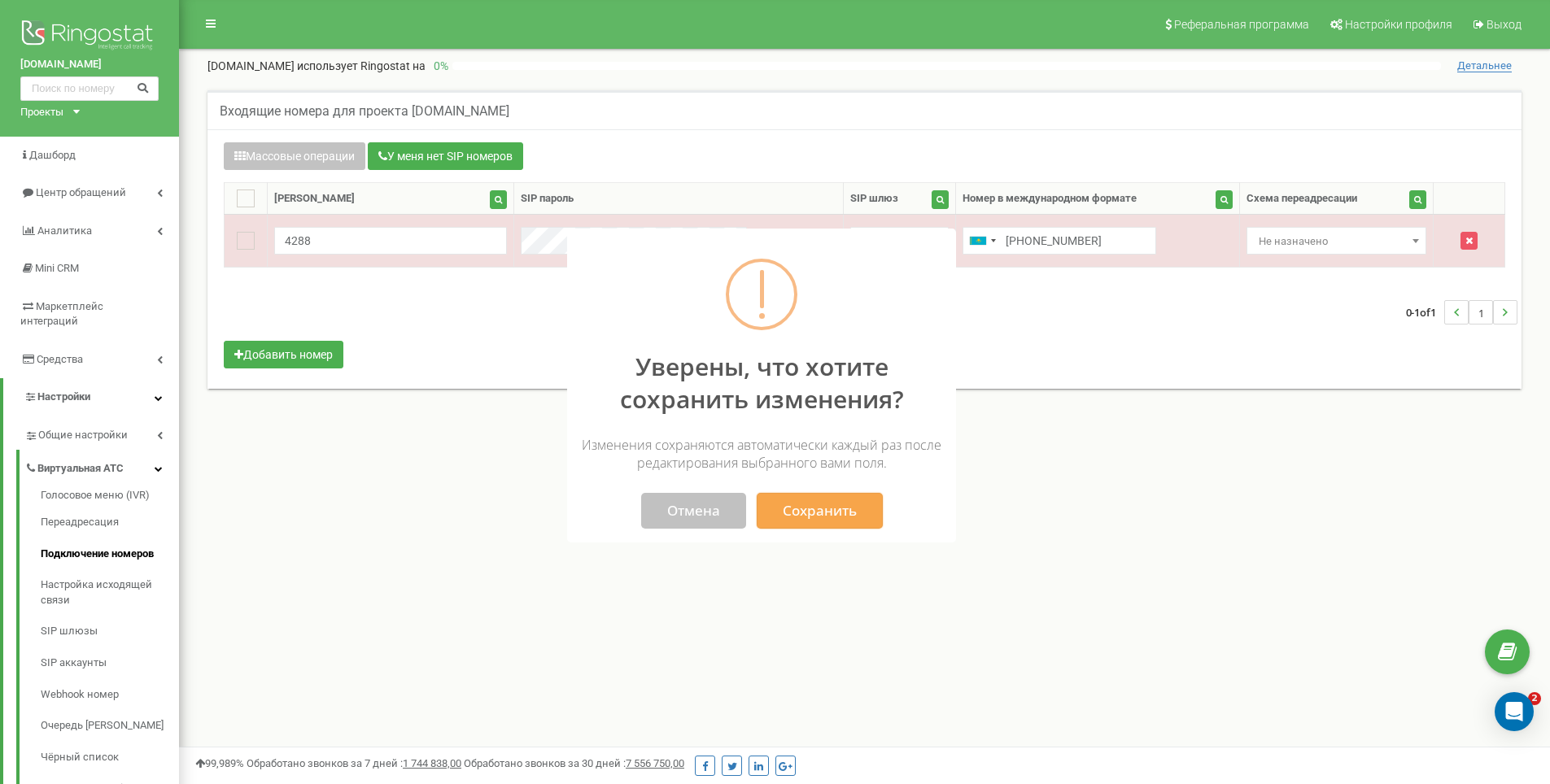
select select "8301"
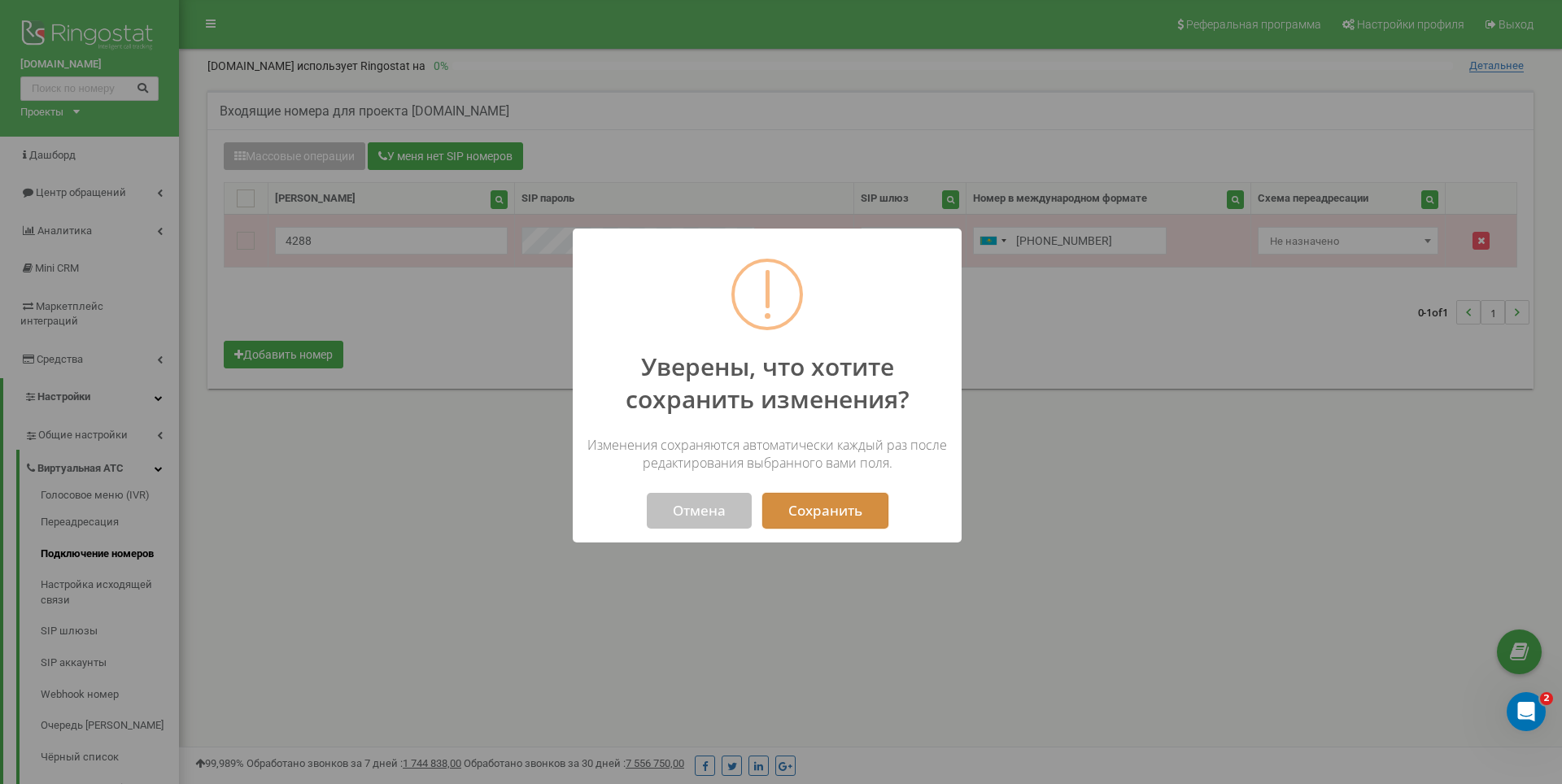
click at [826, 508] on button "Сохранить" at bounding box center [825, 510] width 126 height 36
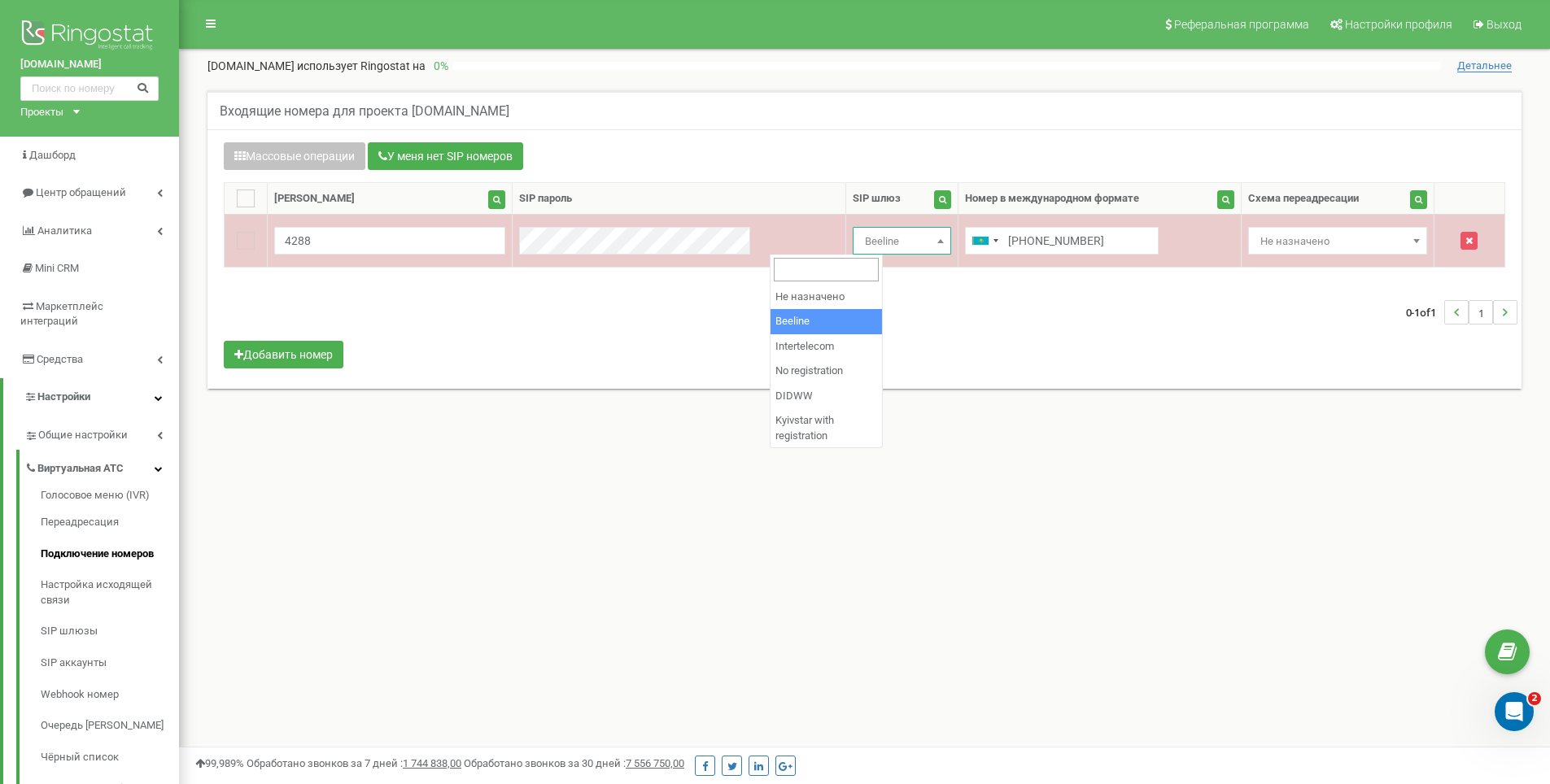
click at [858, 243] on span "Beeline" at bounding box center [901, 242] width 87 height 23
click at [1460, 235] on button "button" at bounding box center [1469, 241] width 17 height 18
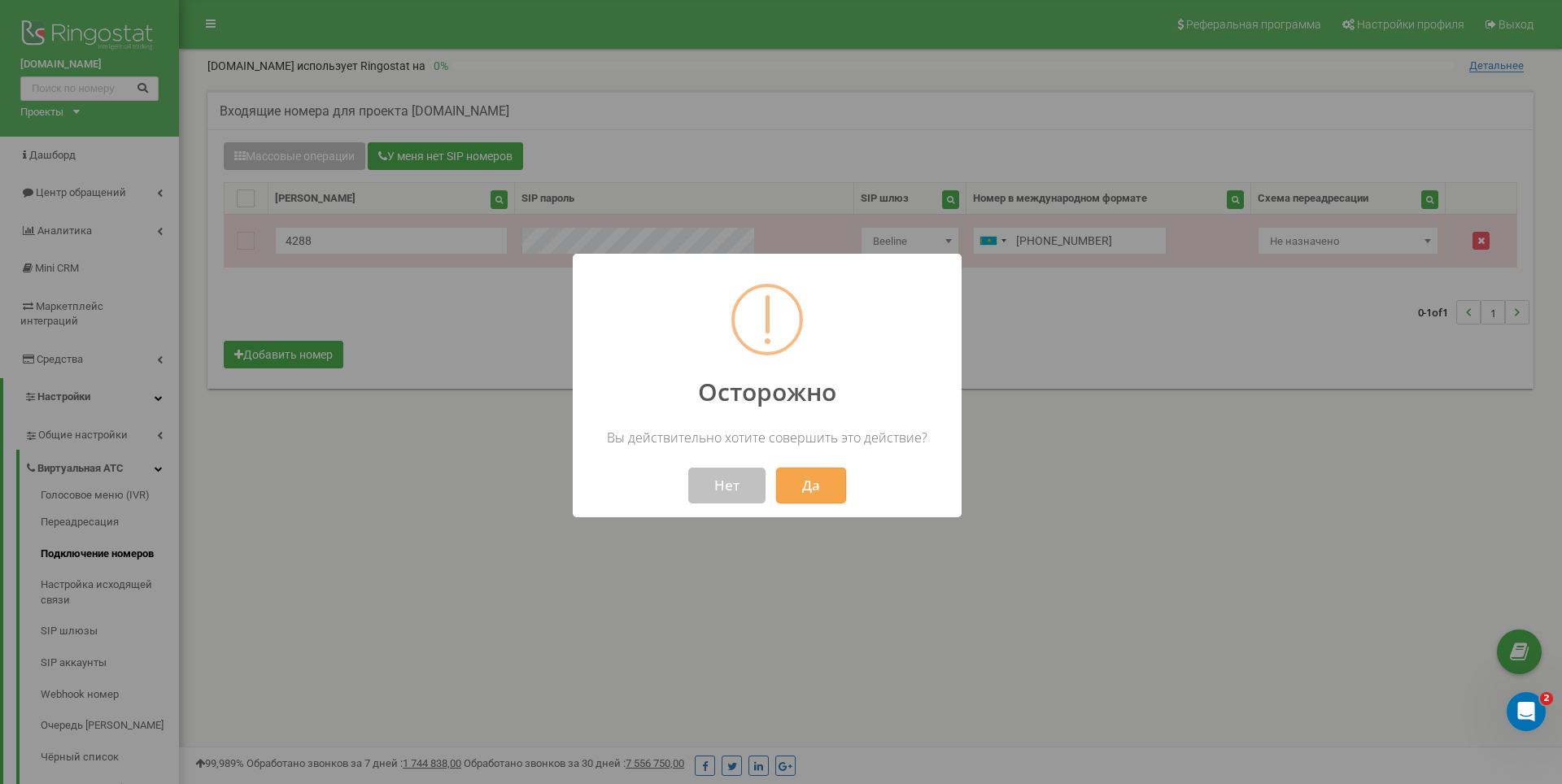
click at [797, 473] on button "Да" at bounding box center [811, 485] width 70 height 36
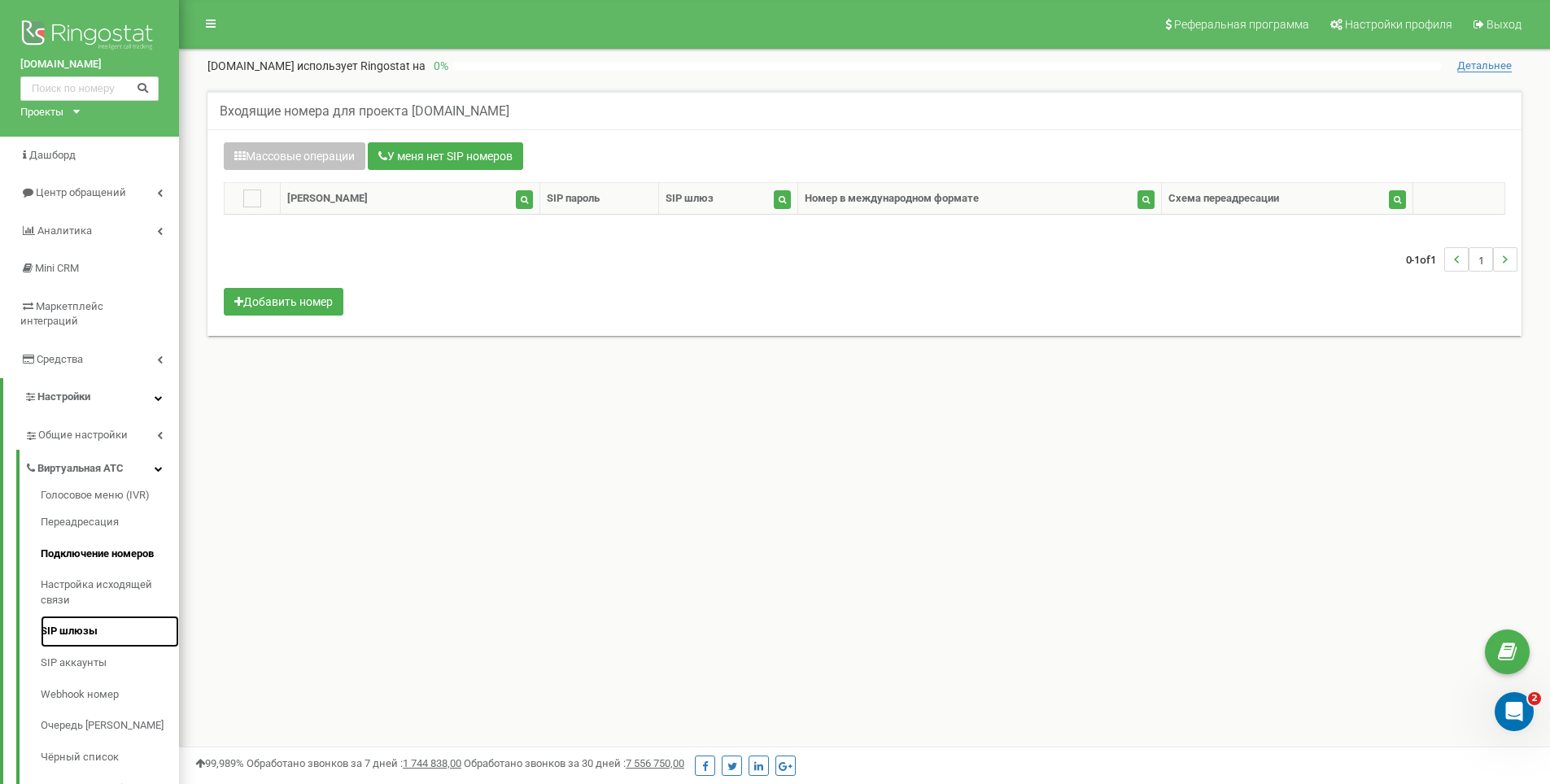
click at [103, 615] on link "SIP шлюзы" at bounding box center [110, 631] width 138 height 31
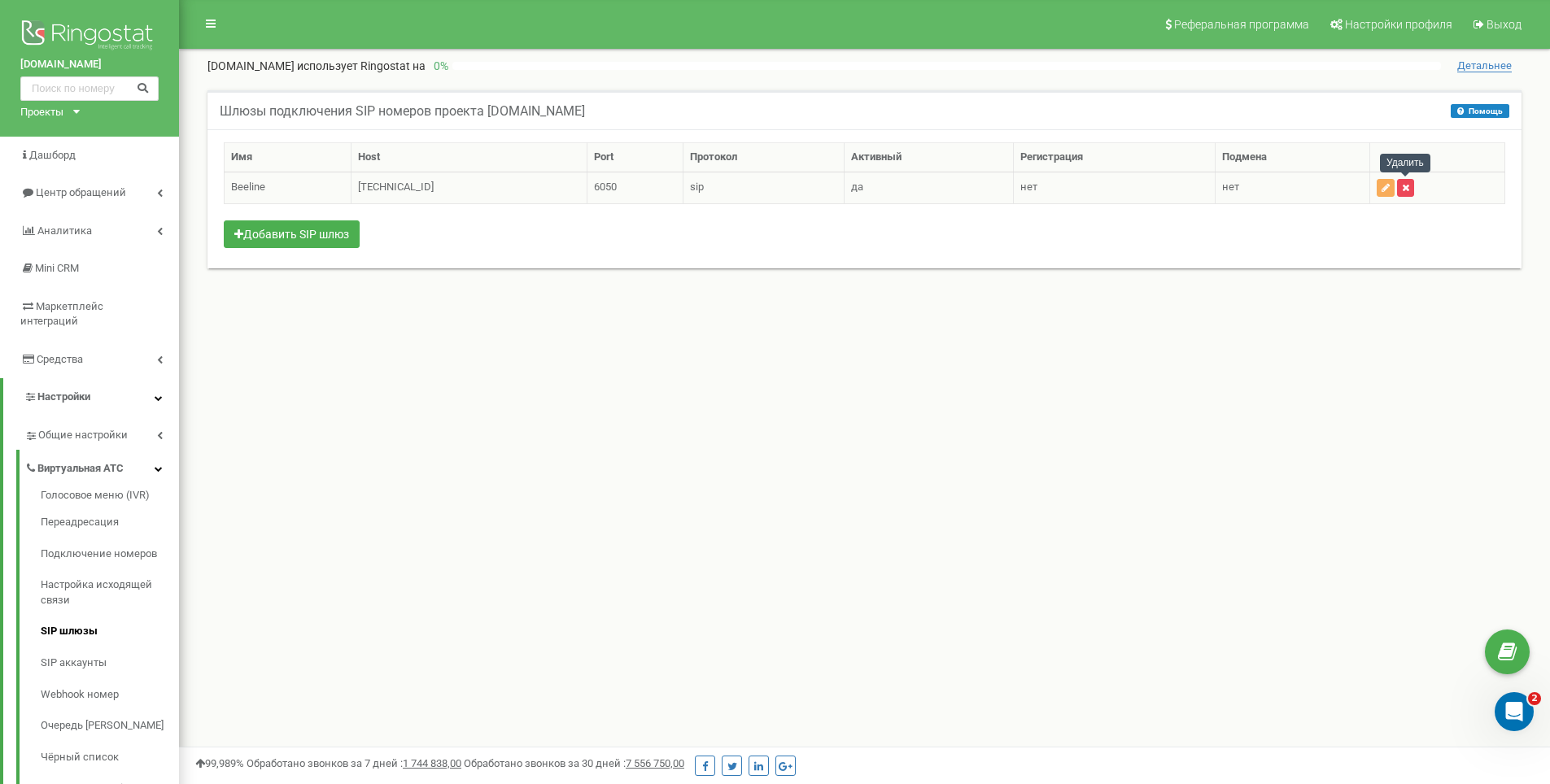
click at [1409, 193] on button "button" at bounding box center [1406, 188] width 17 height 18
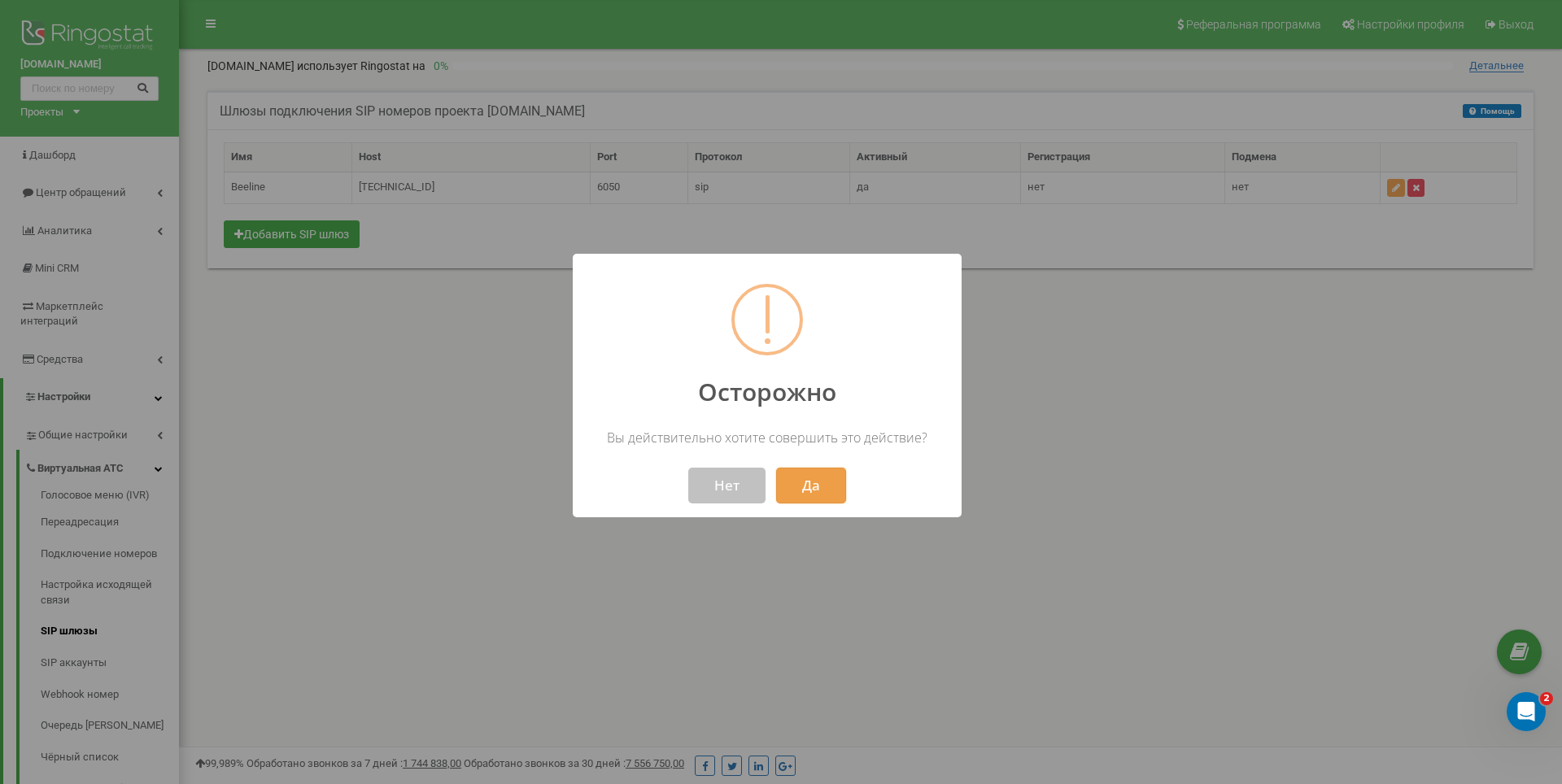
click at [798, 485] on button "Да" at bounding box center [811, 485] width 70 height 36
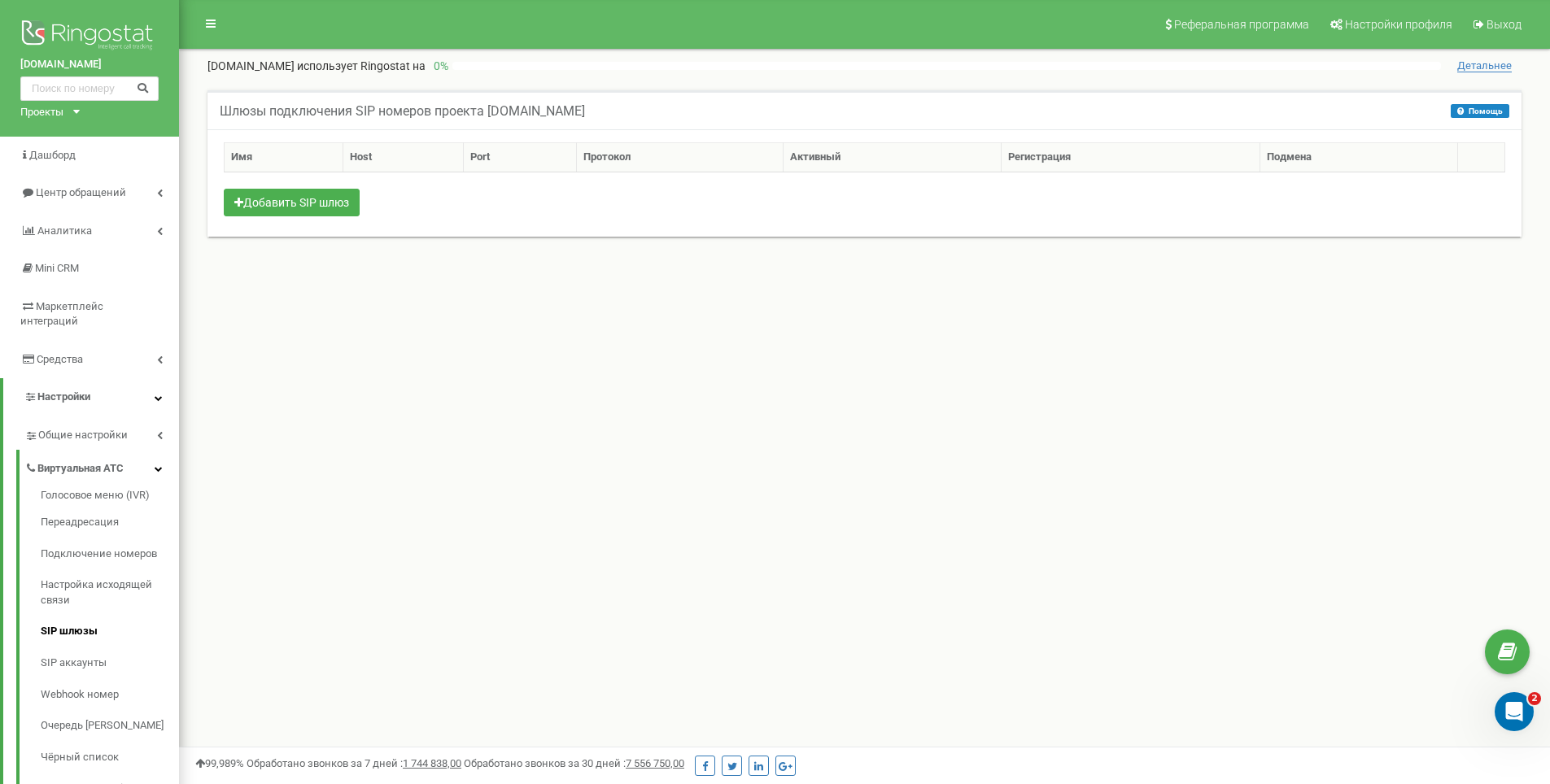
click at [730, 337] on div "Реферальная программа Настройки профиля Выход praimtdk.kz использует Ringostat …" at bounding box center [864, 488] width 1371 height 976
click at [666, 313] on div "Реферальная программа Настройки профиля Выход praimtdk.kz использует Ringostat …" at bounding box center [864, 488] width 1371 height 976
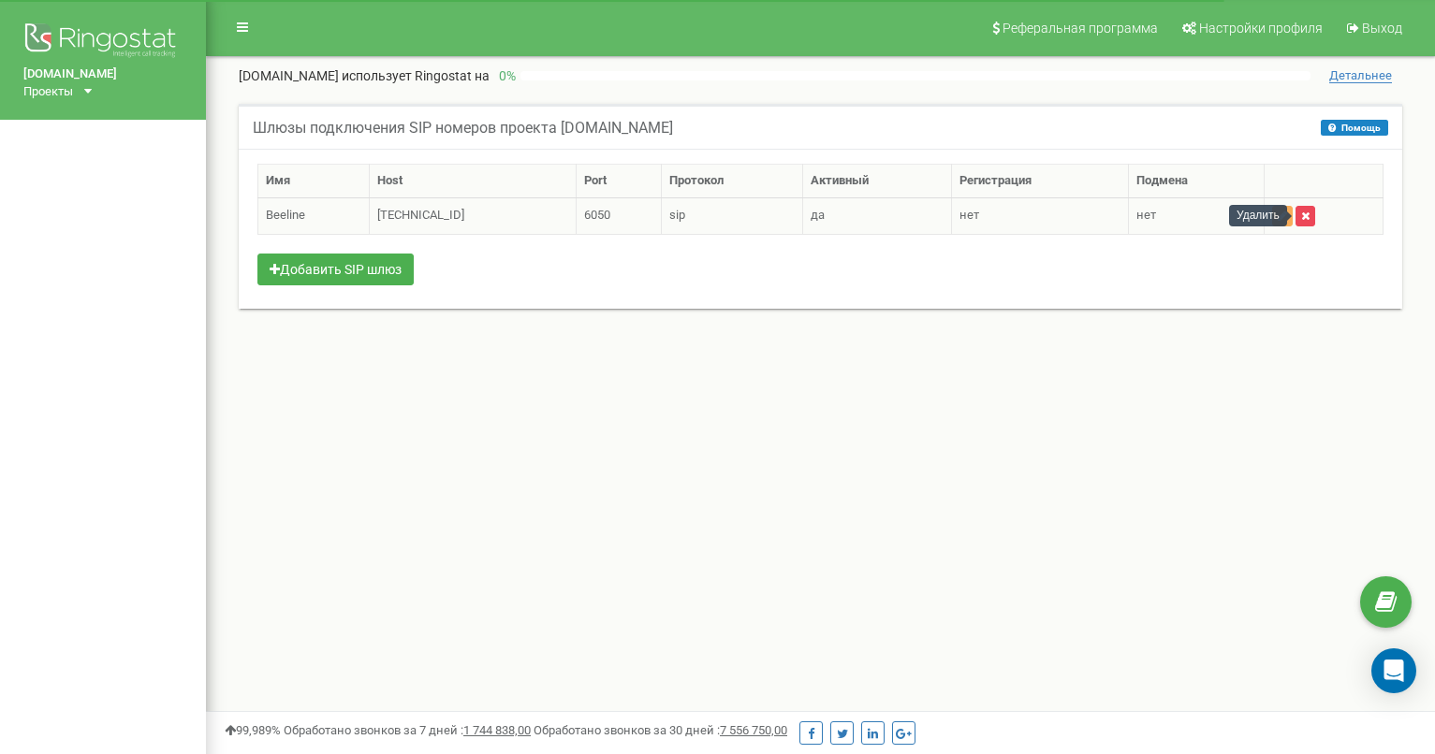
click at [1301, 217] on icon "button" at bounding box center [1305, 216] width 8 height 11
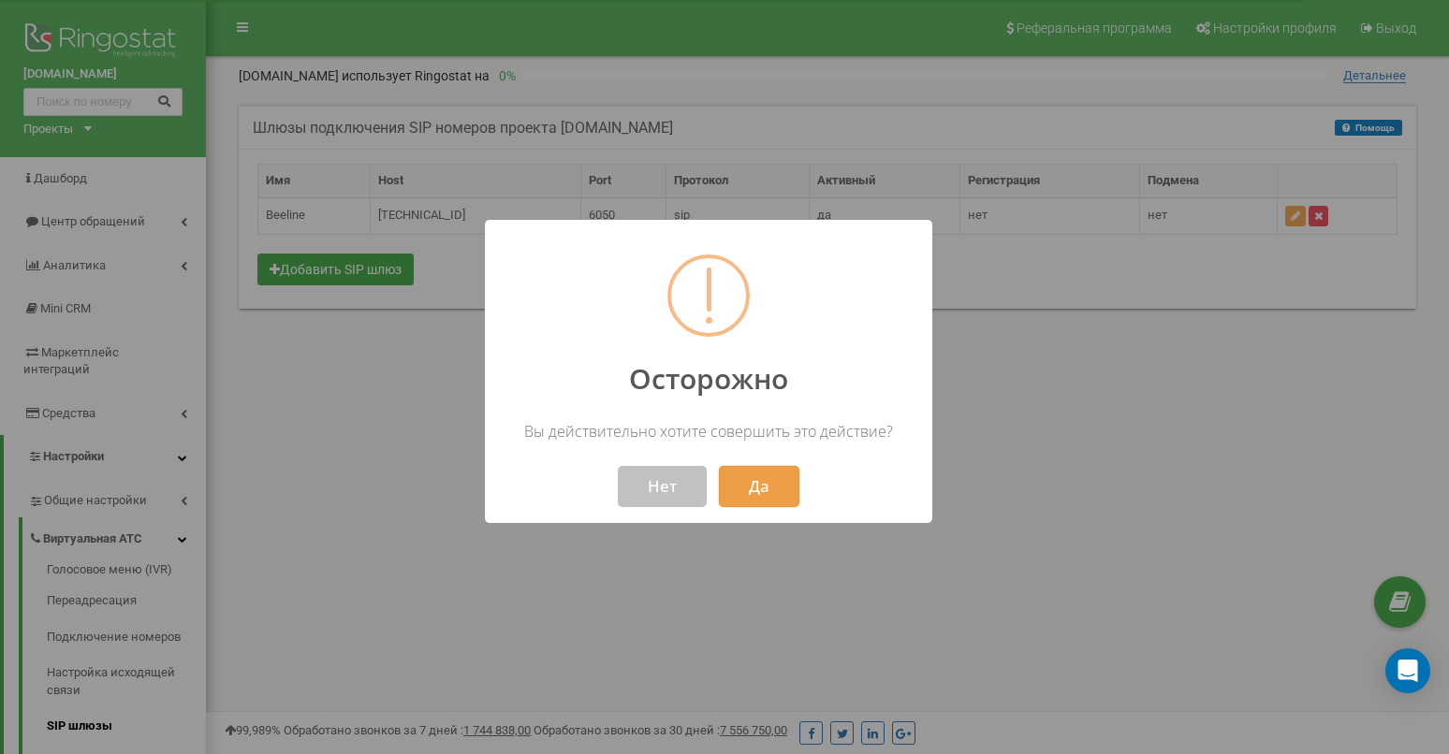
click at [732, 494] on button "Да" at bounding box center [759, 486] width 80 height 41
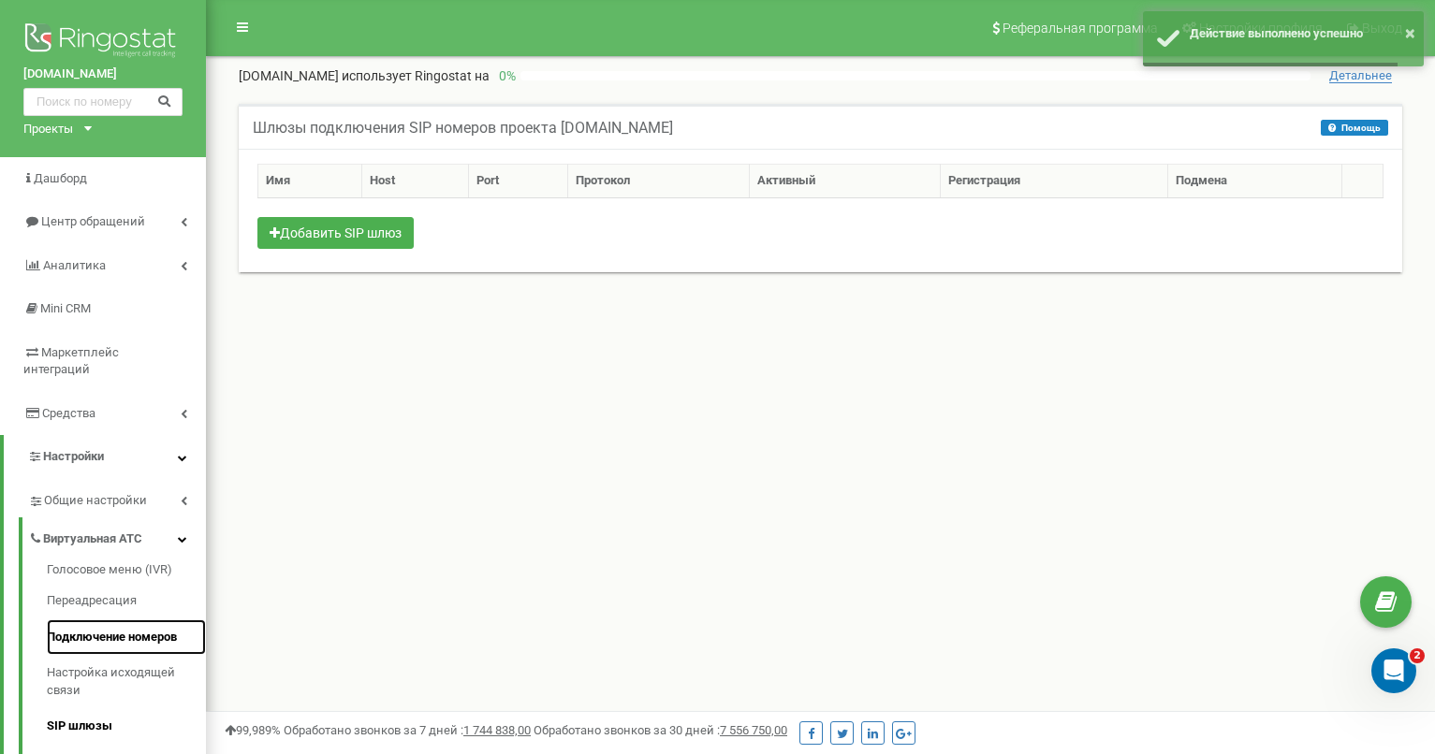
click at [138, 622] on link "Подключение номеров" at bounding box center [126, 638] width 159 height 36
